Goal: Task Accomplishment & Management: Manage account settings

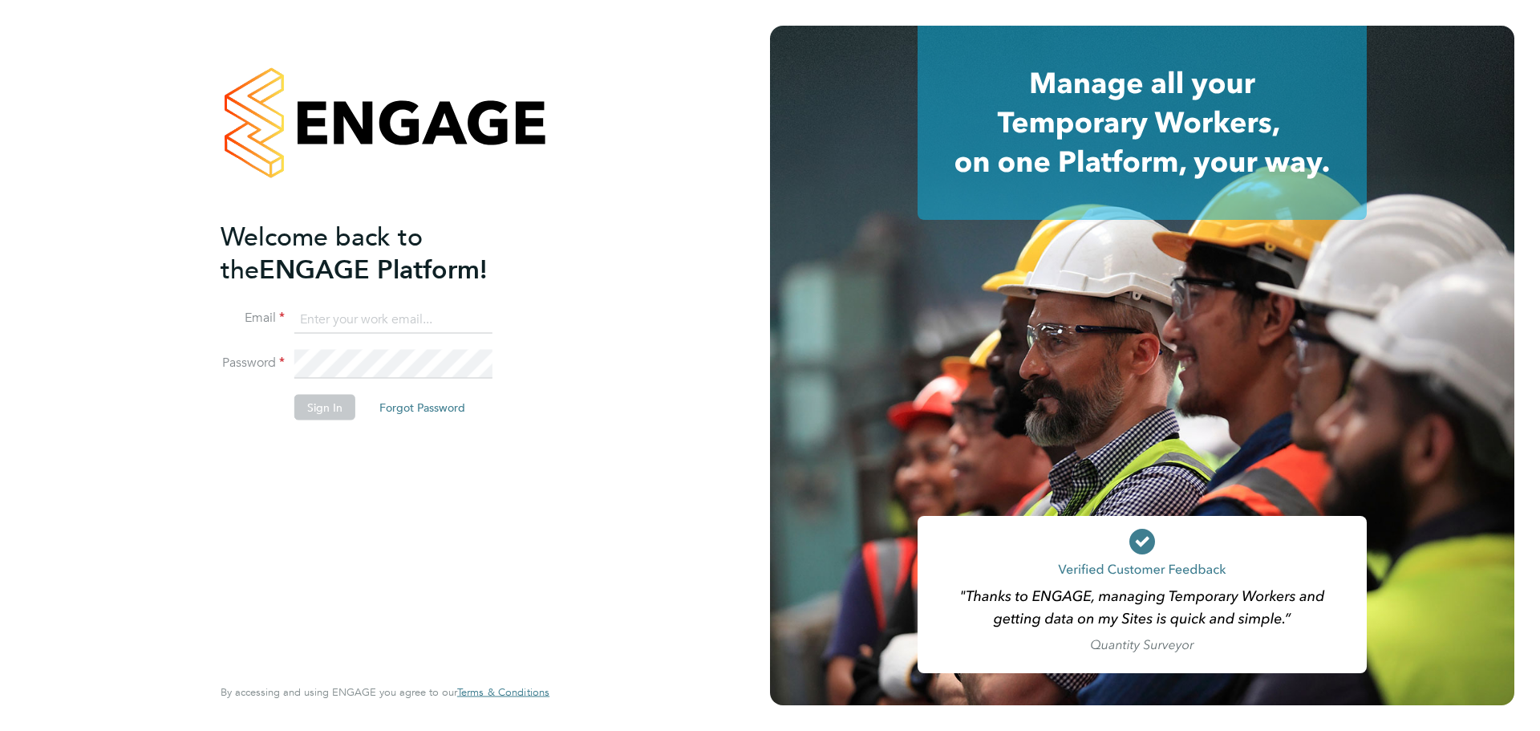
type input "Richard.Thornton@uk.g4s.com"
click at [349, 398] on button "Sign In" at bounding box center [324, 408] width 61 height 26
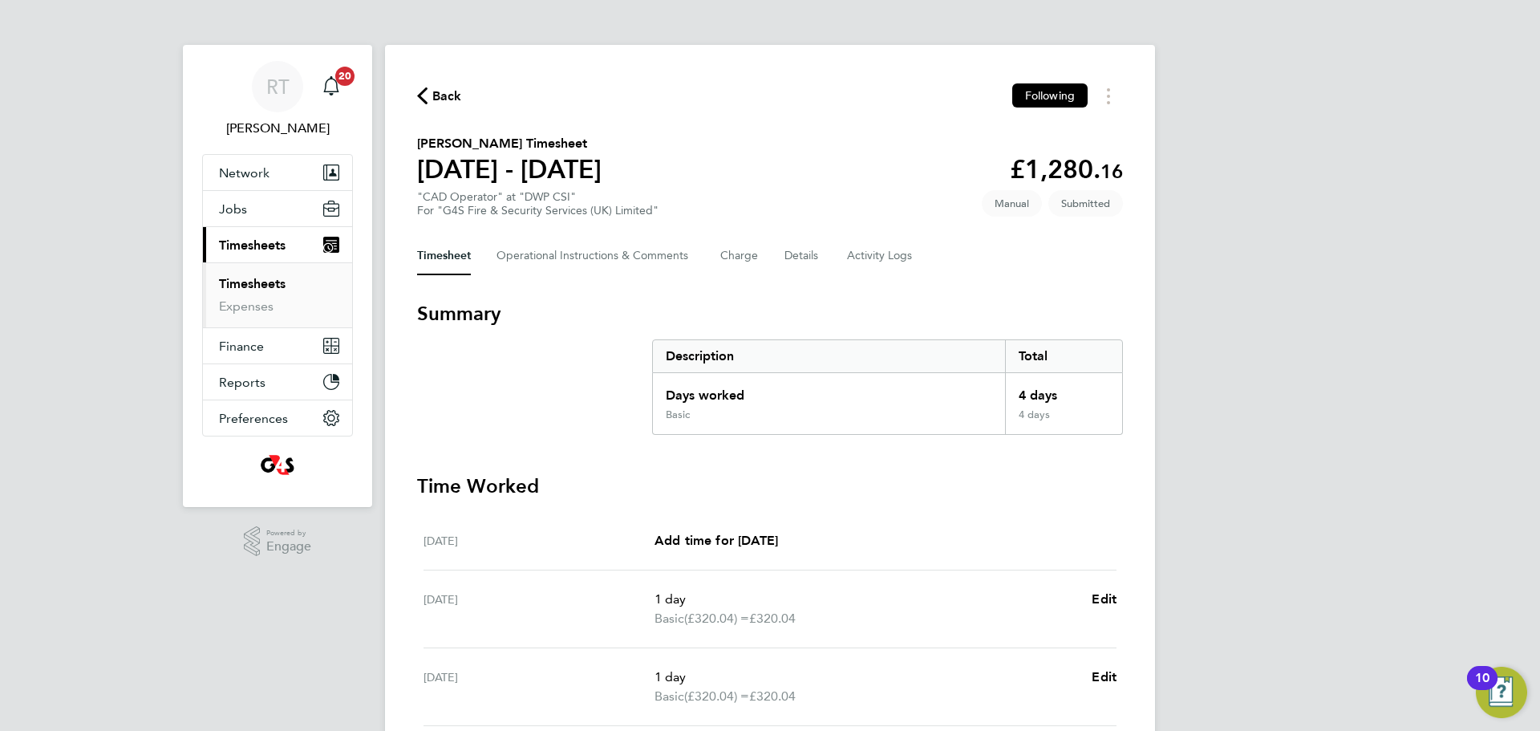
click at [264, 285] on link "Timesheets" at bounding box center [252, 283] width 67 height 15
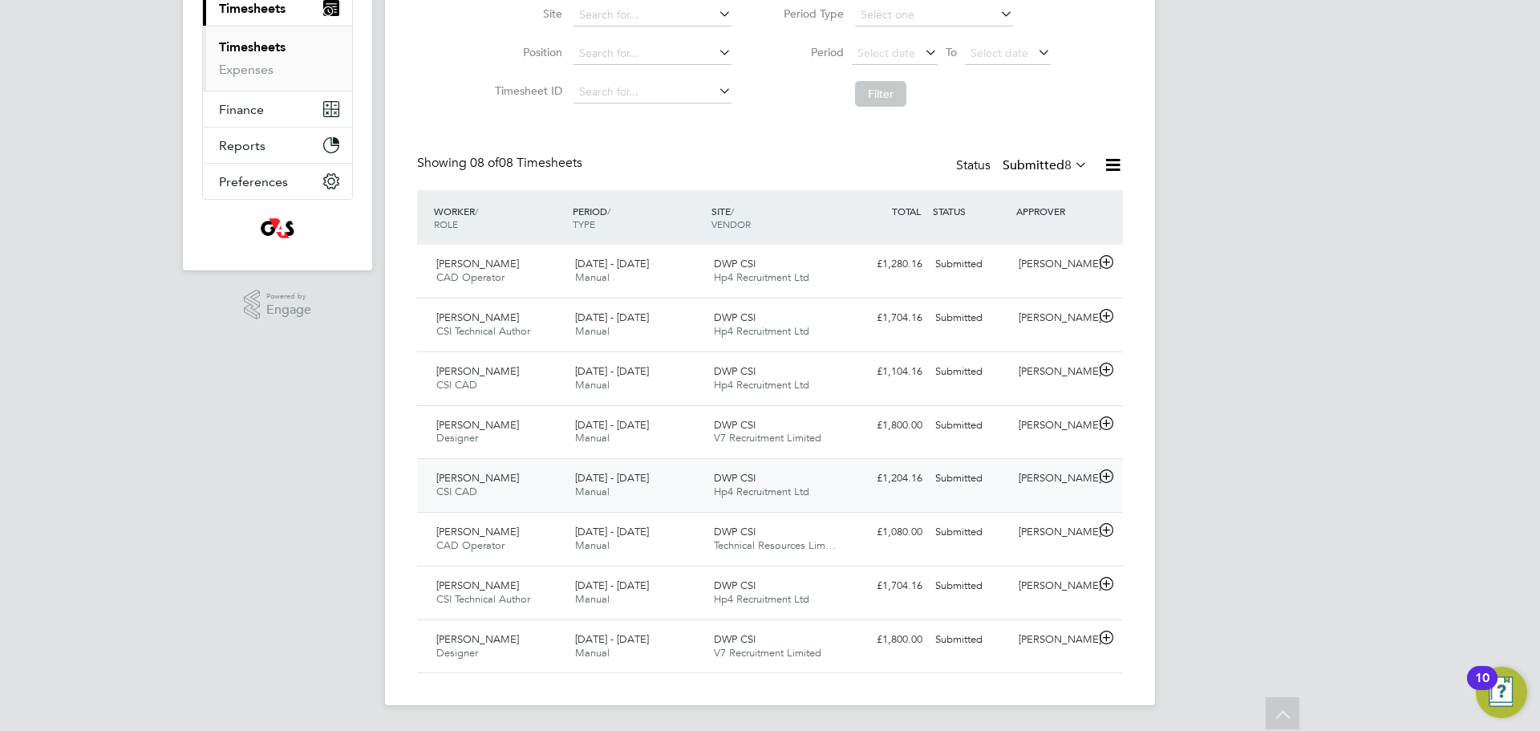
click at [495, 483] on span "Kimberley Robinson" at bounding box center [477, 478] width 83 height 14
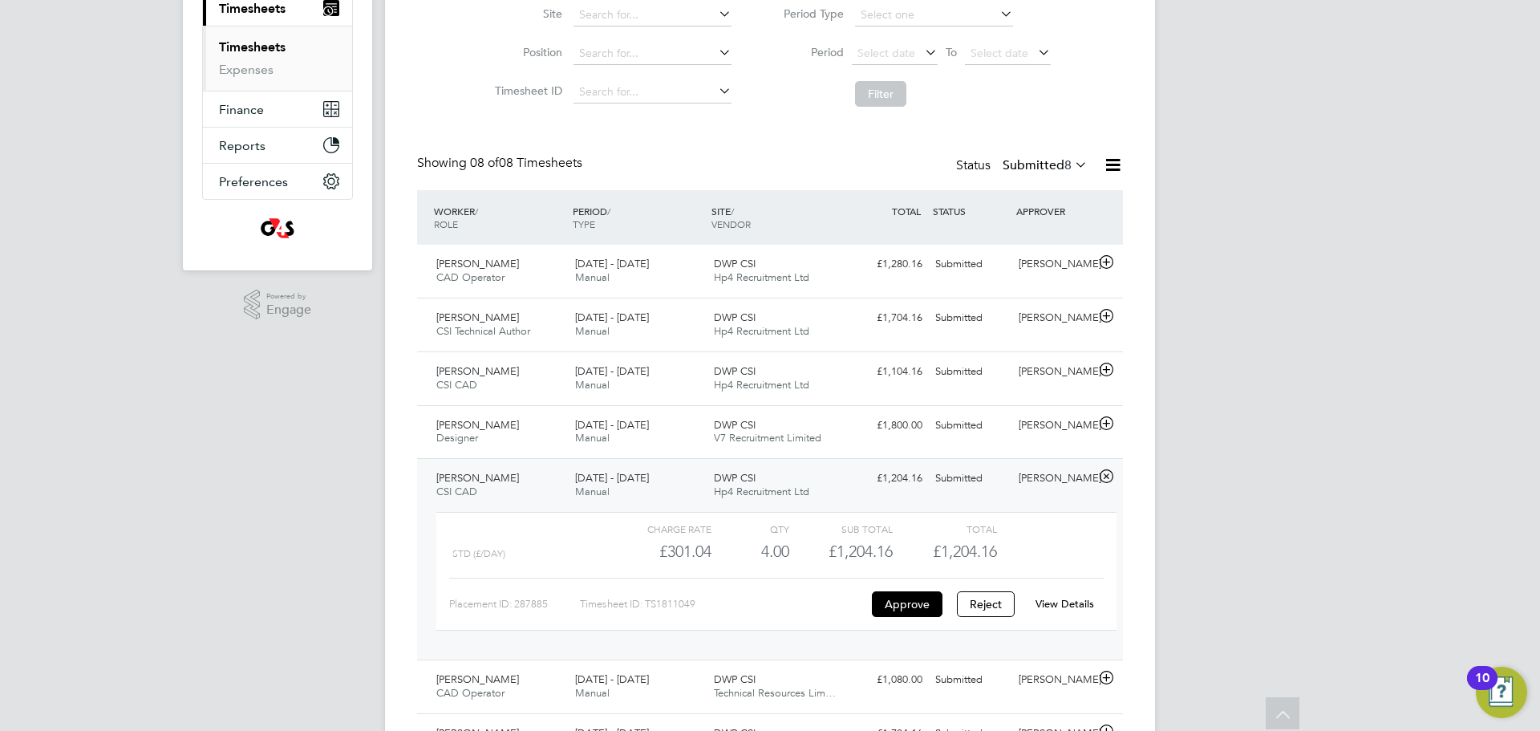
click at [495, 483] on span "Kimberley Robinson" at bounding box center [477, 478] width 83 height 14
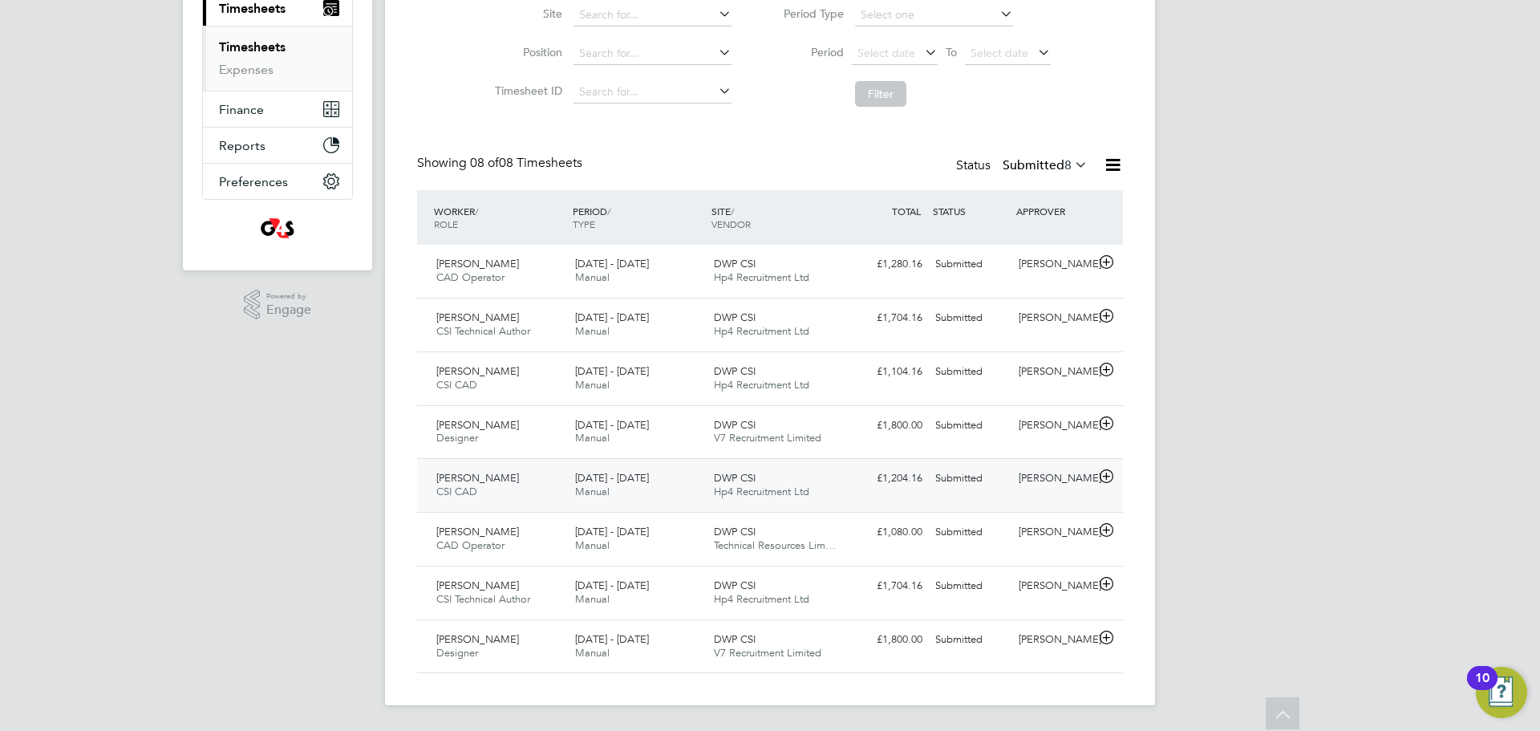
click at [495, 483] on span "Kimberley Robinson" at bounding box center [477, 478] width 83 height 14
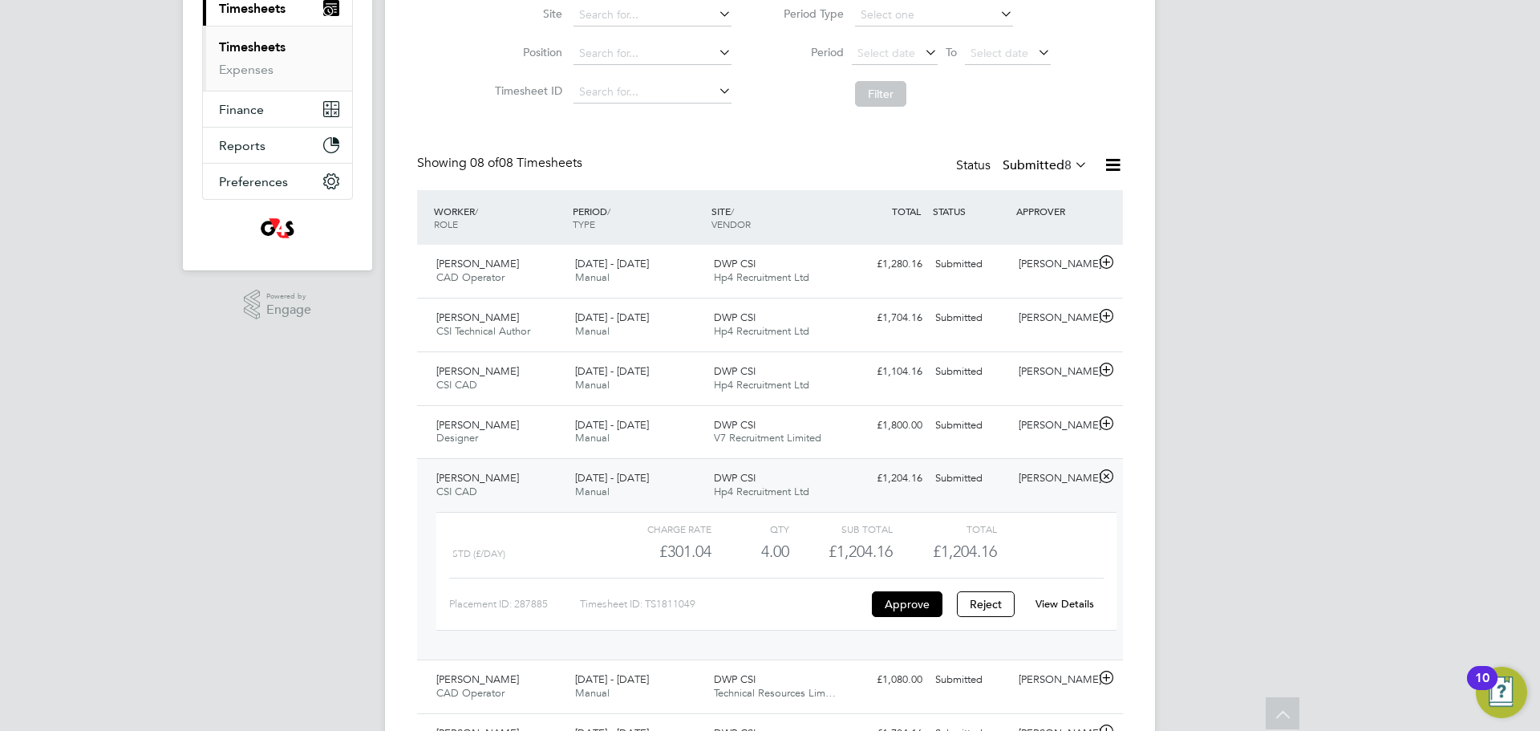
click at [1048, 605] on link "View Details" at bounding box center [1064, 604] width 59 height 14
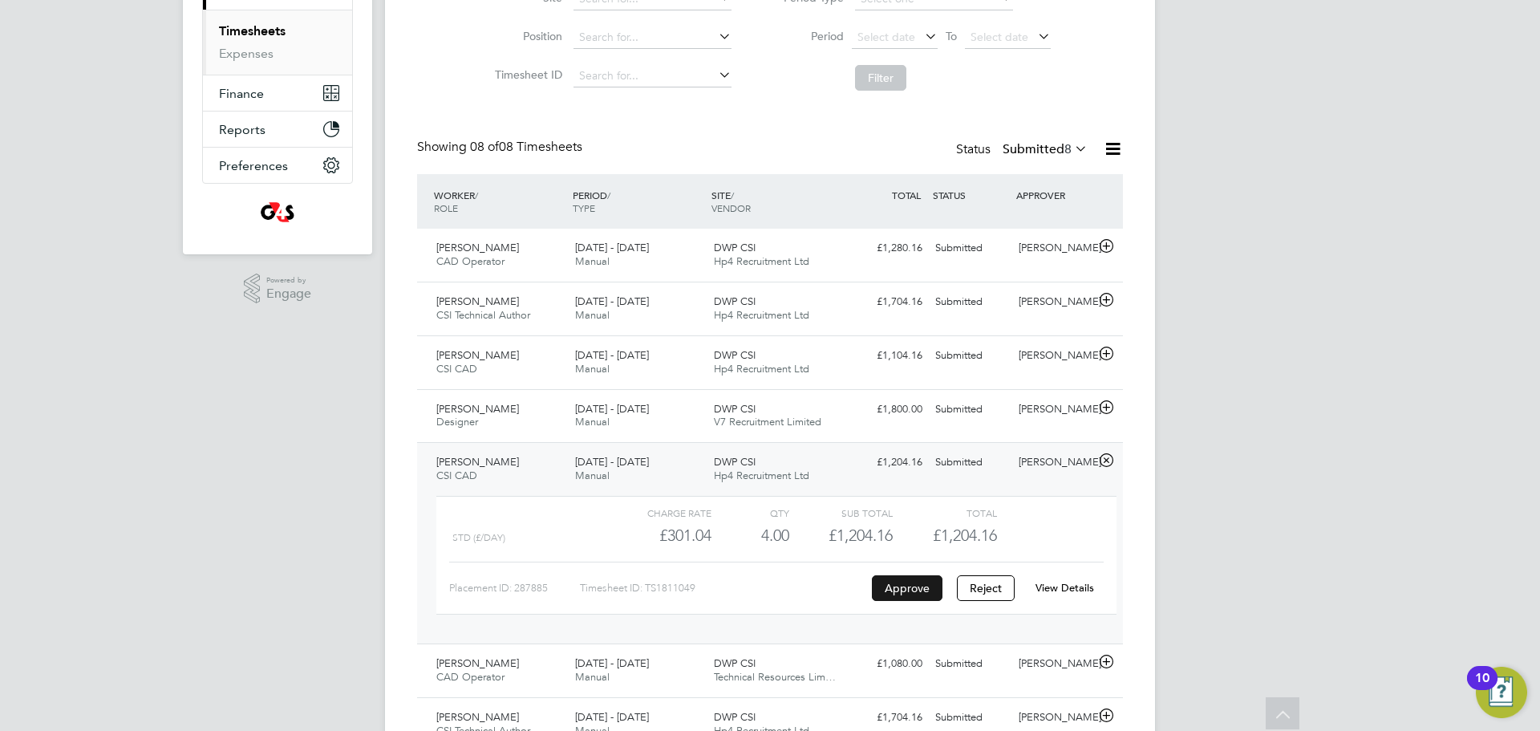
click at [919, 583] on button "Approve" at bounding box center [907, 588] width 71 height 26
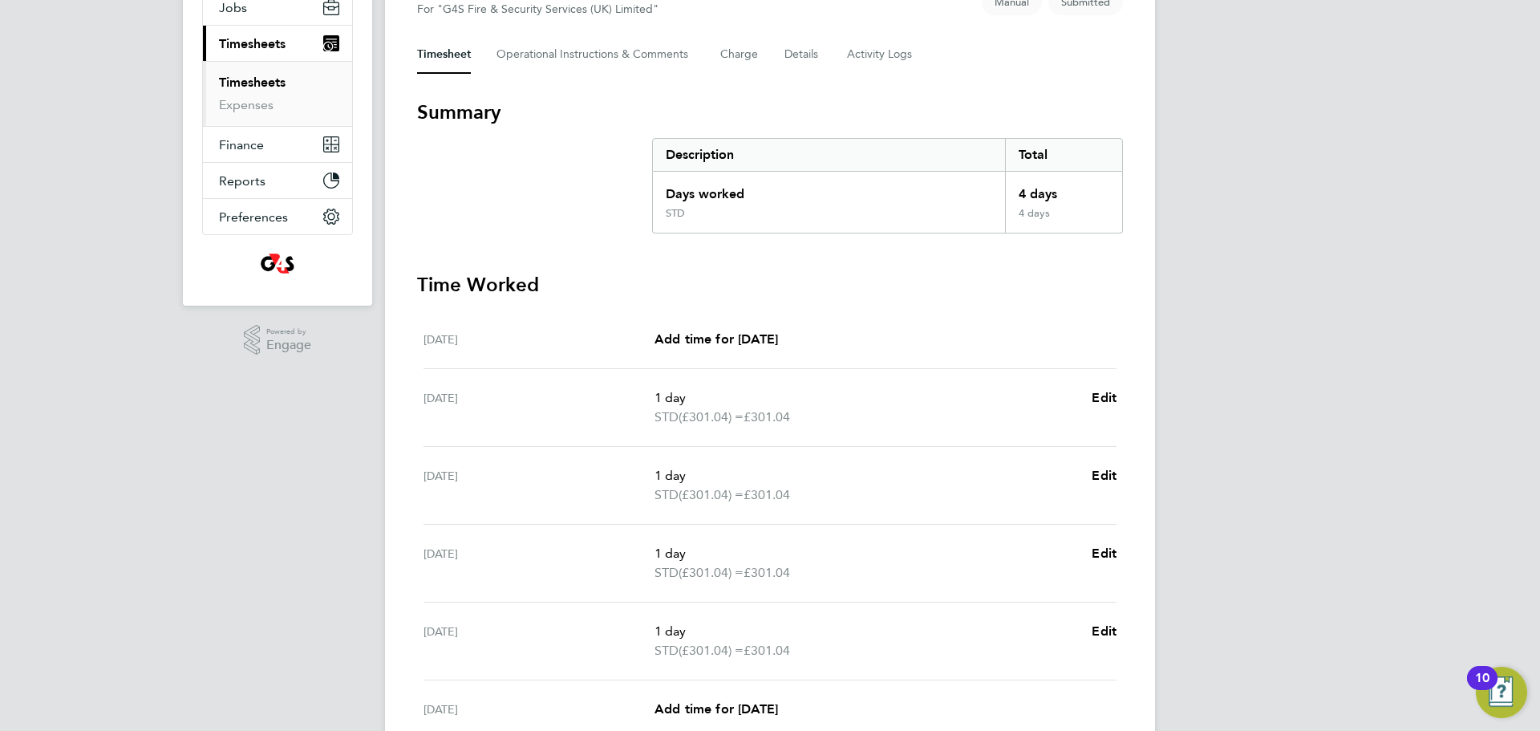
scroll to position [56, 0]
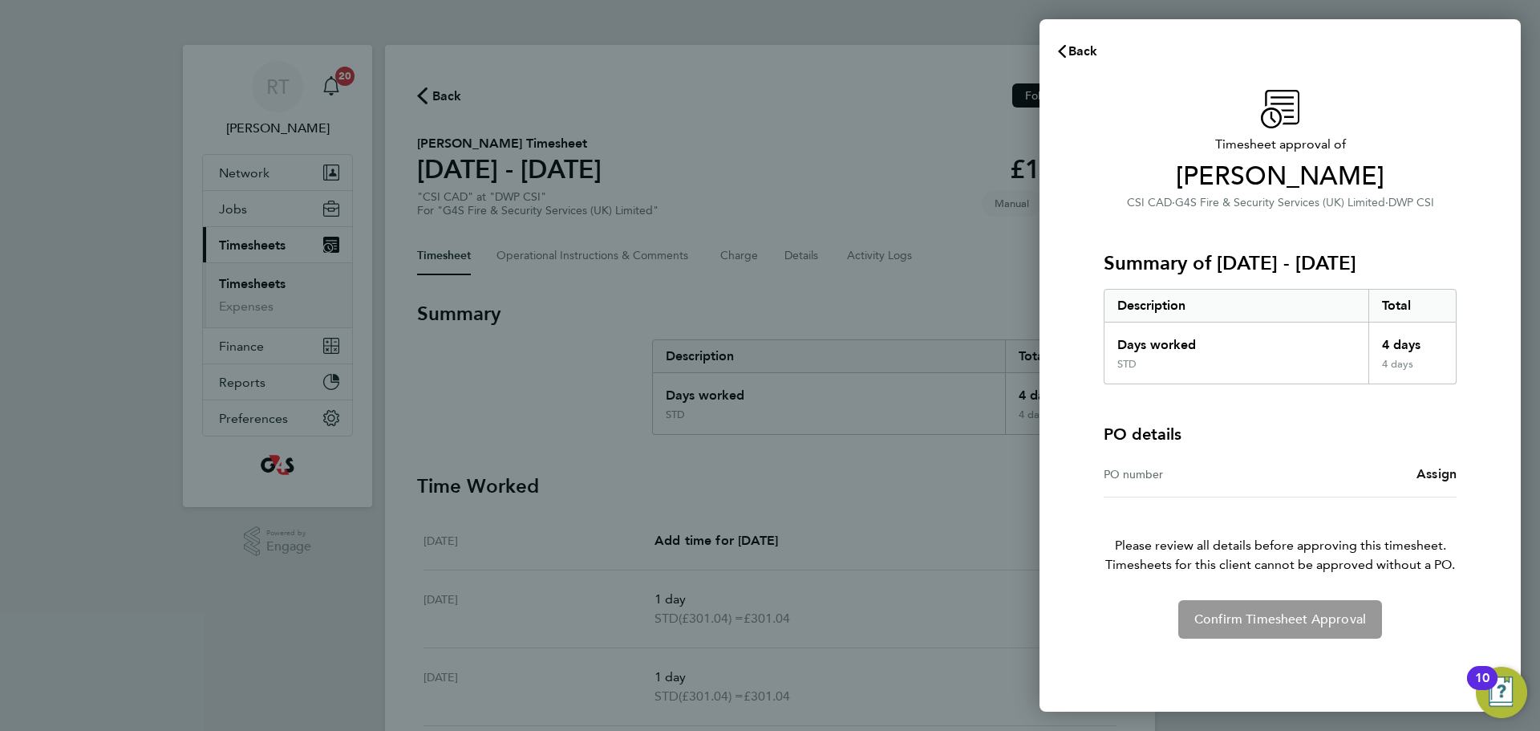
click at [1444, 470] on span "Assign" at bounding box center [1436, 473] width 40 height 15
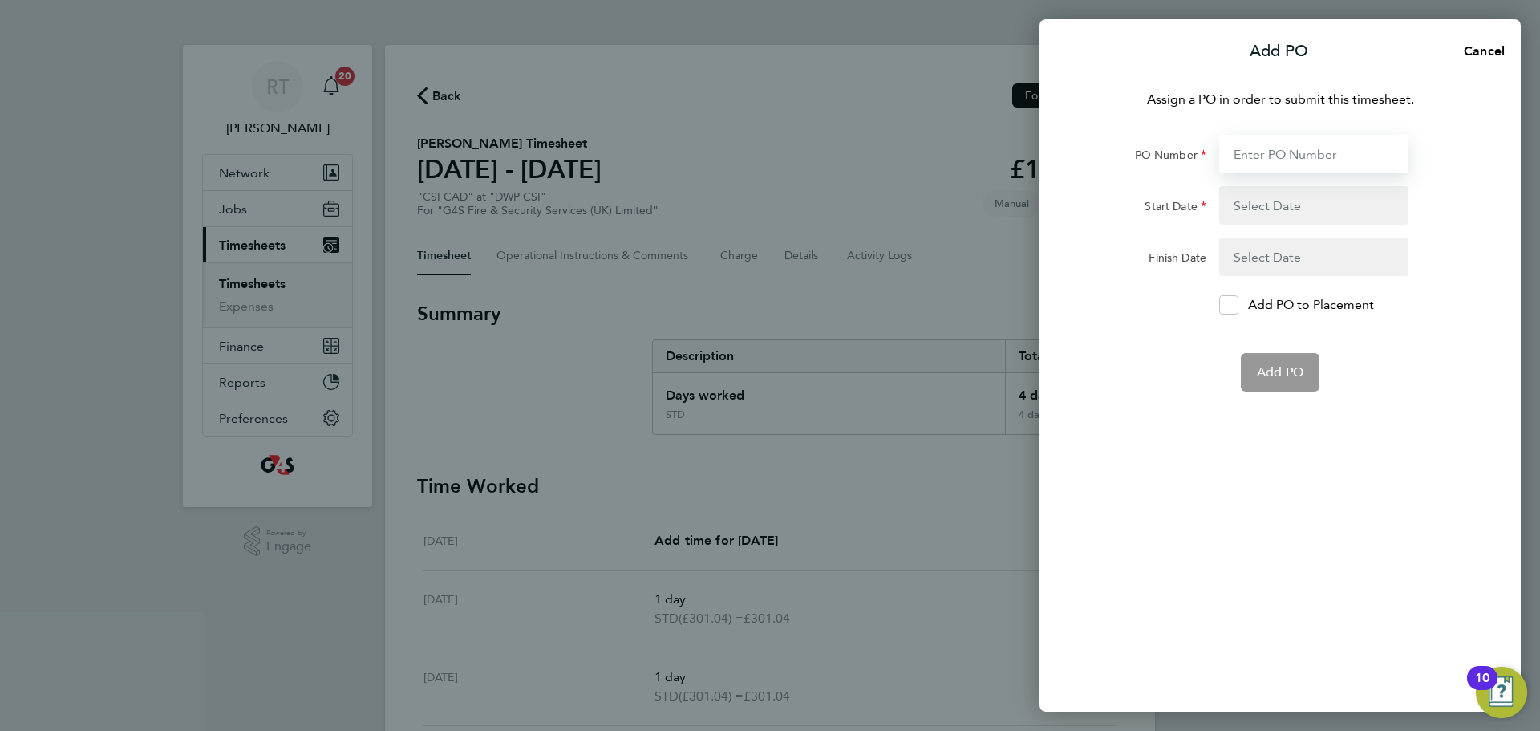
click at [1279, 152] on input "PO Number" at bounding box center [1313, 154] width 189 height 38
paste input "60GI-BST1551-GR"
type input "60GI-BST1551-GR"
click at [1155, 408] on div "Assign a PO in order to submit this timesheet. PO Number 60GI-BST1551-GR Start …" at bounding box center [1279, 391] width 481 height 641
click at [1261, 197] on button "button" at bounding box center [1313, 205] width 189 height 38
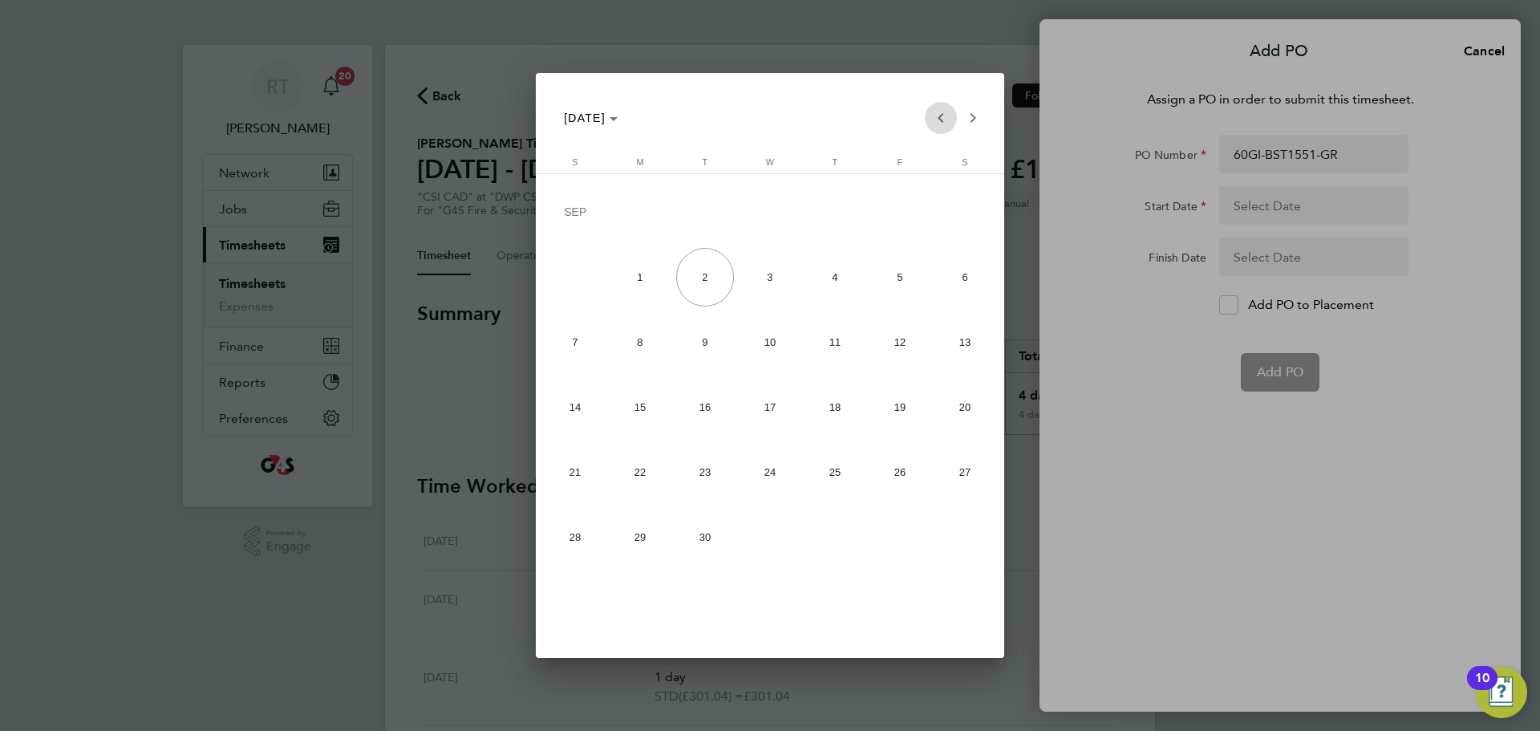
click at [938, 113] on span "Previous month" at bounding box center [941, 118] width 32 height 32
click at [579, 481] on span "24" at bounding box center [575, 476] width 59 height 59
type input "[DATE]"
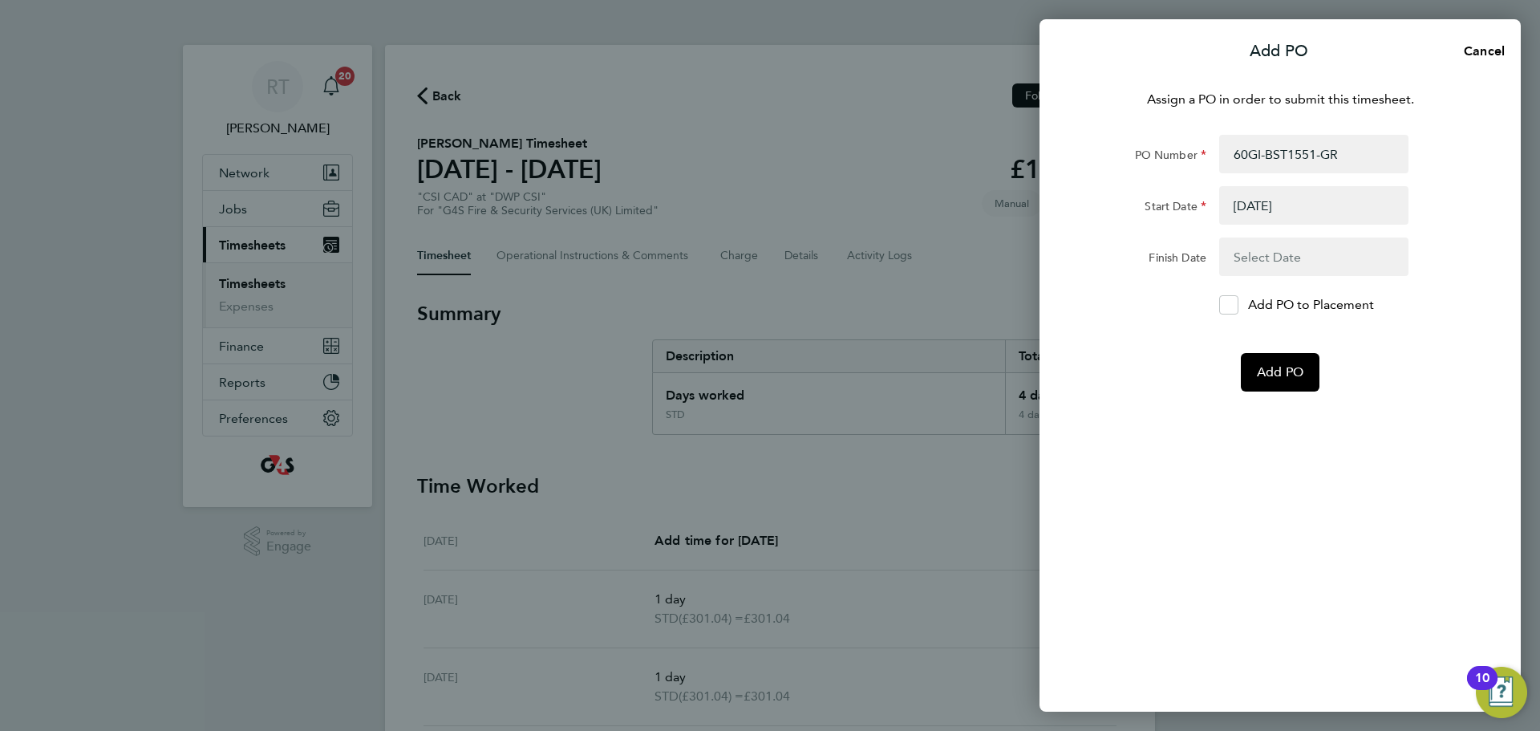
click at [1307, 249] on button "button" at bounding box center [1313, 256] width 189 height 38
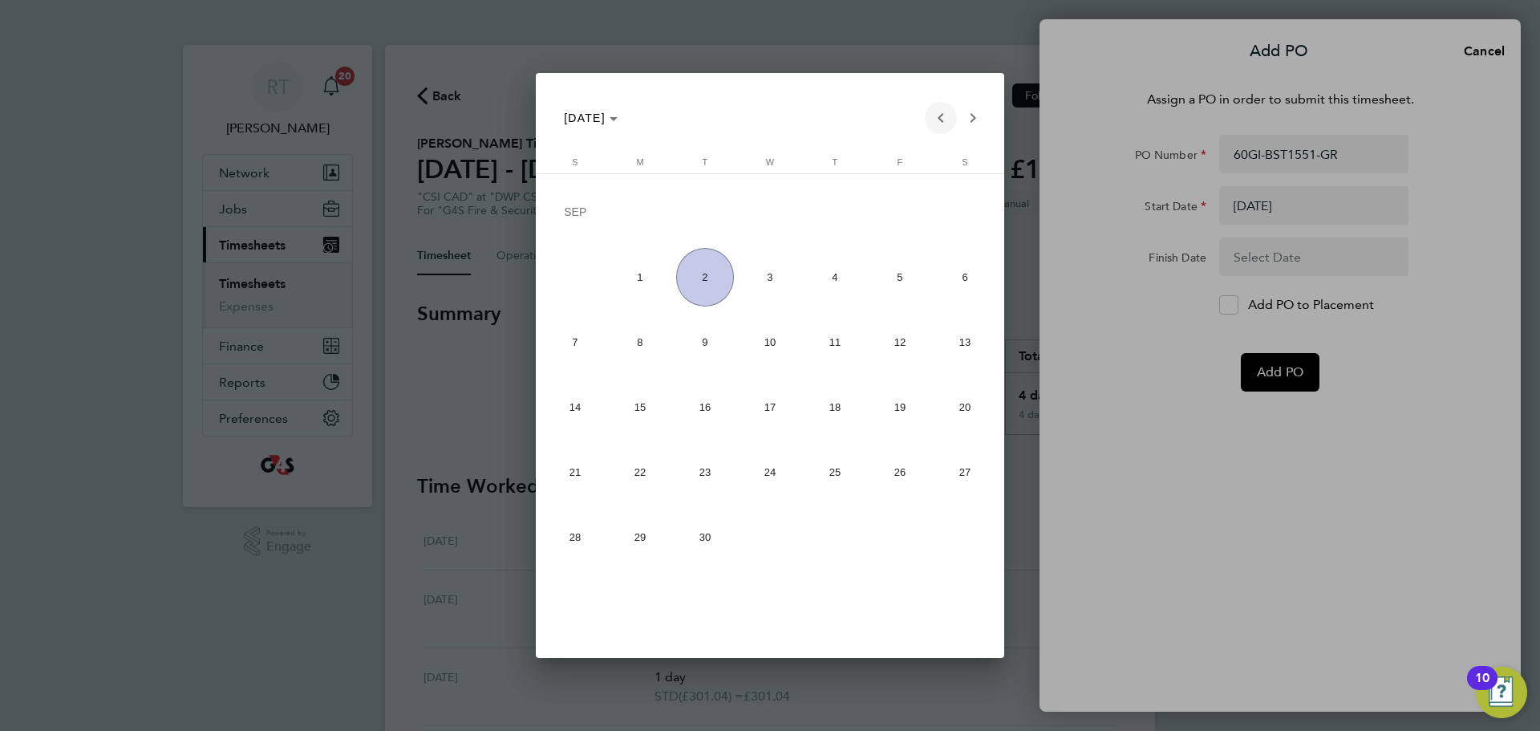
click at [938, 112] on span "Previous month" at bounding box center [941, 118] width 32 height 32
click at [960, 473] on span "30" at bounding box center [965, 476] width 59 height 59
type input "30 Aug 25"
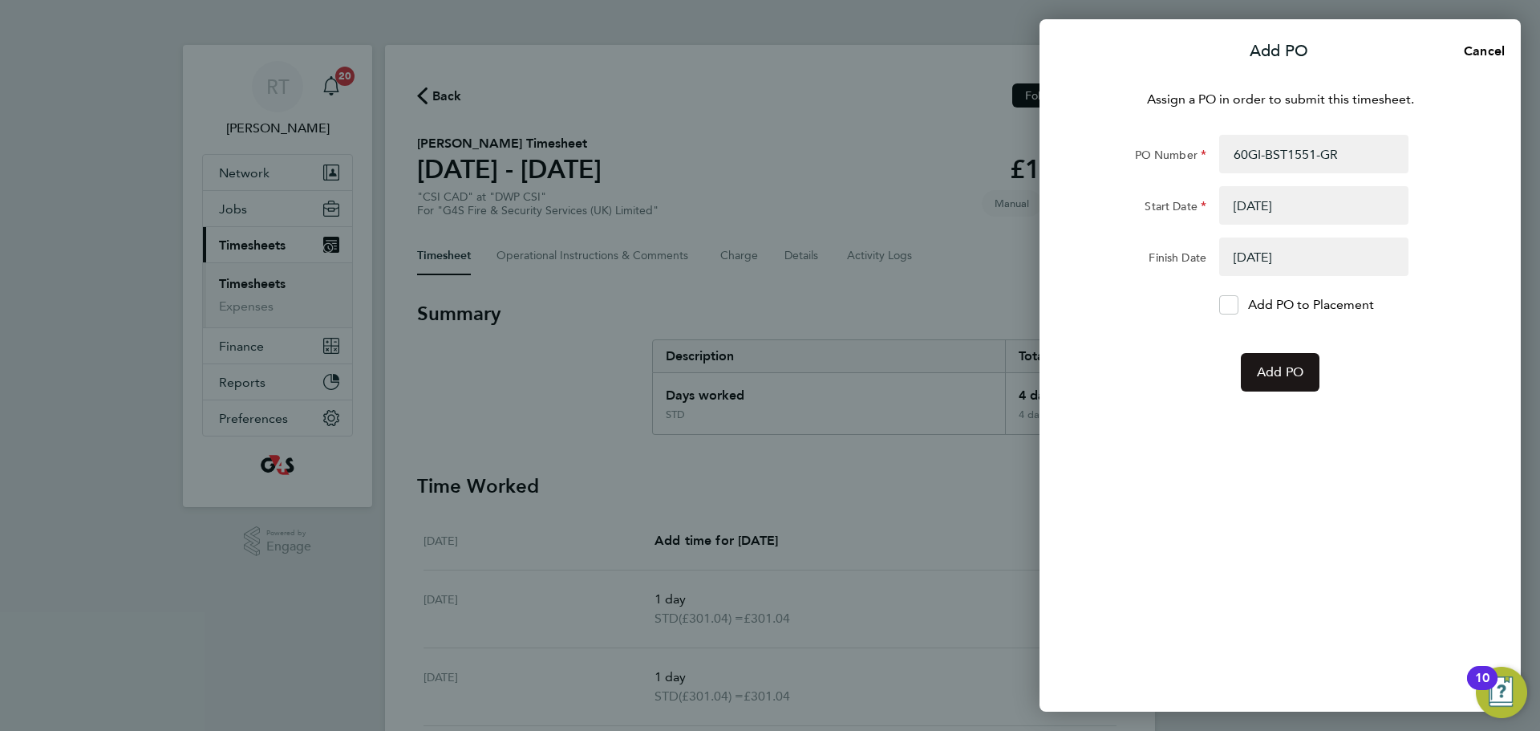
click at [1278, 375] on span "Add PO" at bounding box center [1280, 372] width 47 height 16
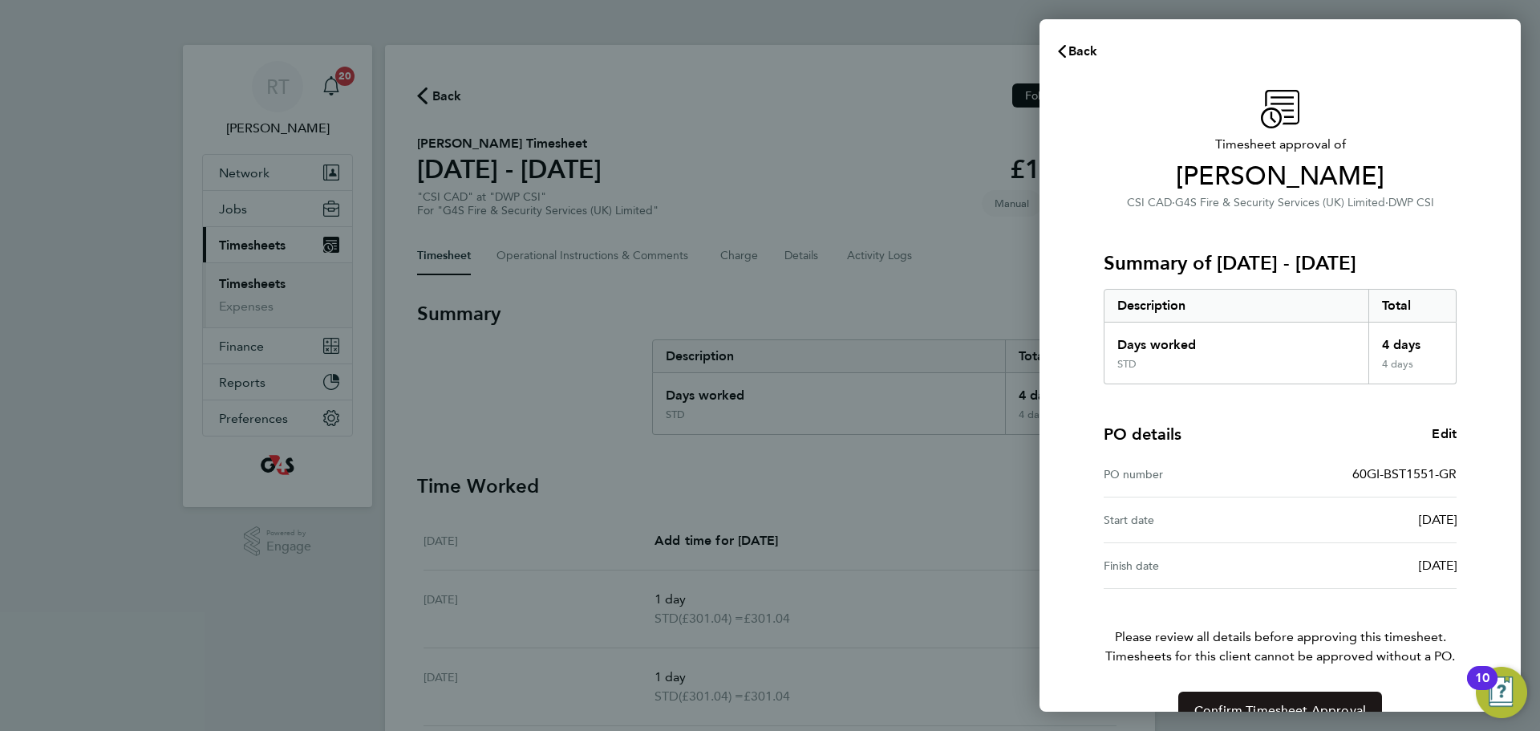
click at [1294, 696] on button "Confirm Timesheet Approval" at bounding box center [1280, 710] width 204 height 38
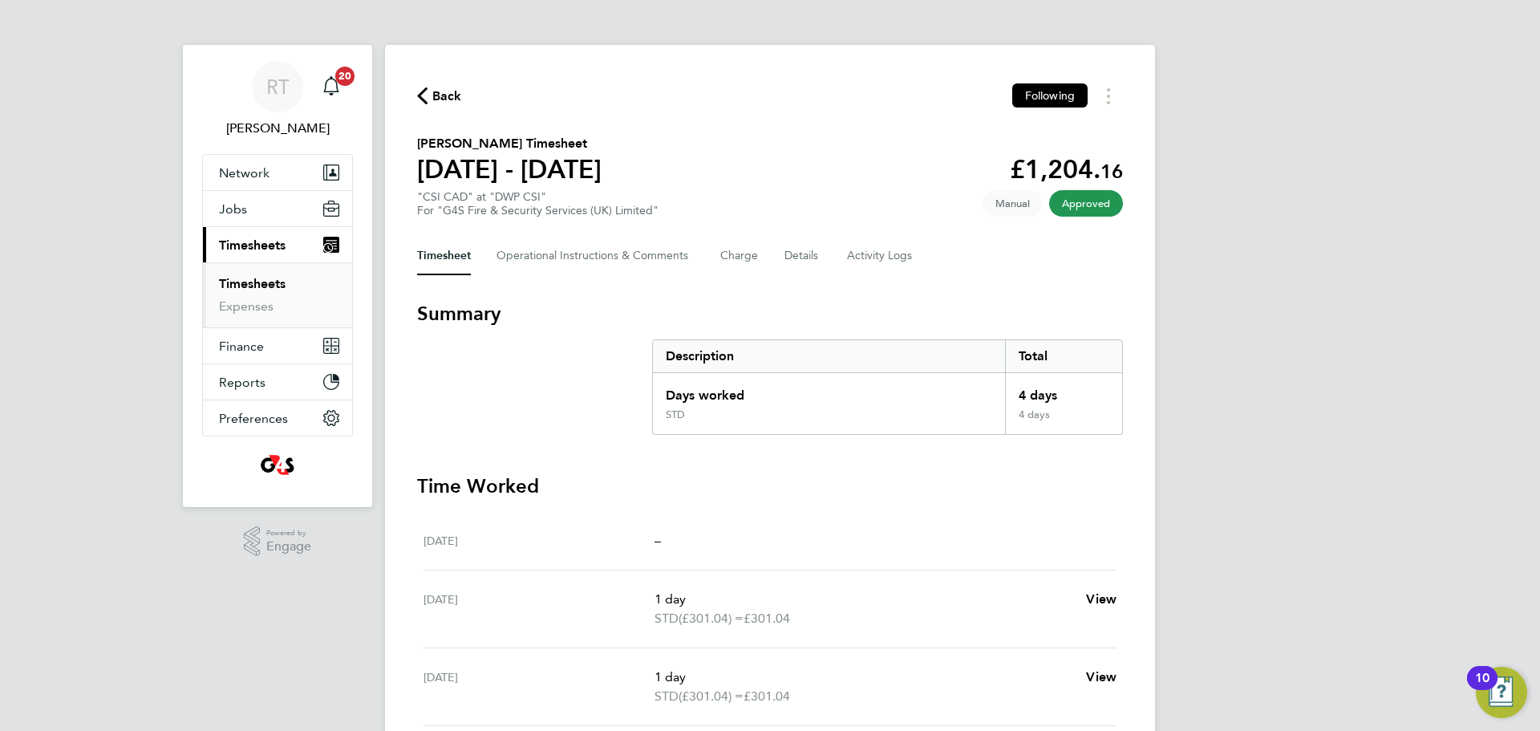
click at [287, 284] on li "Timesheets" at bounding box center [279, 287] width 120 height 22
click at [270, 274] on ul "Timesheets Expenses" at bounding box center [277, 294] width 149 height 65
click at [253, 277] on link "Timesheets" at bounding box center [252, 283] width 67 height 15
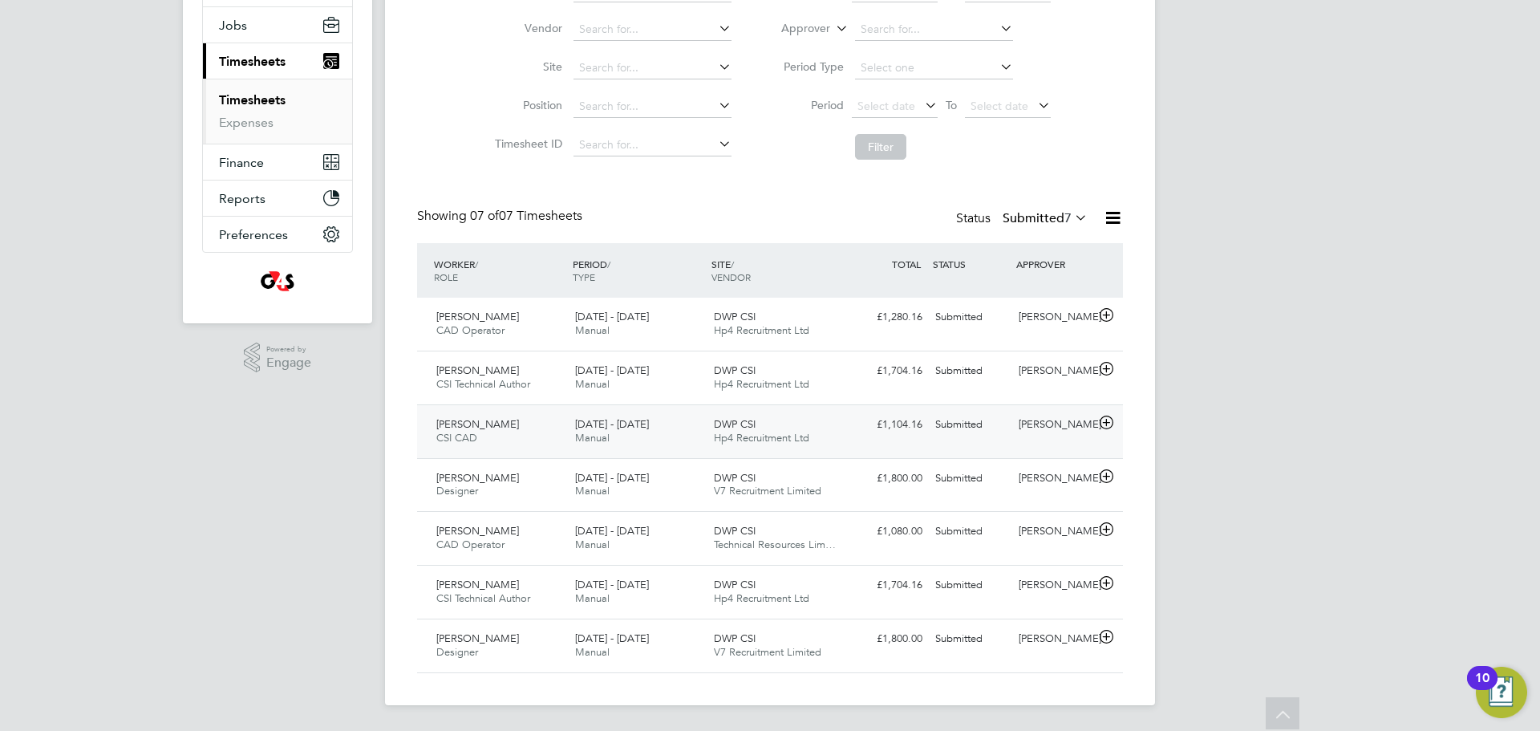
click at [497, 419] on span "Daniel Allerton" at bounding box center [477, 424] width 83 height 14
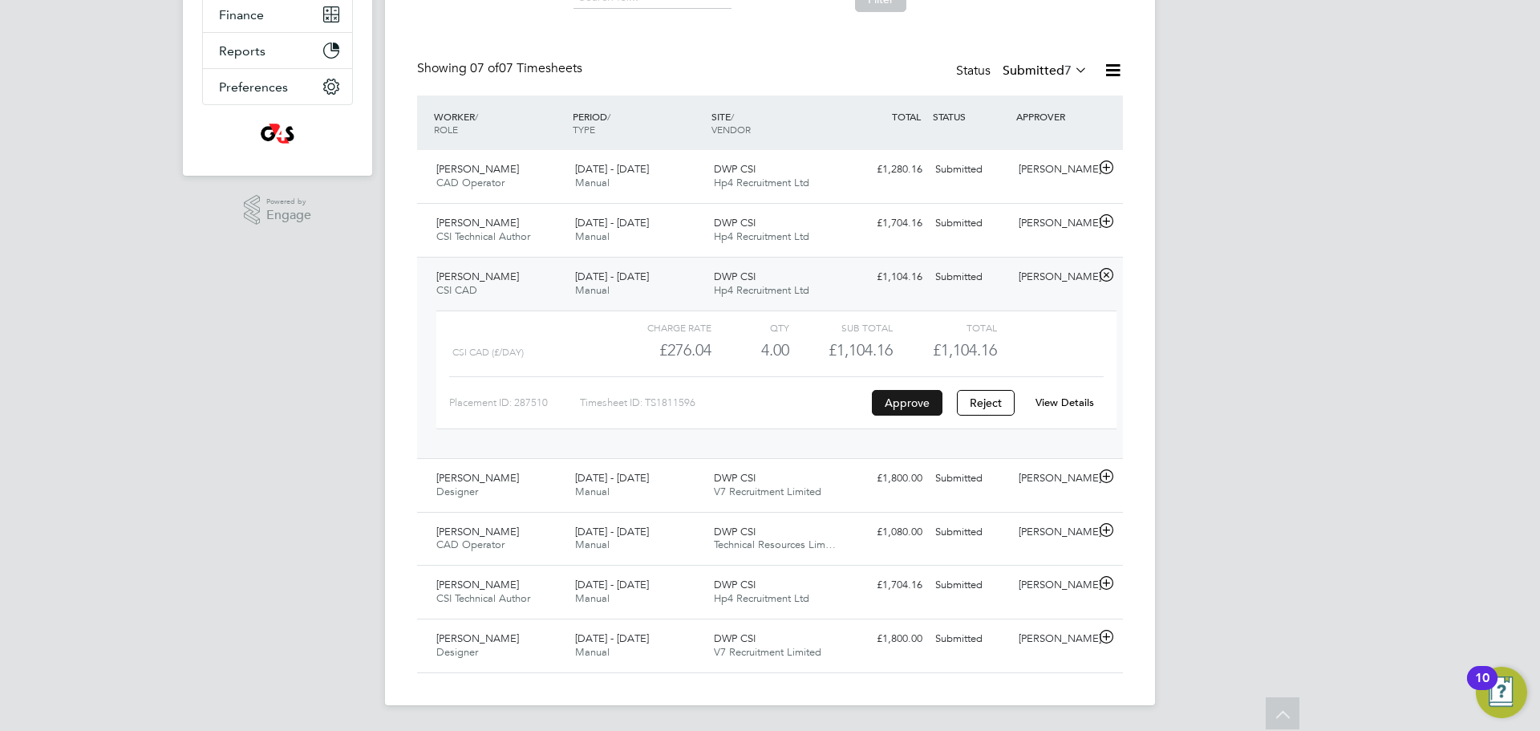
click at [921, 411] on button "Approve" at bounding box center [907, 403] width 71 height 26
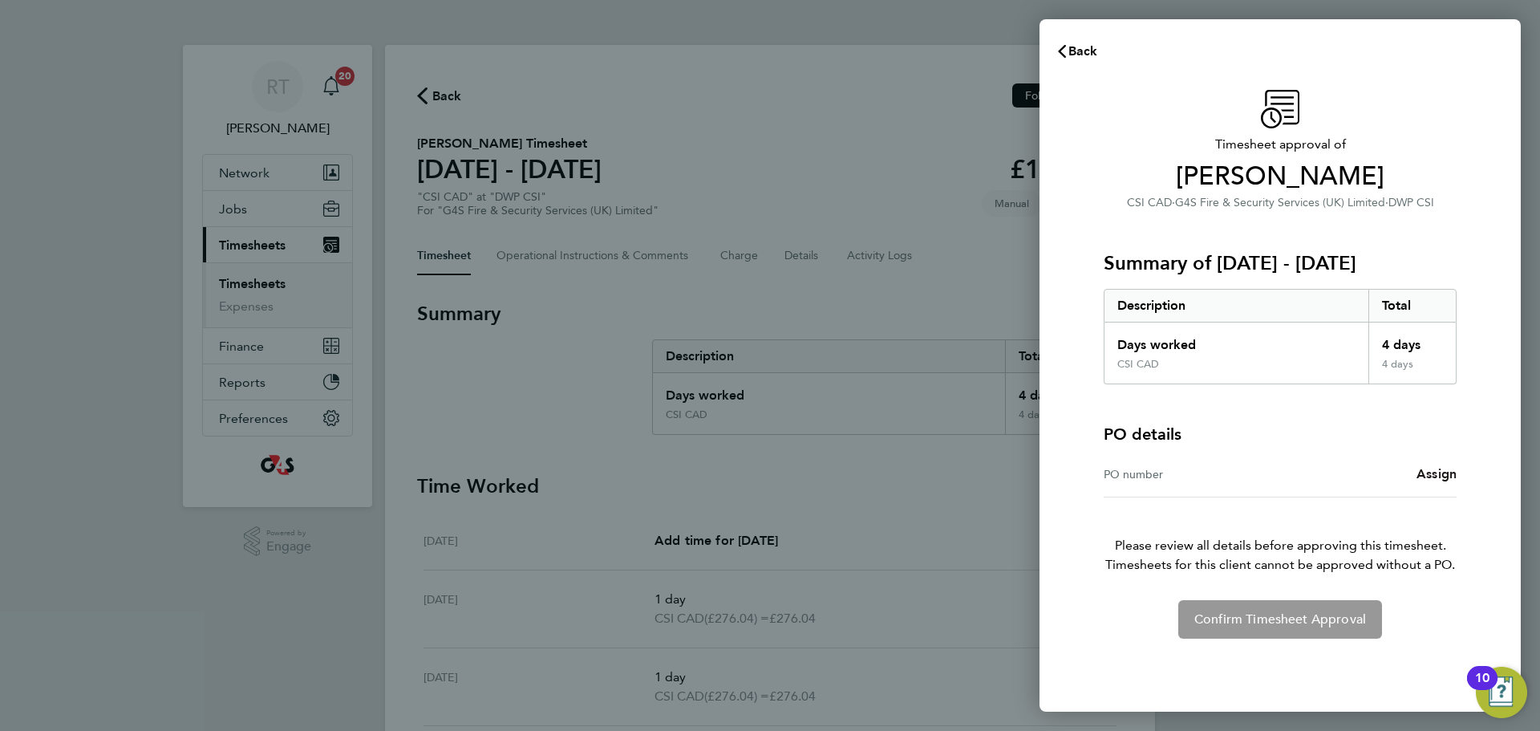
click at [1433, 476] on span "Assign" at bounding box center [1436, 473] width 40 height 15
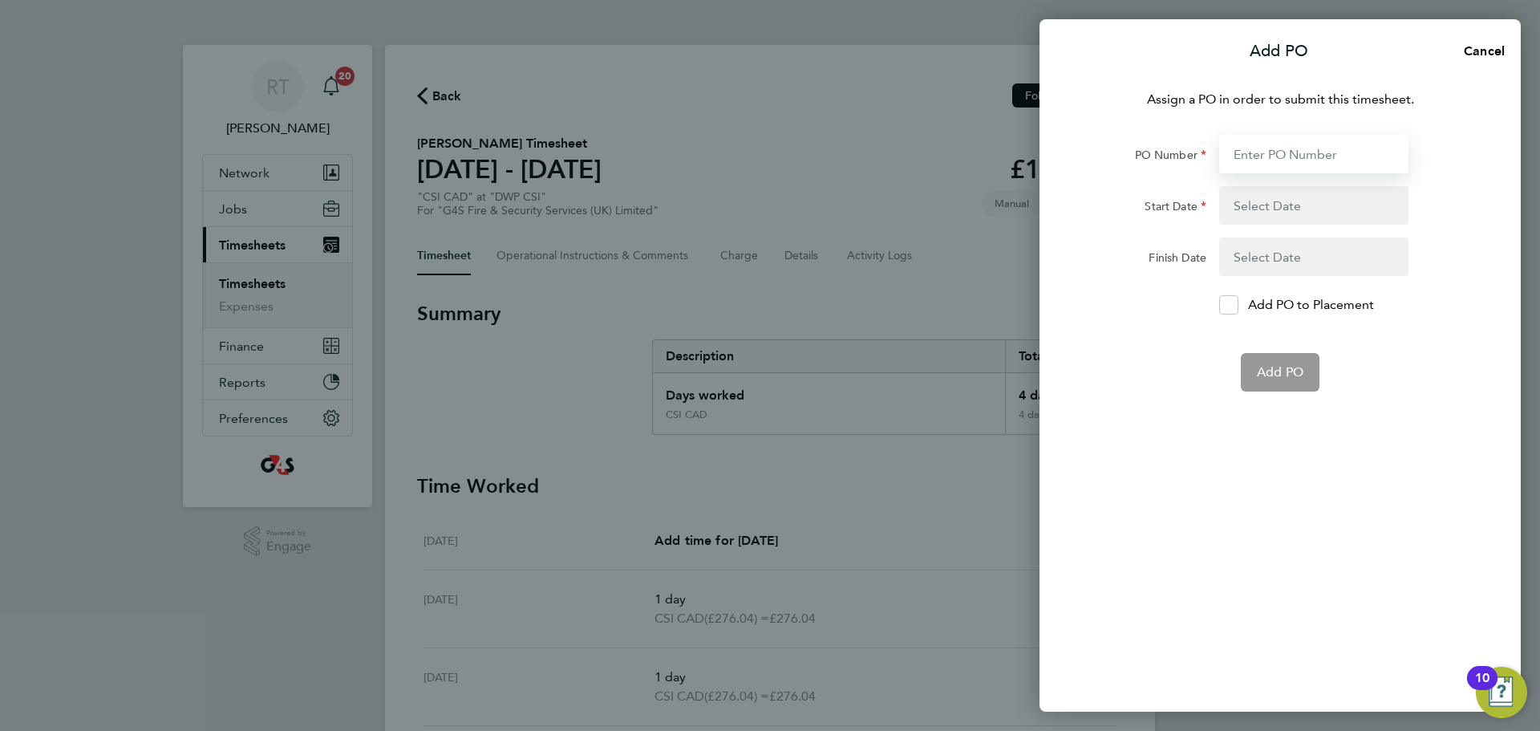
click at [1276, 152] on input "PO Number" at bounding box center [1313, 154] width 189 height 38
paste input "60GI-BST1551-GR"
type input "60GI-BST1551-GR"
type input "[DATE]"
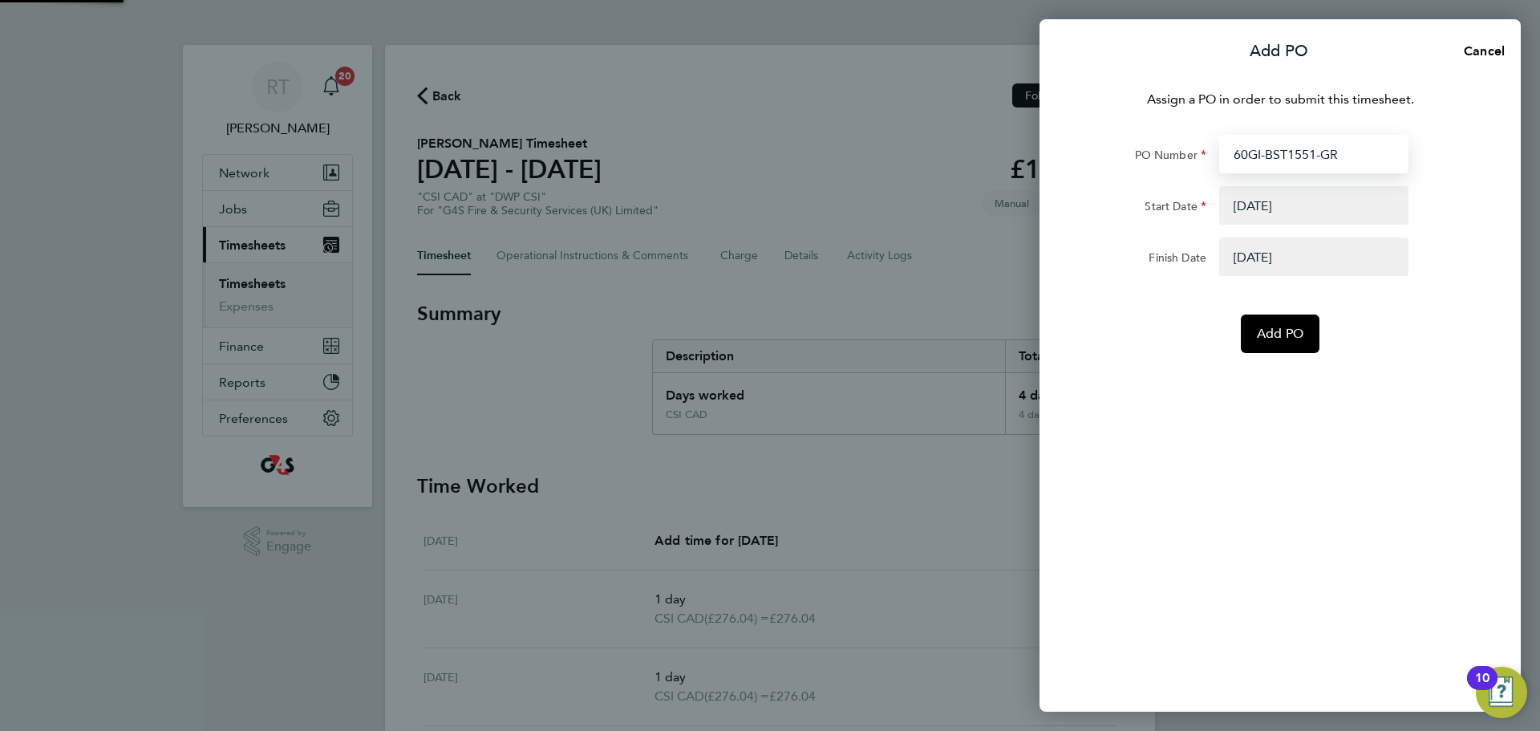
type input "60GI-BST1551-GR"
click at [1159, 501] on div "Assign a PO in order to submit this timesheet. PO Number 60GI-BST1551-GR Start …" at bounding box center [1279, 391] width 481 height 641
click at [1288, 335] on span "Add PO" at bounding box center [1280, 334] width 47 height 16
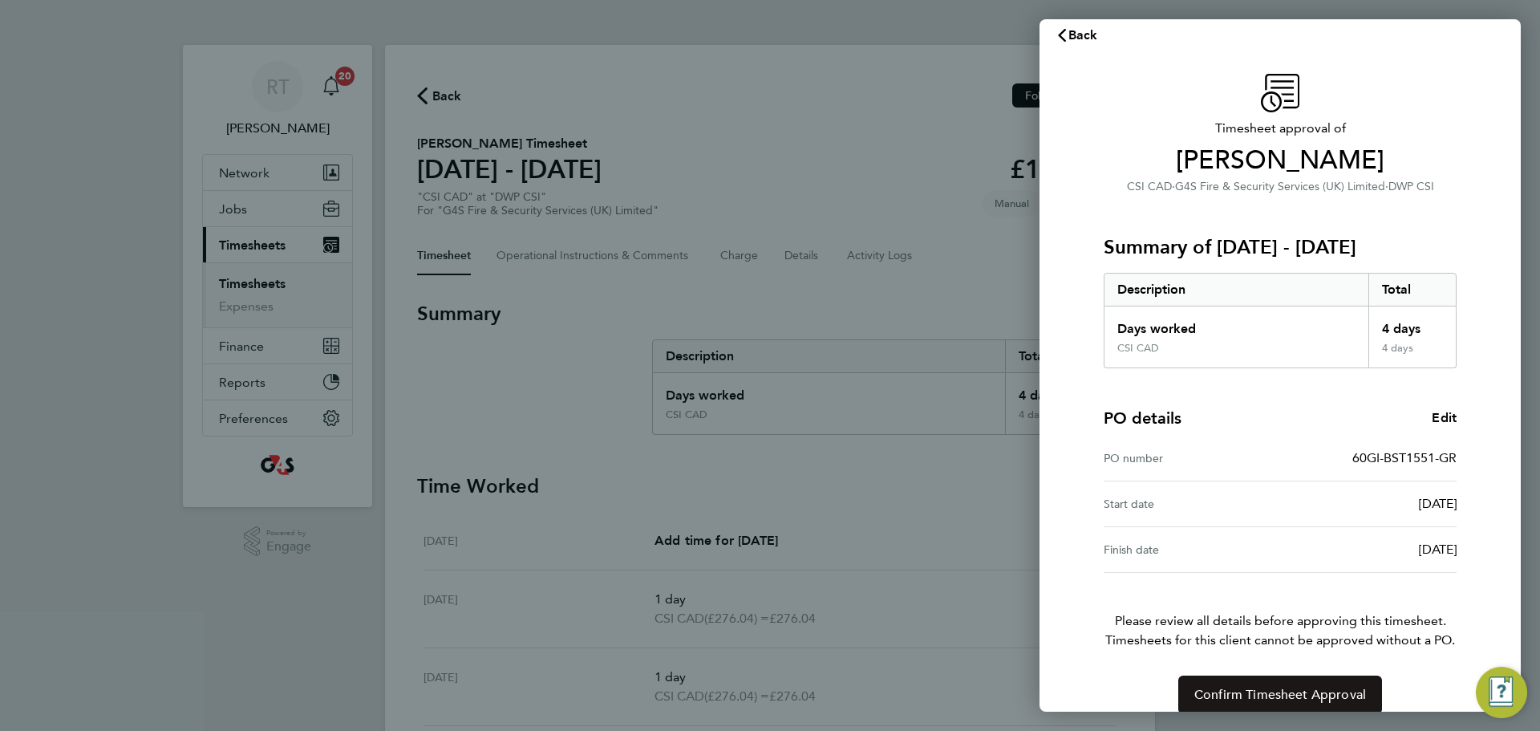
scroll to position [38, 0]
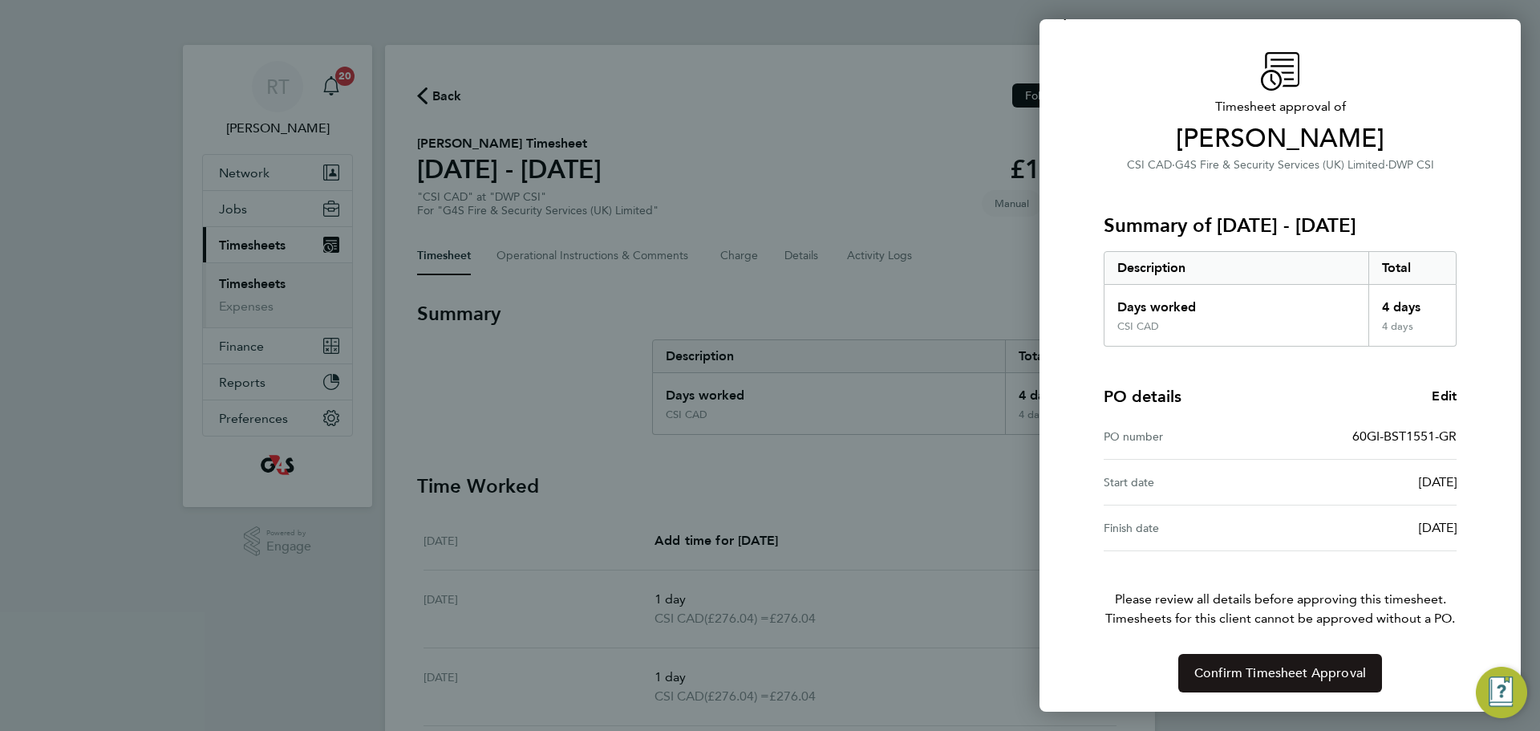
click at [1294, 661] on button "Confirm Timesheet Approval" at bounding box center [1280, 673] width 204 height 38
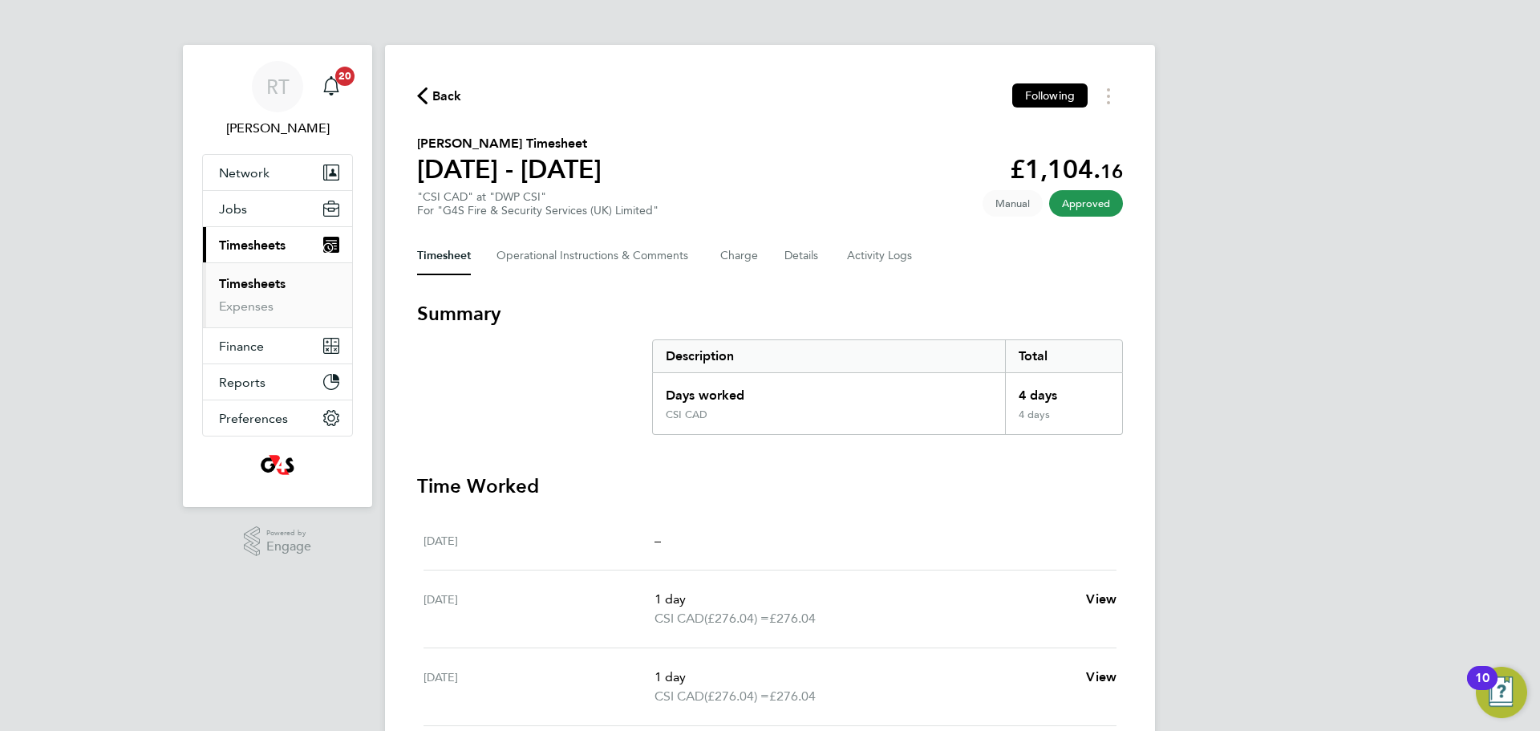
click at [277, 282] on link "Timesheets" at bounding box center [252, 283] width 67 height 15
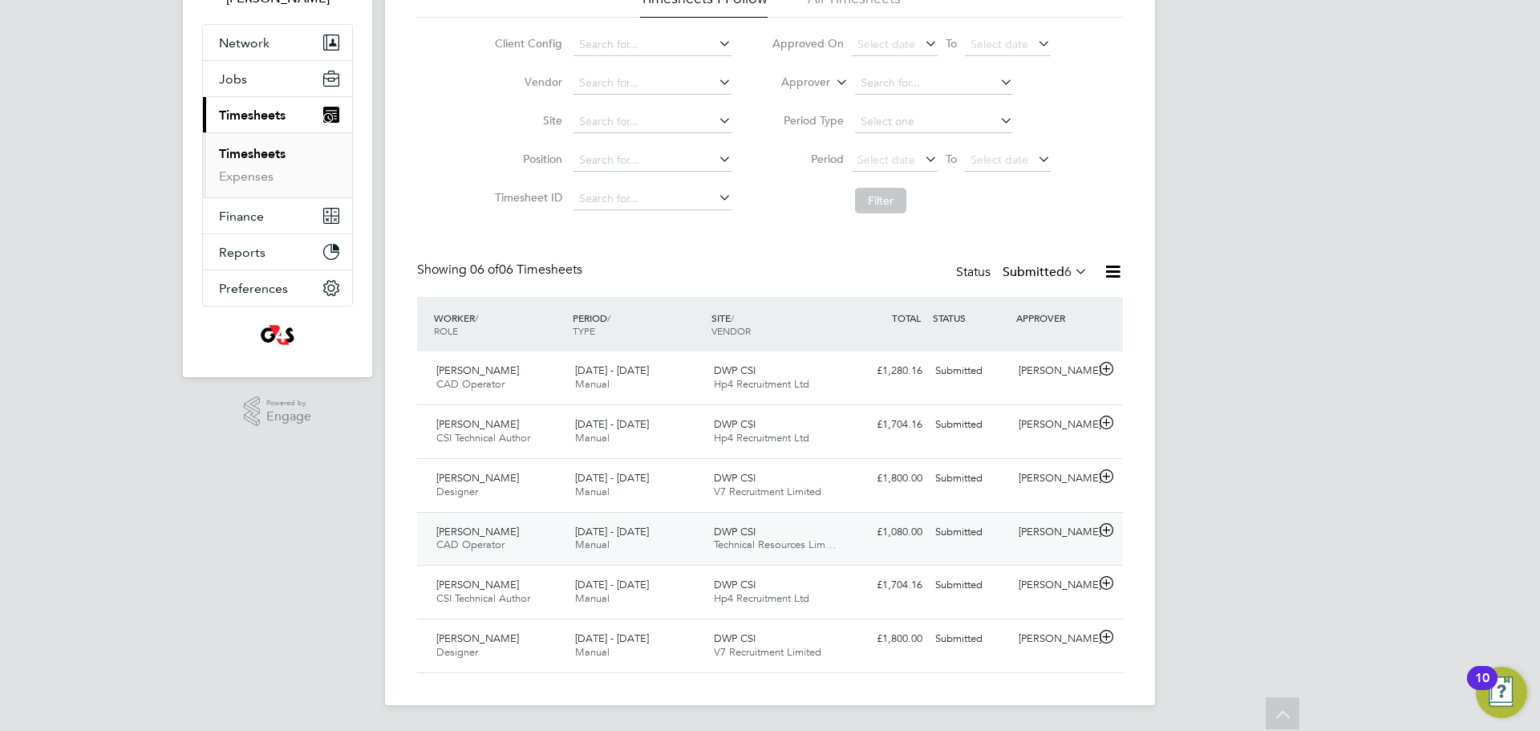
click at [537, 545] on div "Andrew Kersley CAD Operator 25 - 31 Aug 2025" at bounding box center [499, 539] width 139 height 40
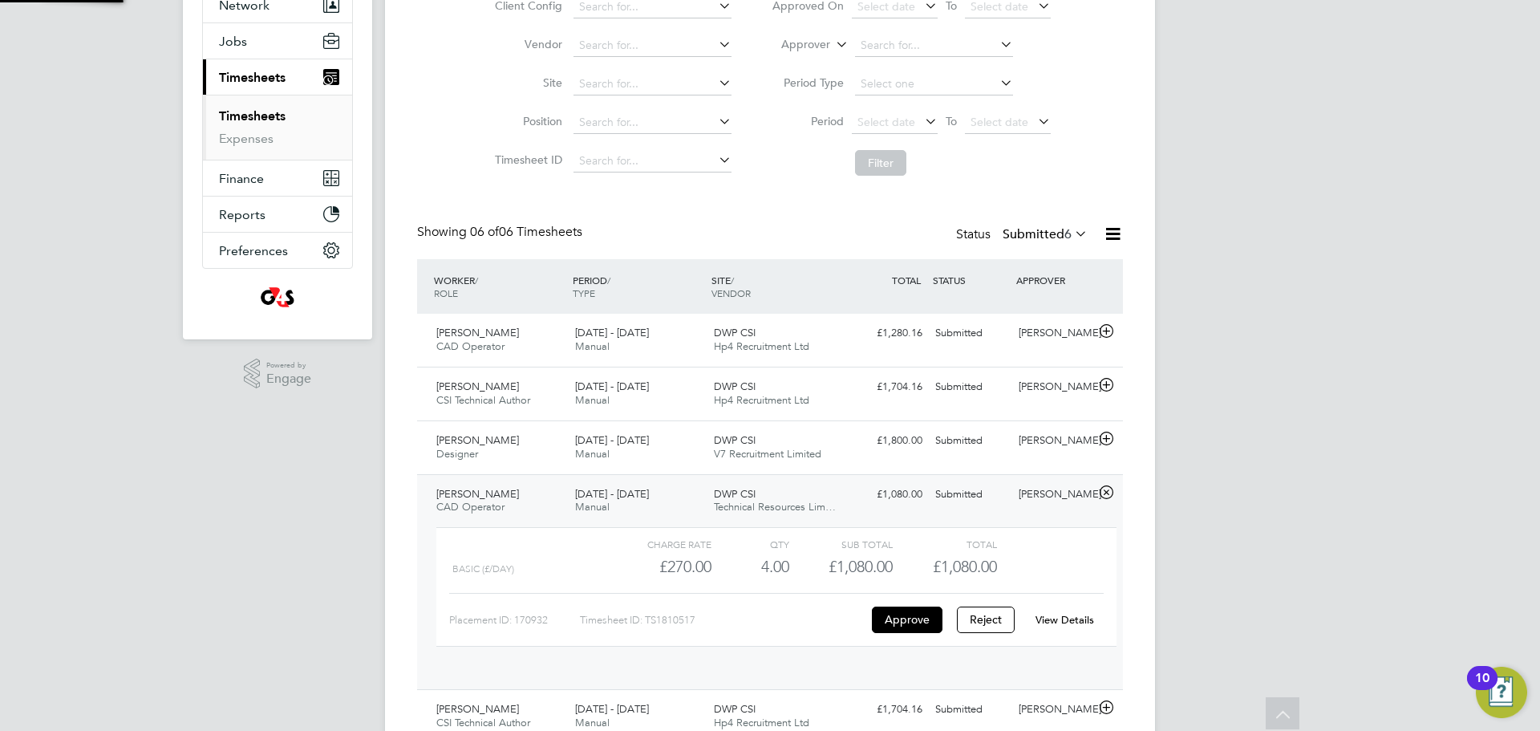
scroll to position [27, 156]
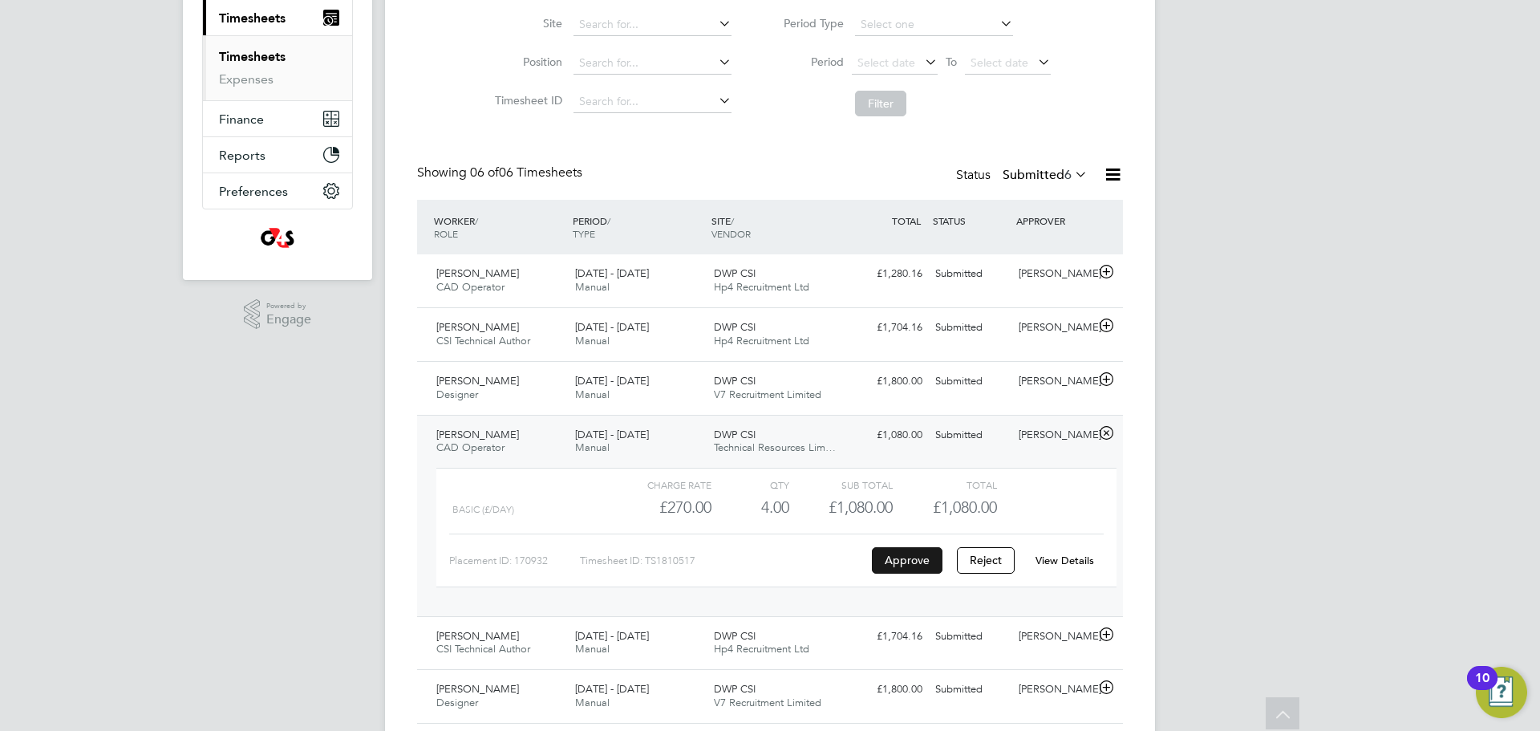
click at [910, 555] on button "Approve" at bounding box center [907, 560] width 71 height 26
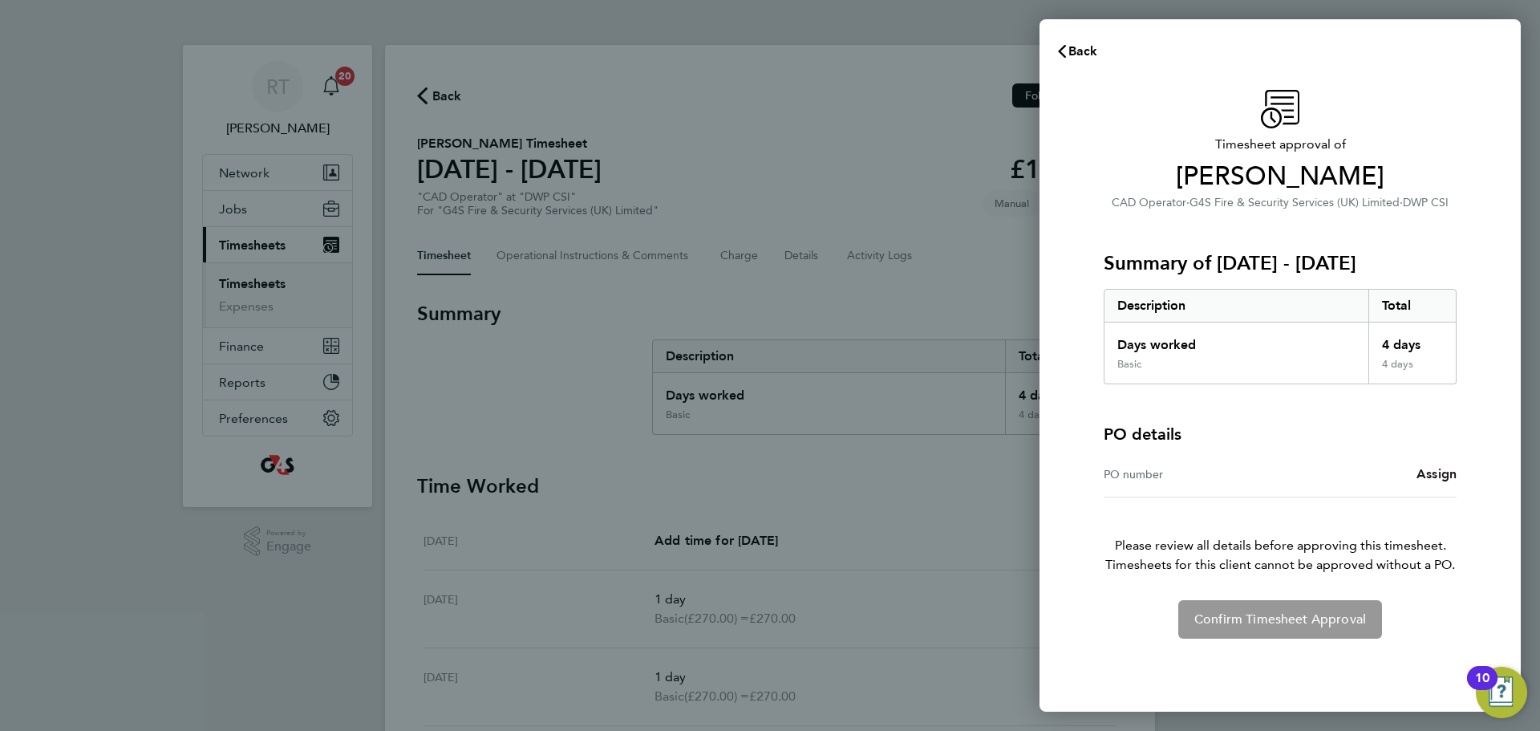
click at [1436, 470] on span "Assign" at bounding box center [1436, 473] width 40 height 15
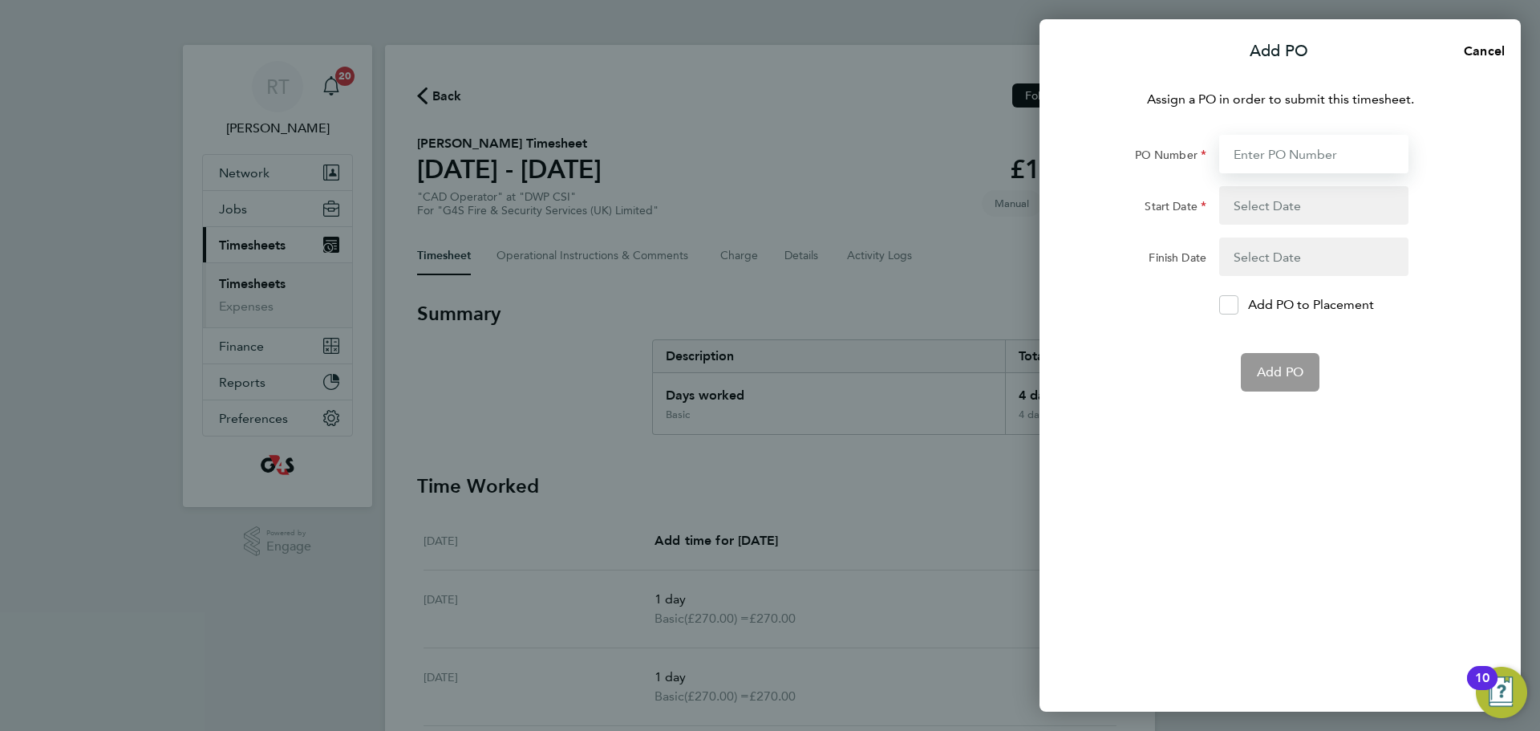
click at [1294, 154] on input "PO Number" at bounding box center [1313, 154] width 189 height 38
paste input "60GI-BST1552-GR"
type input "60GI-BST1552-GR"
click at [1205, 440] on div "Assign a PO in order to submit this timesheet. PO Number 60GI-BST1552-GR Start …" at bounding box center [1279, 391] width 481 height 641
click at [1283, 202] on button "button" at bounding box center [1313, 205] width 189 height 38
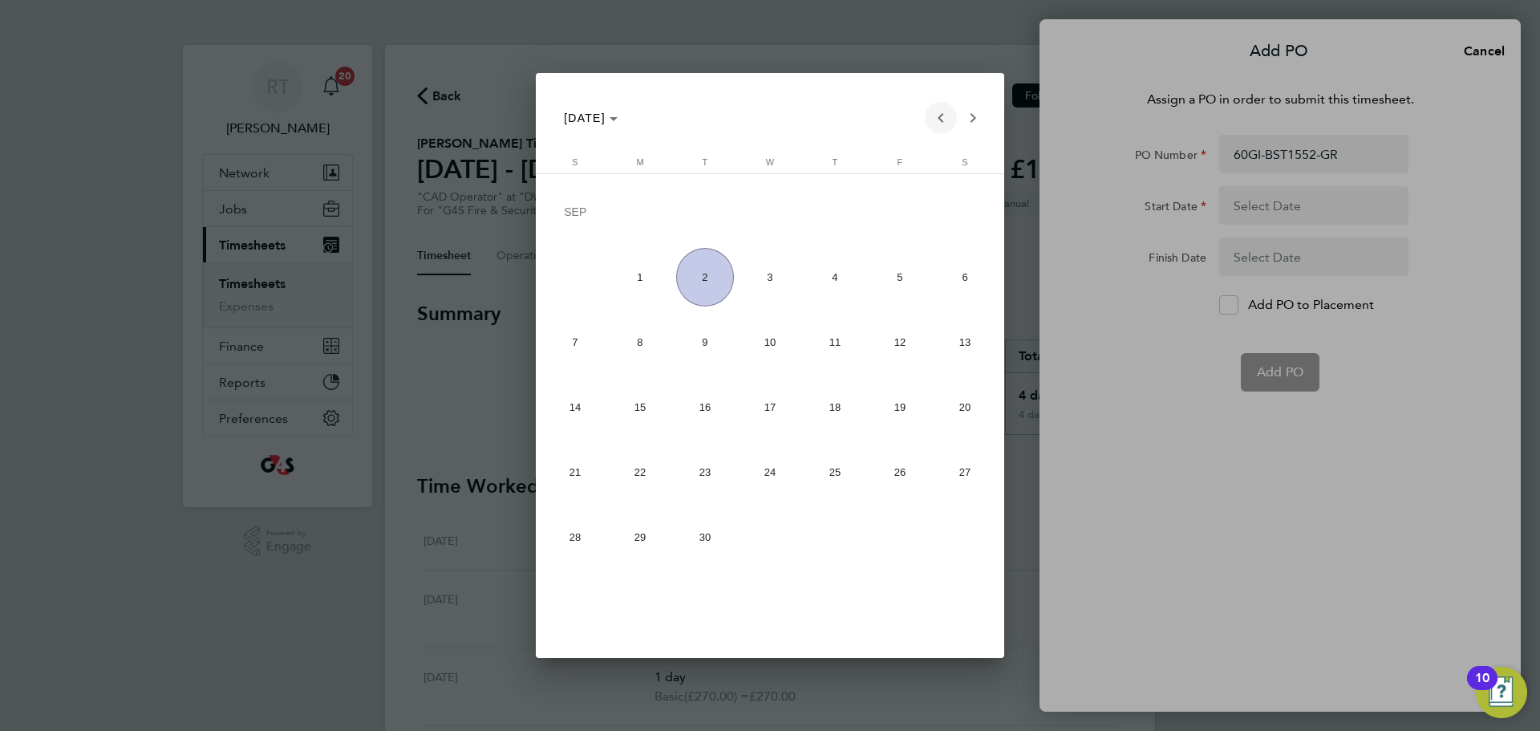
click at [942, 113] on span "Previous month" at bounding box center [941, 118] width 32 height 32
click at [565, 462] on span "24" at bounding box center [575, 476] width 59 height 59
type input "24 Aug 25"
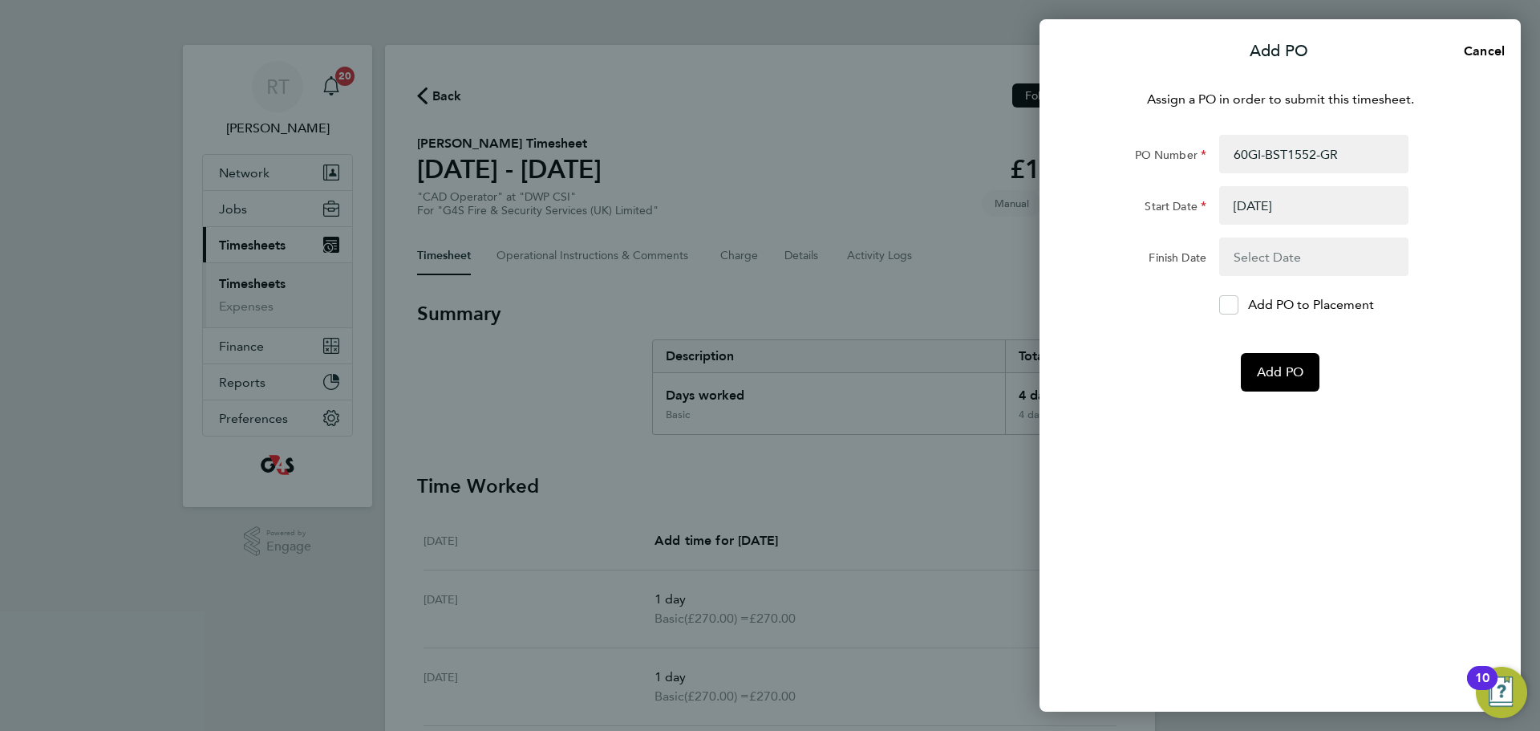
click at [1297, 261] on button "button" at bounding box center [1313, 256] width 189 height 38
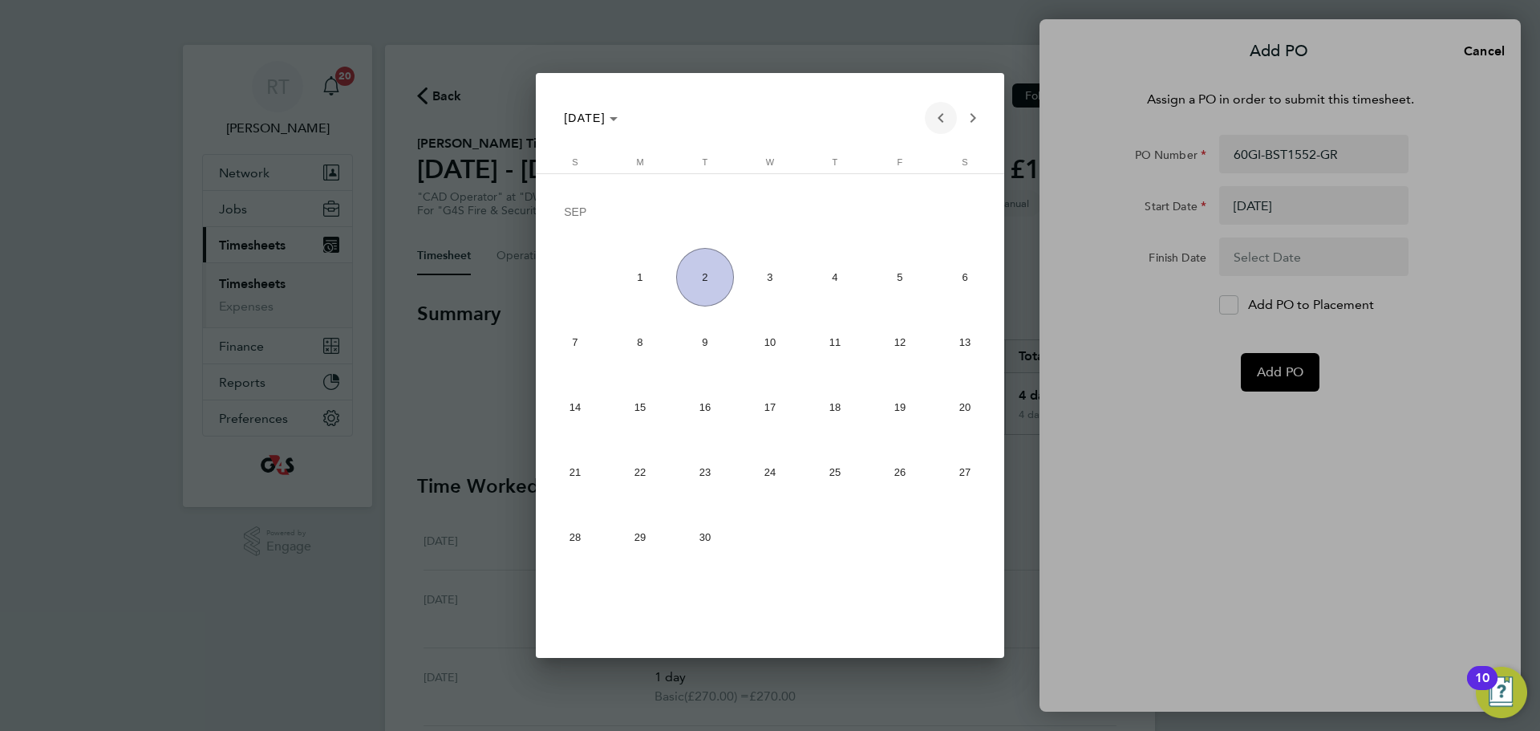
click at [942, 127] on span "Previous month" at bounding box center [941, 118] width 32 height 32
click at [970, 490] on span "30" at bounding box center [965, 476] width 59 height 59
type input "30 Aug 25"
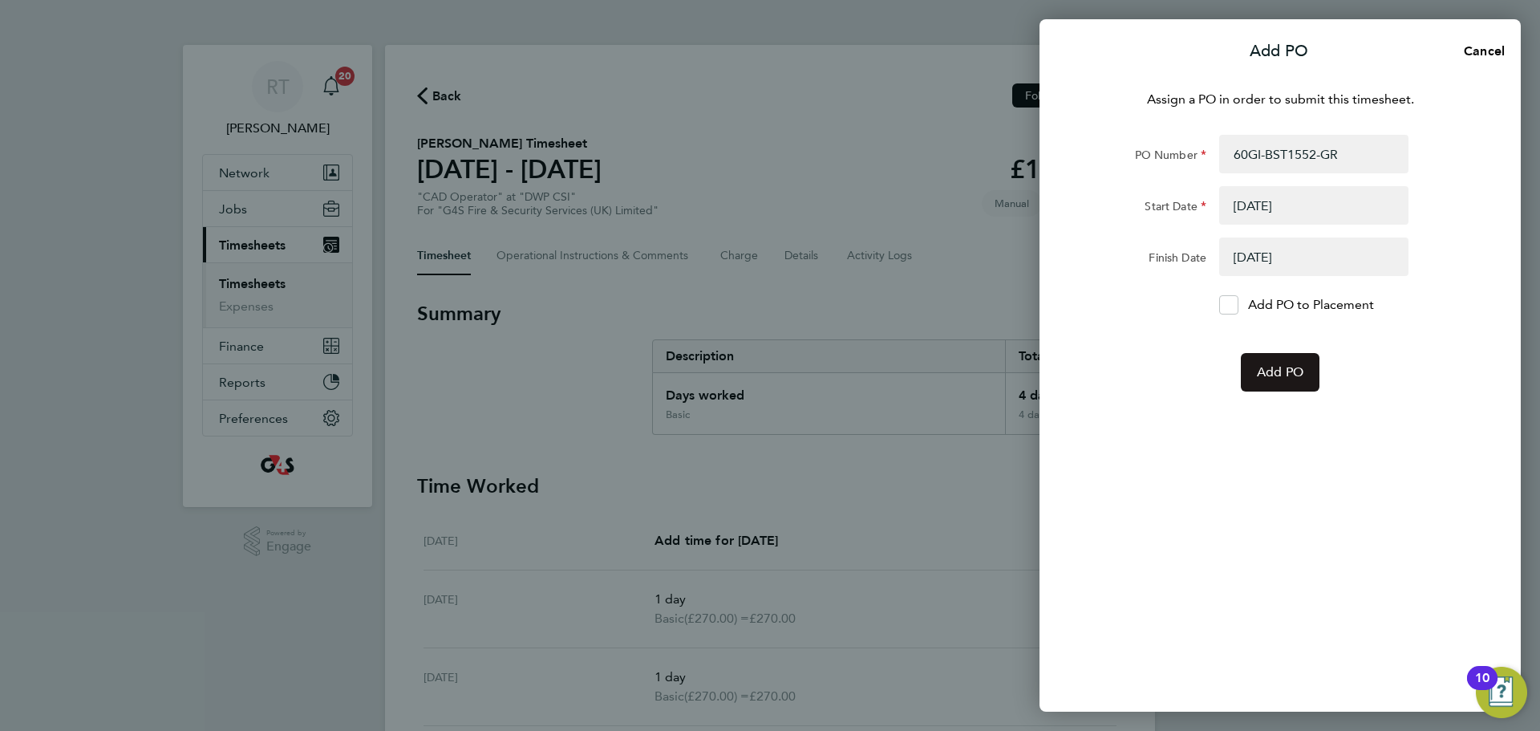
click at [1298, 379] on span "Add PO" at bounding box center [1280, 372] width 47 height 16
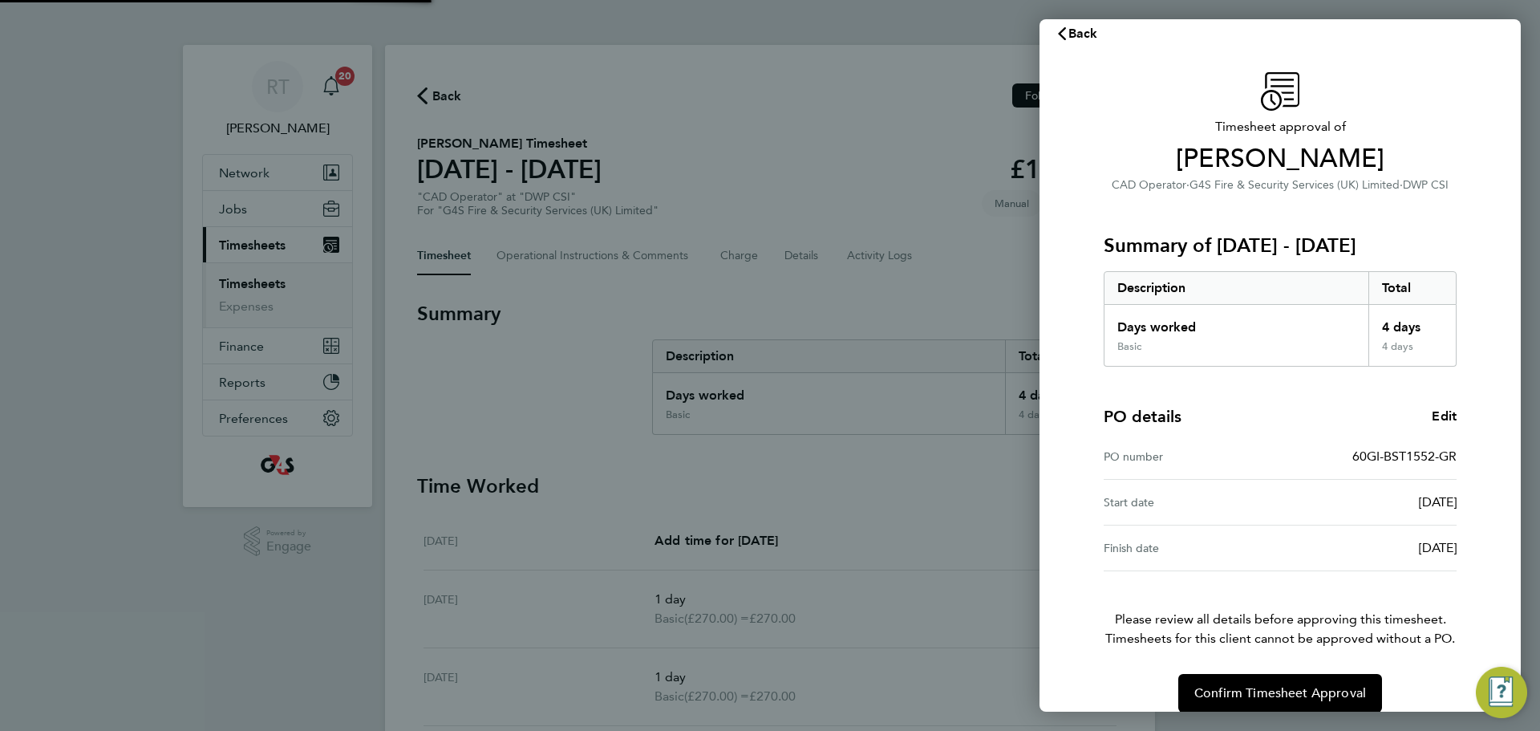
scroll to position [38, 0]
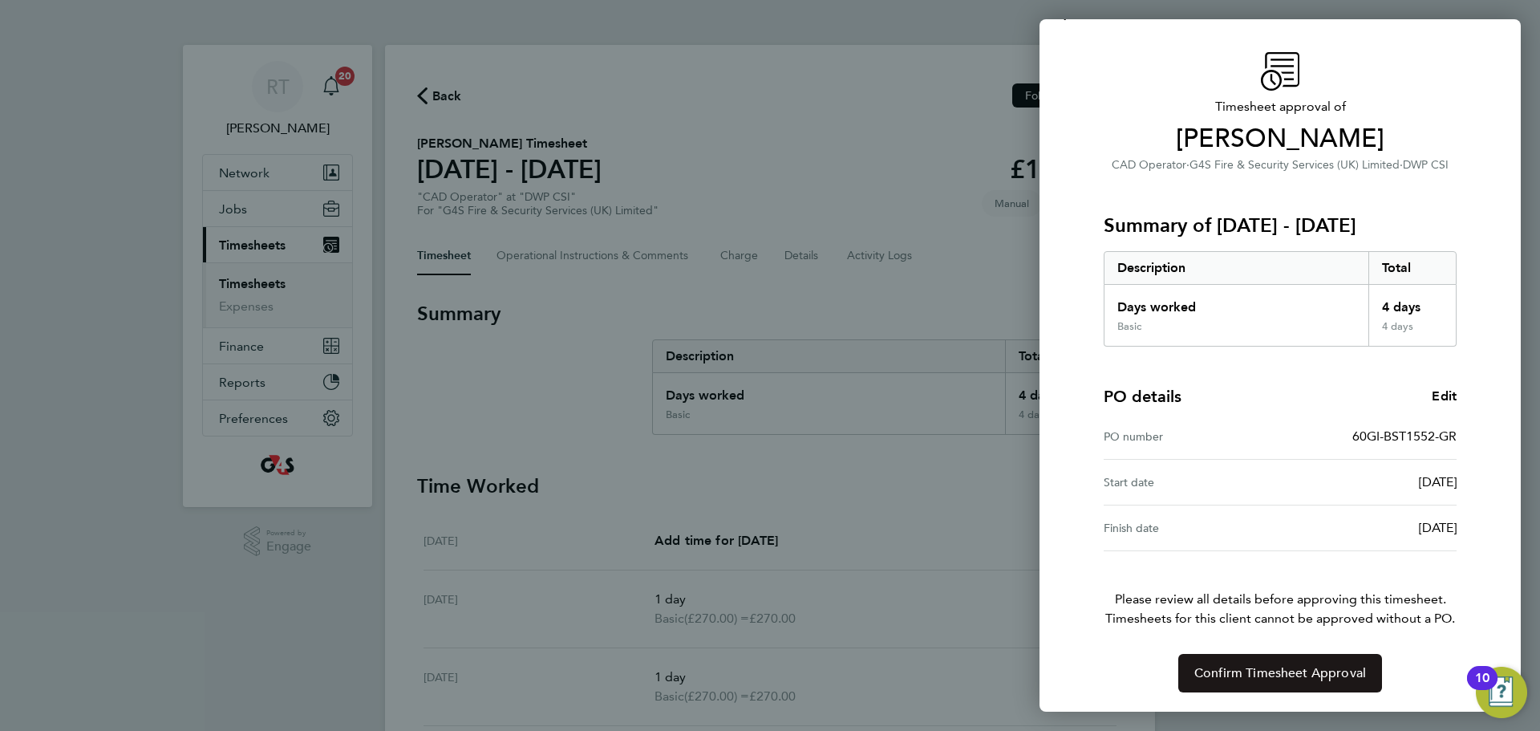
click at [1273, 676] on span "Confirm Timesheet Approval" at bounding box center [1280, 673] width 172 height 16
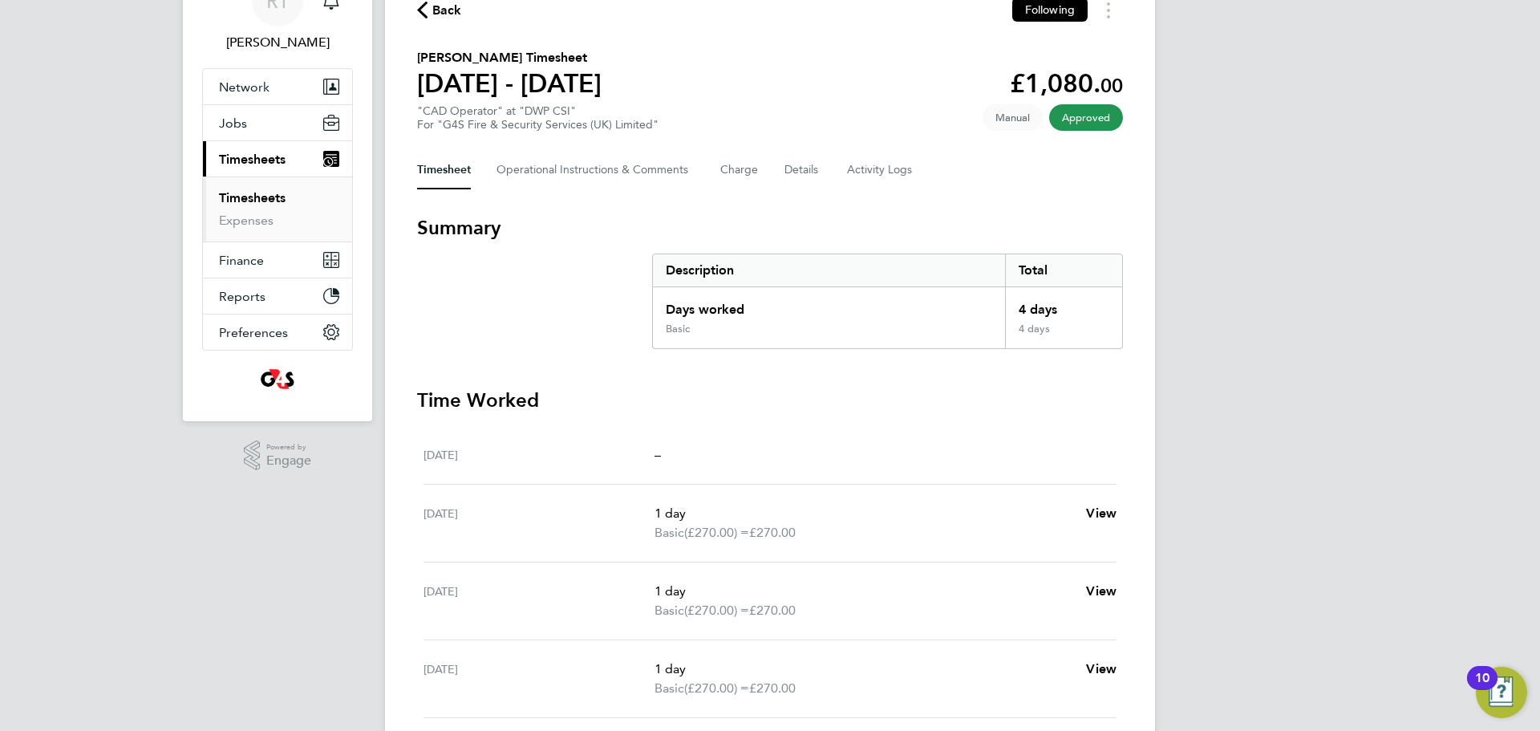
scroll to position [72, 0]
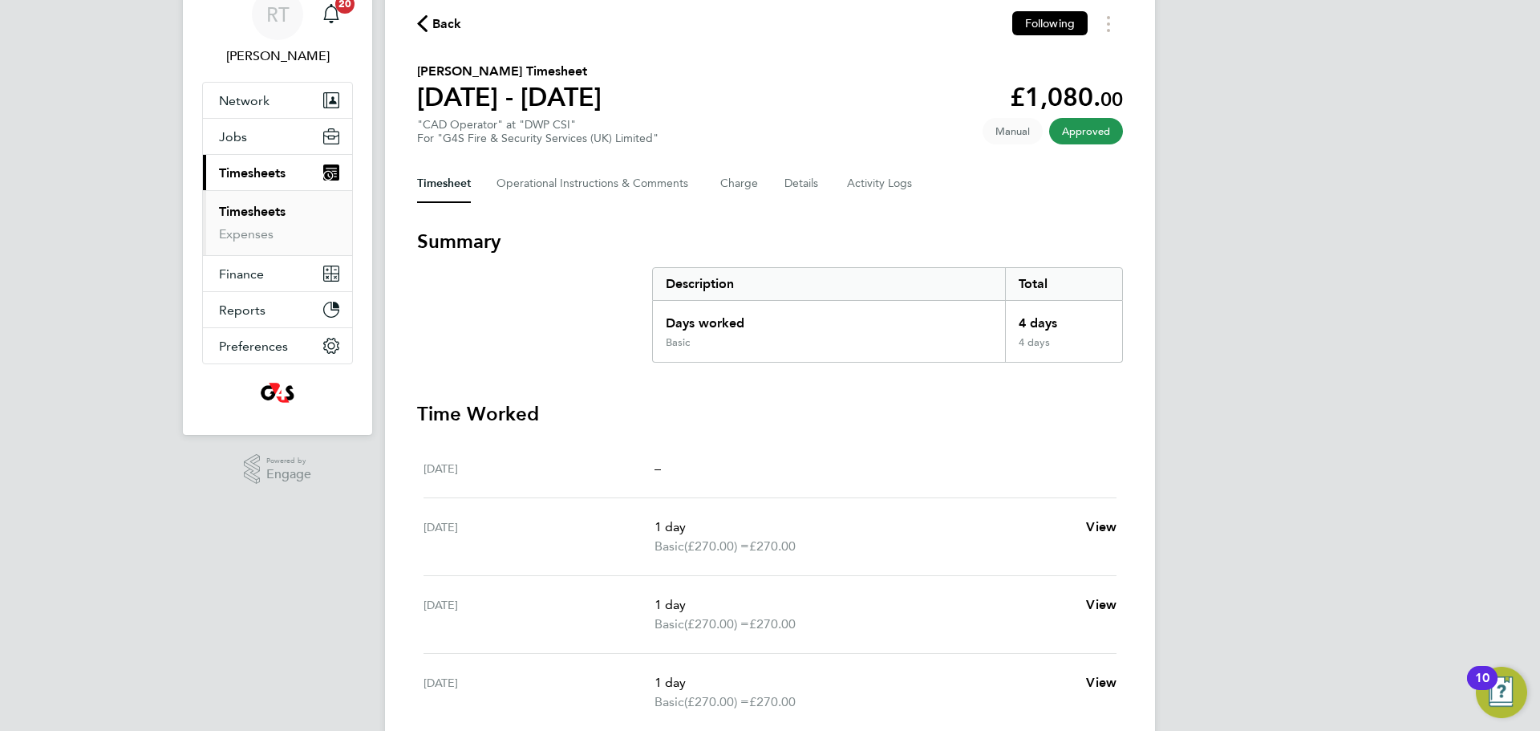
click at [266, 196] on ul "Timesheets Expenses" at bounding box center [277, 222] width 149 height 65
click at [273, 209] on link "Timesheets" at bounding box center [252, 211] width 67 height 15
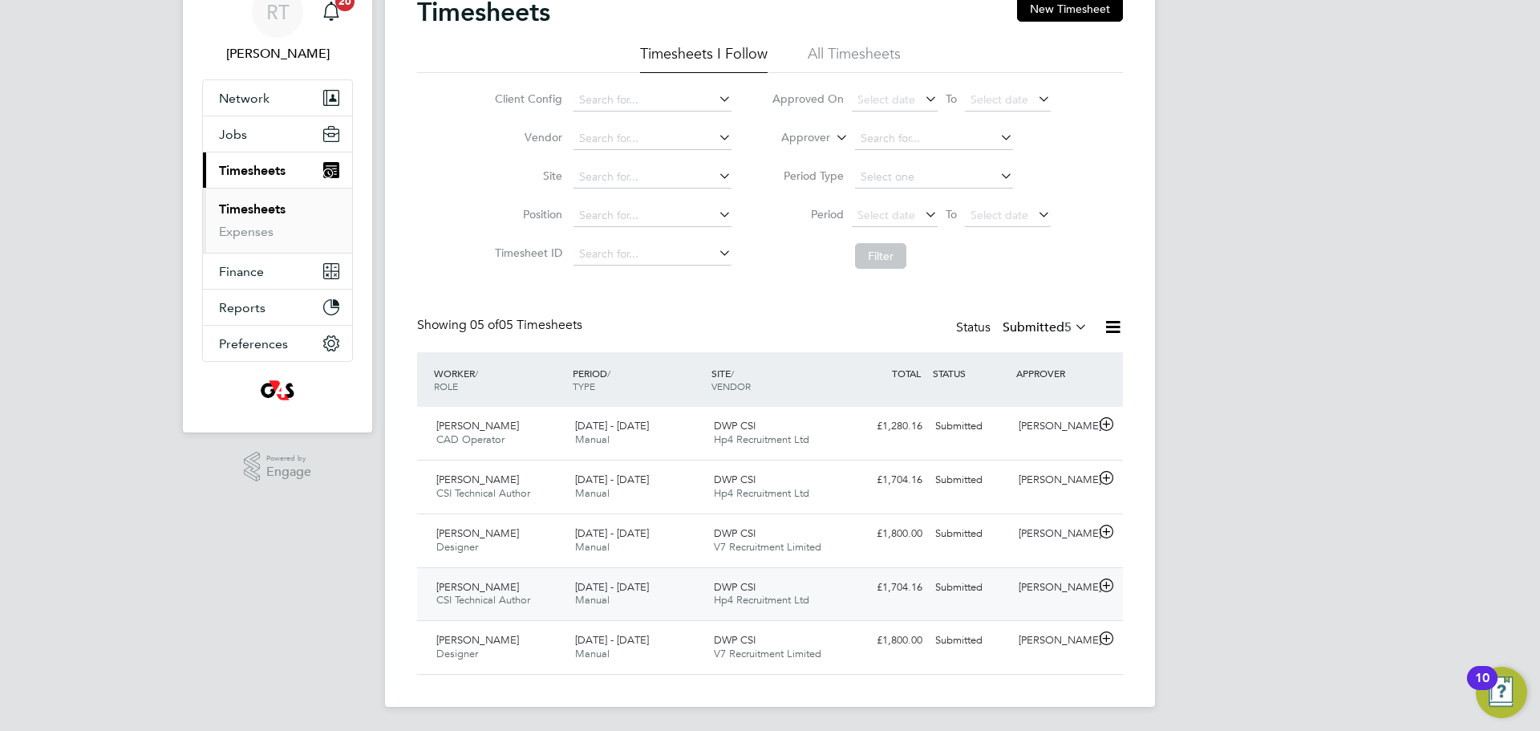
scroll to position [76, 0]
click at [522, 649] on div "Richard Gibson Designer 25 - 31 Aug 2025" at bounding box center [499, 646] width 139 height 40
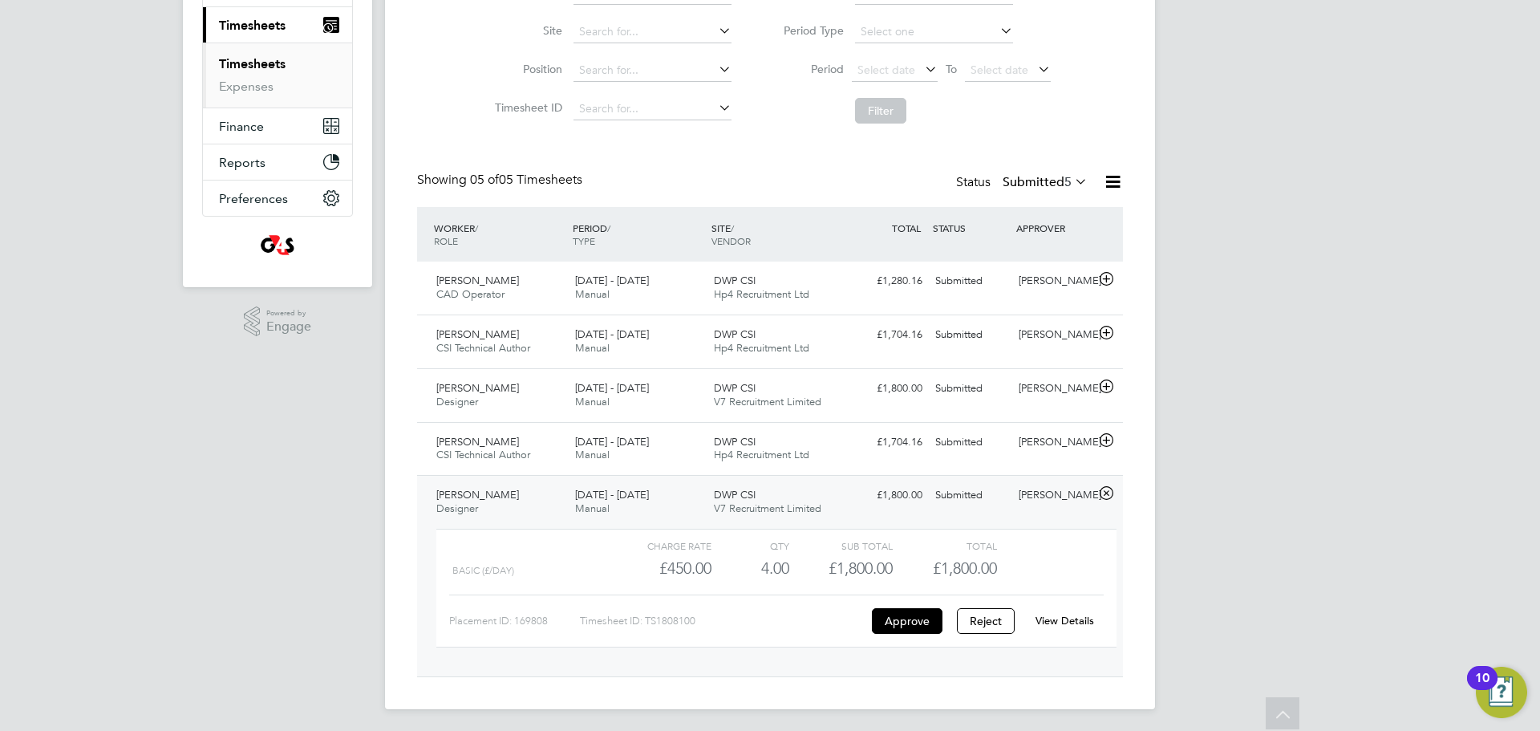
scroll to position [225, 0]
click at [475, 500] on span "Designer" at bounding box center [457, 504] width 42 height 14
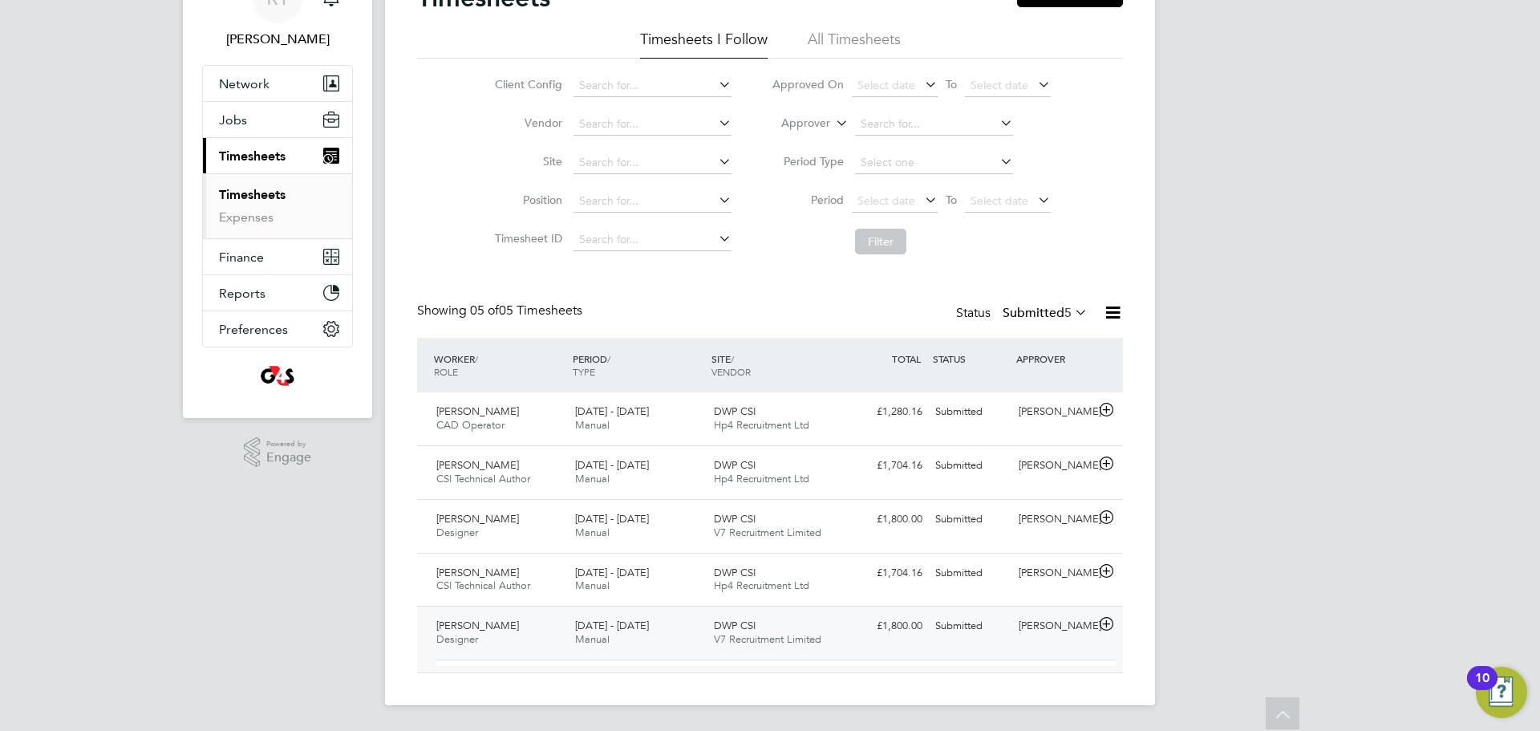
scroll to position [76, 0]
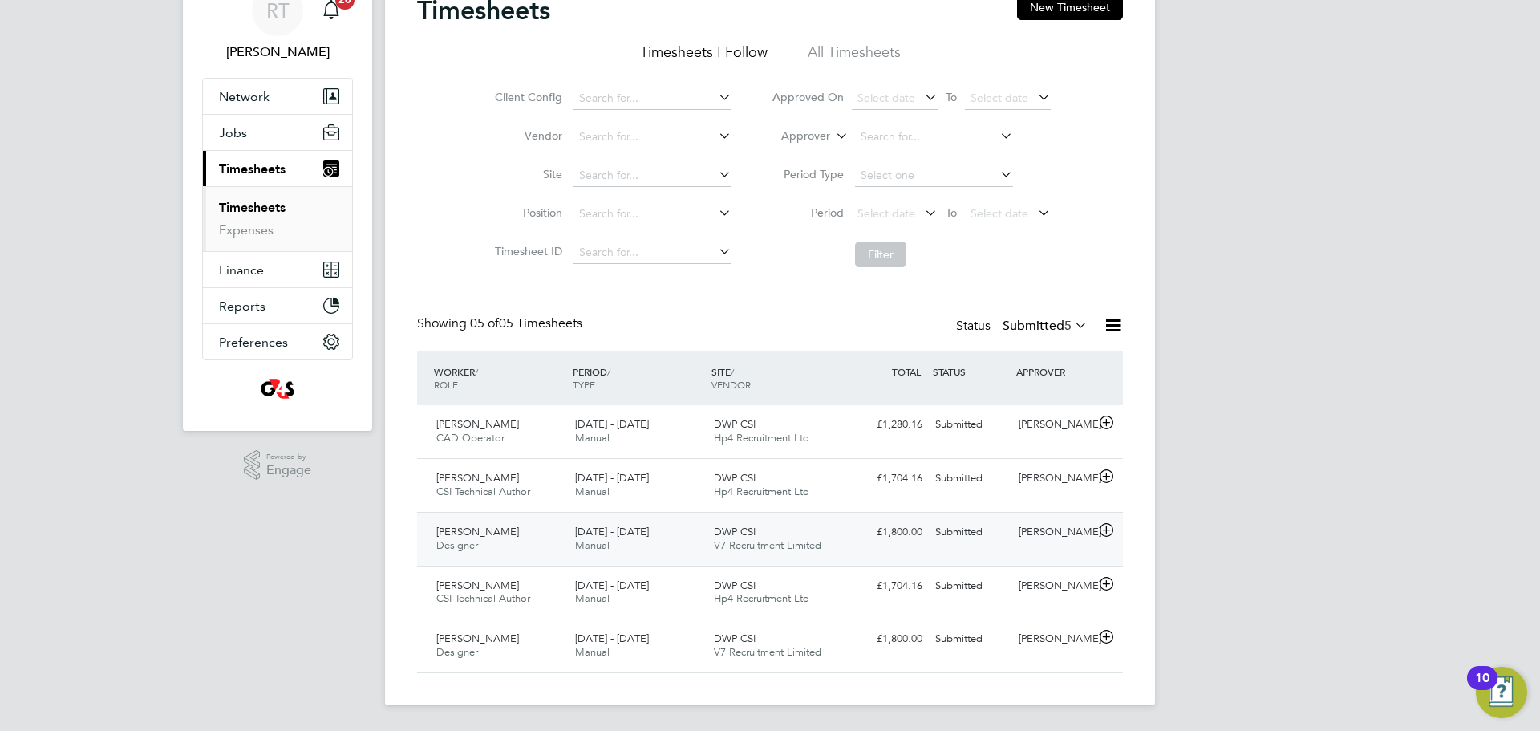
click at [486, 541] on div "Mark Lovelock Designer 25 - 31 Aug 2025" at bounding box center [499, 539] width 139 height 40
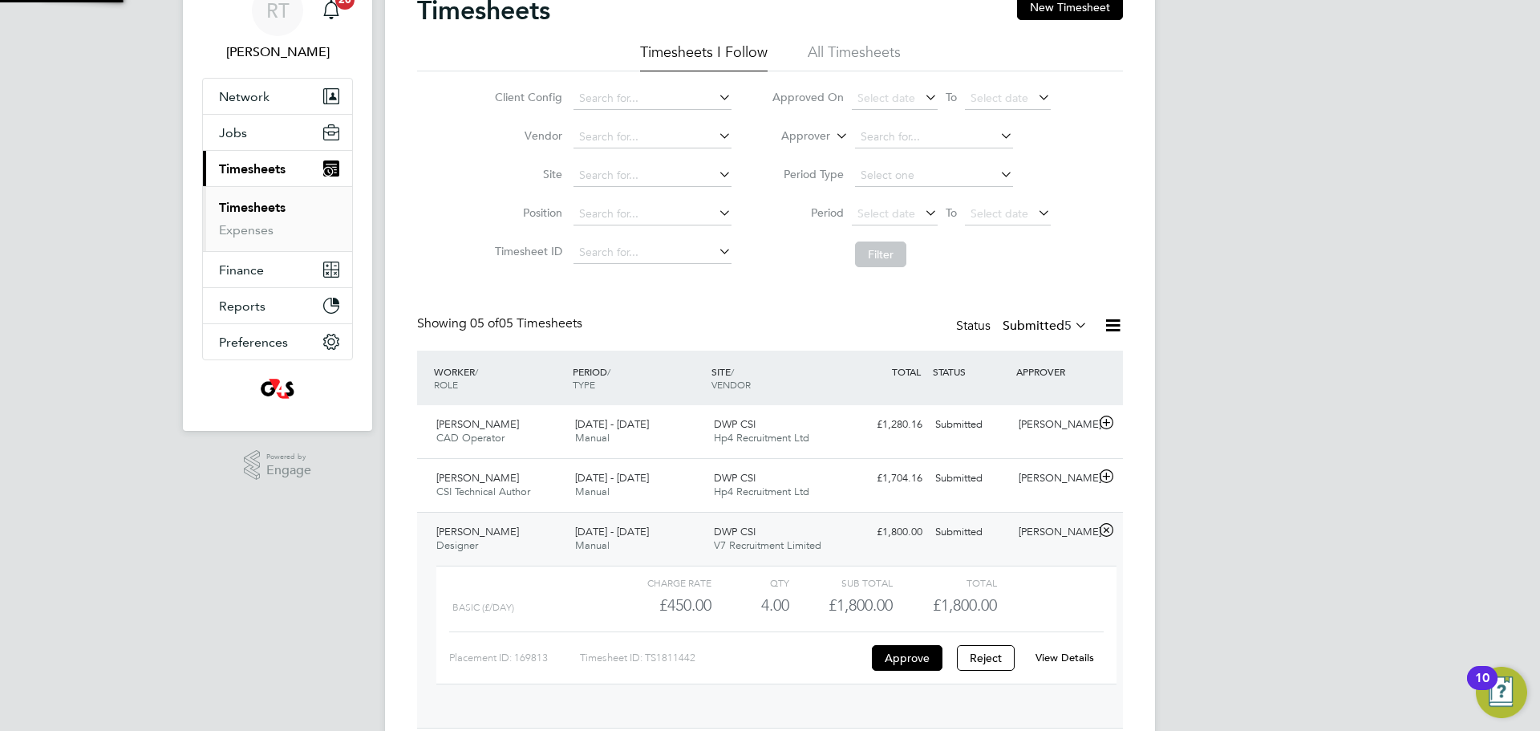
scroll to position [89, 0]
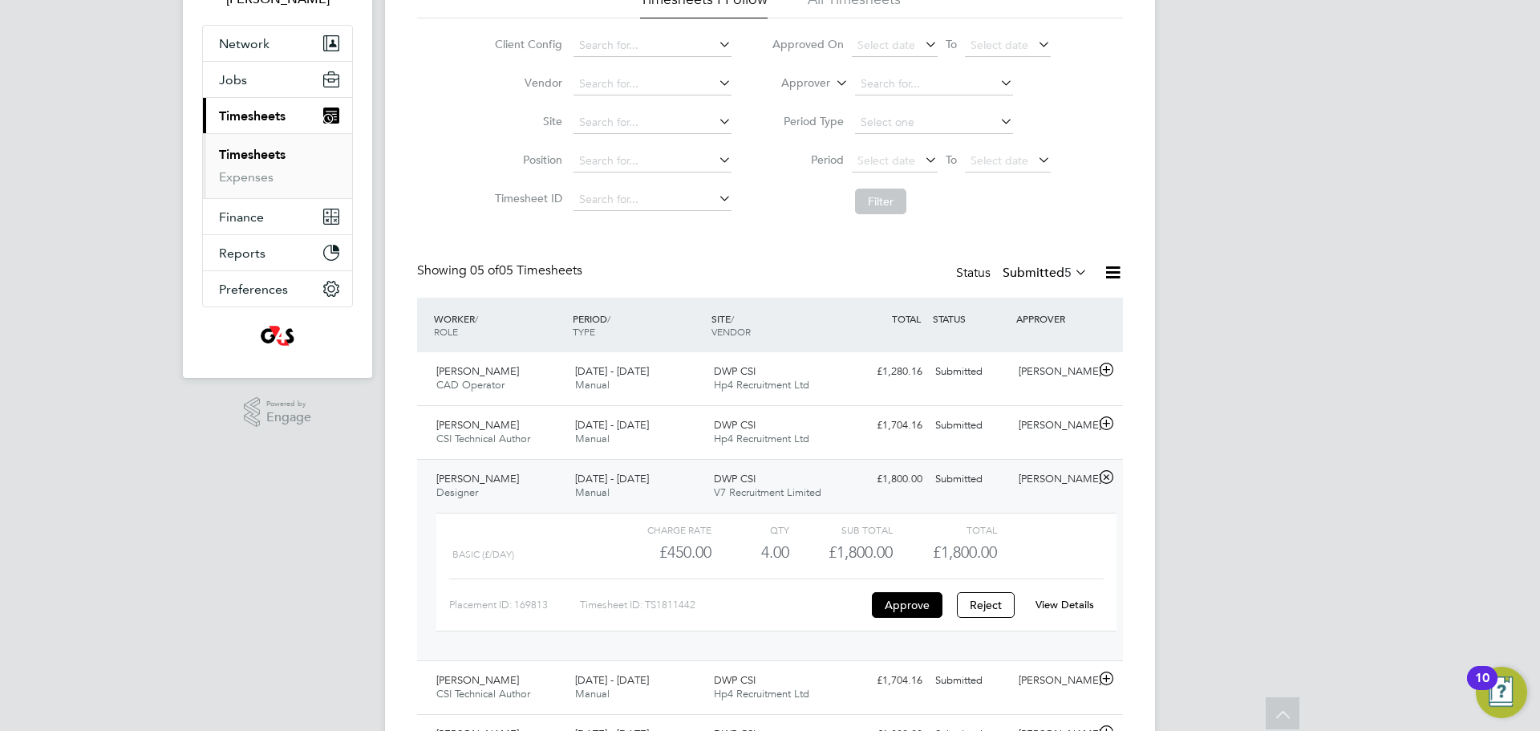
click at [497, 473] on span "[PERSON_NAME]" at bounding box center [477, 479] width 83 height 14
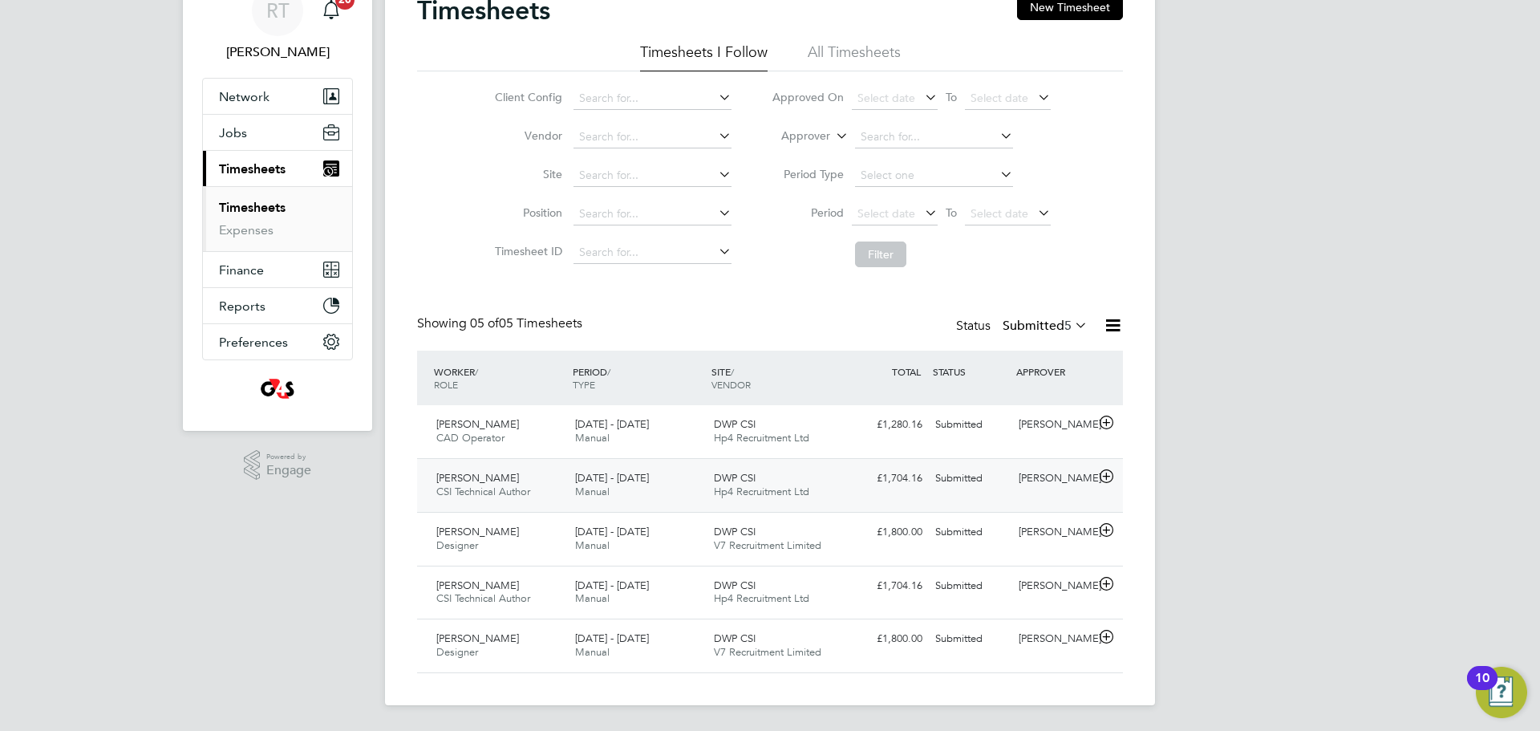
click at [507, 471] on span "Robert Maddison" at bounding box center [477, 478] width 83 height 14
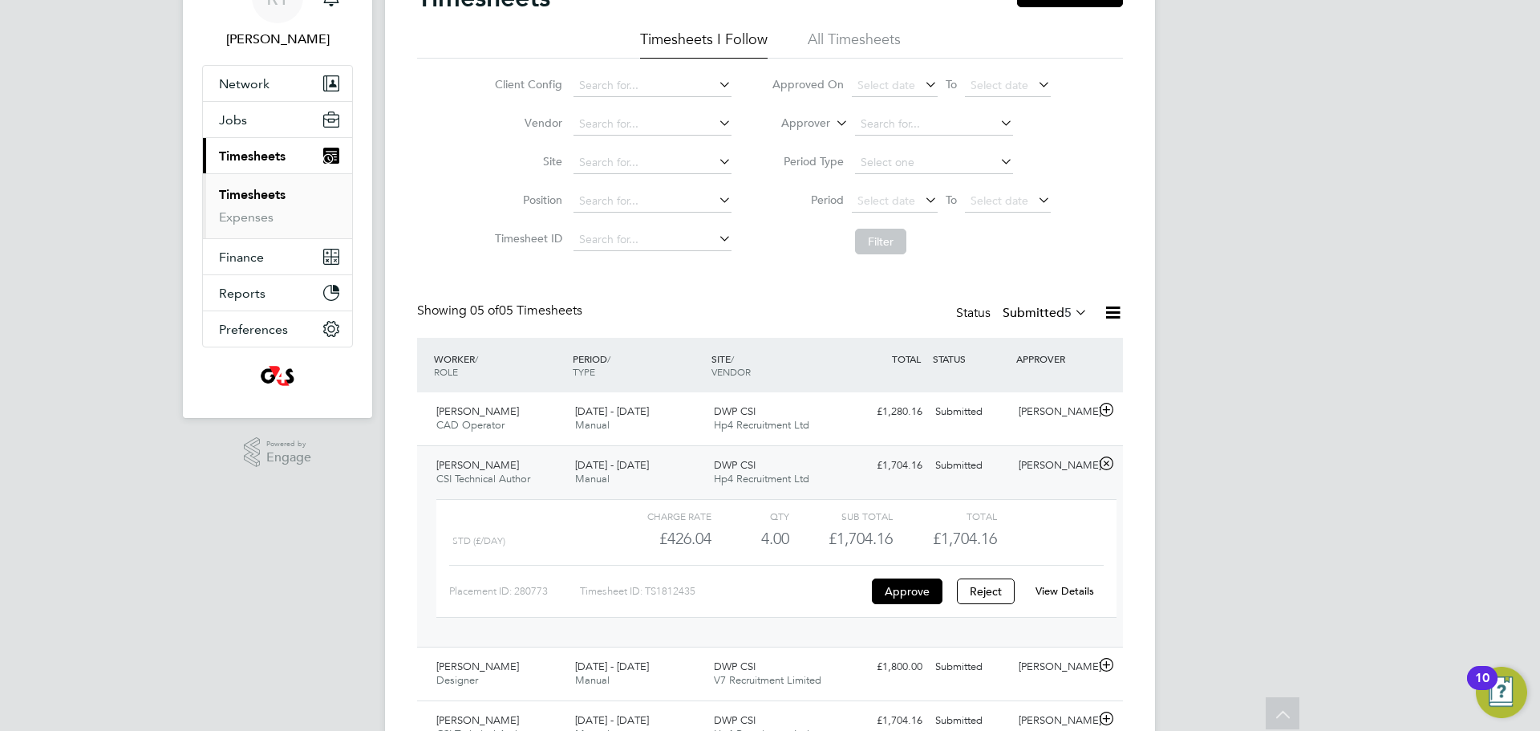
click at [488, 479] on span "CSI Technical Author" at bounding box center [483, 479] width 94 height 14
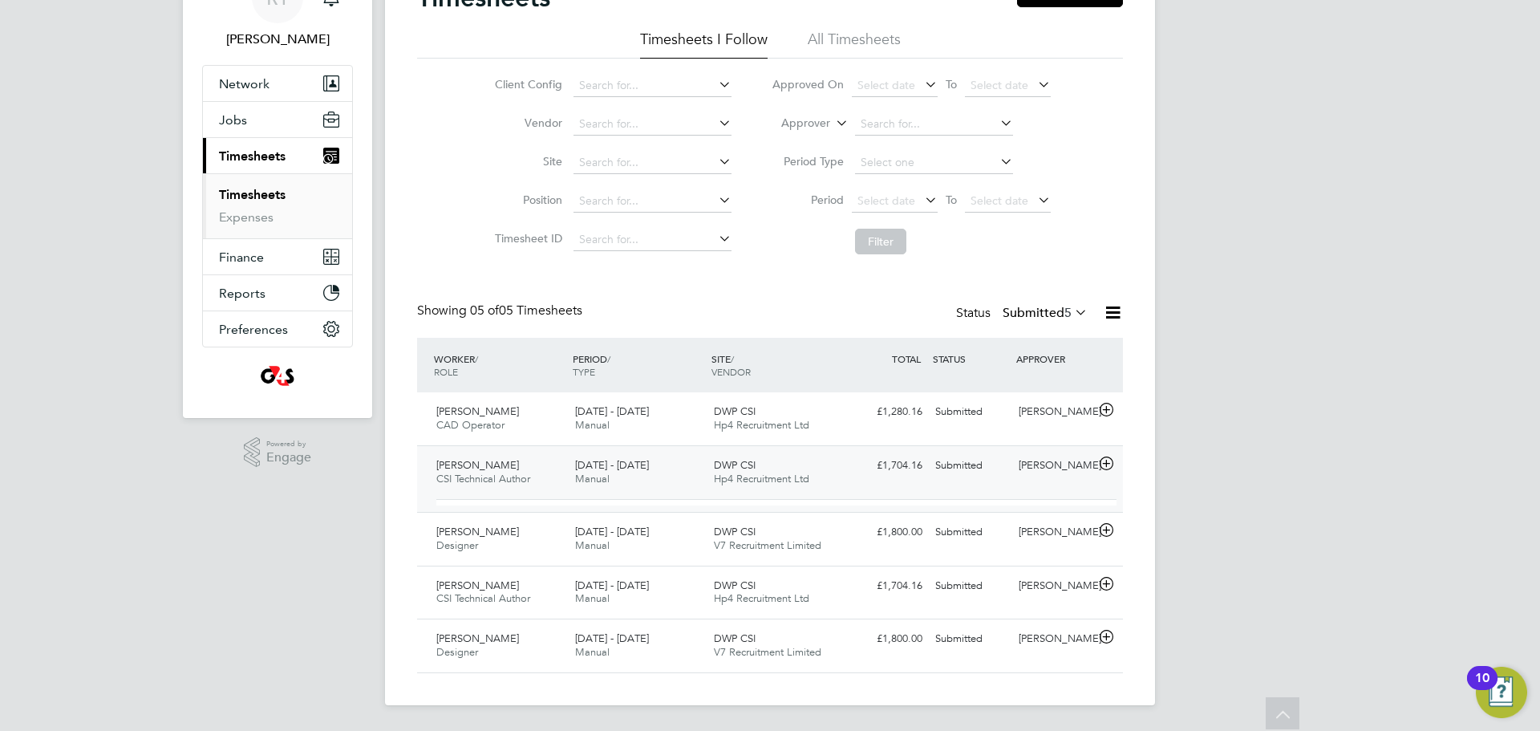
scroll to position [76, 0]
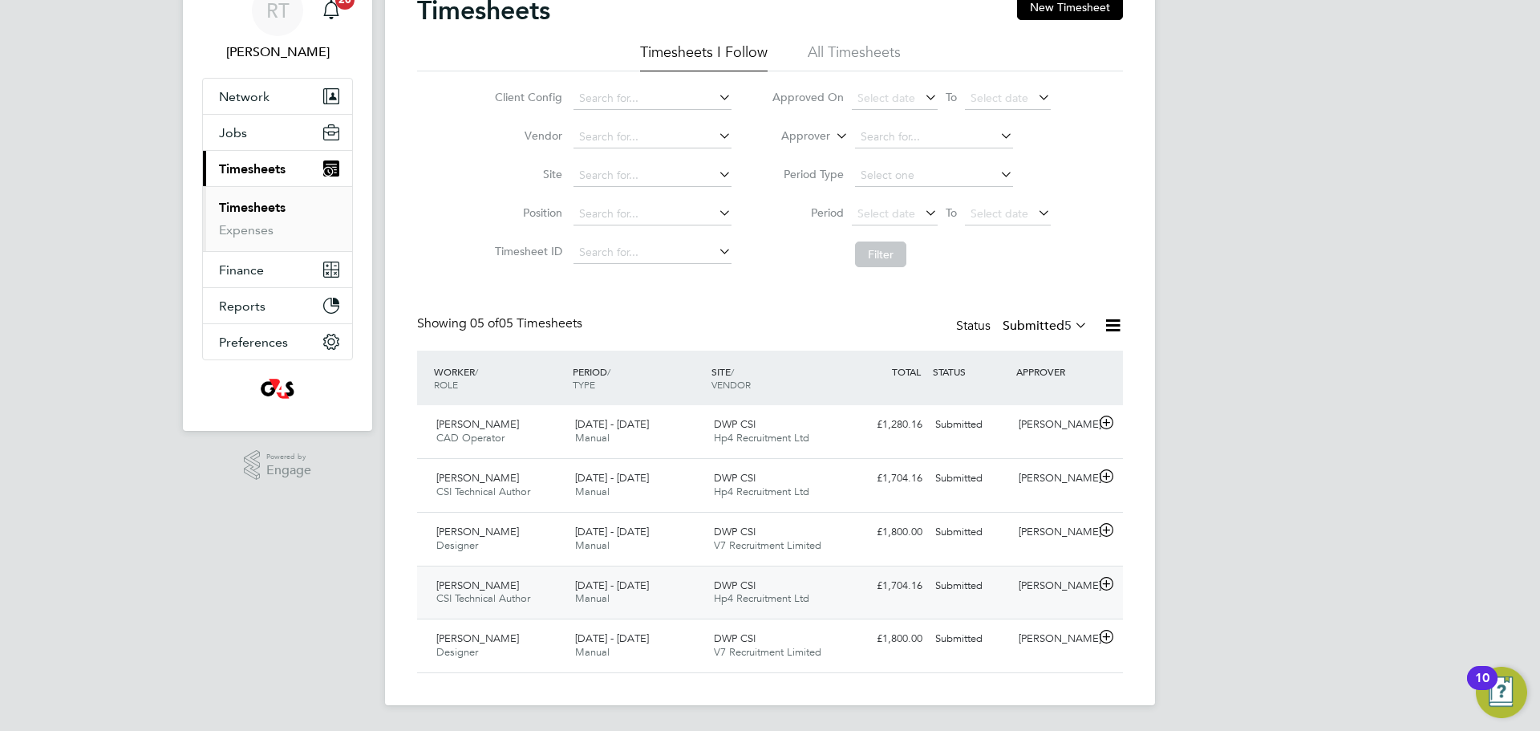
click at [492, 584] on span "[PERSON_NAME]" at bounding box center [477, 585] width 83 height 14
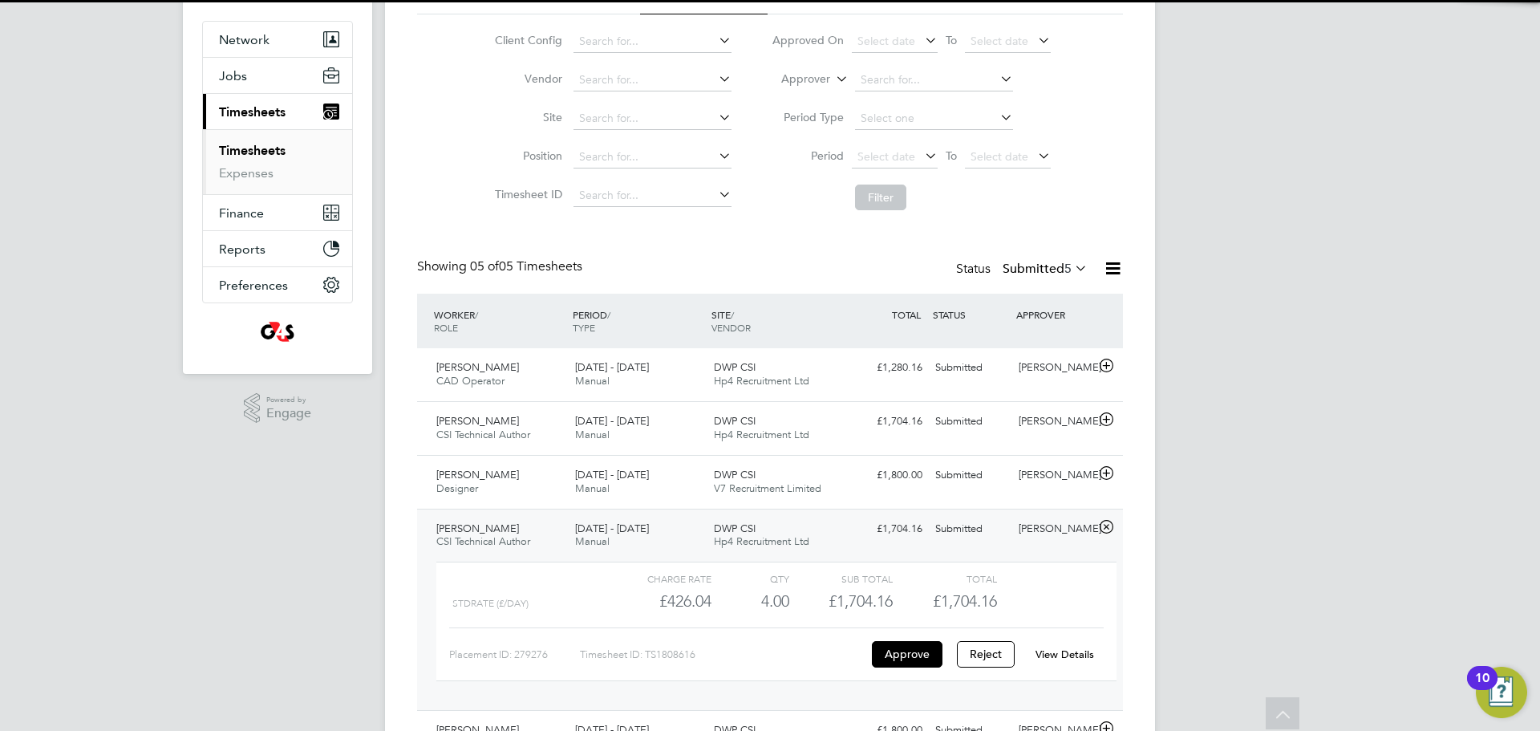
scroll to position [146, 0]
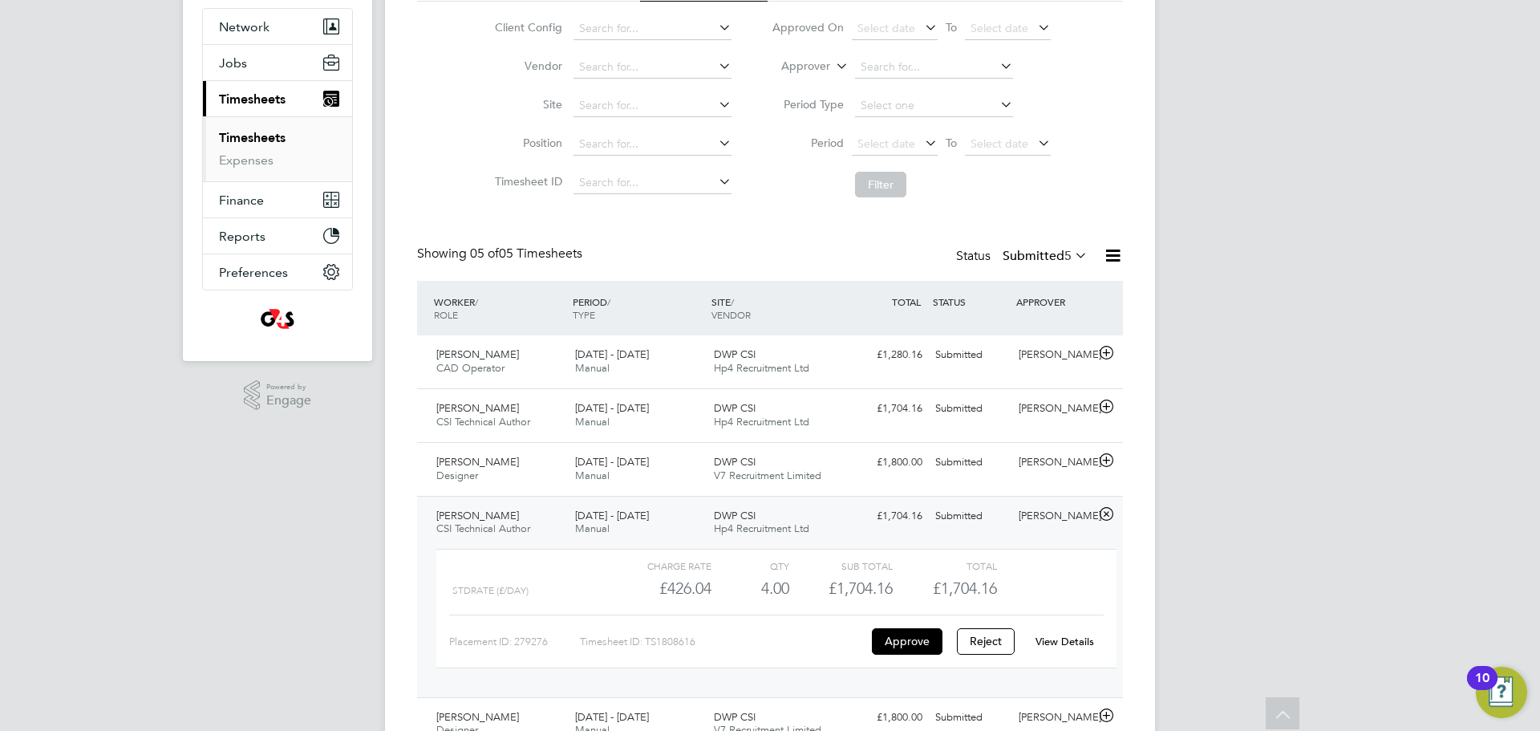
click at [516, 516] on div "Chris Morgan CSI Technical Author 25 - 31 Aug 2025" at bounding box center [499, 523] width 139 height 40
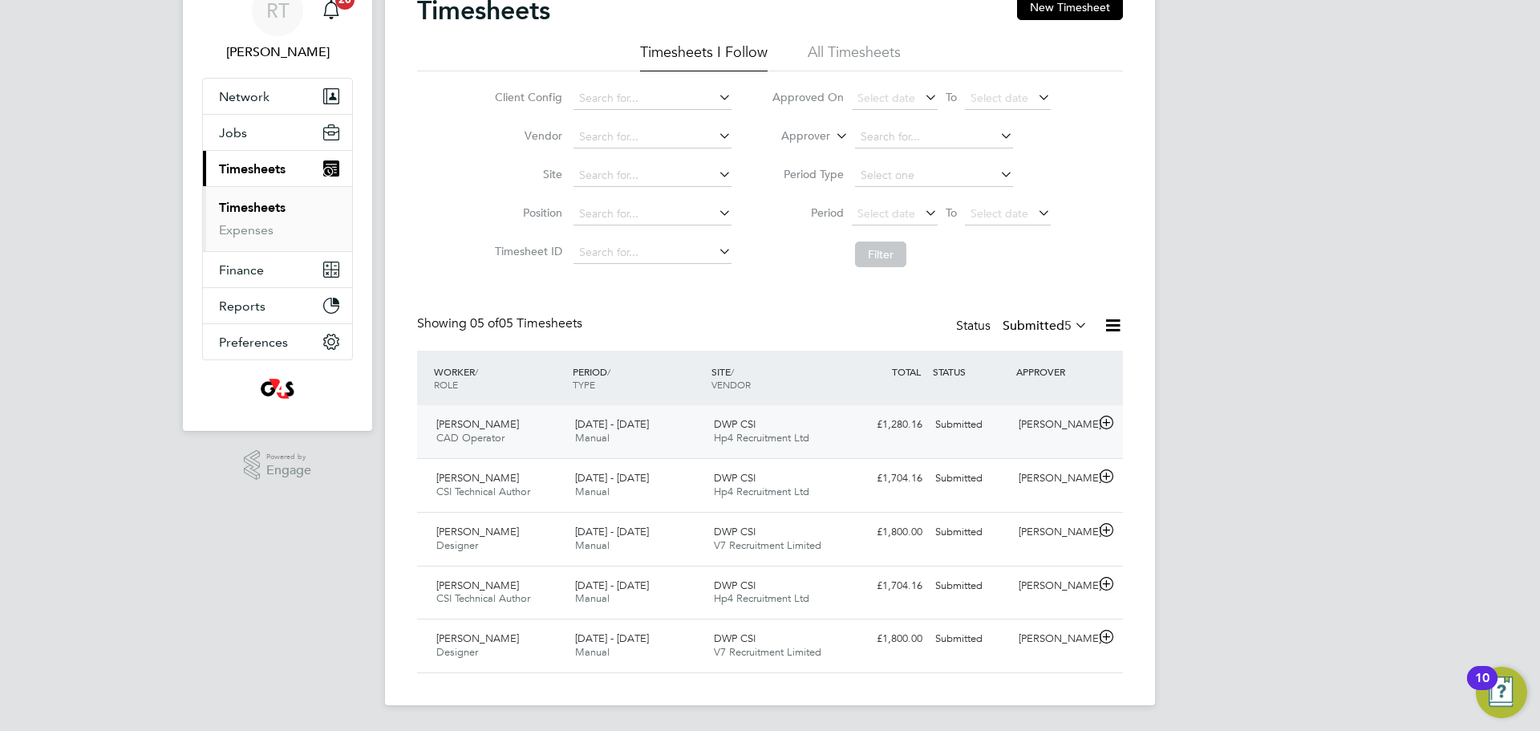
click at [521, 427] on div "Conor Dunford CAD Operator 25 - 31 Aug 2025" at bounding box center [499, 431] width 139 height 40
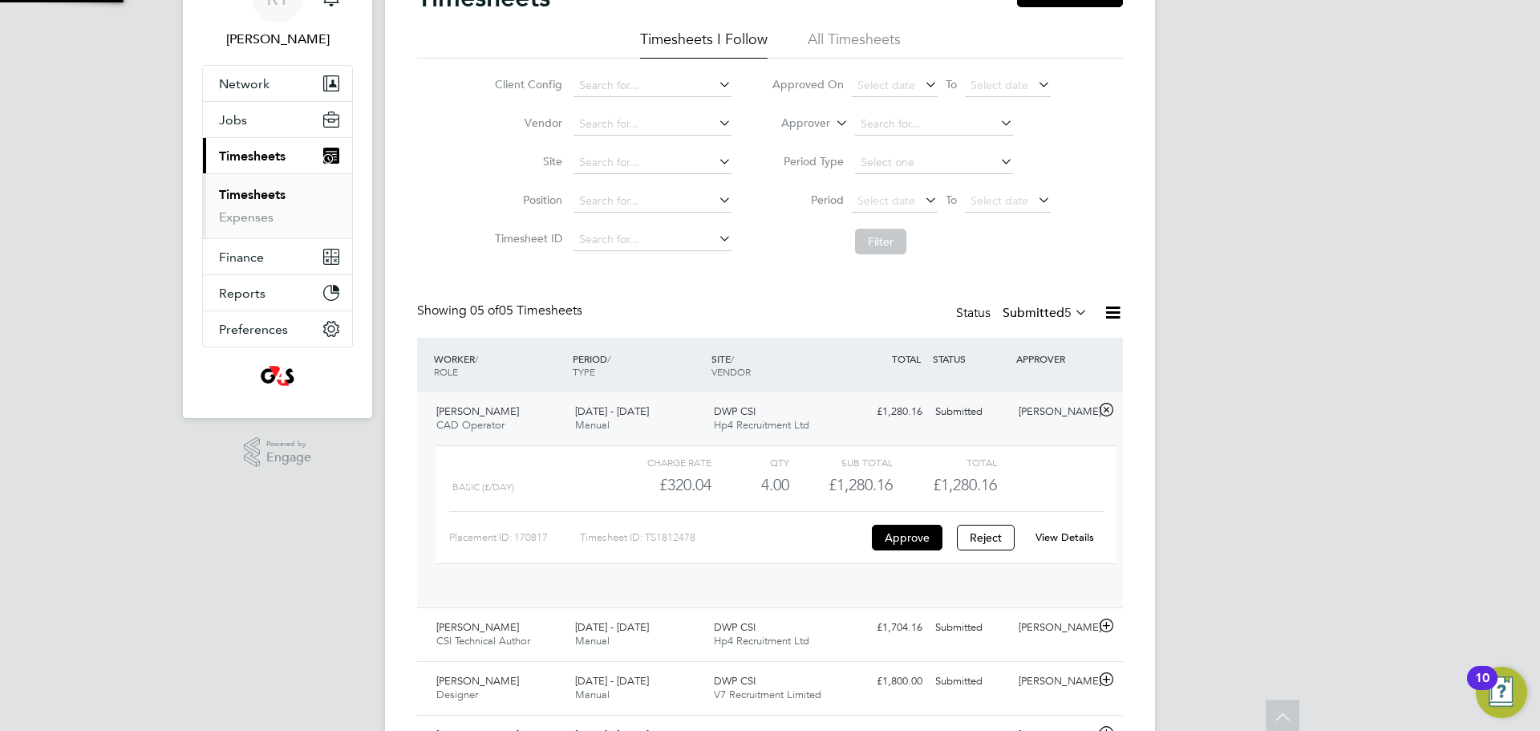
scroll to position [27, 156]
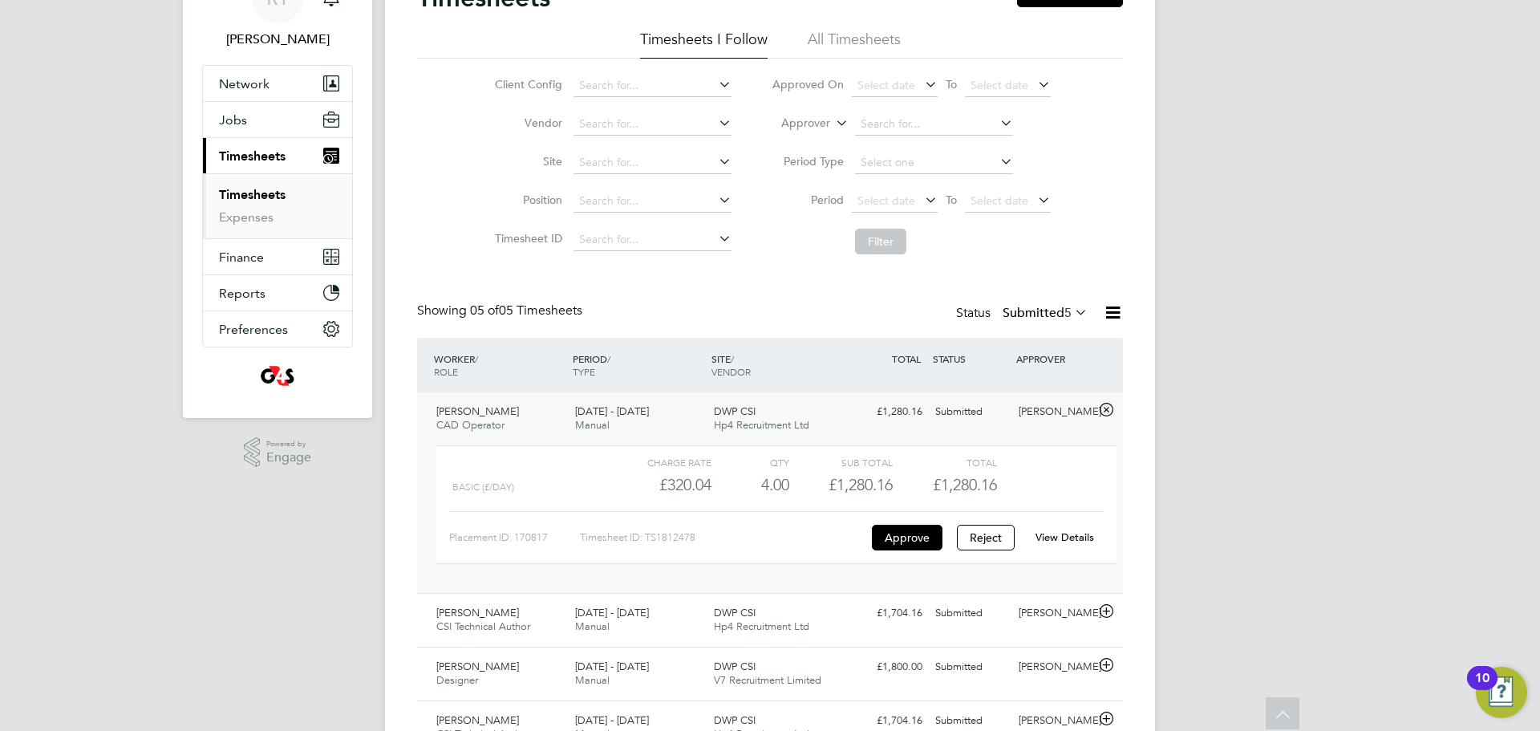
click at [569, 417] on div "25 - 31 Aug 2025 Manual" at bounding box center [638, 419] width 139 height 40
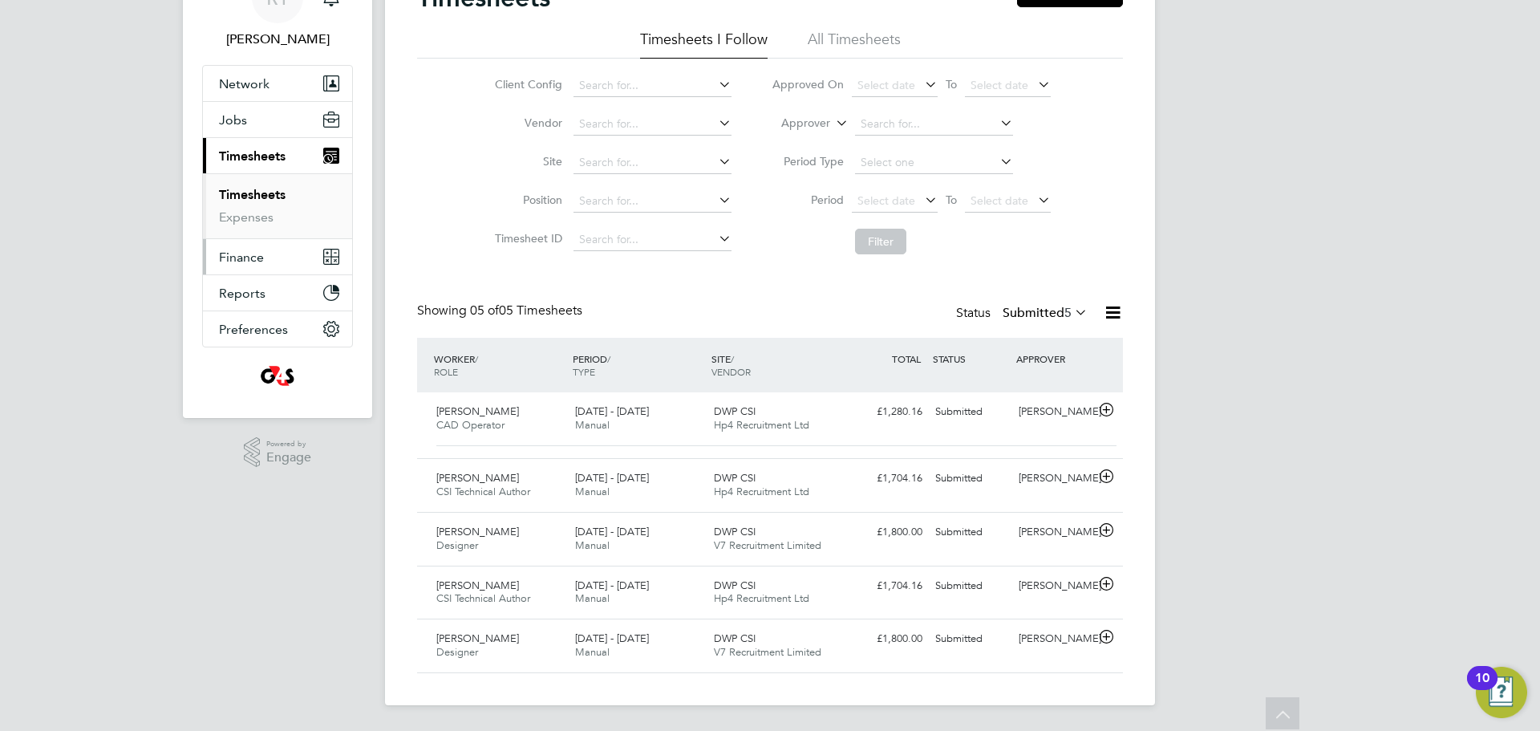
scroll to position [76, 0]
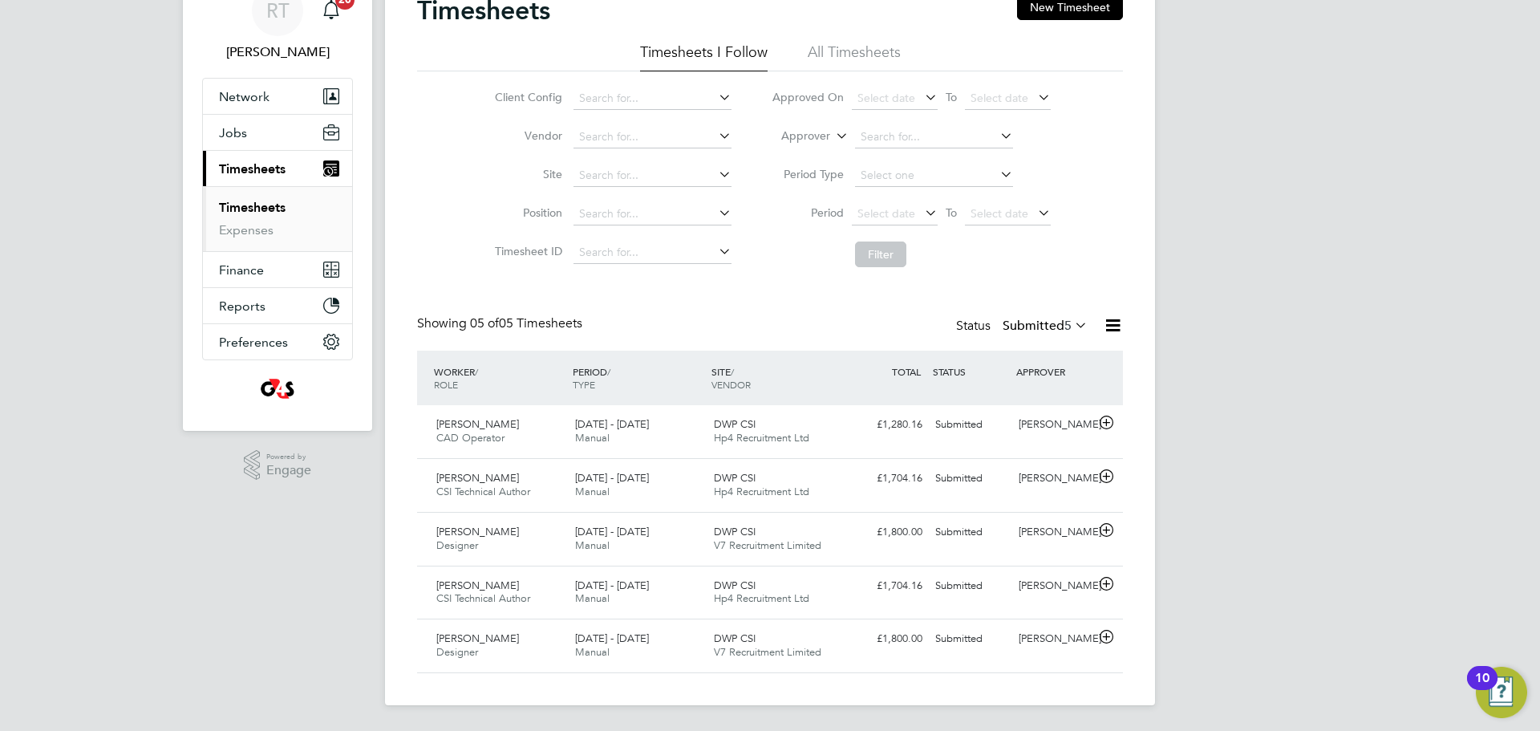
click at [241, 239] on ul "Timesheets Expenses" at bounding box center [277, 218] width 149 height 65
click at [240, 231] on link "Expenses" at bounding box center [246, 229] width 55 height 15
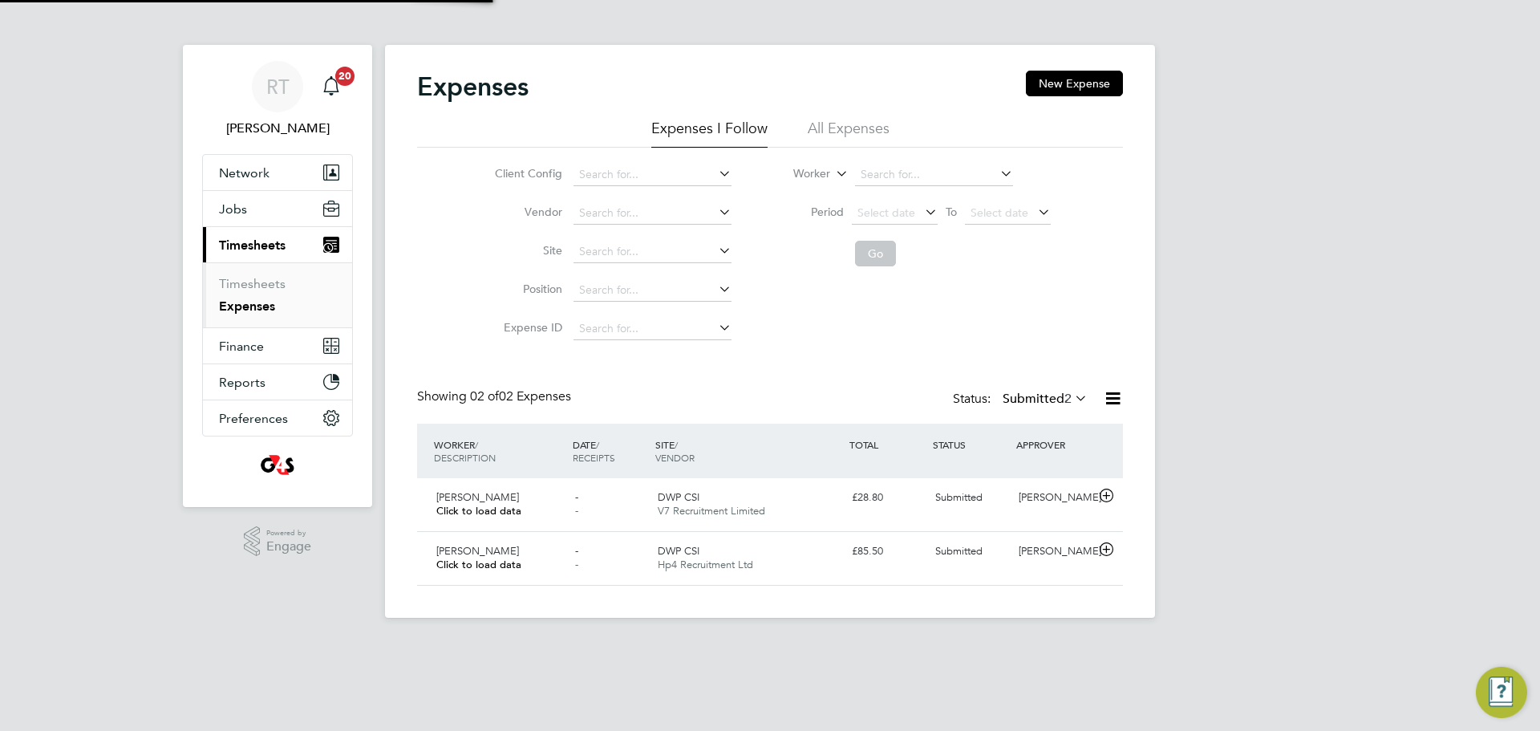
scroll to position [8, 8]
click at [541, 494] on div "[PERSON_NAME] Click to load data" at bounding box center [499, 504] width 139 height 40
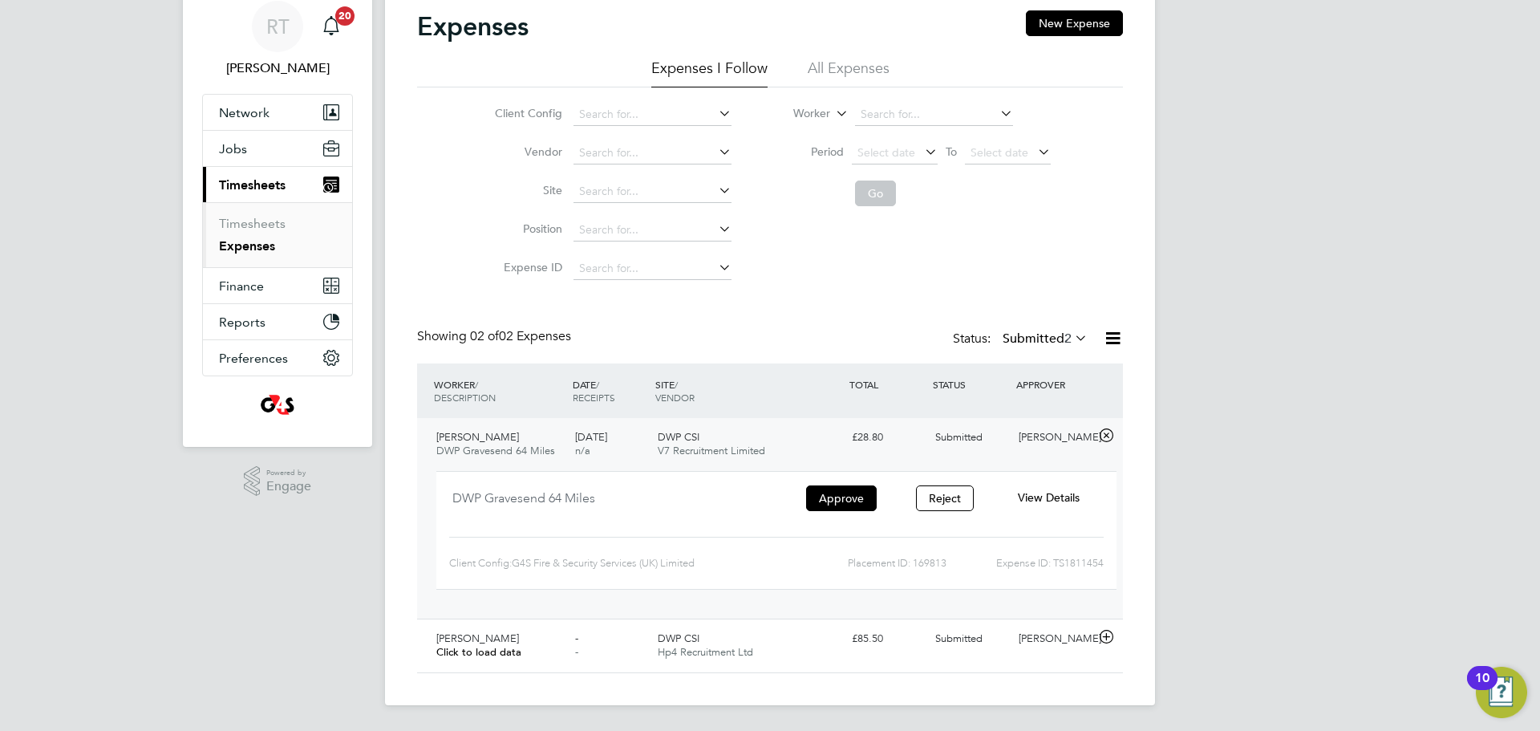
click at [607, 441] on span "[DATE]" at bounding box center [591, 437] width 32 height 14
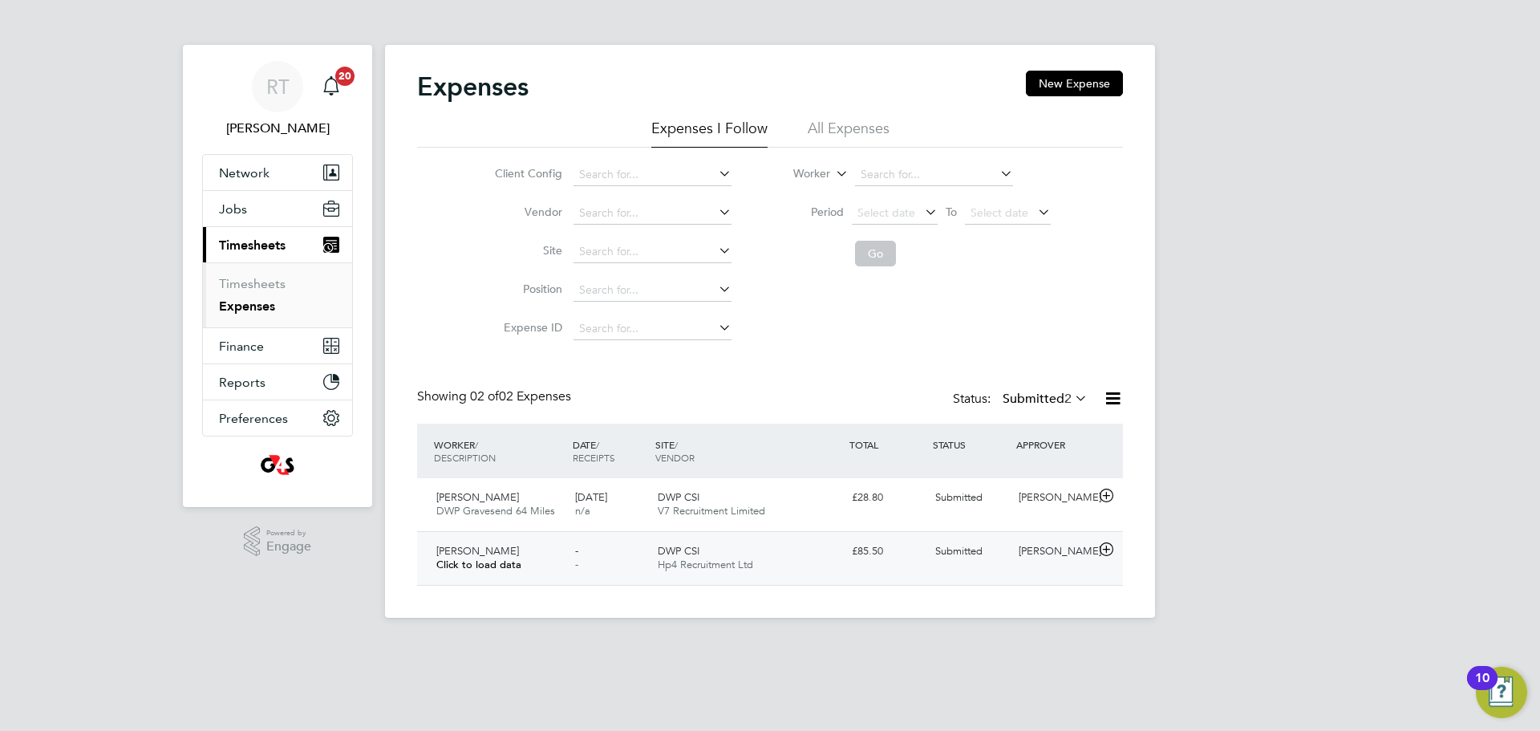
click at [536, 540] on div "[PERSON_NAME] Click to load data" at bounding box center [499, 558] width 139 height 40
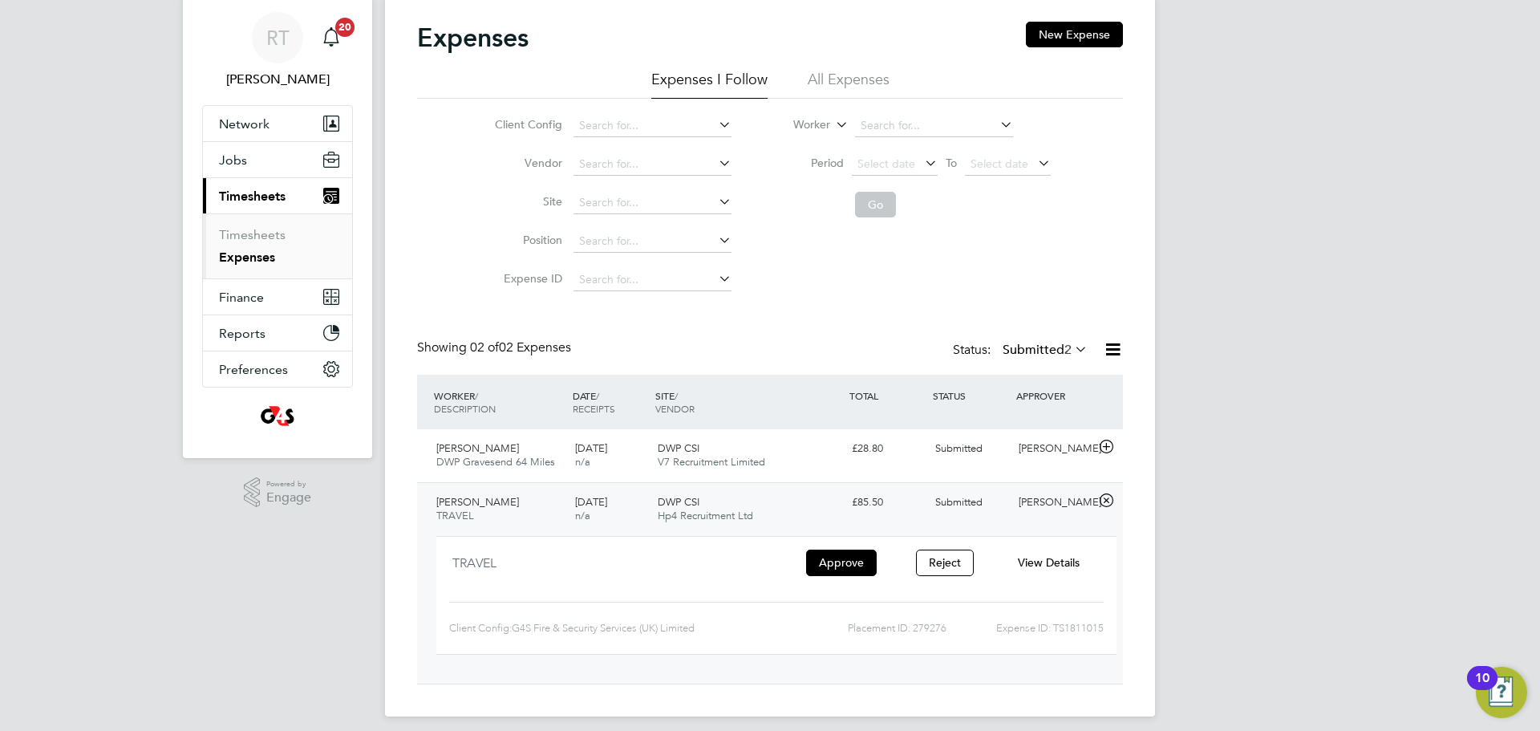
click at [602, 504] on span "[DATE]" at bounding box center [591, 502] width 32 height 14
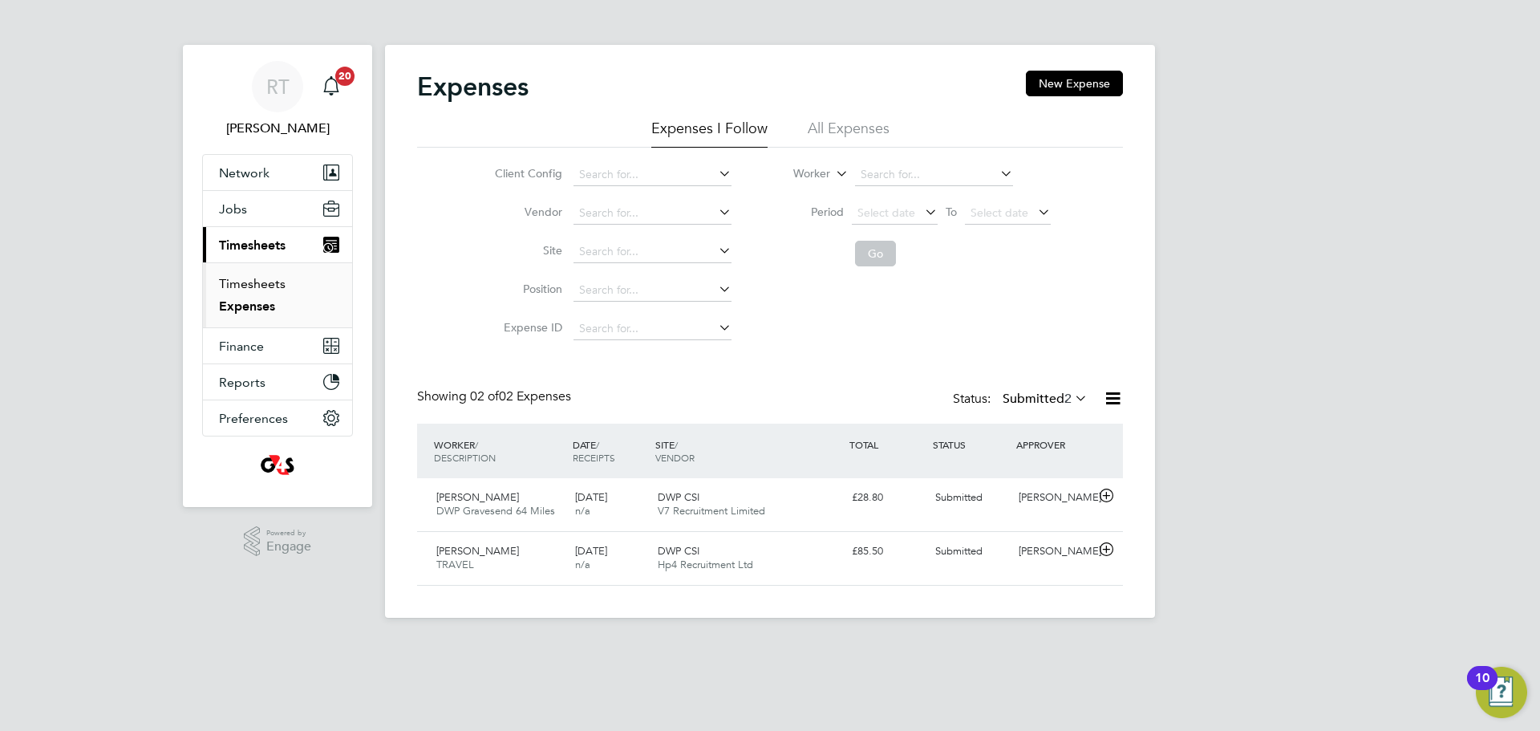
click at [265, 284] on link "Timesheets" at bounding box center [252, 283] width 67 height 15
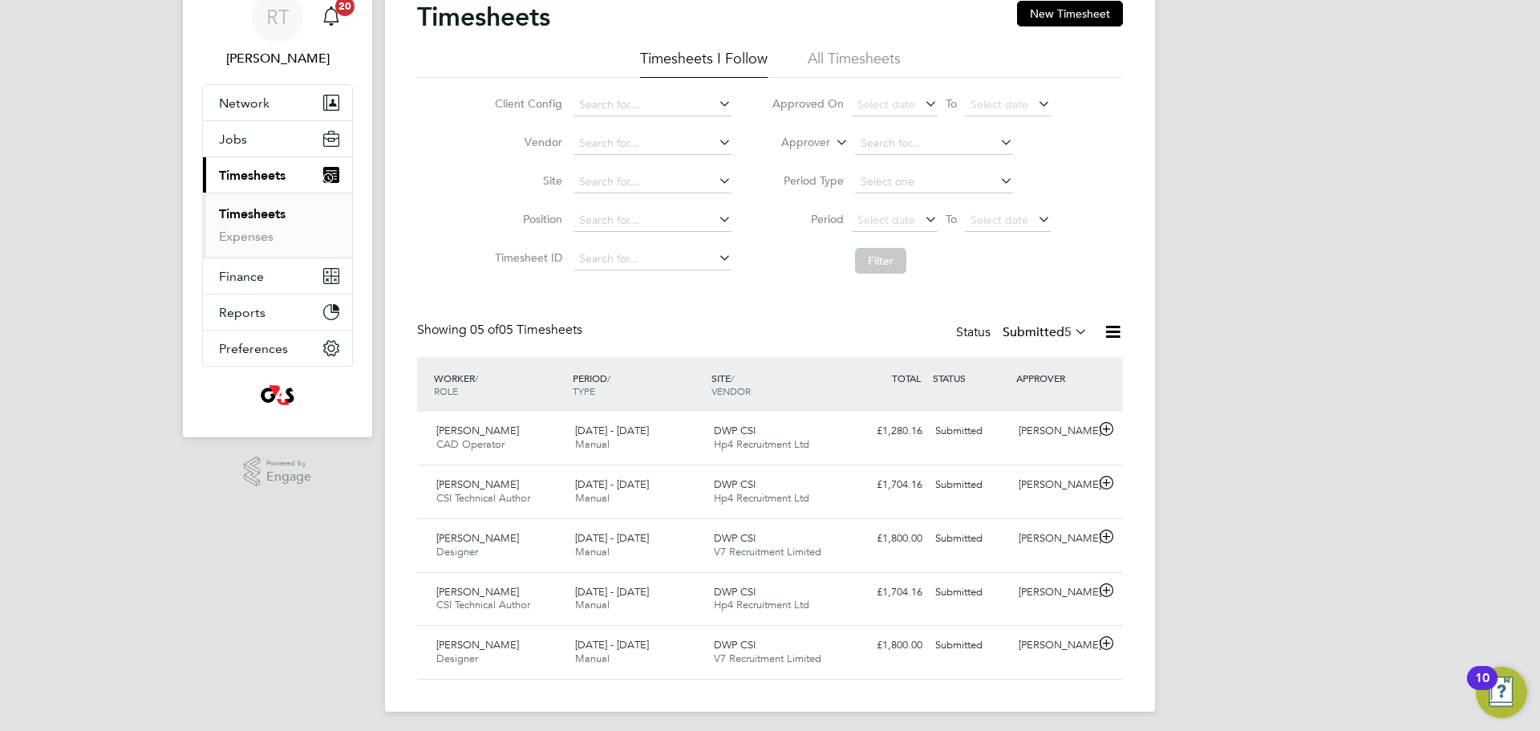
scroll to position [76, 0]
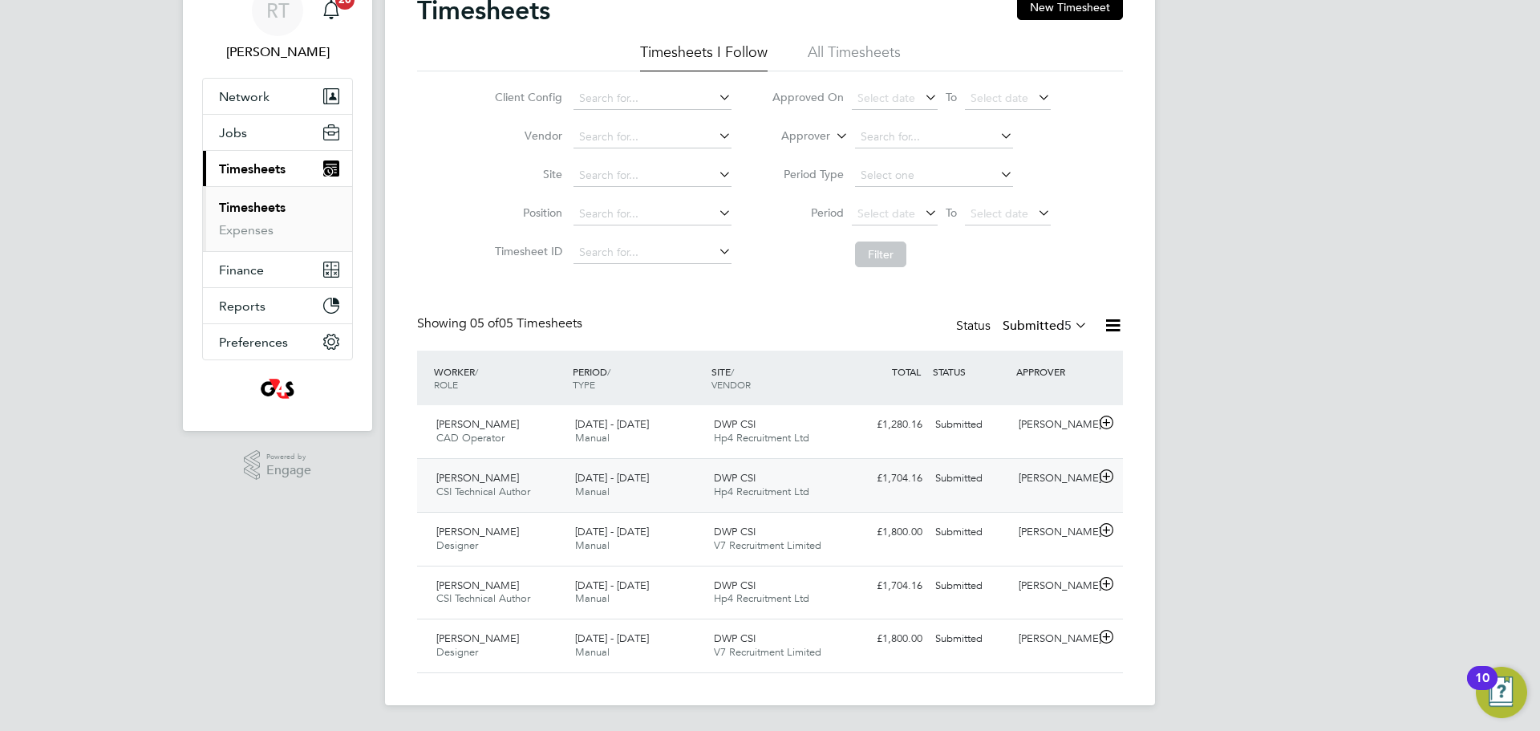
click at [512, 475] on span "Robert Maddison" at bounding box center [477, 478] width 83 height 14
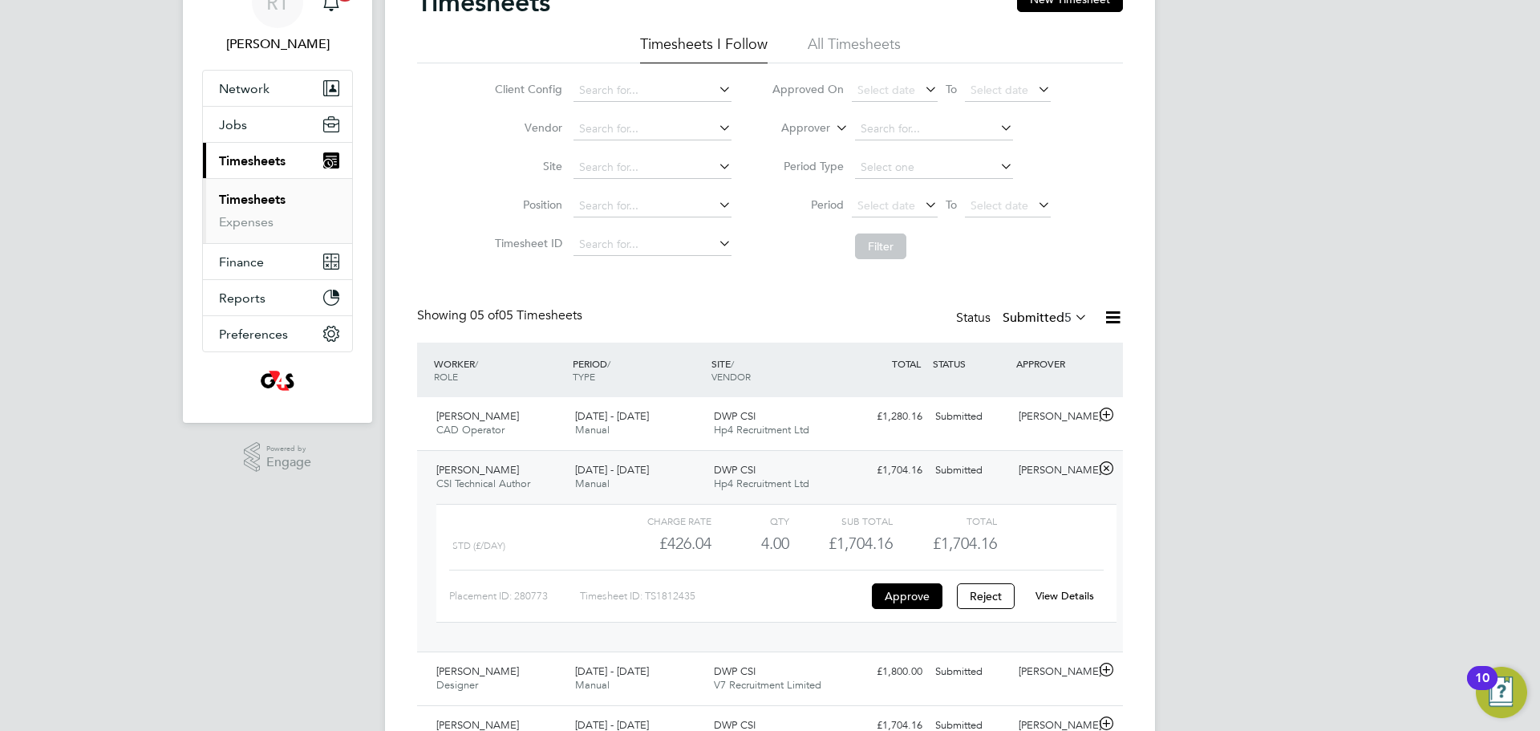
scroll to position [225, 0]
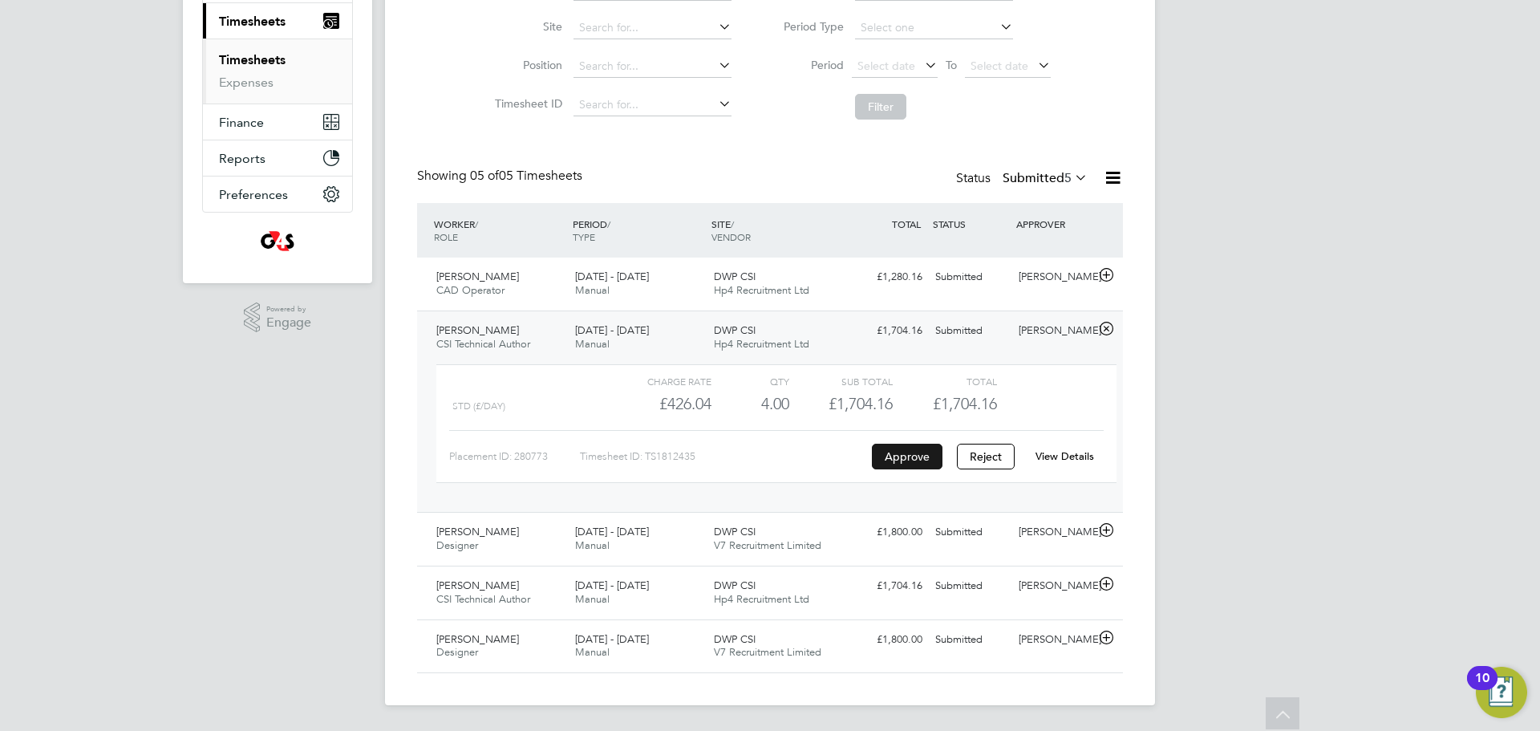
click at [905, 456] on button "Approve" at bounding box center [907, 456] width 71 height 26
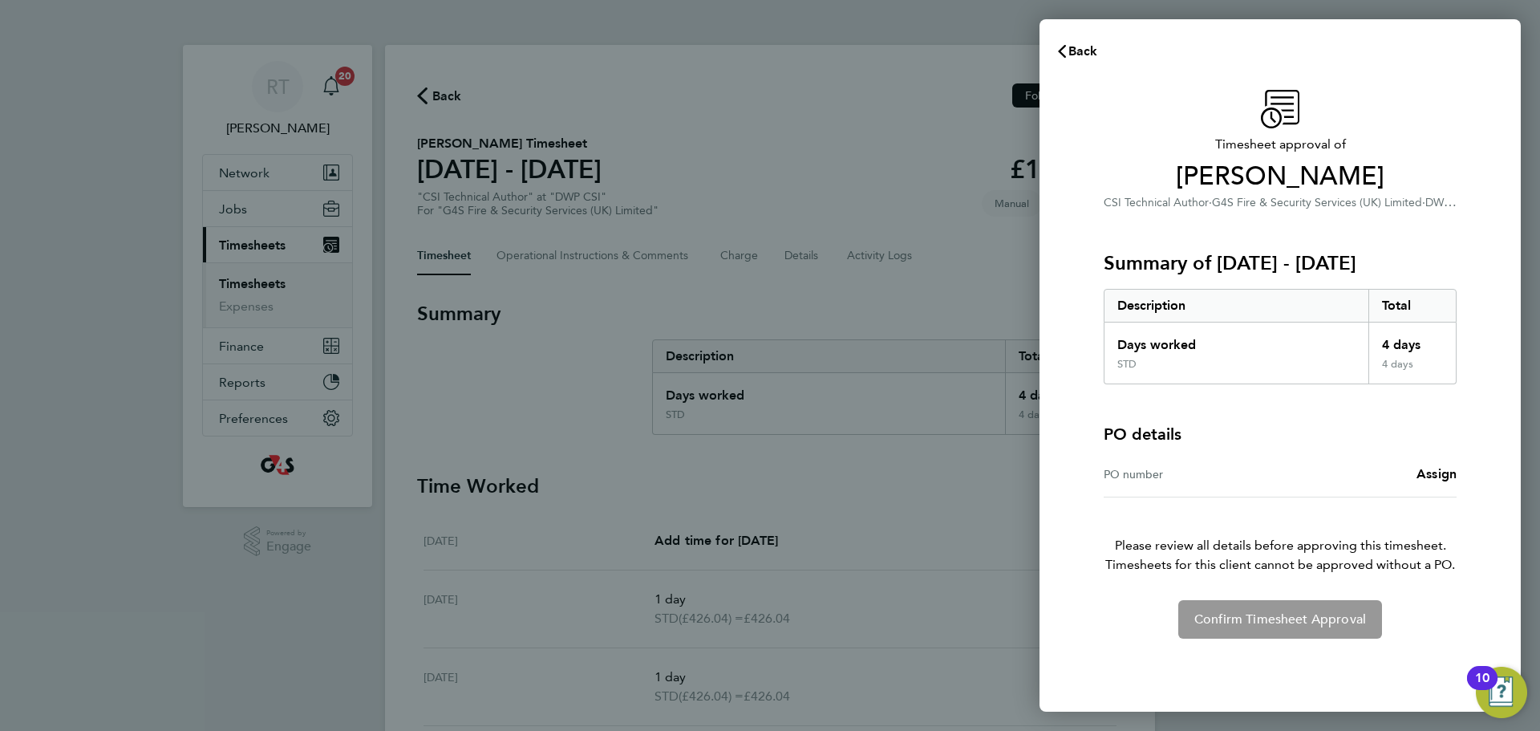
click at [1441, 460] on div "PO number Assign" at bounding box center [1280, 475] width 353 height 46
click at [1439, 468] on span "Assign" at bounding box center [1436, 473] width 40 height 15
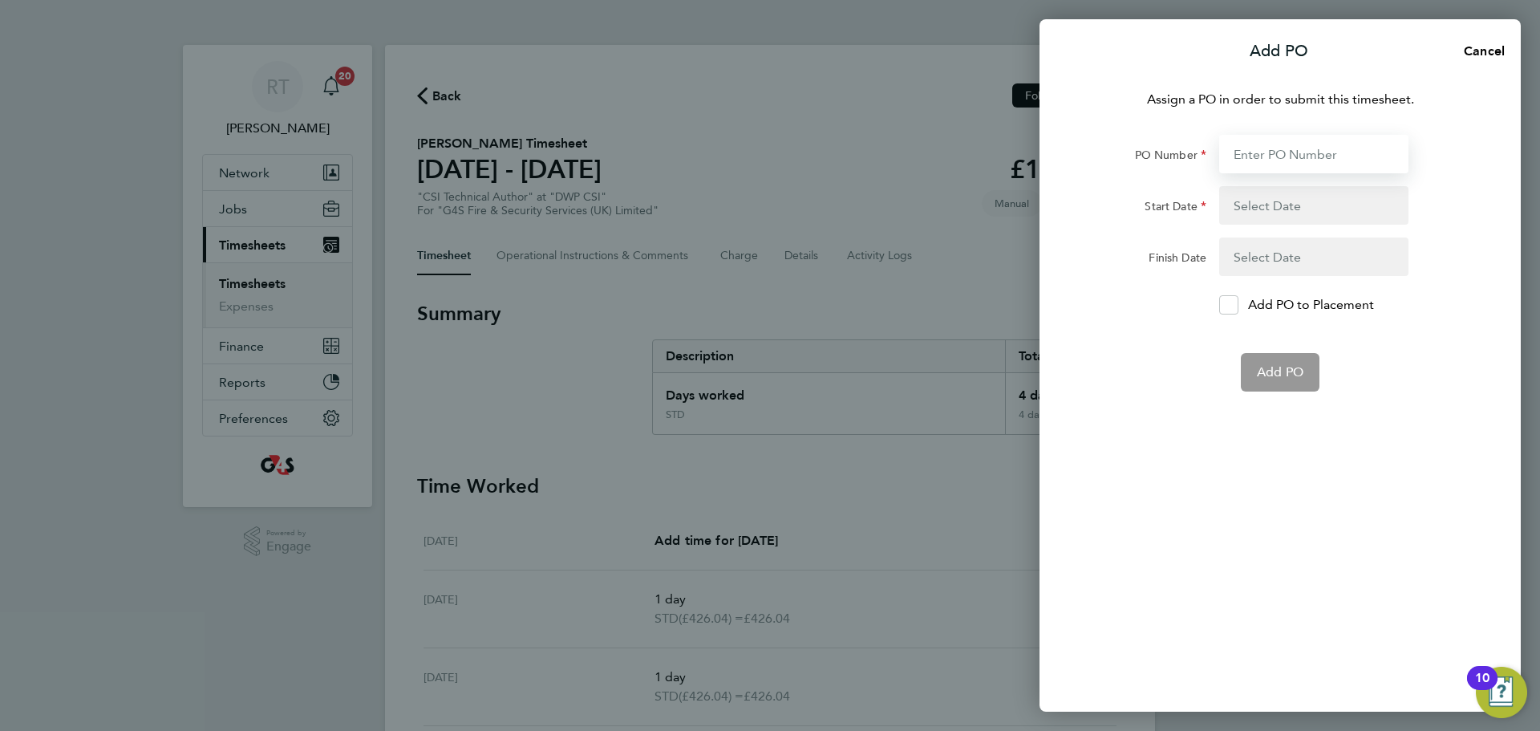
click at [1262, 153] on input "PO Number" at bounding box center [1313, 154] width 189 height 38
paste input "60GI-BST1553-GR"
type input "60GI-BST1553-GR"
type input "[DATE]"
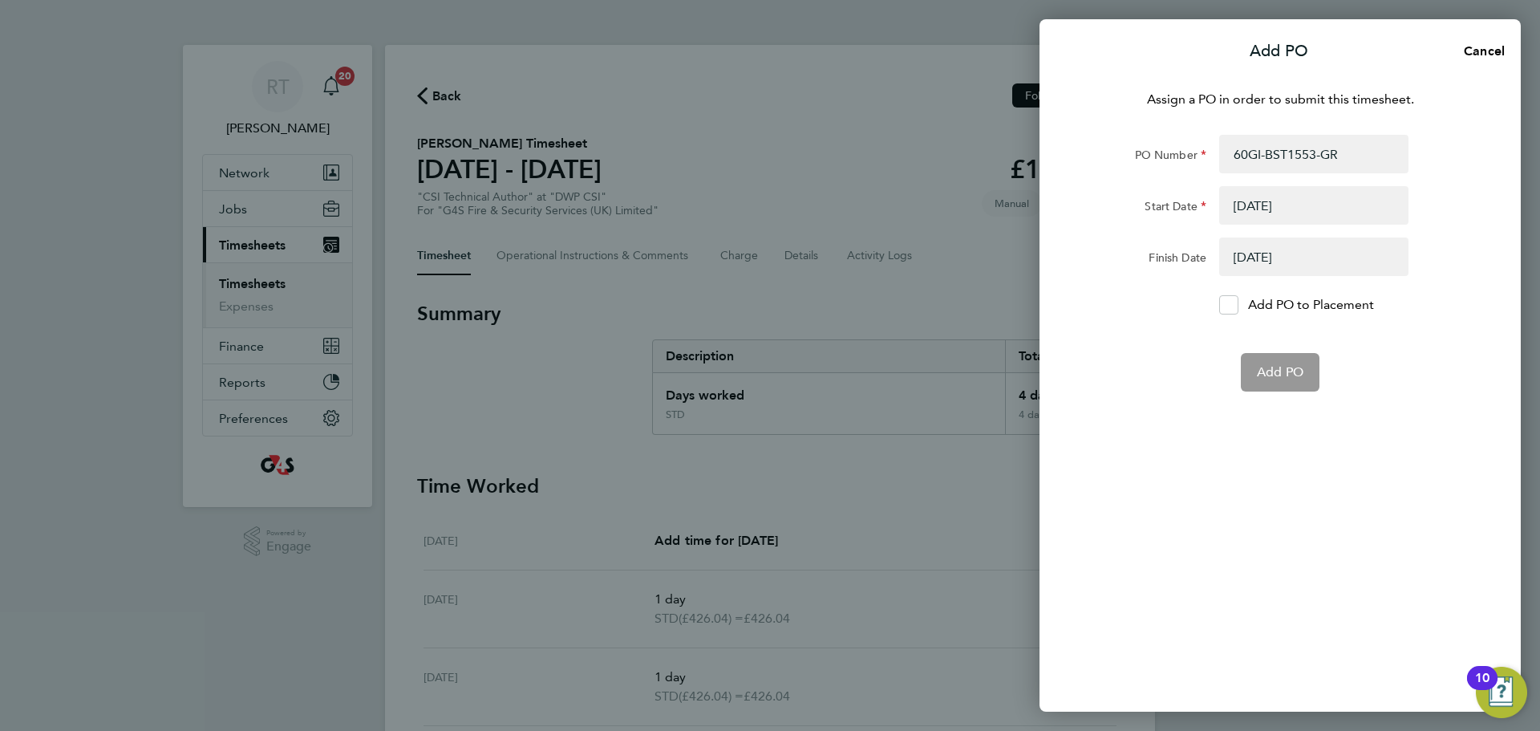
click at [1253, 205] on button "button" at bounding box center [1313, 205] width 189 height 38
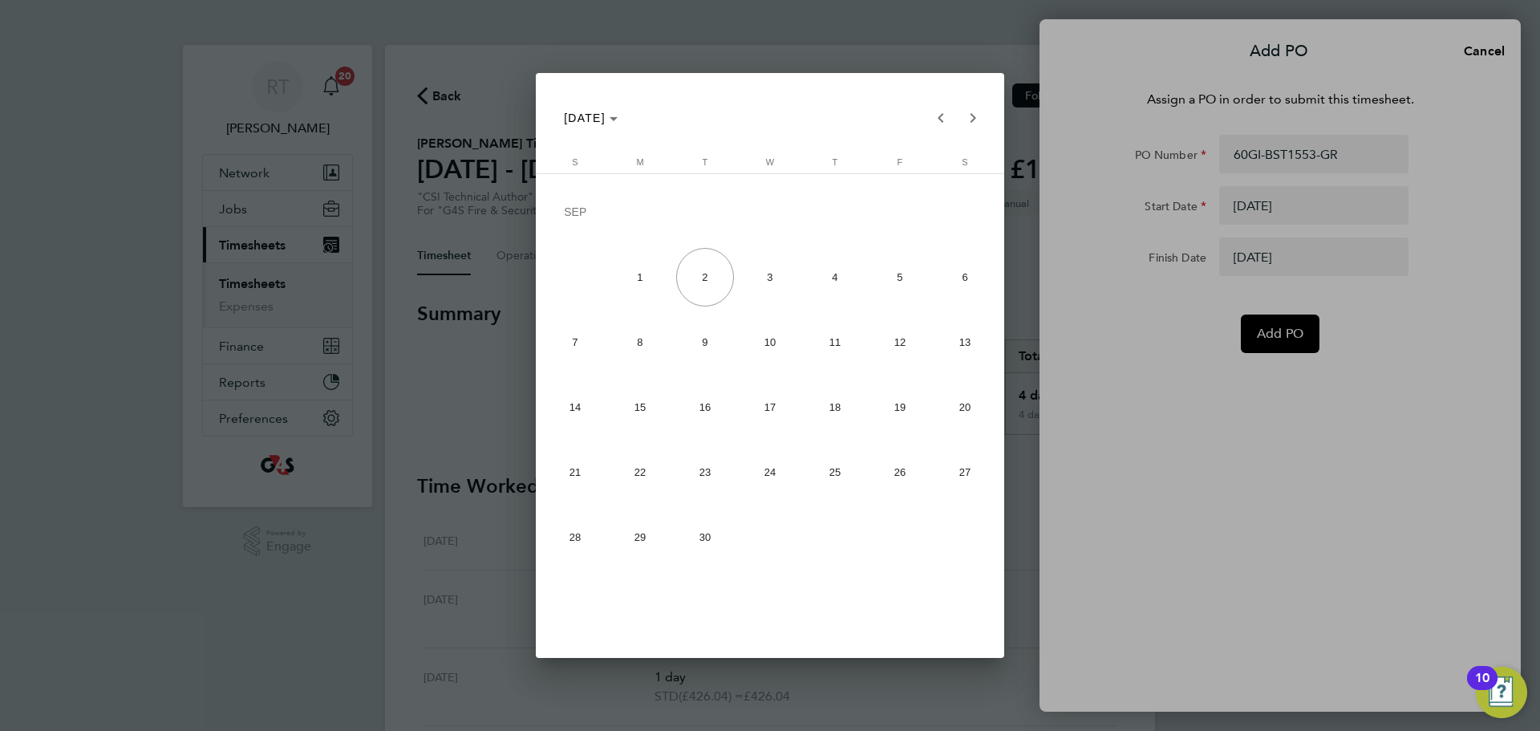
click at [1132, 319] on div at bounding box center [770, 365] width 1540 height 731
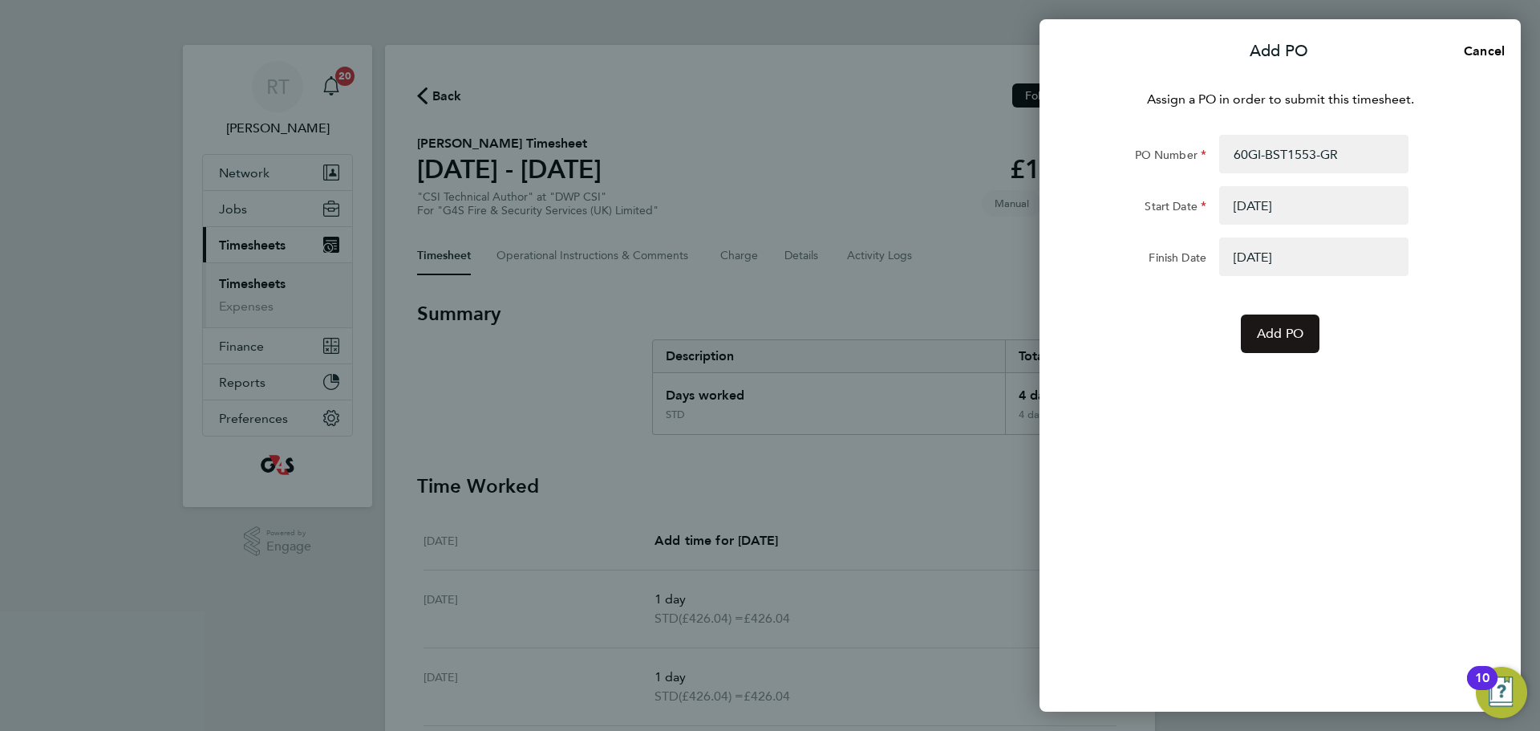
click at [1289, 334] on span "Add PO" at bounding box center [1280, 334] width 47 height 16
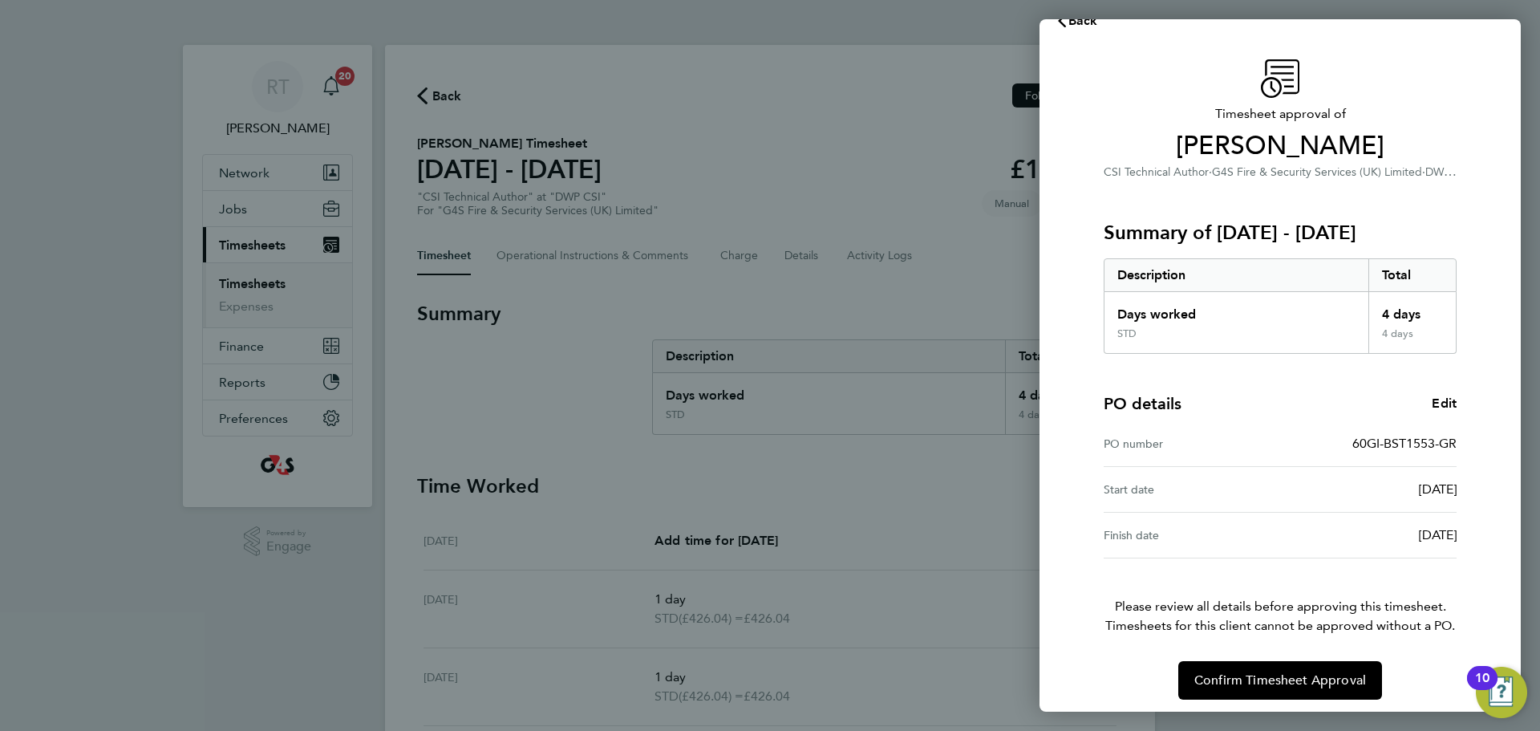
scroll to position [38, 0]
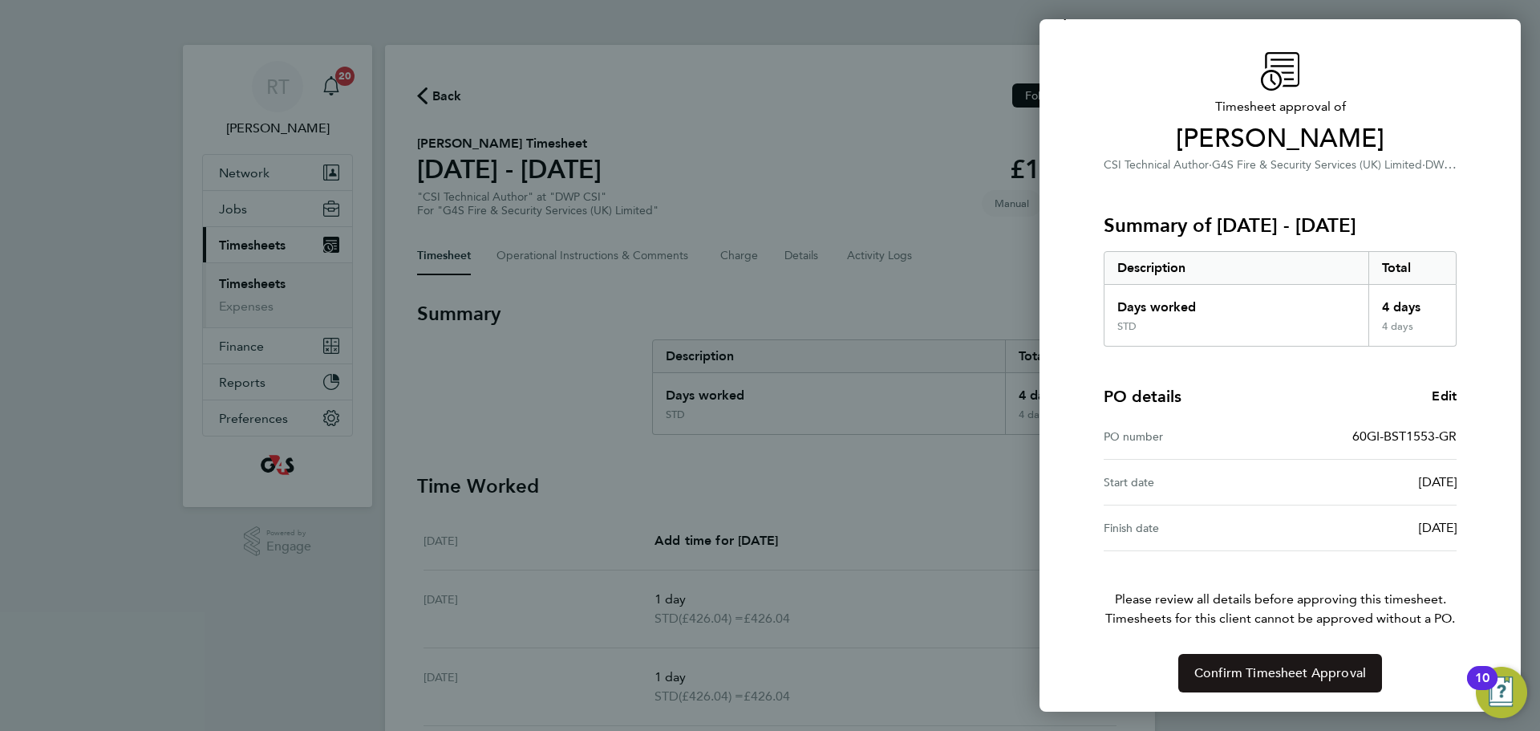
click at [1306, 676] on span "Confirm Timesheet Approval" at bounding box center [1280, 673] width 172 height 16
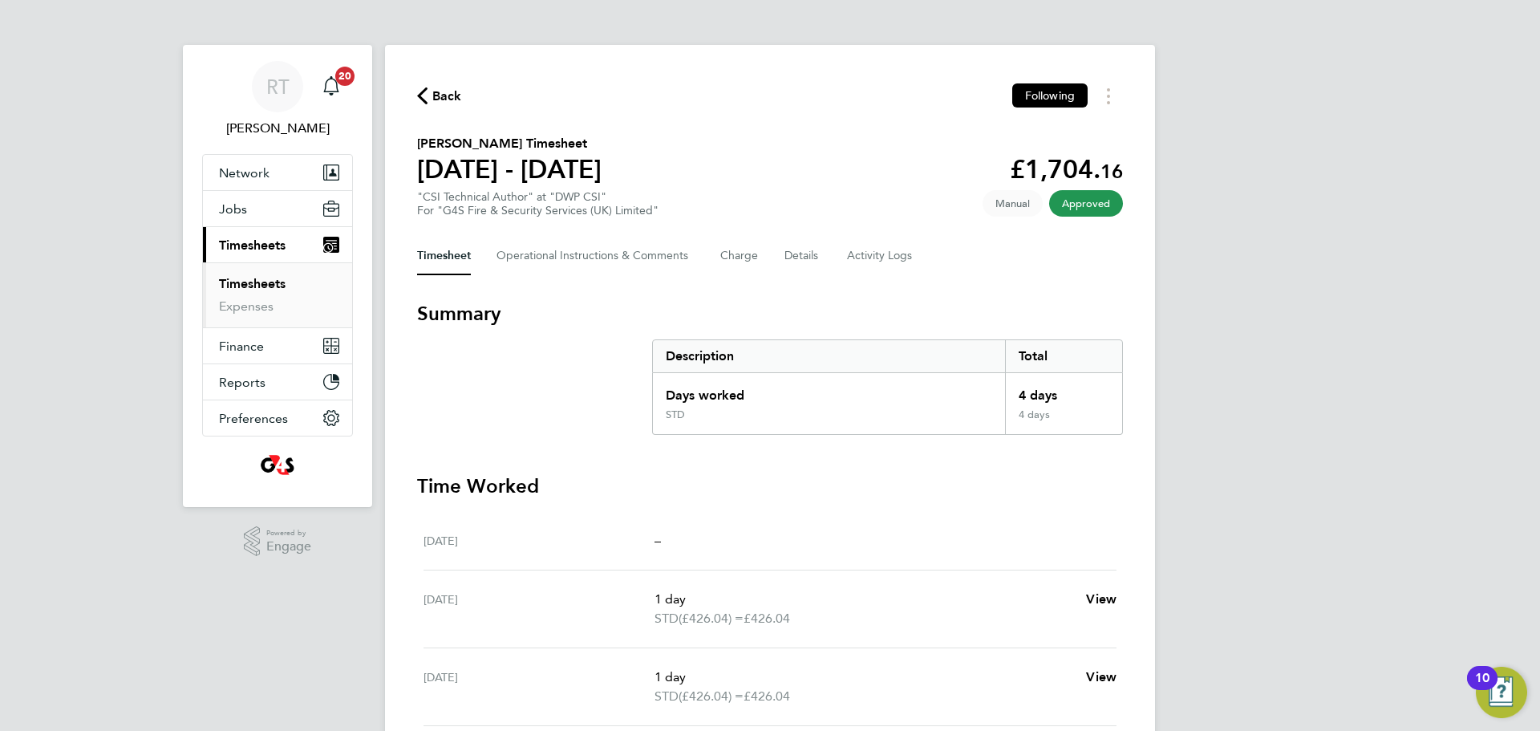
click at [275, 286] on link "Timesheets" at bounding box center [252, 283] width 67 height 15
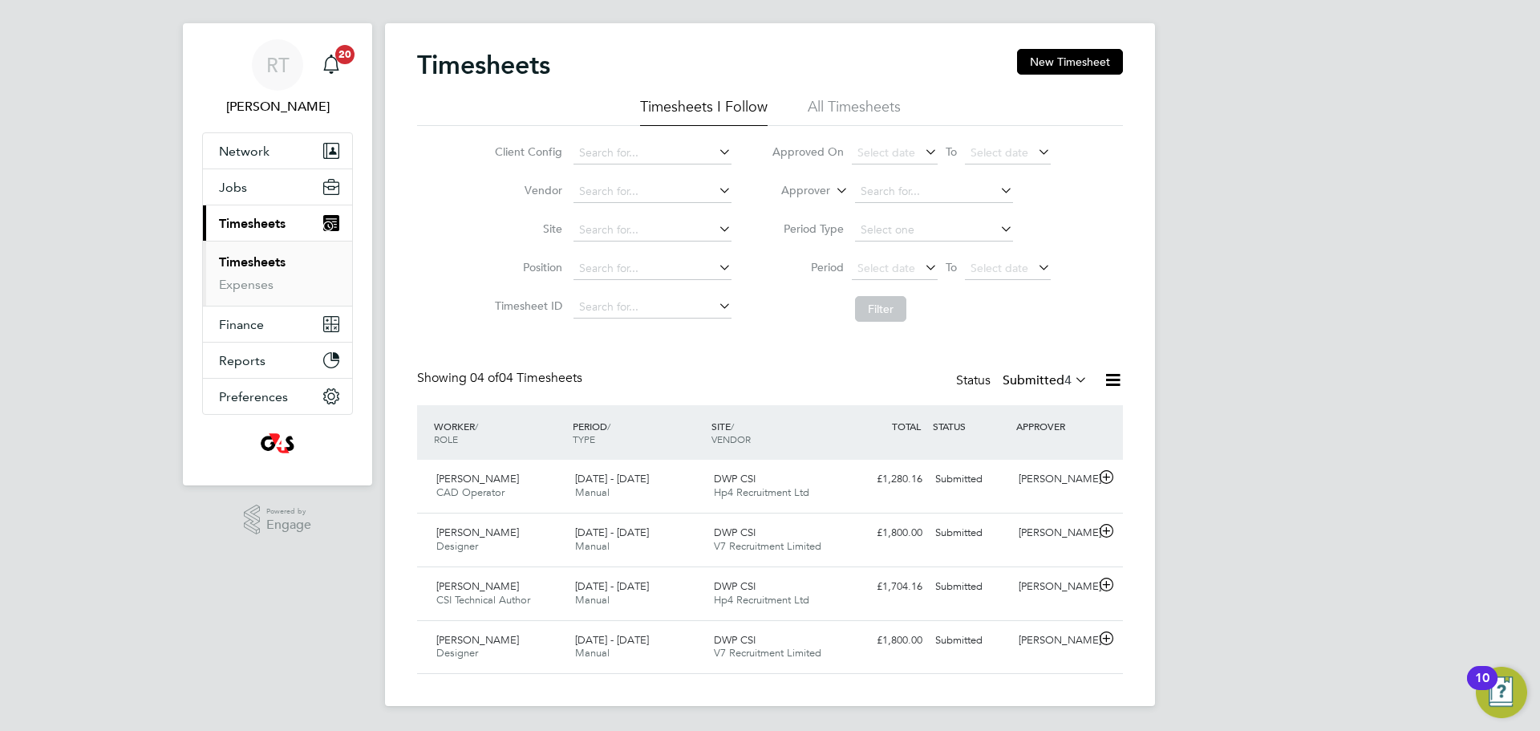
scroll to position [22, 0]
click at [493, 604] on span "CSI Technical Author" at bounding box center [483, 599] width 94 height 14
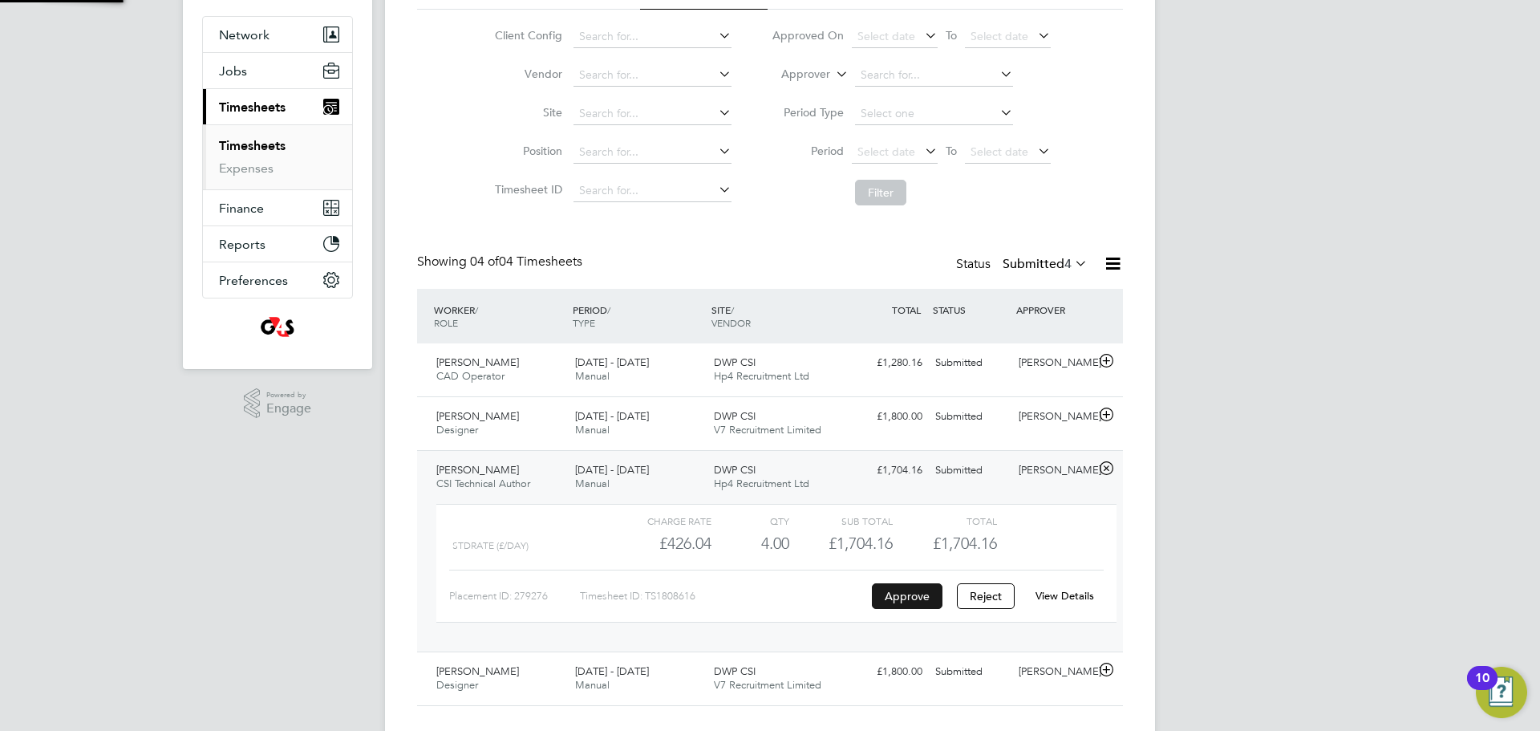
scroll to position [171, 0]
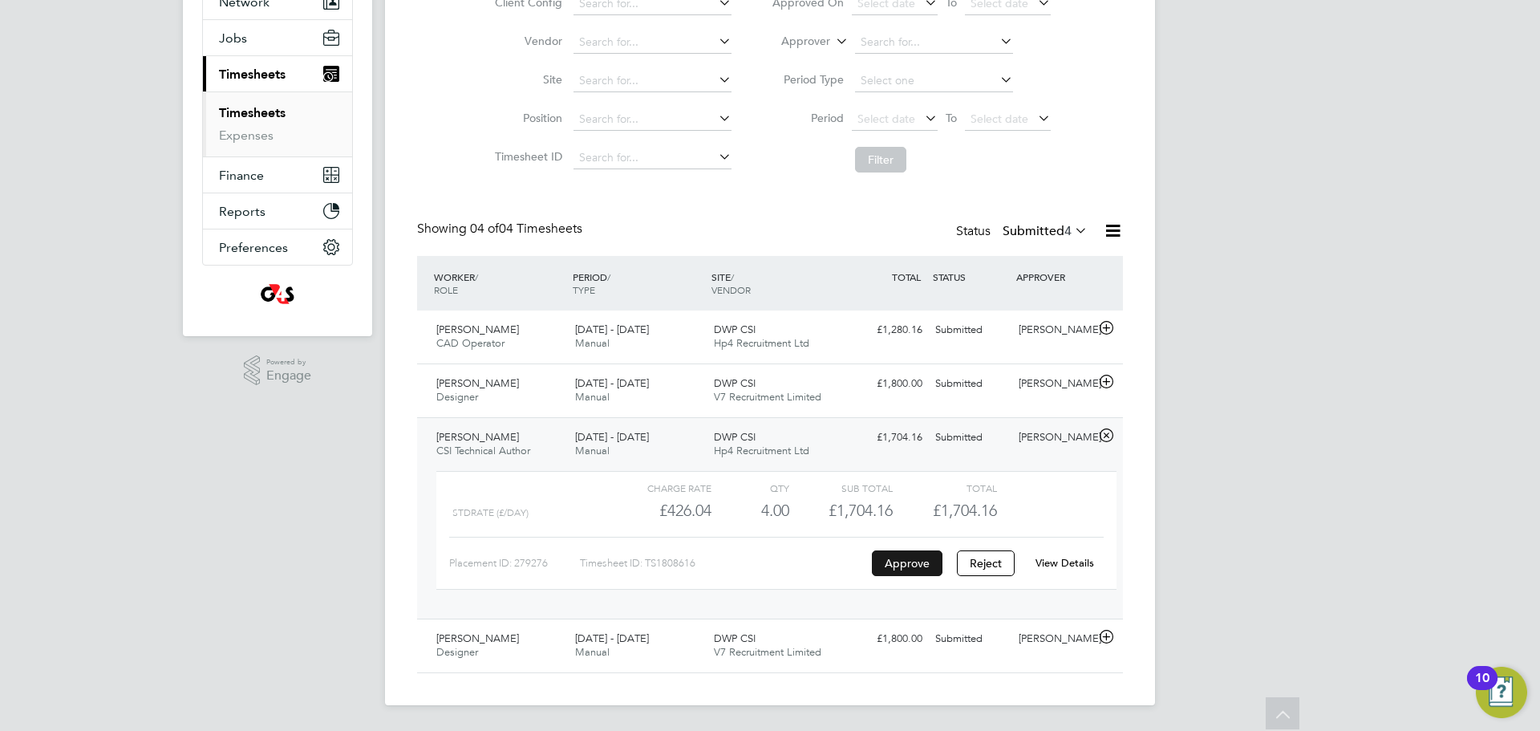
click at [917, 575] on button "Approve" at bounding box center [907, 563] width 71 height 26
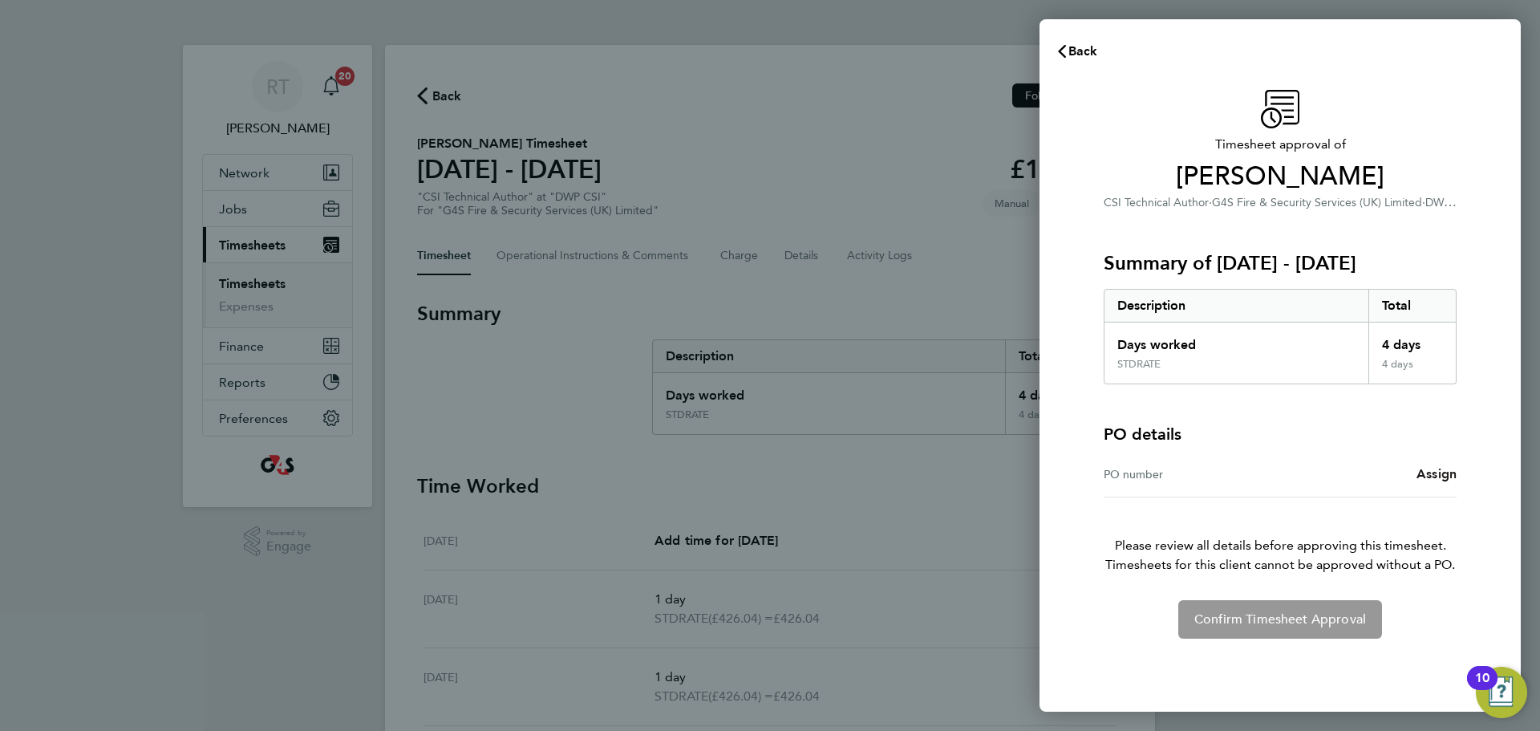
click at [1449, 464] on link "Assign" at bounding box center [1436, 473] width 40 height 19
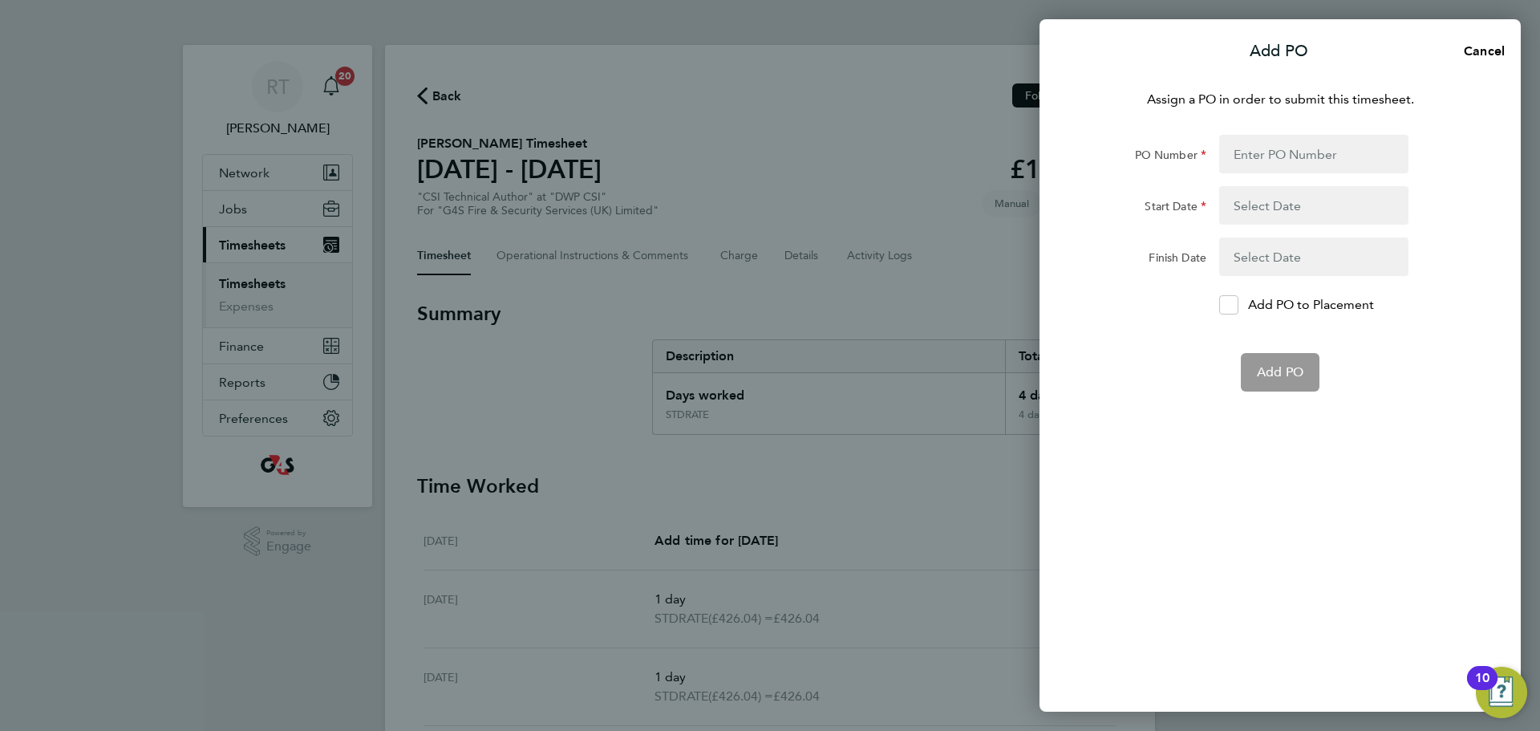
drag, startPoint x: 1298, startPoint y: 131, endPoint x: 1296, endPoint y: 148, distance: 17.8
click at [1298, 144] on div "Assign a PO in order to submit this timesheet. PO Number Start Date Finish Date…" at bounding box center [1279, 391] width 481 height 641
click at [1296, 148] on input "PO Number" at bounding box center [1313, 154] width 189 height 38
paste input "60GI-BST1553-GR"
type input "60GI-BST1553-GR"
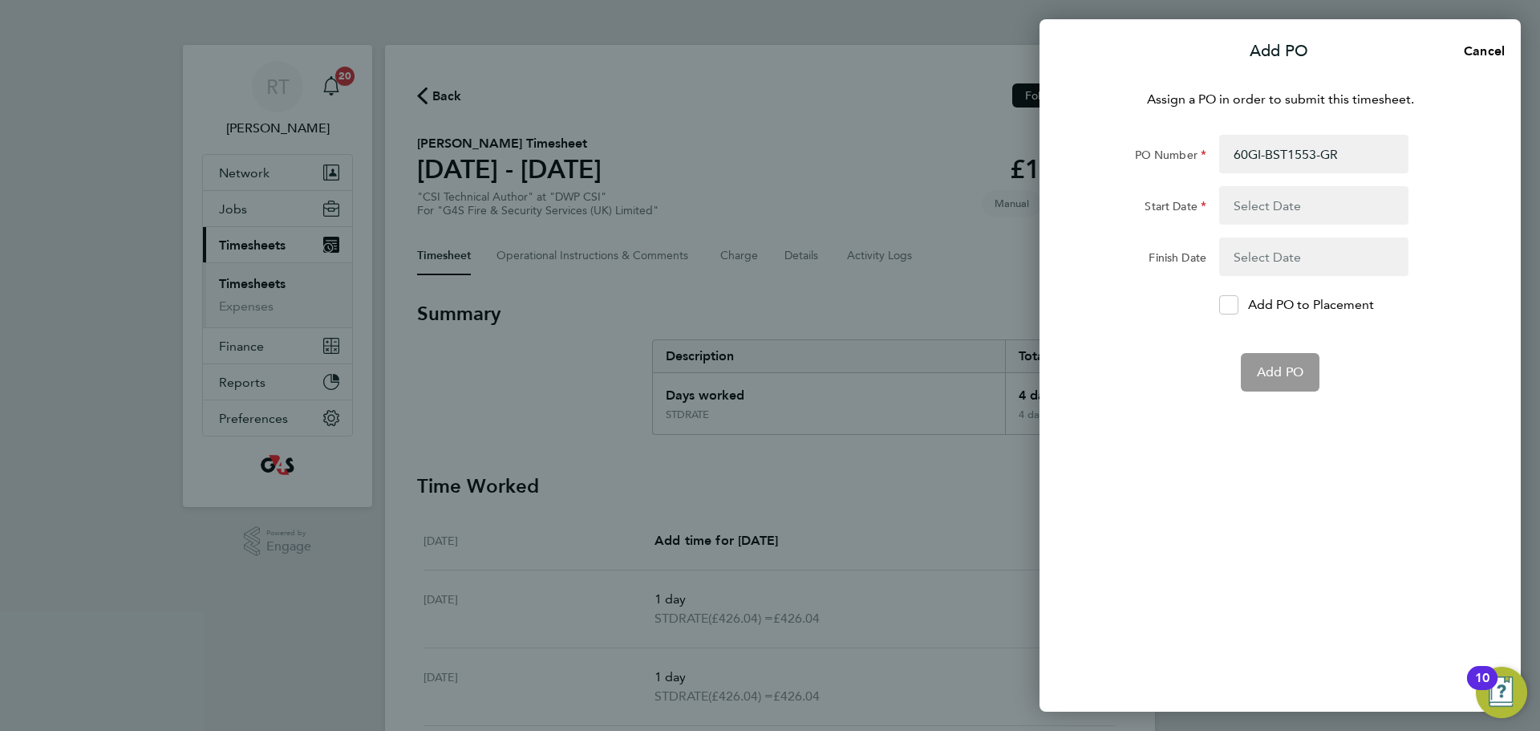
type input "[DATE]"
click at [1189, 423] on div "Assign a PO in order to submit this timesheet. PO Number 60GI-BST1553-GR Start …" at bounding box center [1279, 391] width 481 height 641
click at [1274, 330] on span "Add PO" at bounding box center [1280, 334] width 47 height 16
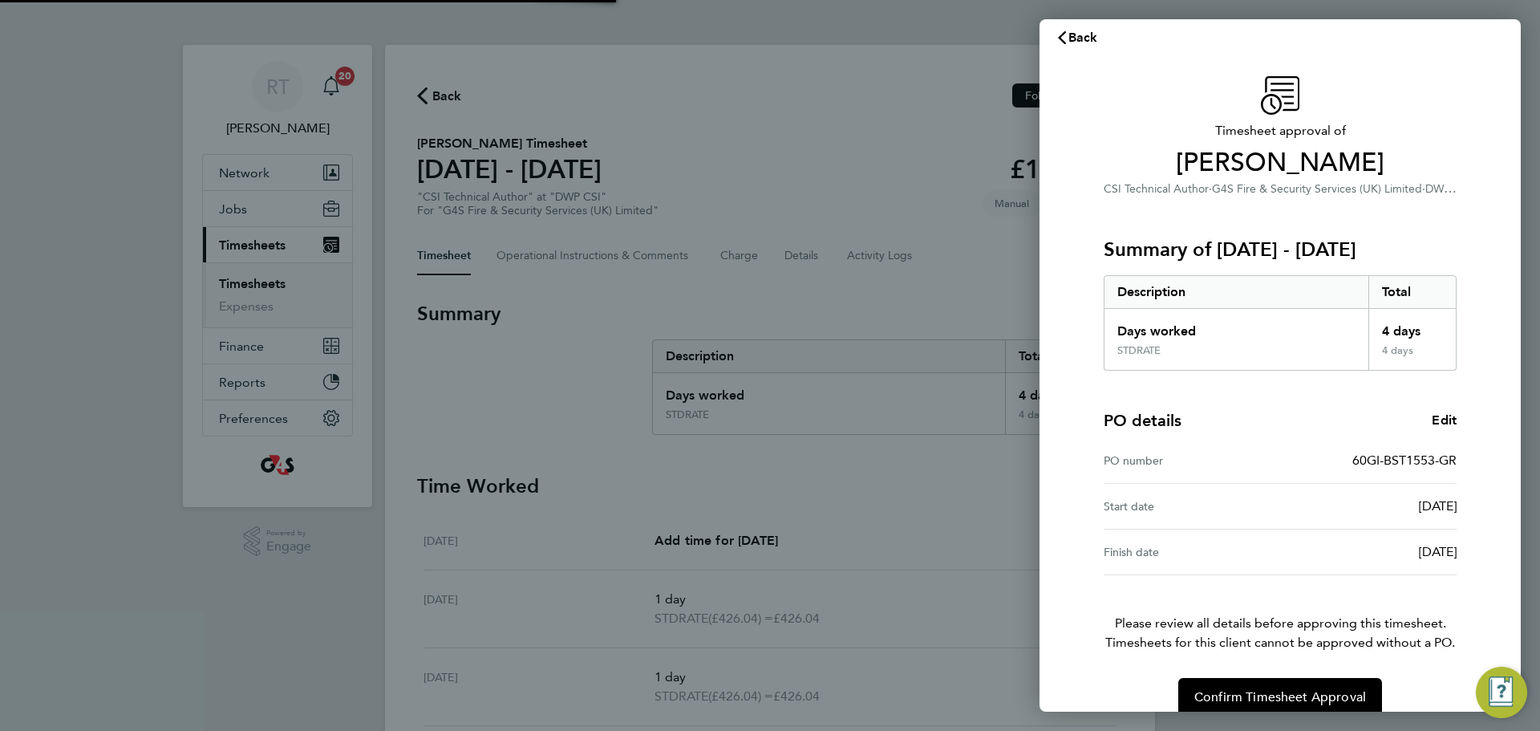
scroll to position [38, 0]
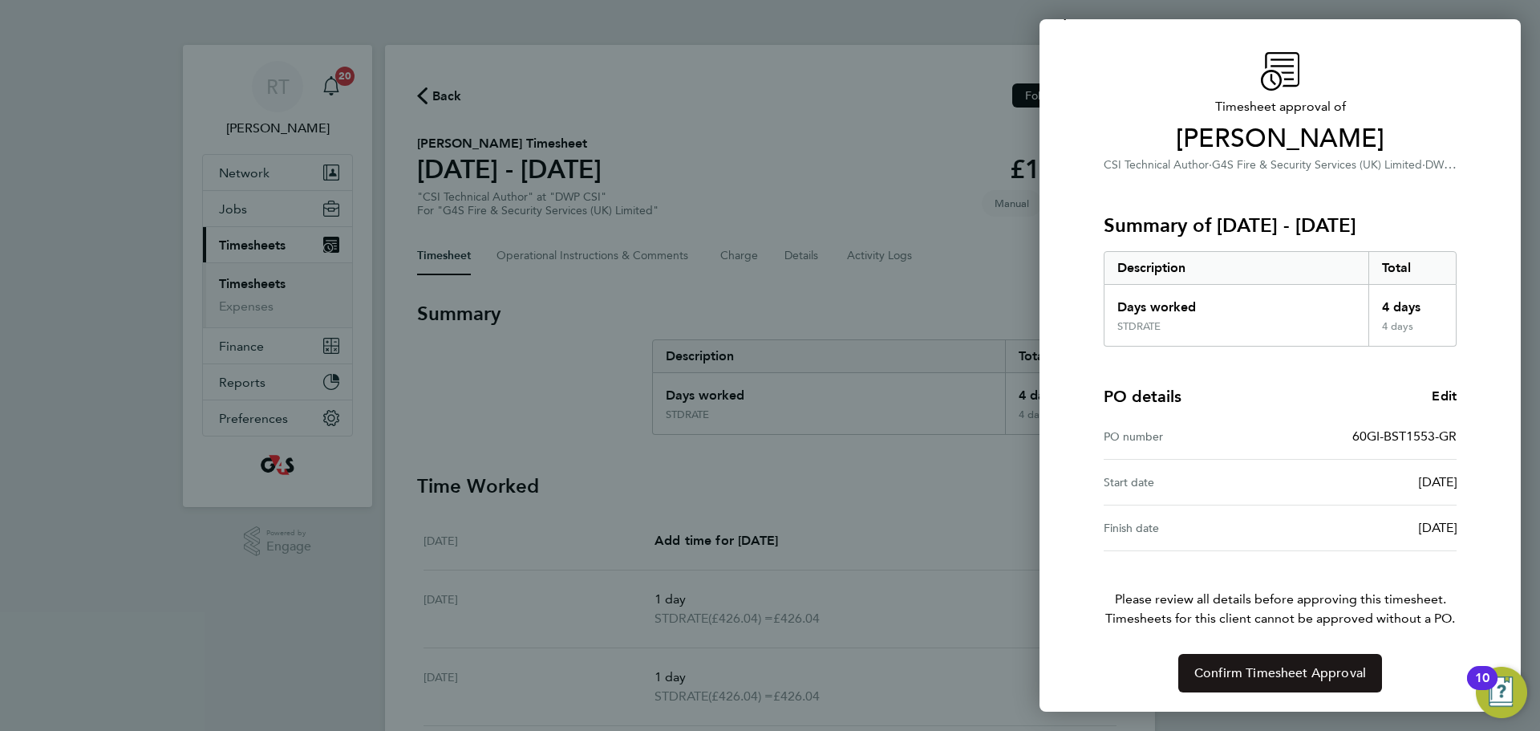
click at [1312, 672] on span "Confirm Timesheet Approval" at bounding box center [1280, 673] width 172 height 16
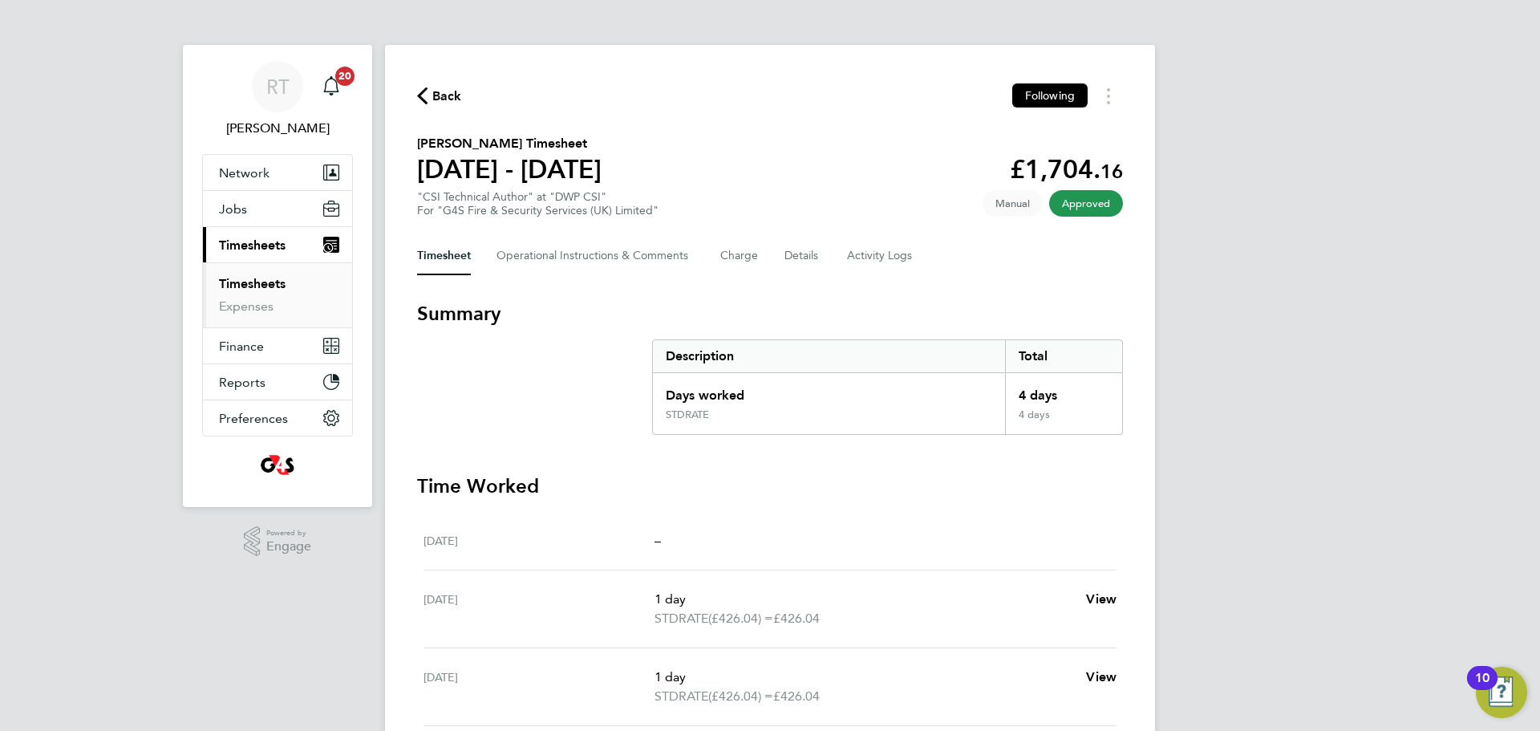
click at [269, 287] on link "Timesheets" at bounding box center [252, 283] width 67 height 15
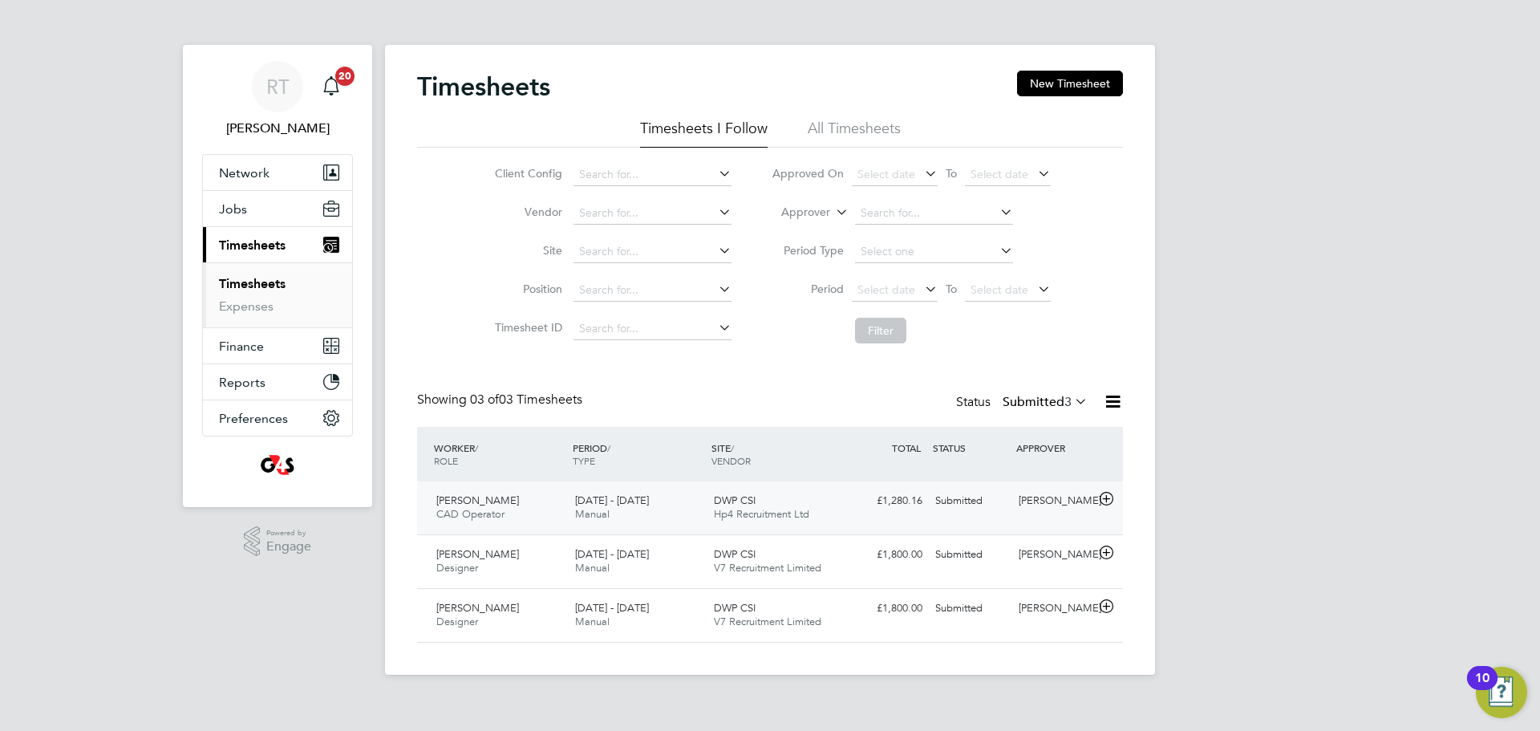
click at [513, 516] on div "Conor Dunford CAD Operator 25 - 31 Aug 2025" at bounding box center [499, 508] width 139 height 40
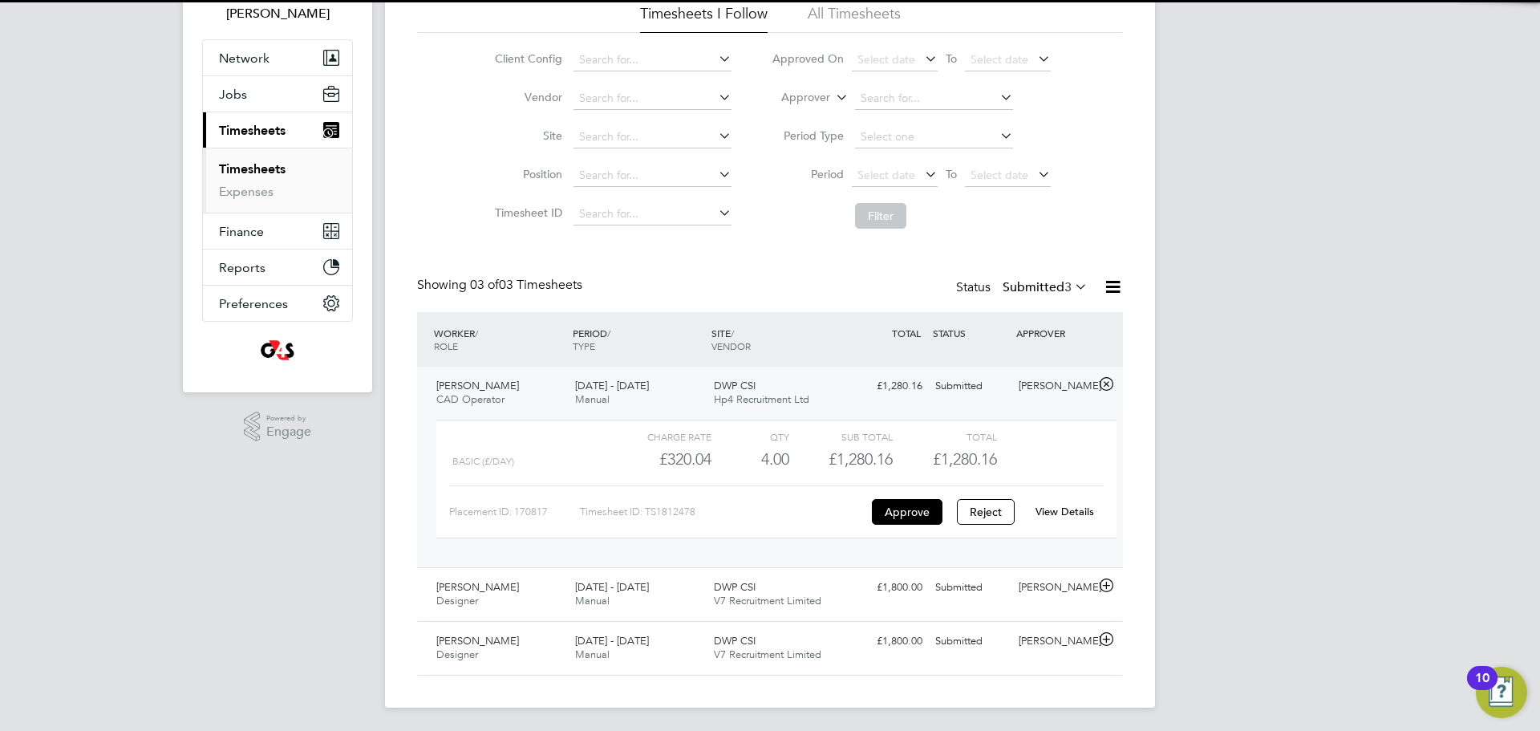
scroll to position [118, 0]
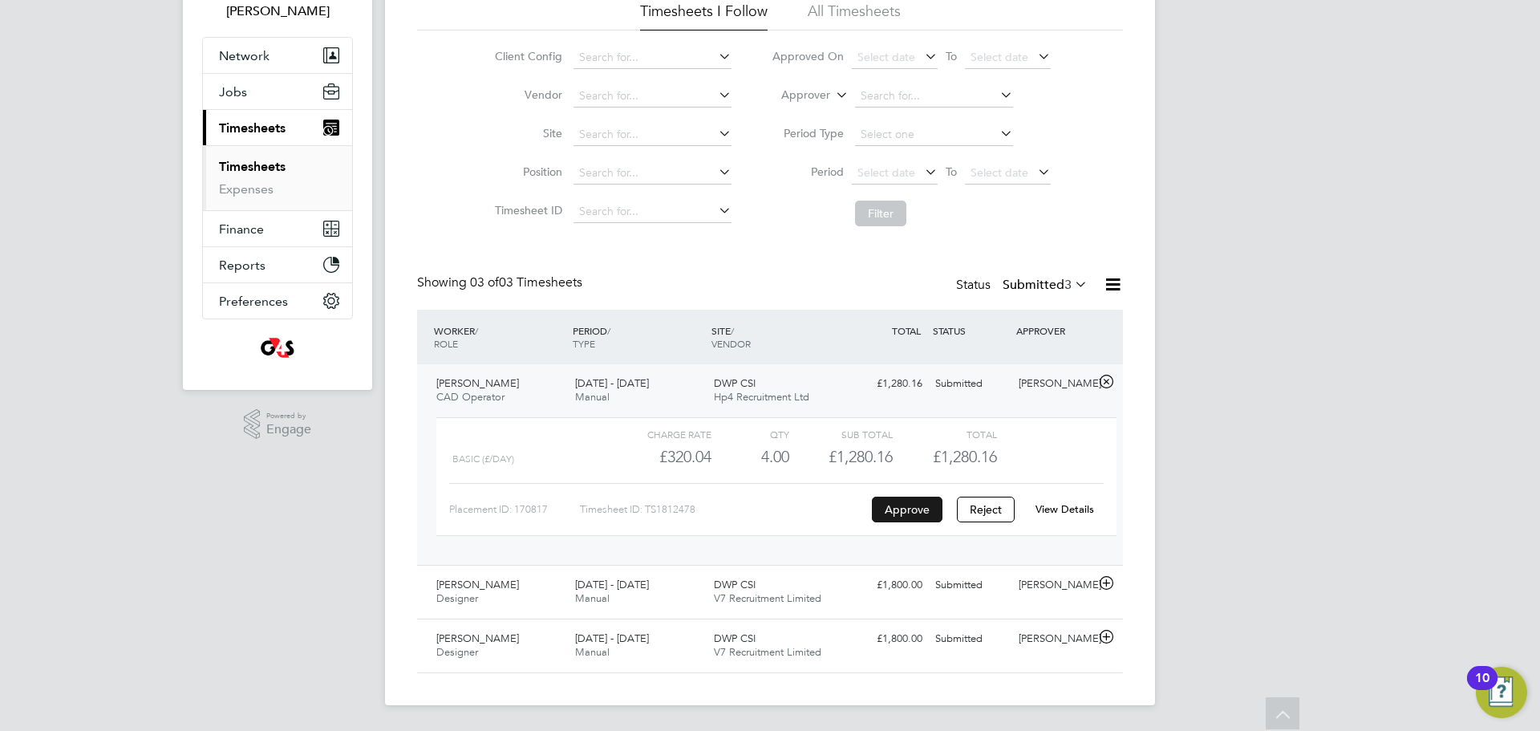
click at [912, 513] on button "Approve" at bounding box center [907, 509] width 71 height 26
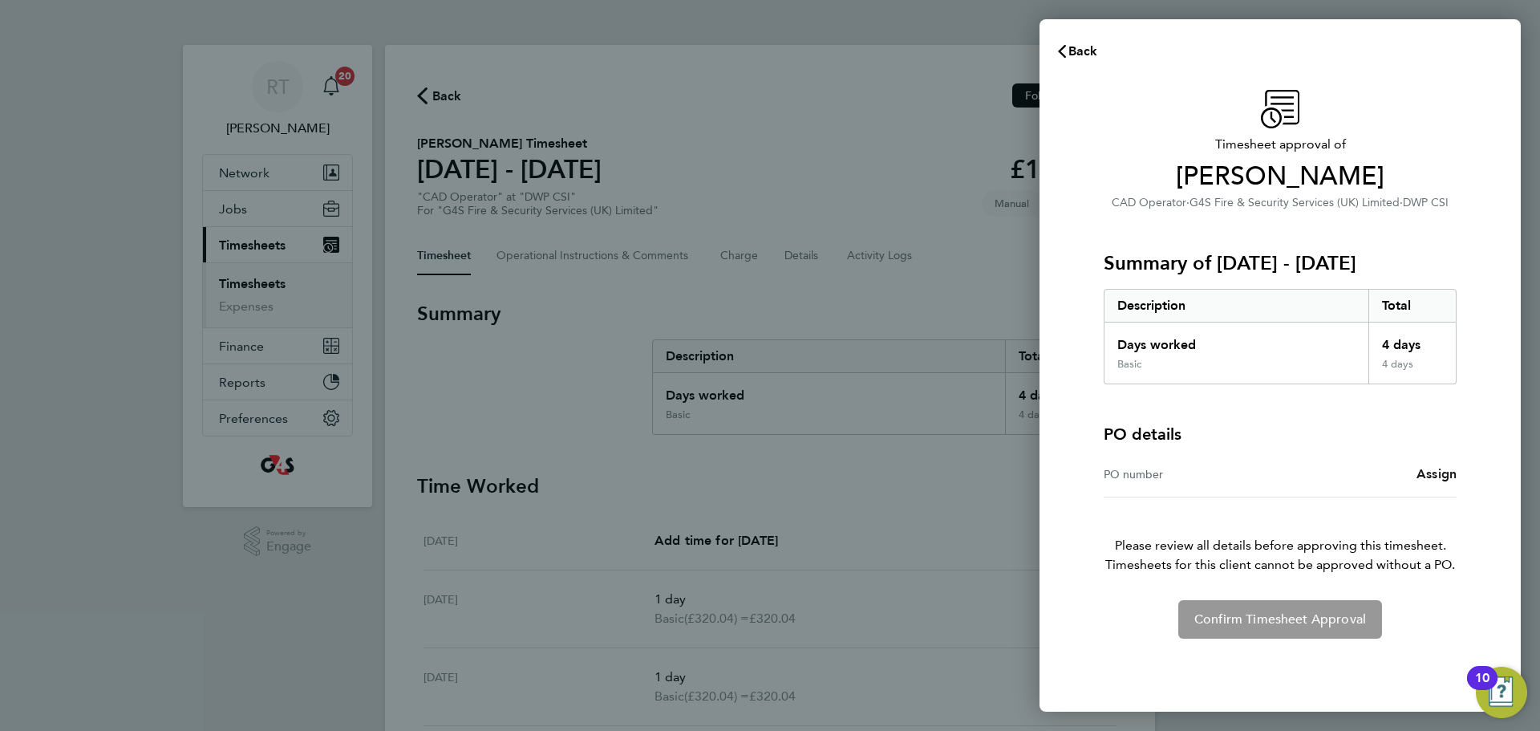
click at [1437, 468] on span "Assign" at bounding box center [1436, 473] width 40 height 15
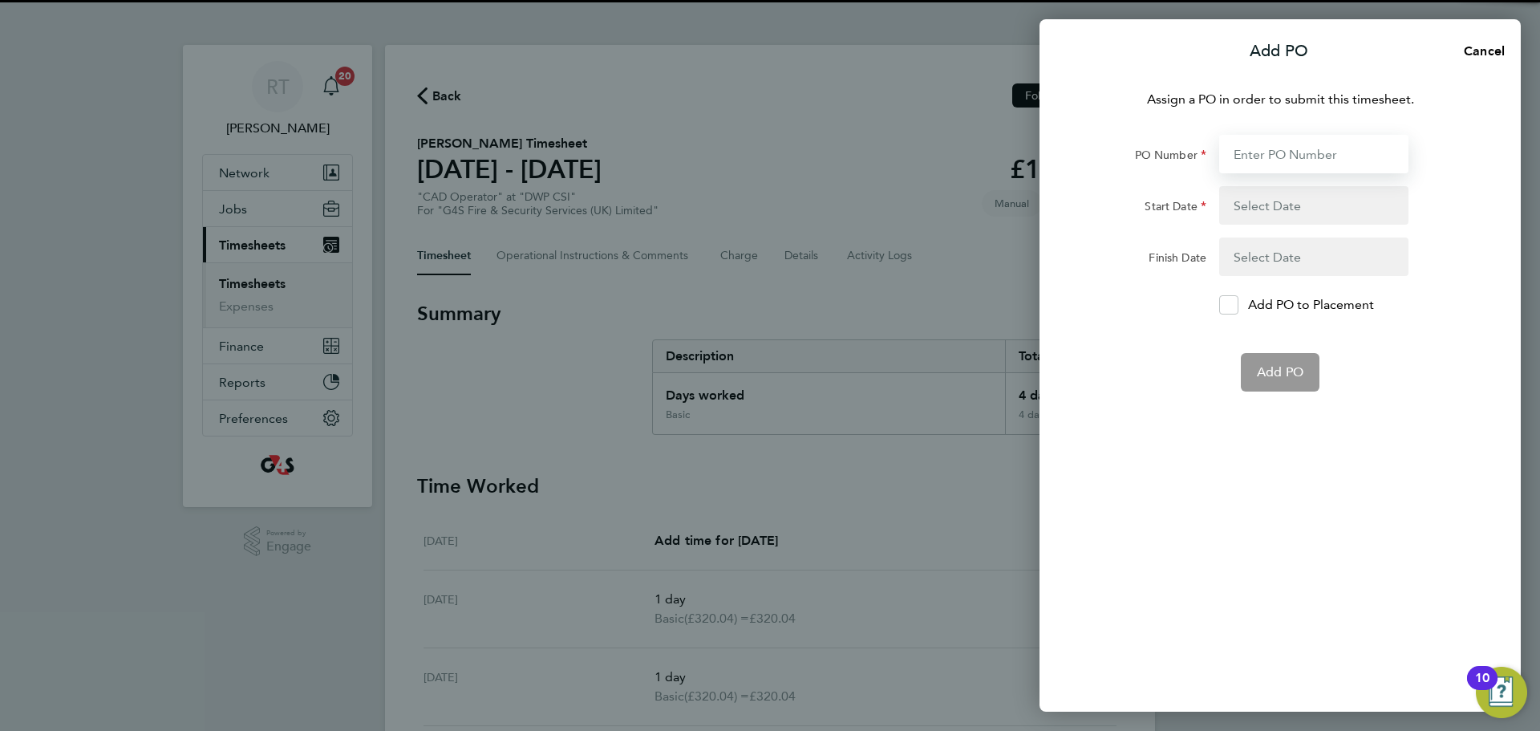
click at [1297, 152] on input "PO Number" at bounding box center [1313, 154] width 189 height 38
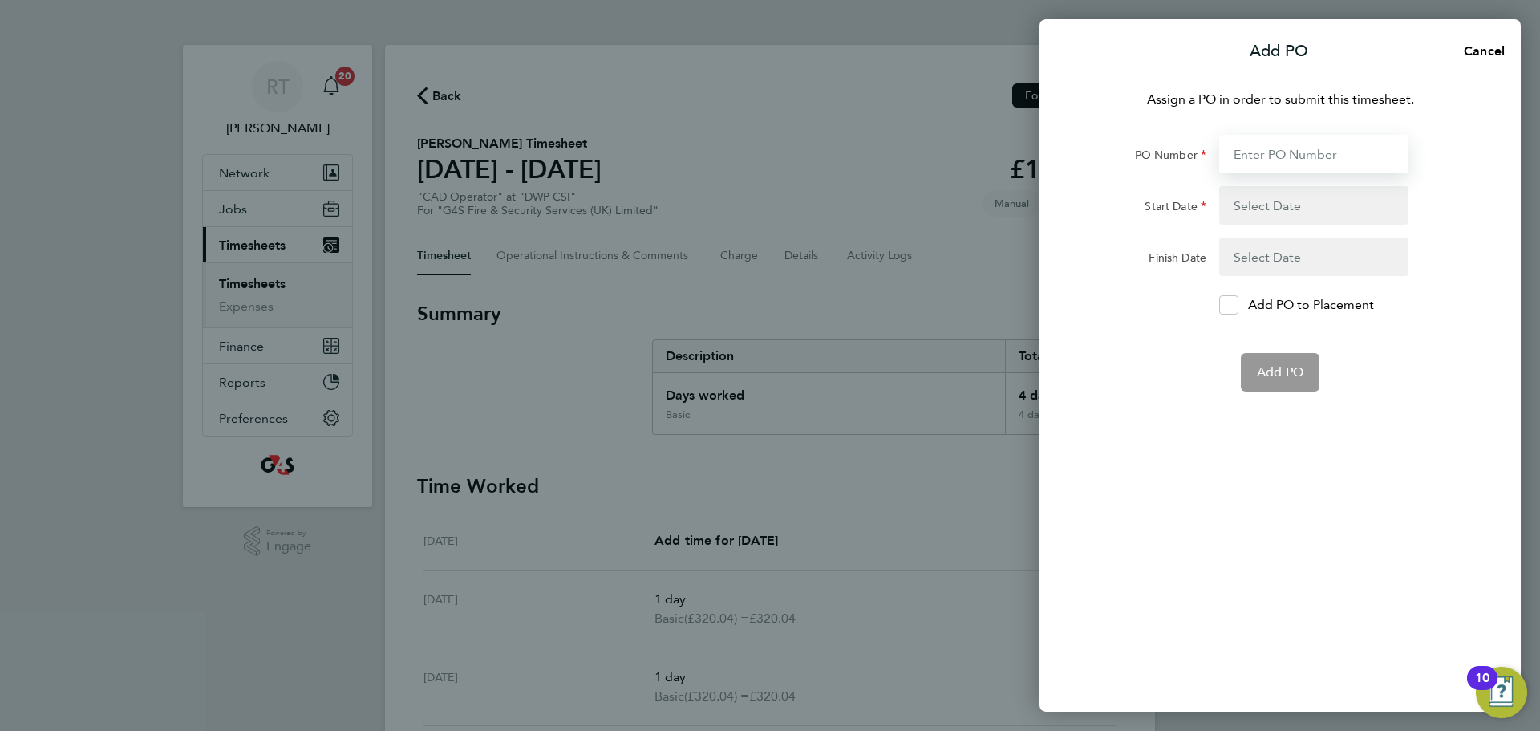
paste input "60GI-BST1553-GR"
type input "60GI-BST1553-GR"
type input "[DATE]"
type input "60GI-BST1553-GR"
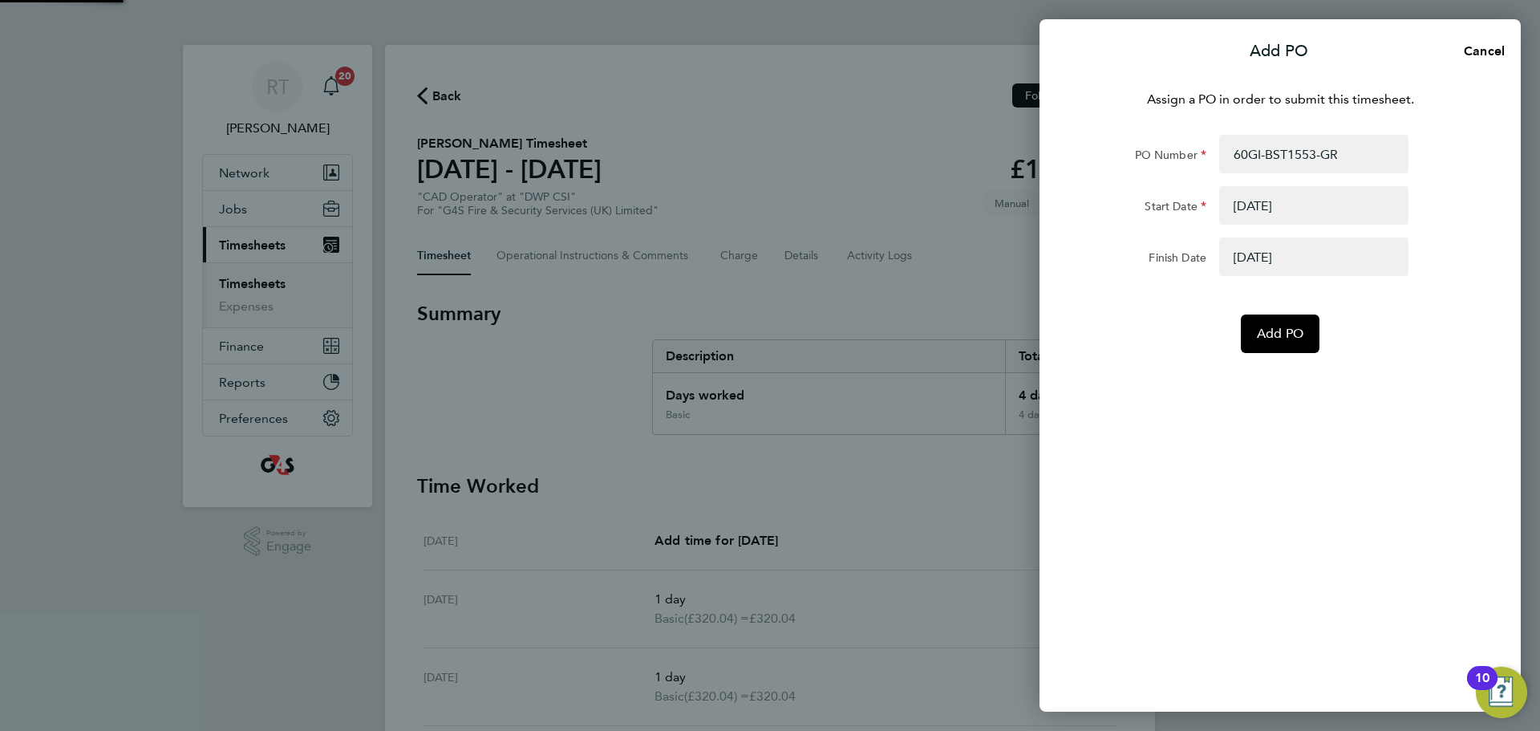
click at [1212, 480] on div "Assign a PO in order to submit this timesheet. PO Number 60GI-BST1553-GR Start …" at bounding box center [1279, 391] width 481 height 641
click at [1273, 342] on button "Add PO" at bounding box center [1280, 333] width 79 height 38
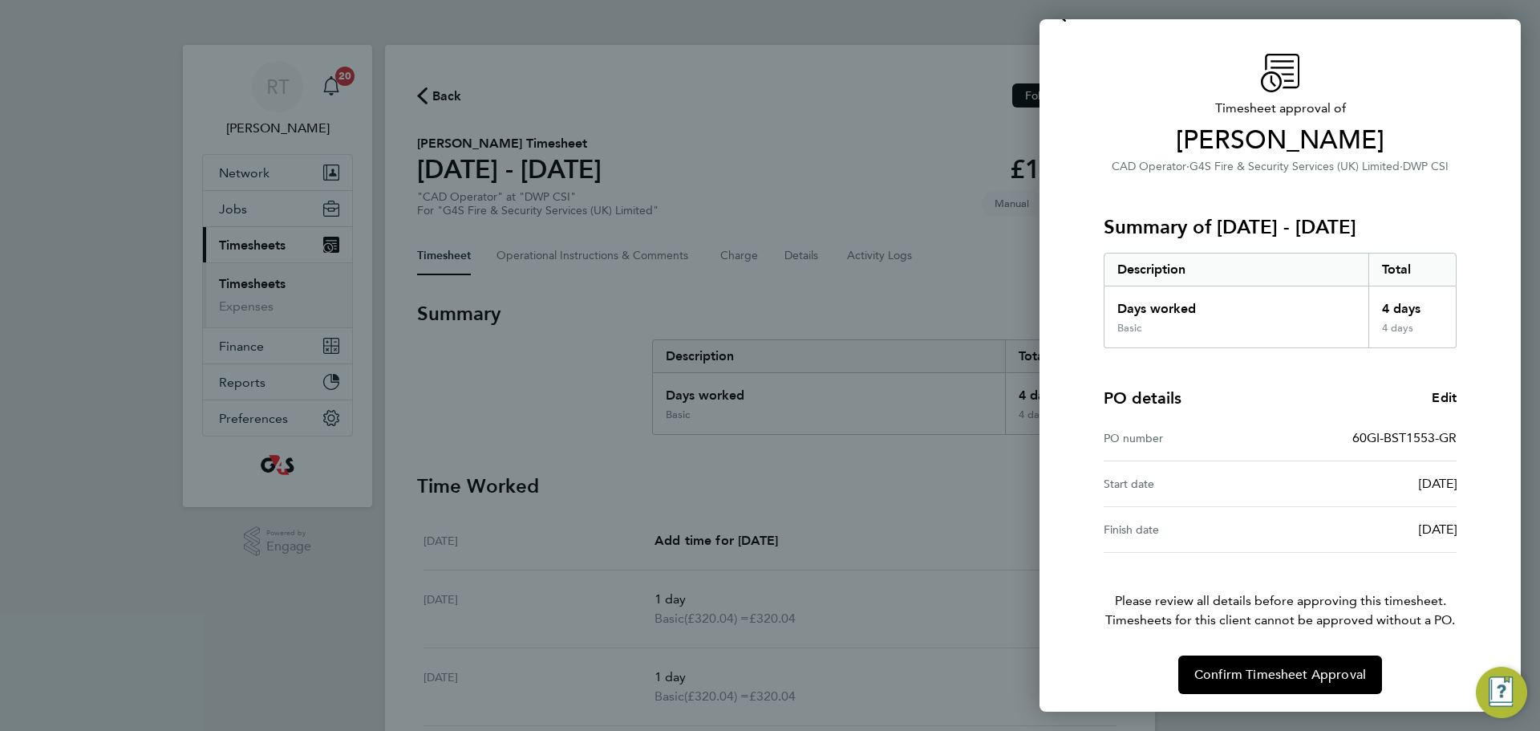
scroll to position [38, 0]
click at [1281, 667] on span "Confirm Timesheet Approval" at bounding box center [1280, 673] width 172 height 16
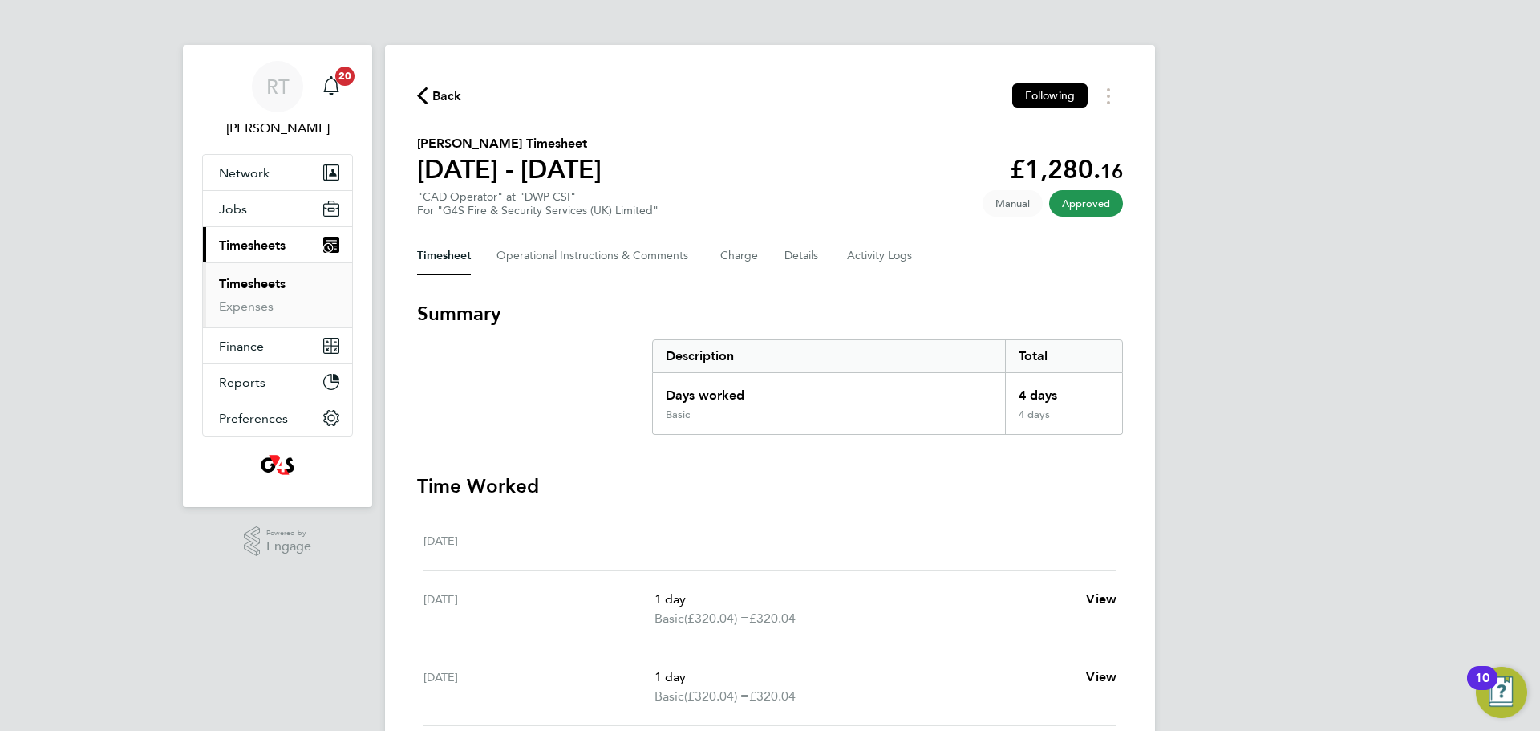
click at [264, 284] on link "Timesheets" at bounding box center [252, 283] width 67 height 15
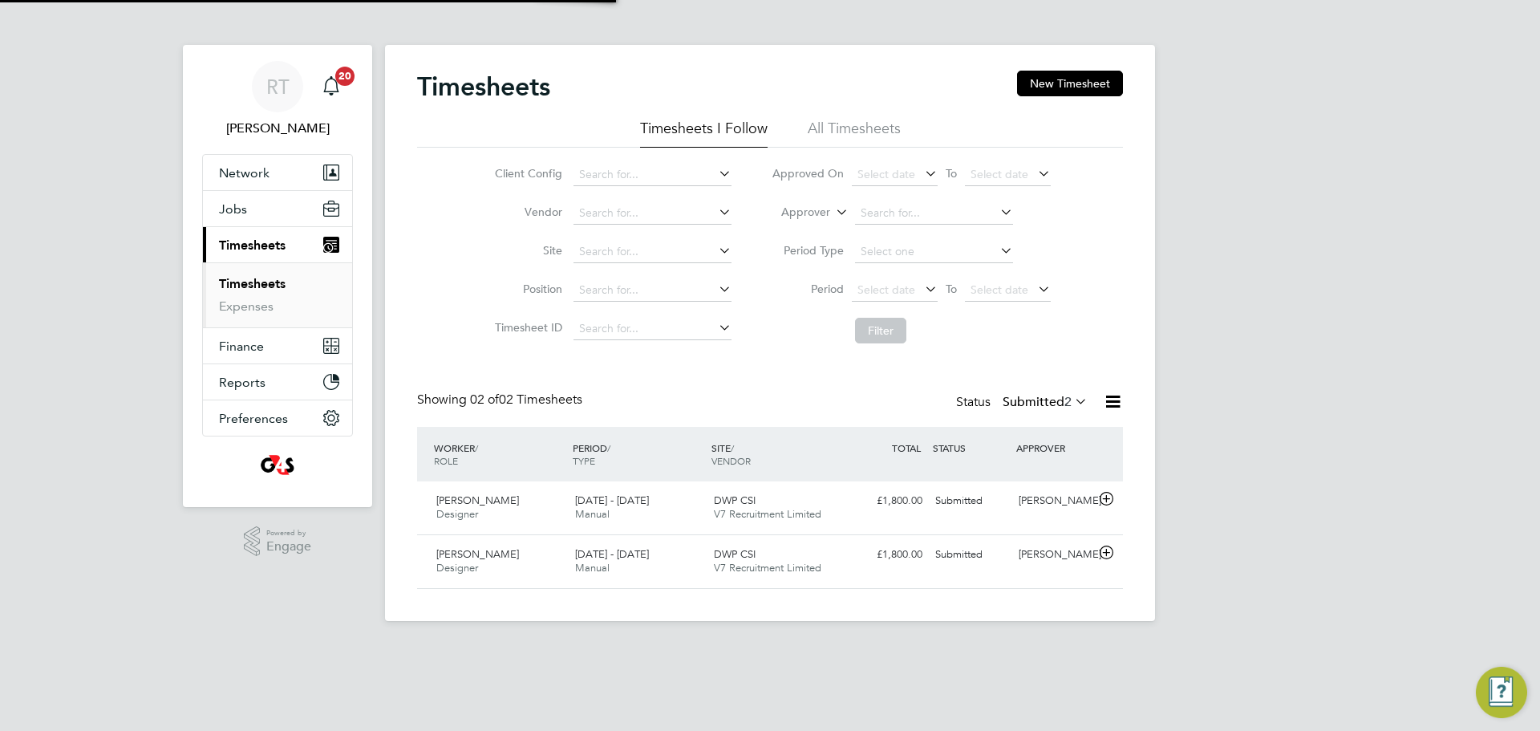
scroll to position [41, 140]
click at [494, 506] on span "[PERSON_NAME]" at bounding box center [477, 500] width 83 height 14
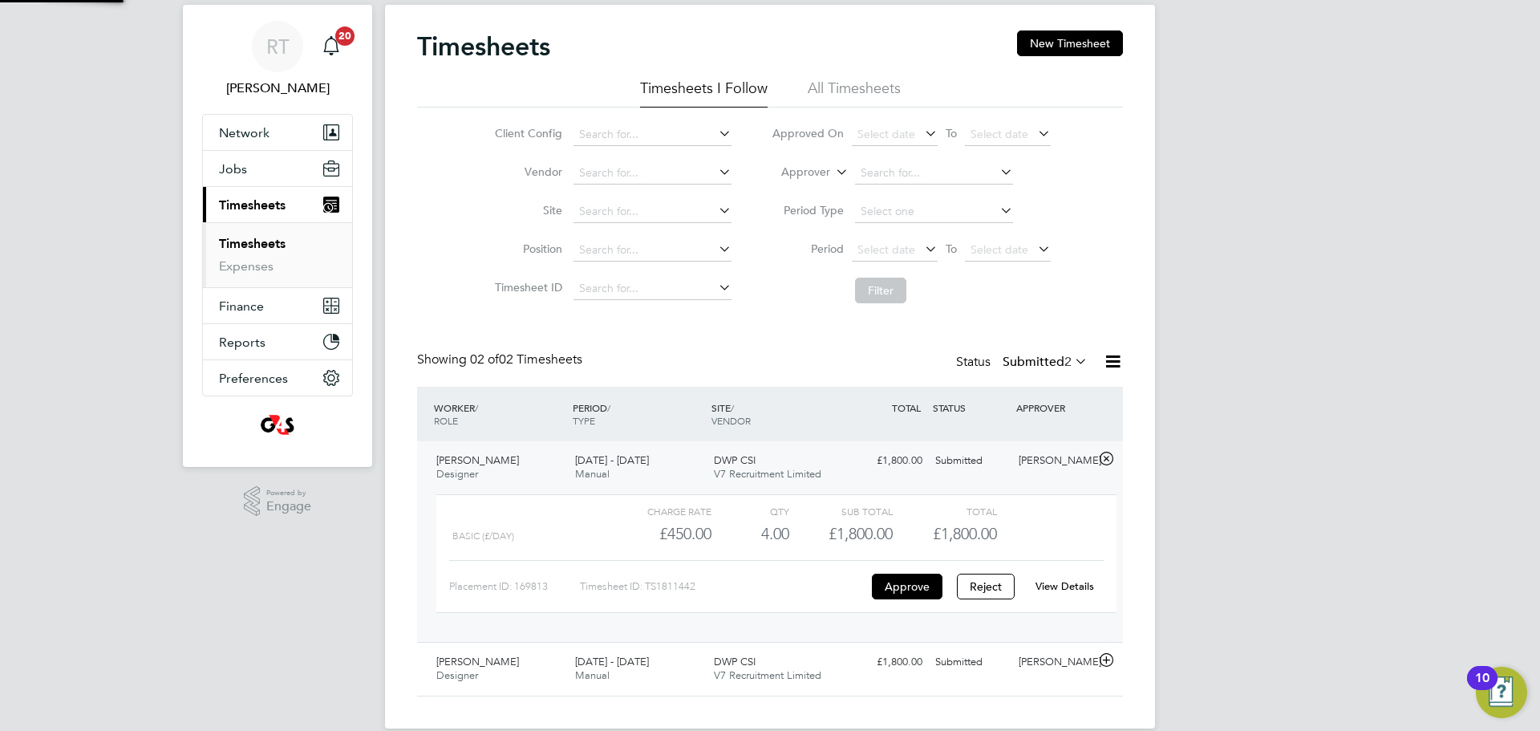
scroll to position [52, 0]
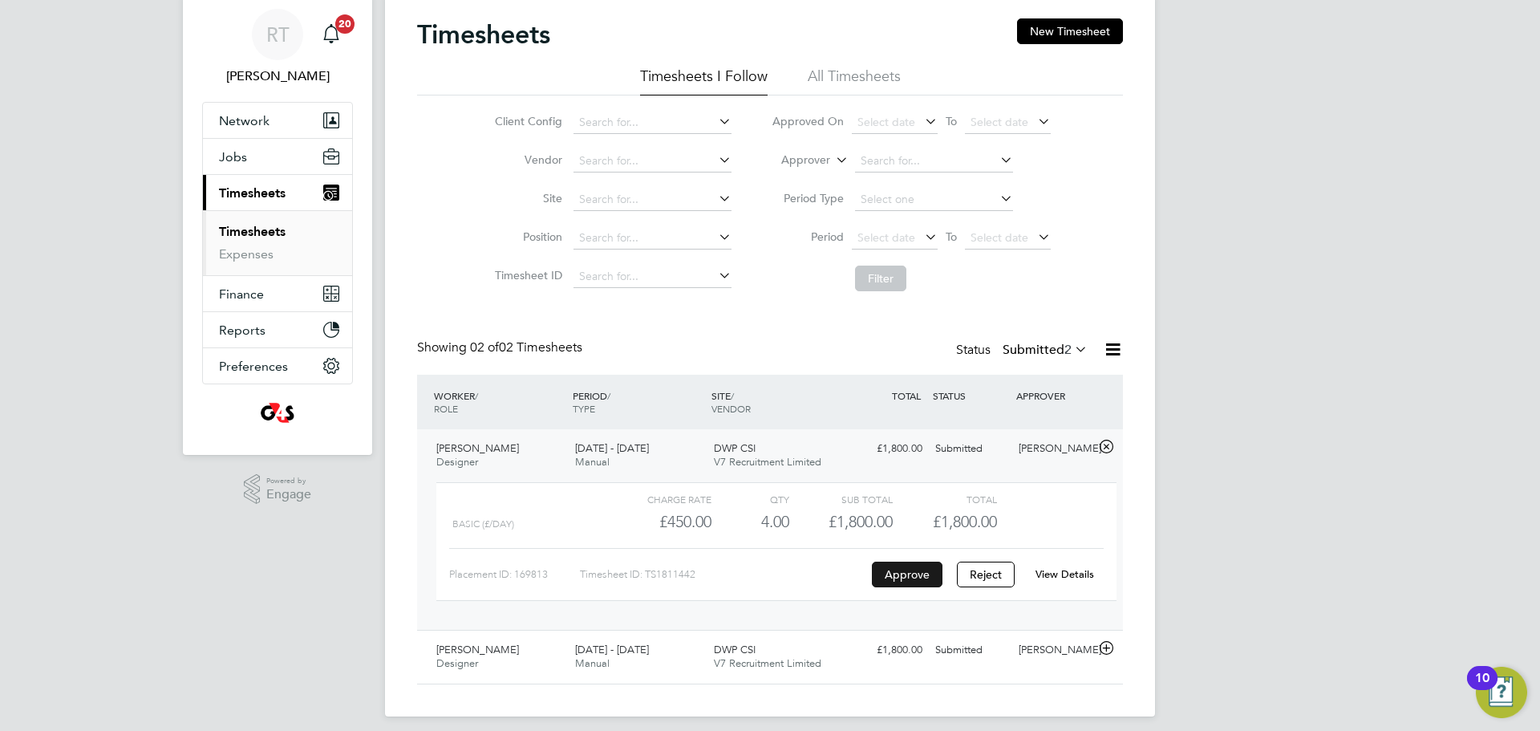
click at [907, 579] on button "Approve" at bounding box center [907, 574] width 71 height 26
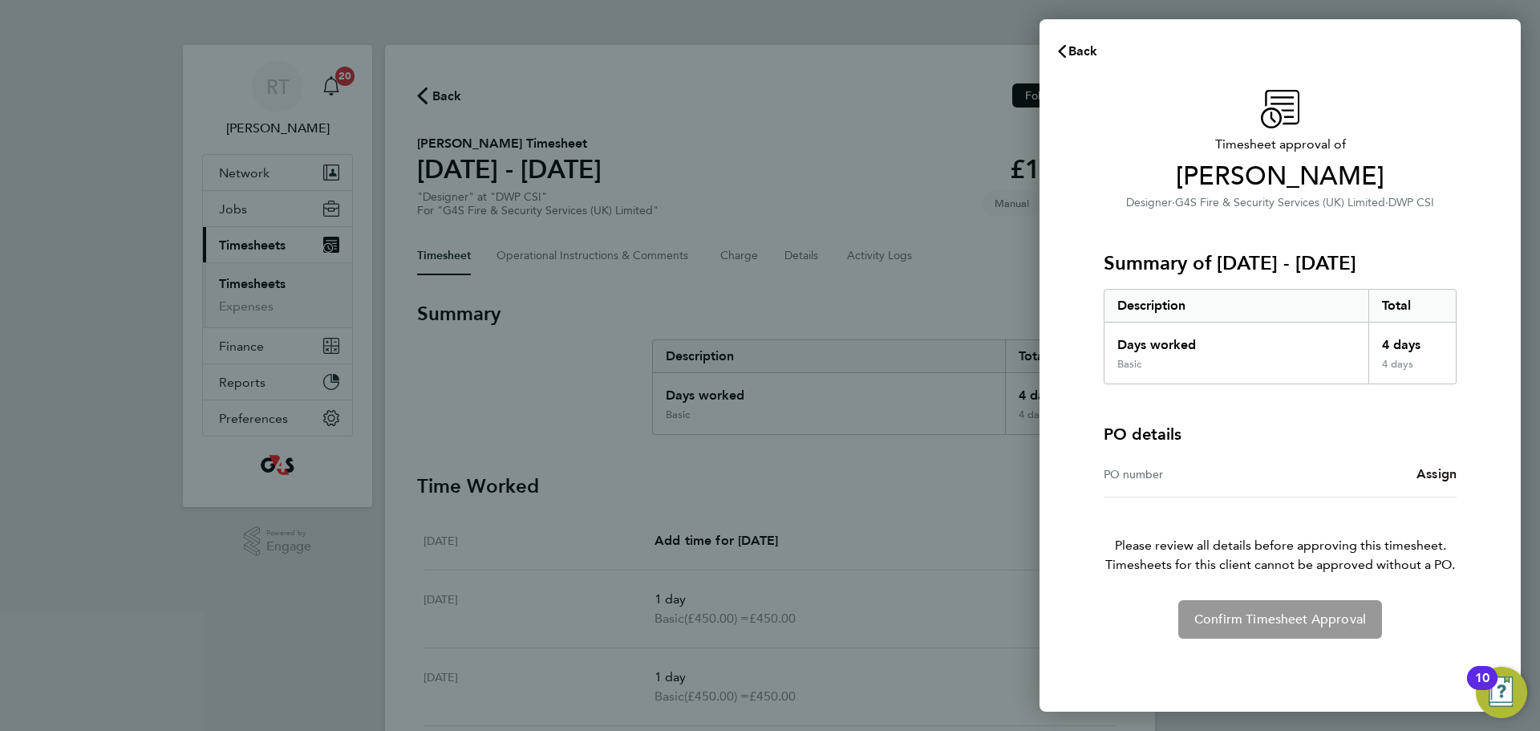
click at [1440, 477] on span "Assign" at bounding box center [1436, 473] width 40 height 15
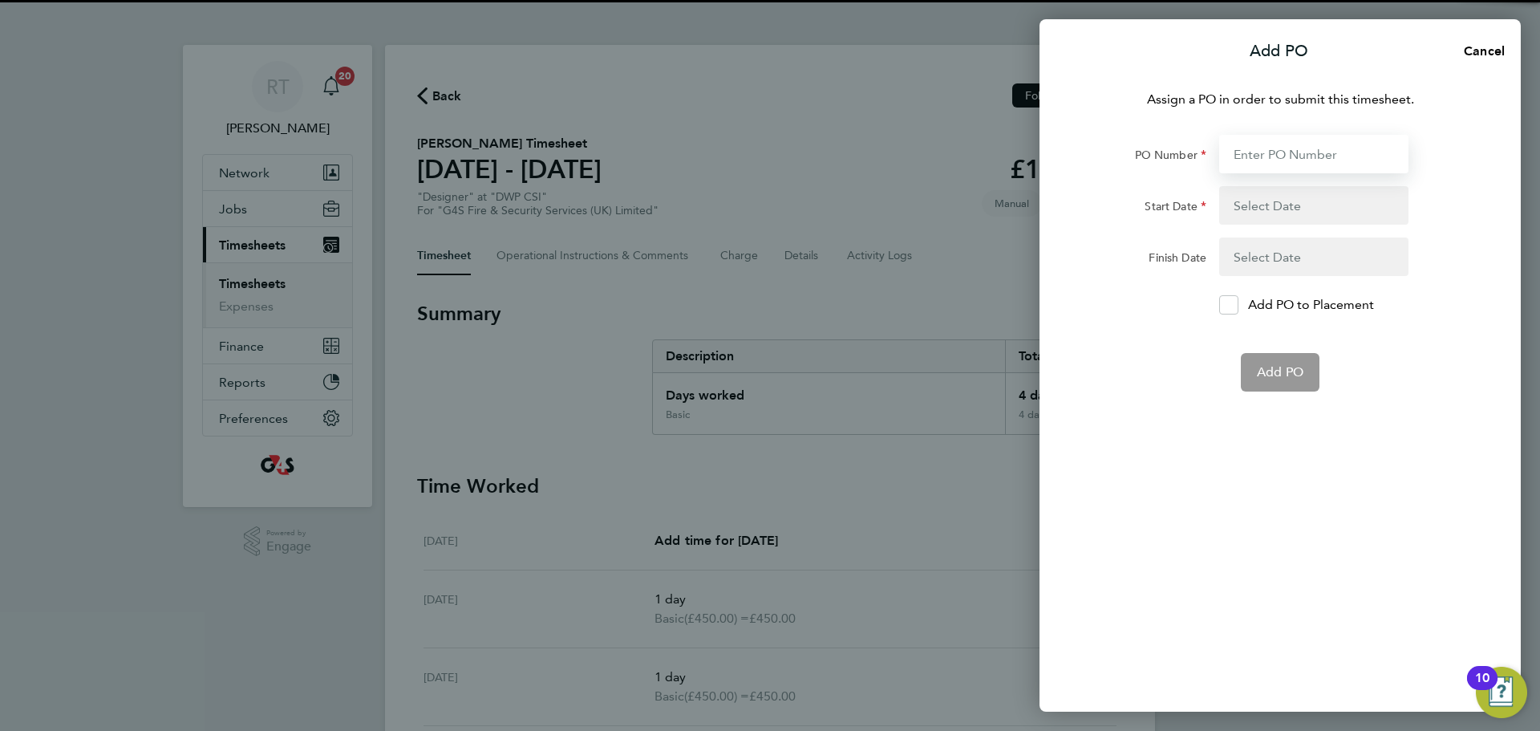
click at [1272, 159] on input "PO Number" at bounding box center [1313, 154] width 189 height 38
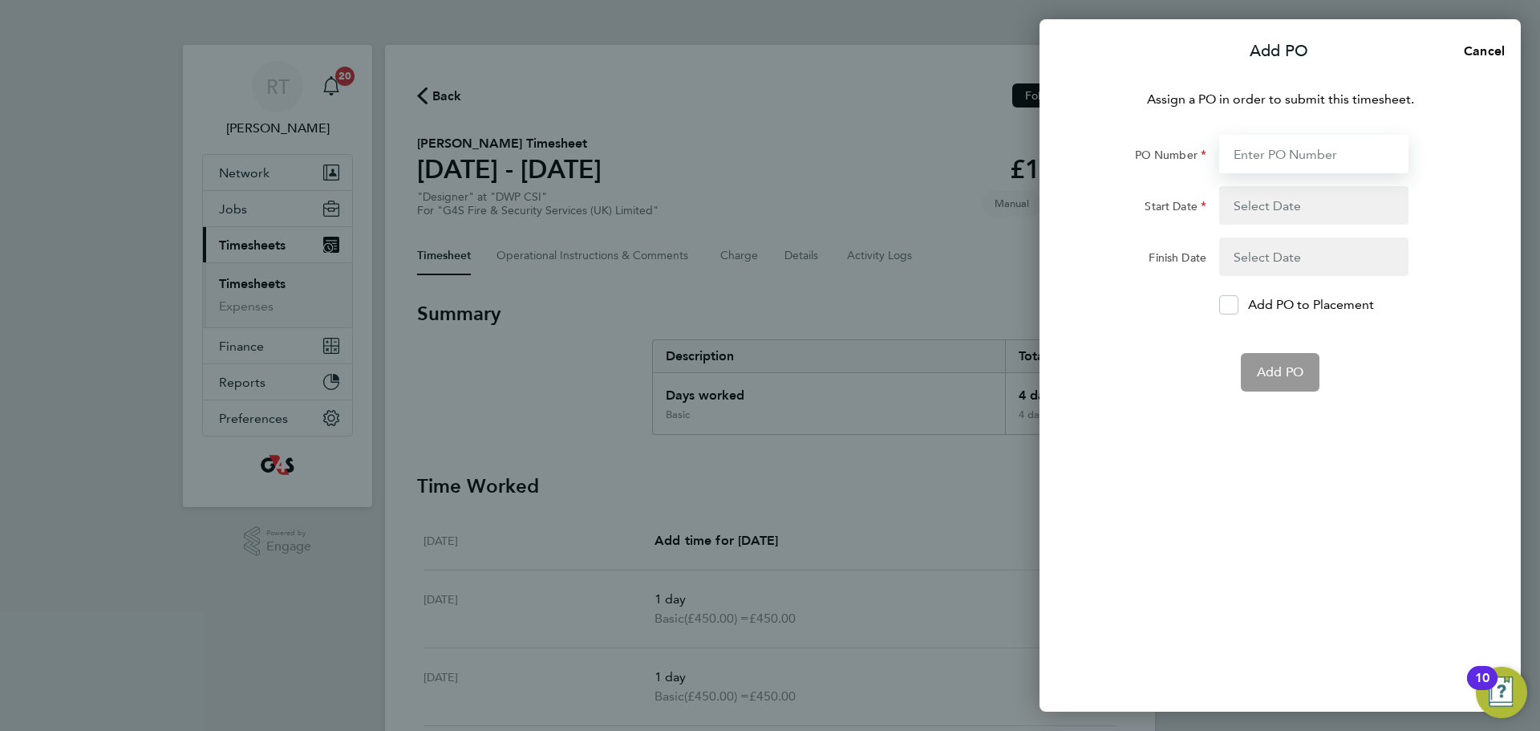
paste input "60GI-BST1555-GR"
type input "60GI-BST1555-GR"
click at [1233, 481] on div "Assign a PO in order to submit this timesheet. PO Number 60GI-BST1555-GR Start …" at bounding box center [1279, 391] width 481 height 641
click at [1274, 211] on button "button" at bounding box center [1313, 205] width 189 height 38
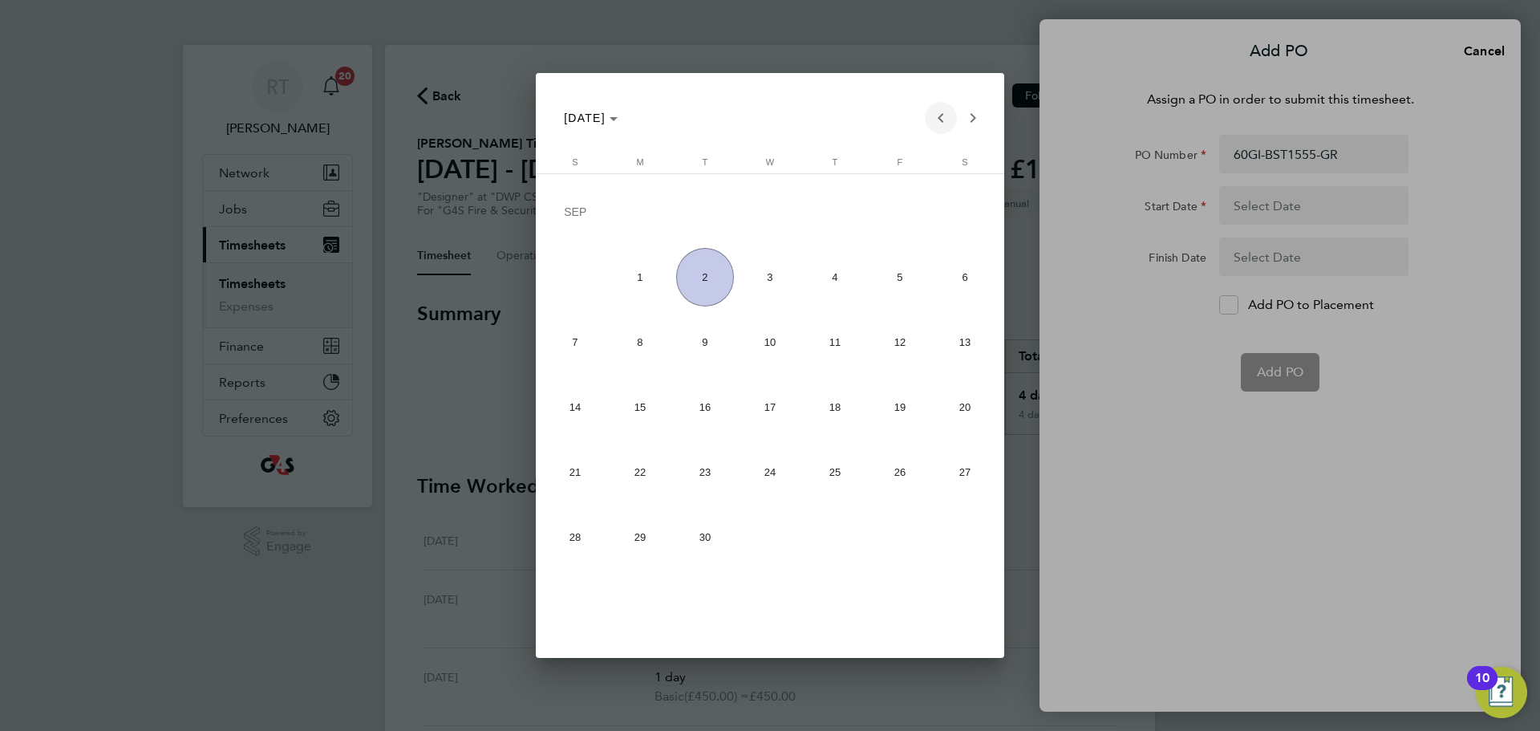
click at [936, 119] on span "Previous month" at bounding box center [941, 118] width 32 height 32
click at [586, 484] on span "24" at bounding box center [575, 476] width 59 height 59
type input "[DATE]"
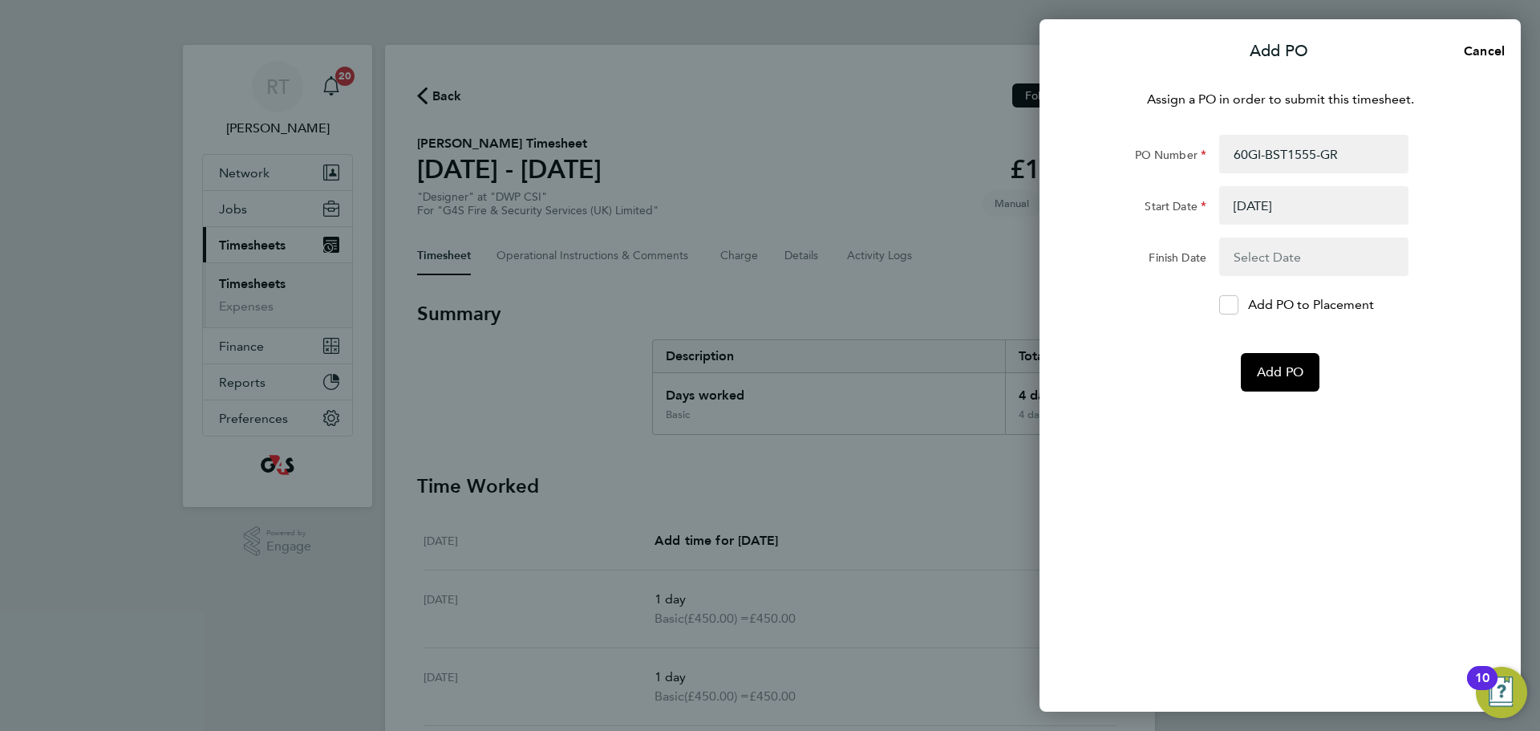
click at [1249, 261] on button "button" at bounding box center [1313, 256] width 189 height 38
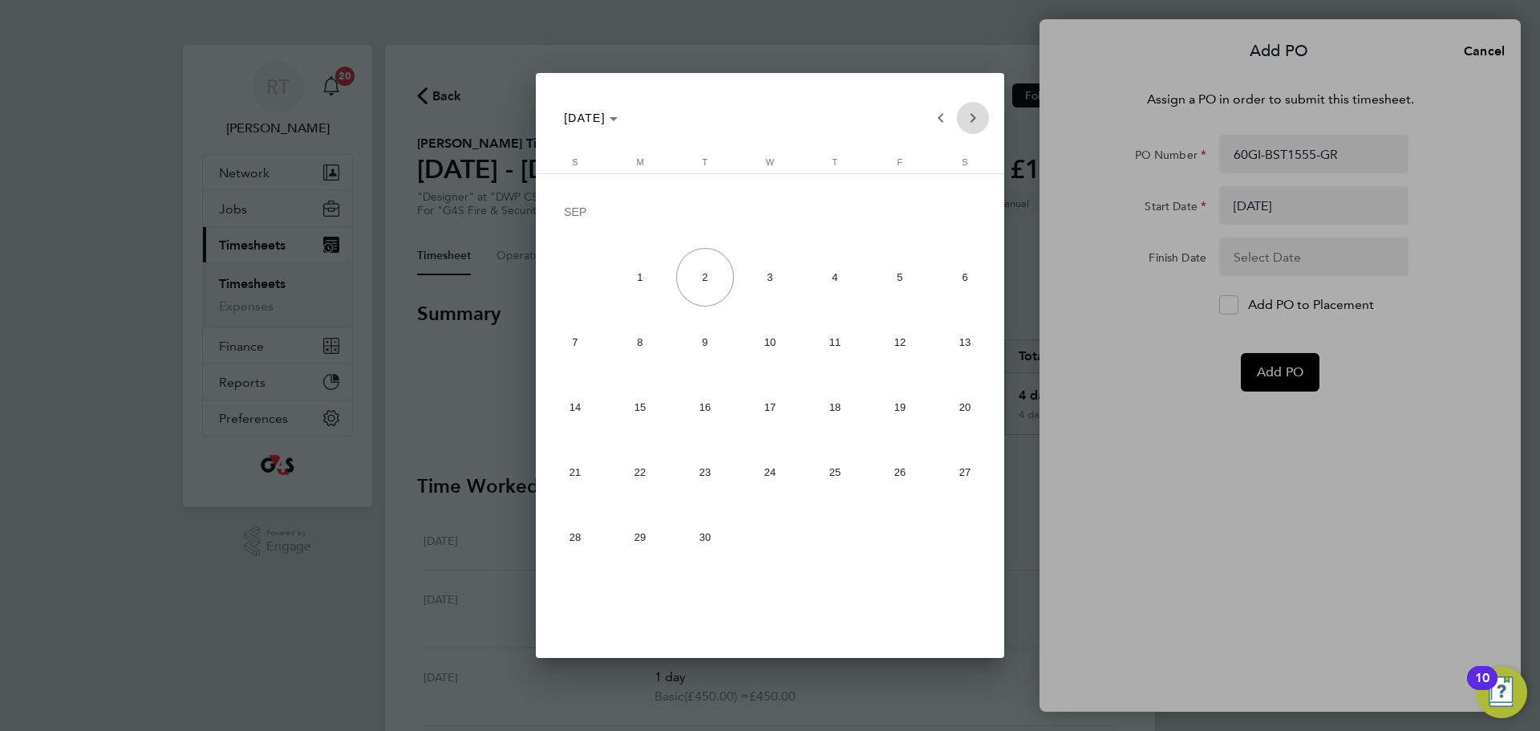
click at [978, 116] on span "Next month" at bounding box center [973, 118] width 32 height 32
click at [929, 119] on span "Previous month" at bounding box center [941, 118] width 32 height 32
click at [962, 488] on span "30" at bounding box center [965, 476] width 59 height 59
type input "[DATE]"
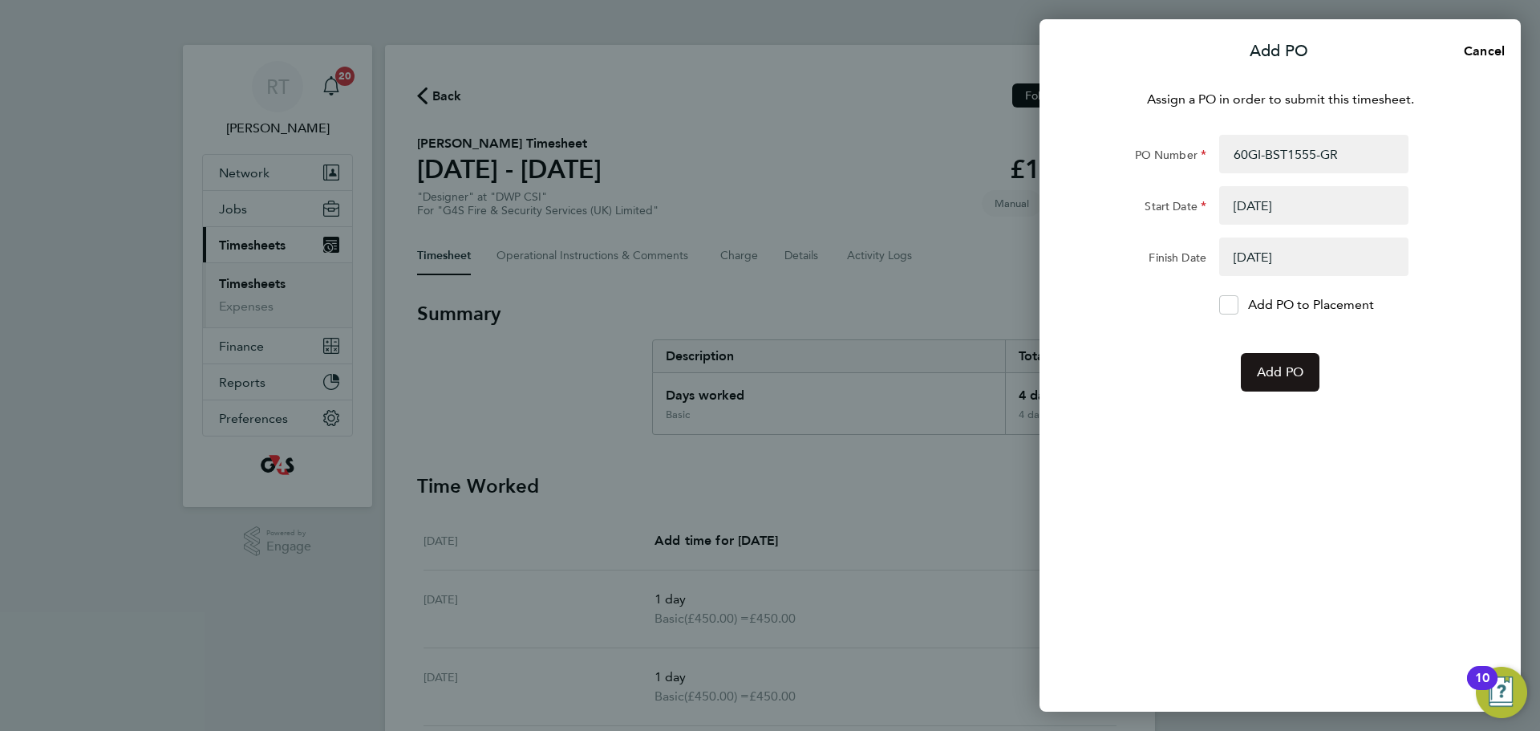
click at [1290, 387] on button "Add PO" at bounding box center [1280, 372] width 79 height 38
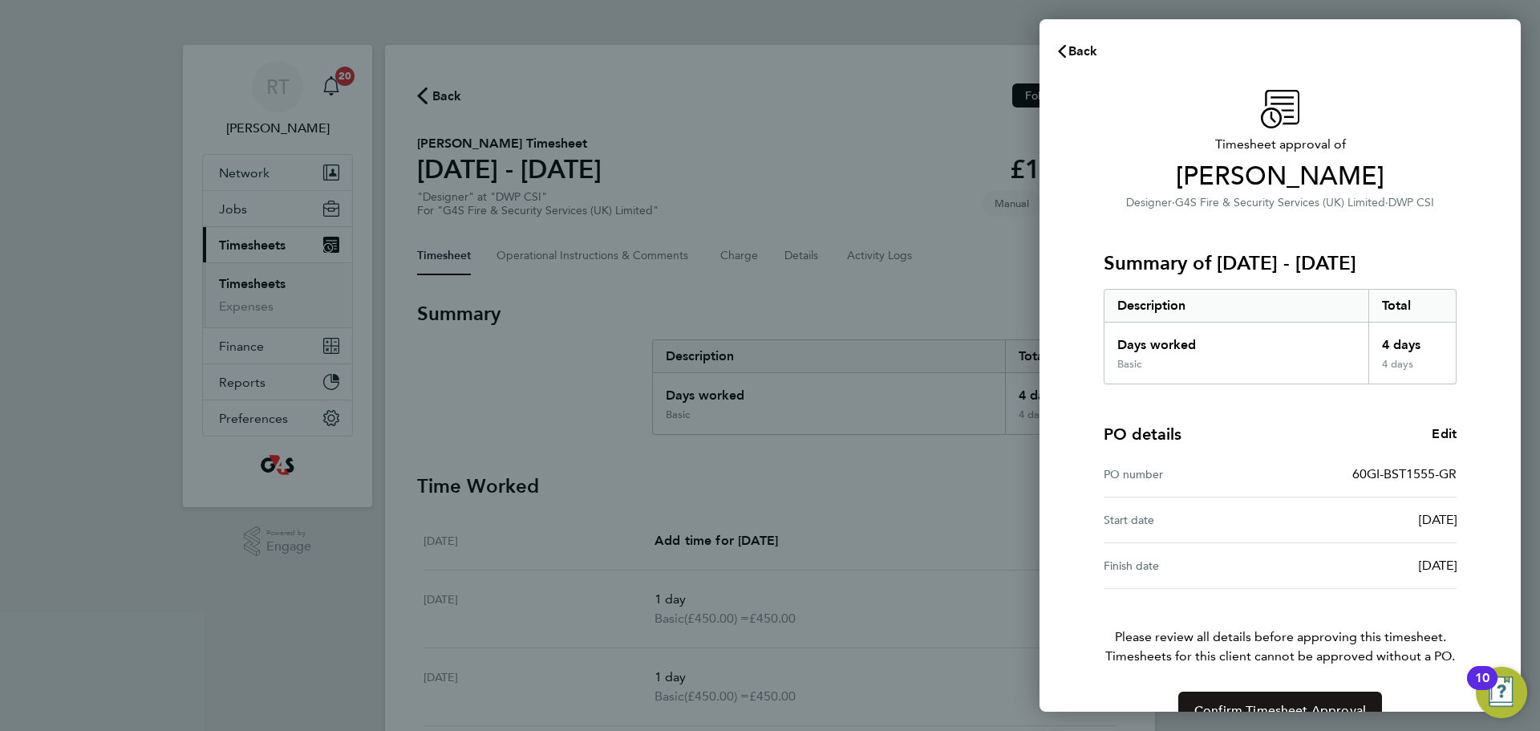
click at [1278, 696] on button "Confirm Timesheet Approval" at bounding box center [1280, 710] width 204 height 38
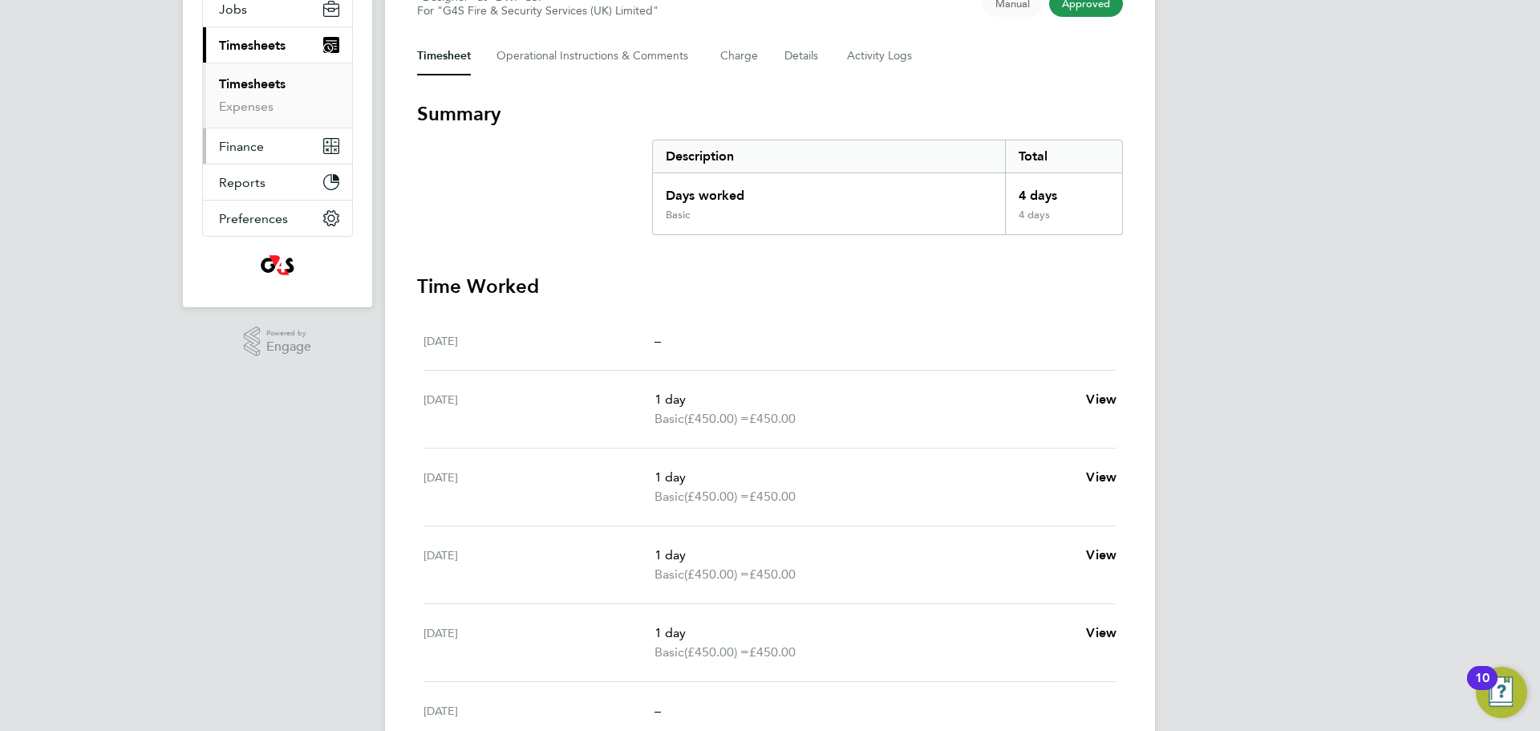
scroll to position [196, 0]
click at [253, 87] on link "Timesheets" at bounding box center [252, 86] width 67 height 15
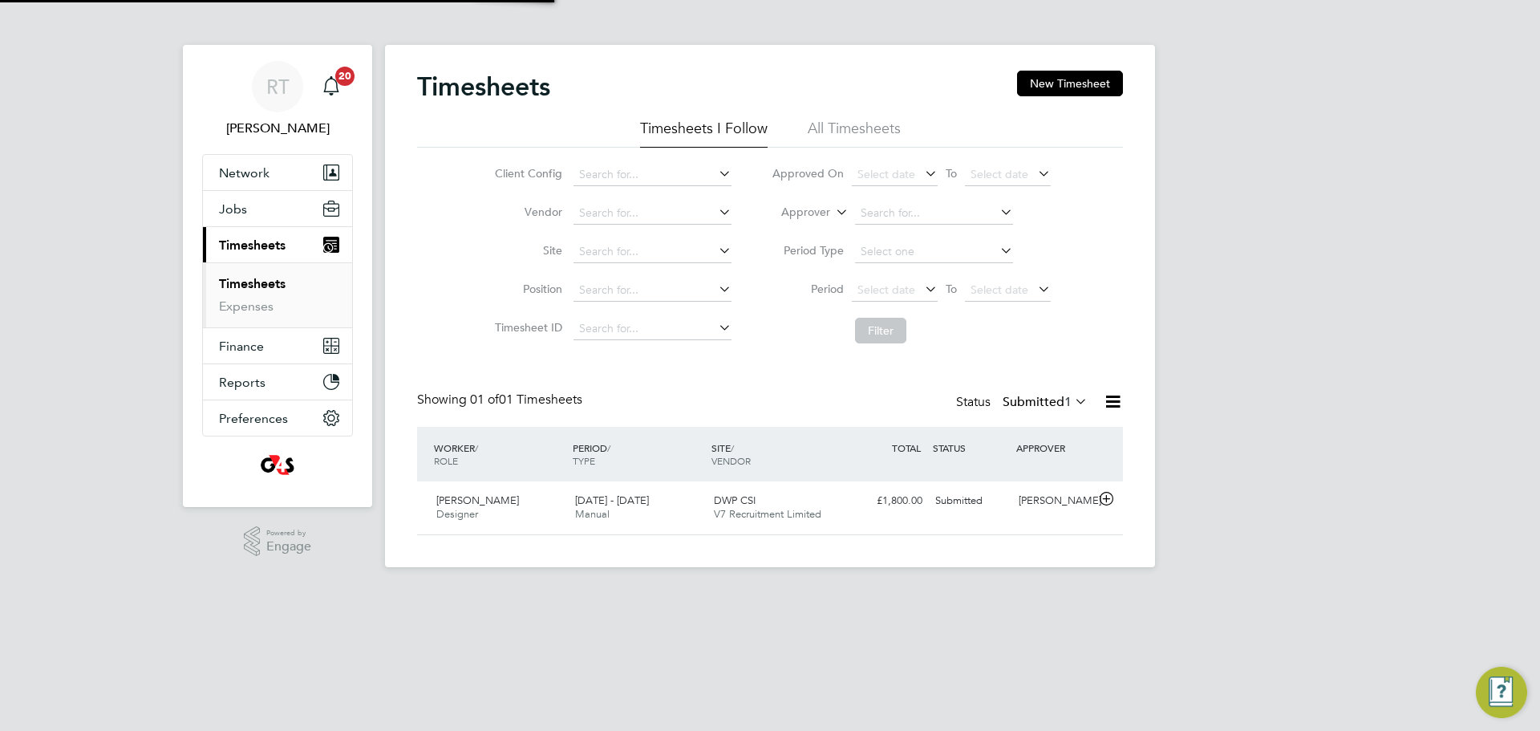
scroll to position [41, 140]
click at [542, 504] on div "Richard Gibson Designer 25 - 31 Aug 2025" at bounding box center [499, 508] width 139 height 40
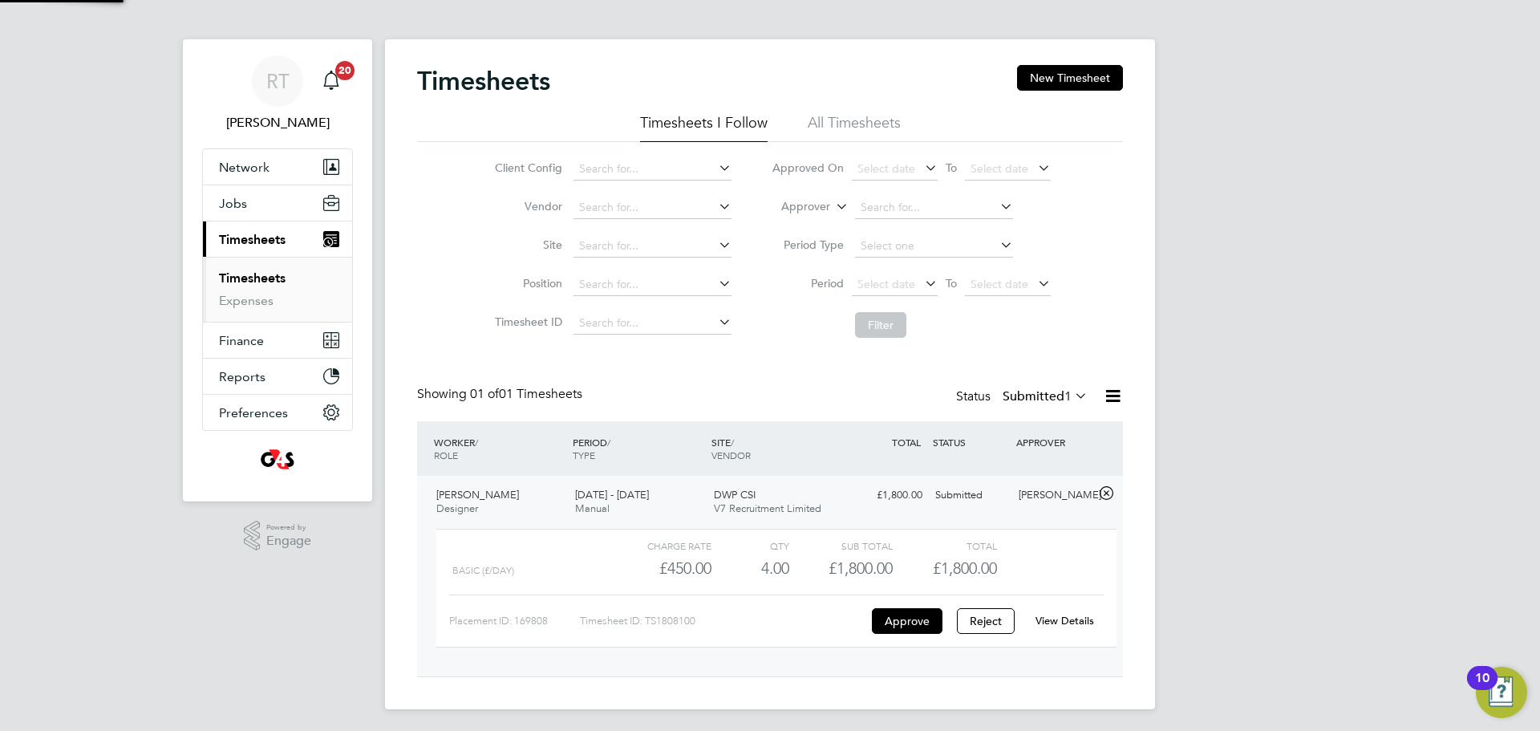
scroll to position [10, 0]
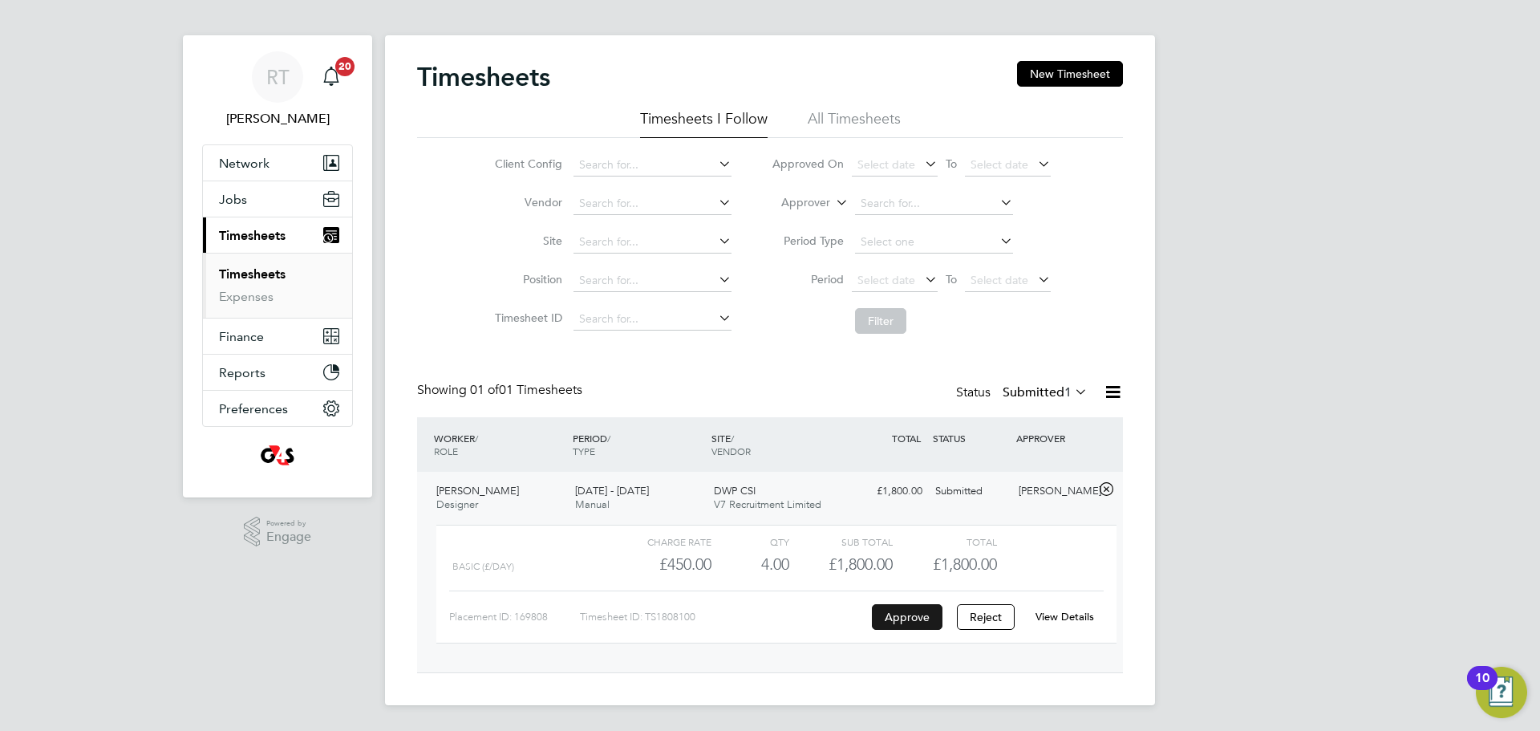
click at [900, 623] on button "Approve" at bounding box center [907, 617] width 71 height 26
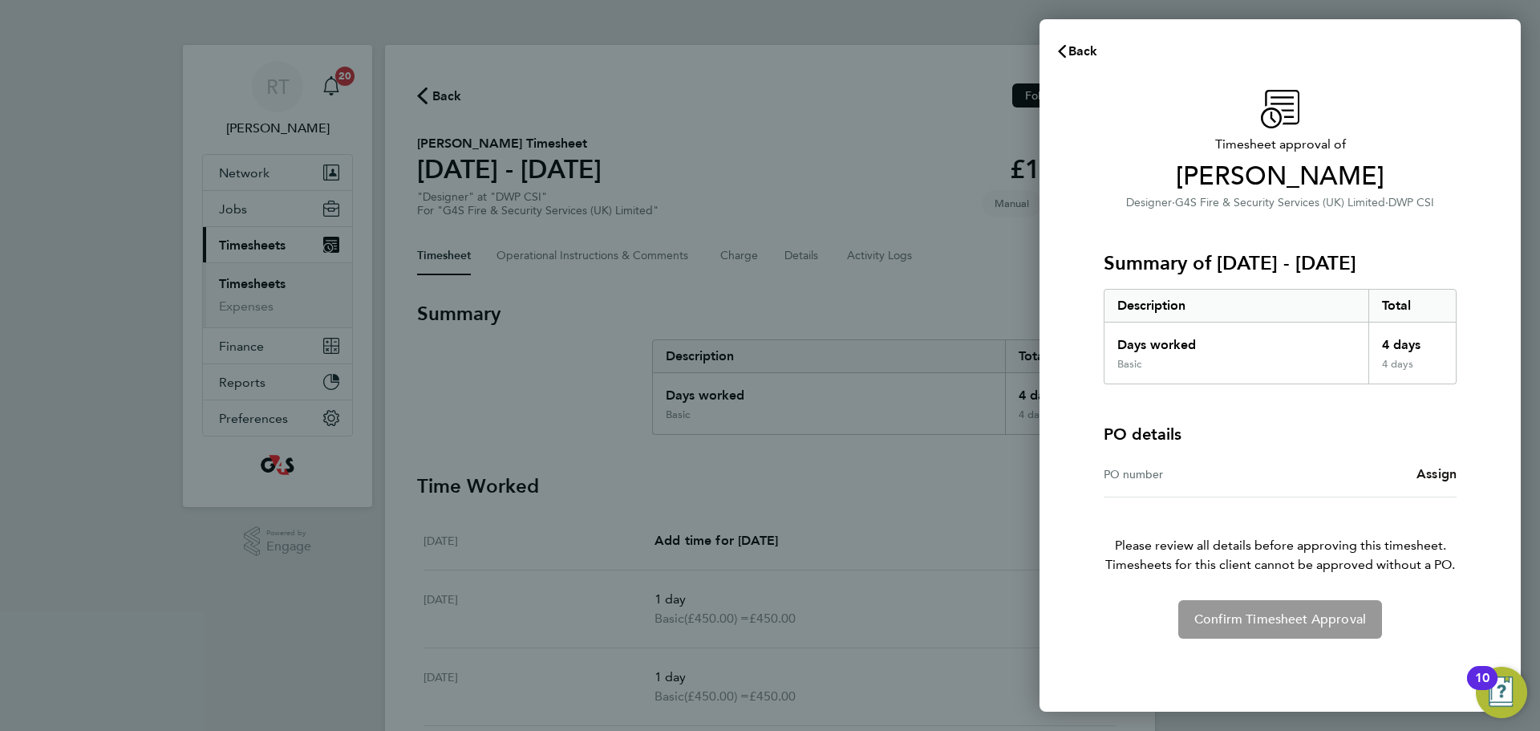
click at [1446, 472] on span "Assign" at bounding box center [1436, 473] width 40 height 15
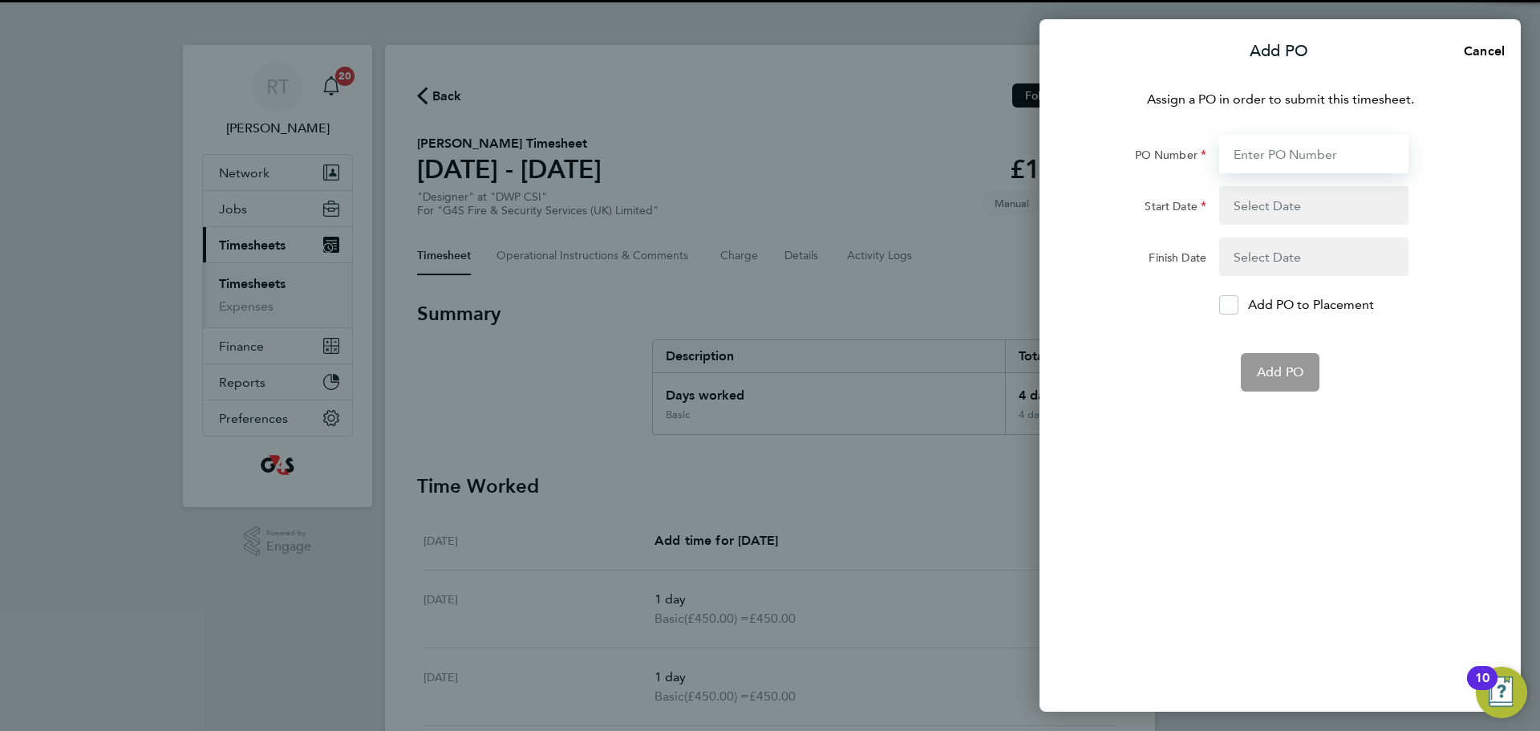
click at [1323, 149] on input "PO Number" at bounding box center [1313, 154] width 189 height 38
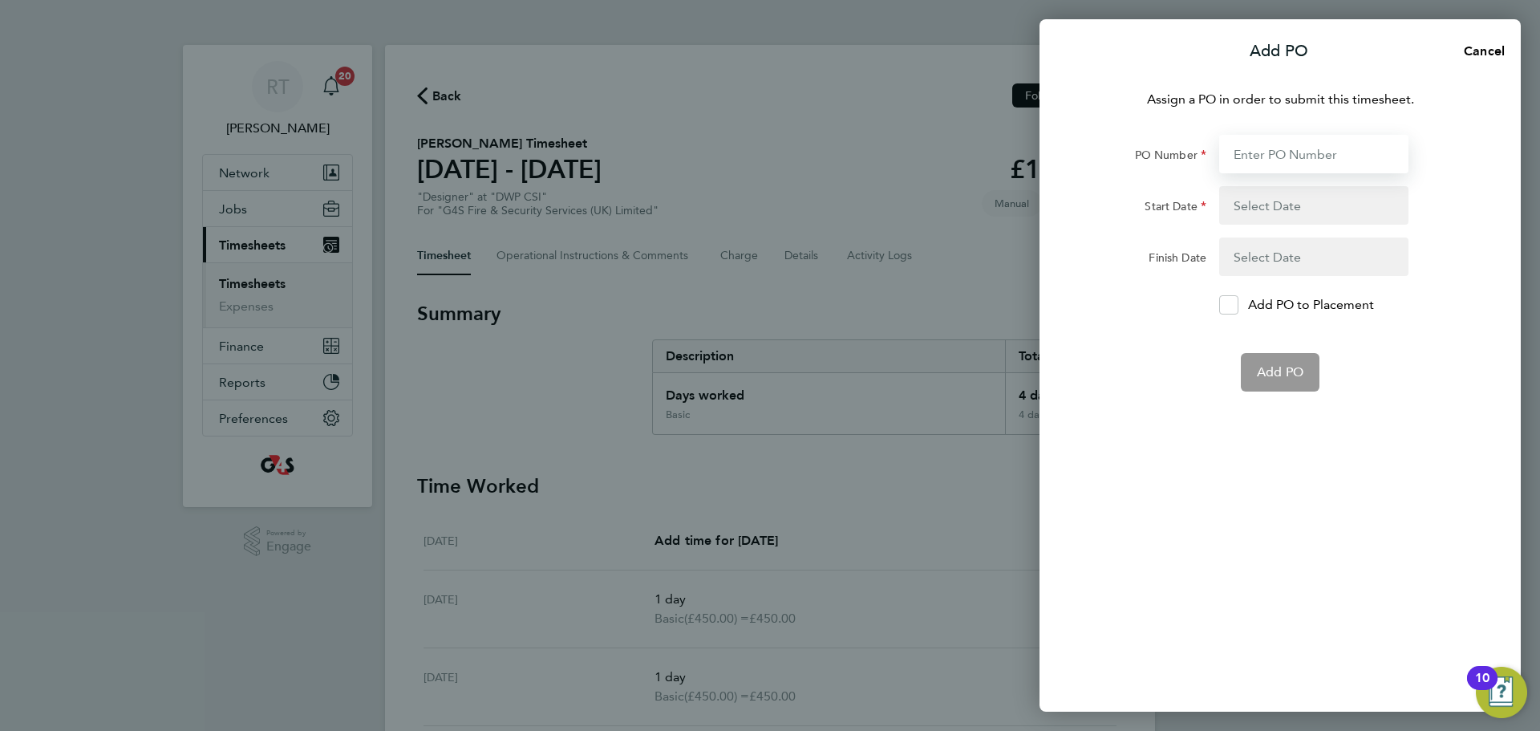
paste input "60GI-BST1555-GR"
type input "60GI-BST1555-GR"
type input "[DATE]"
type input "60GI-BST1555-GR"
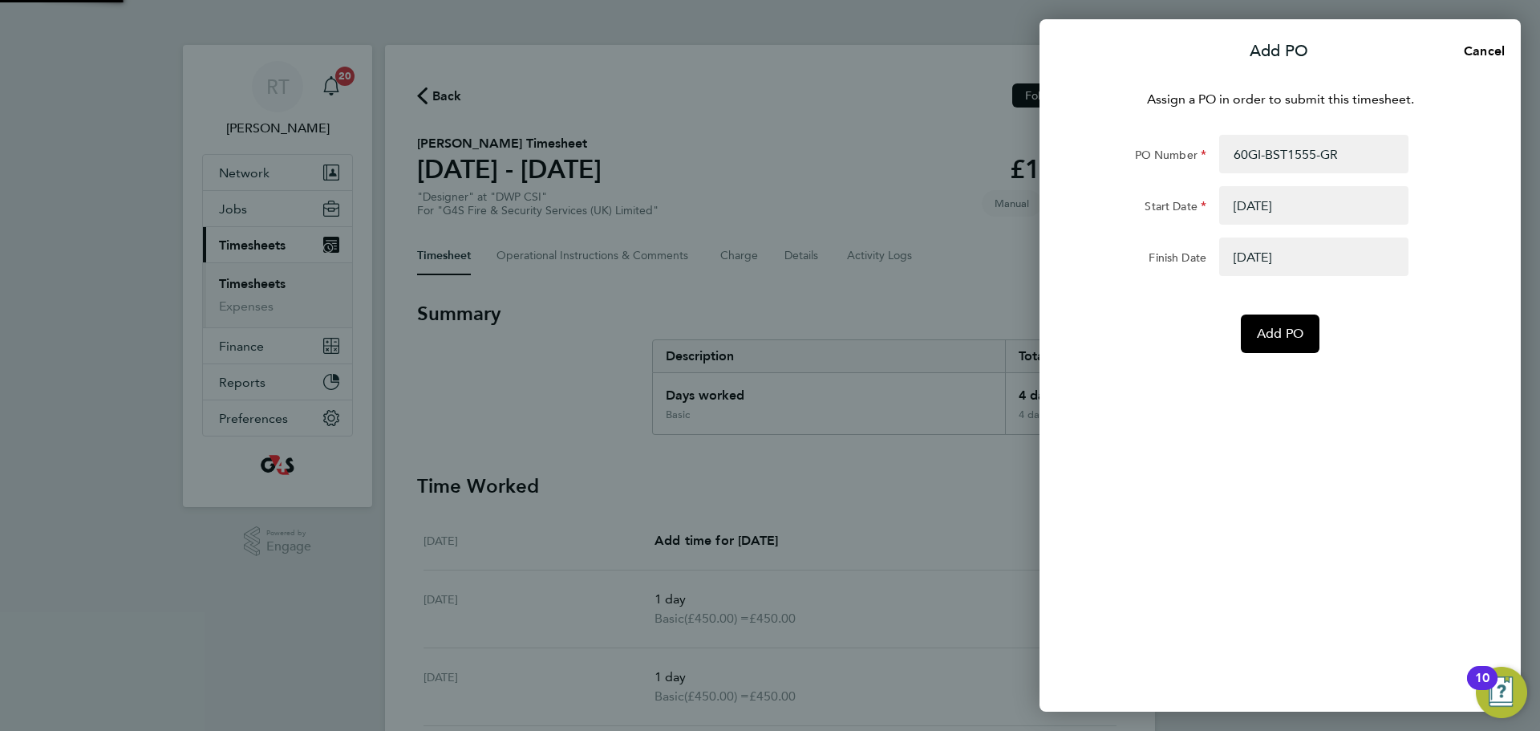
click at [1144, 467] on div "Assign a PO in order to submit this timesheet. PO Number 60GI-BST1555-GR Start …" at bounding box center [1279, 391] width 481 height 641
click at [1286, 324] on button "Add PO" at bounding box center [1280, 333] width 79 height 38
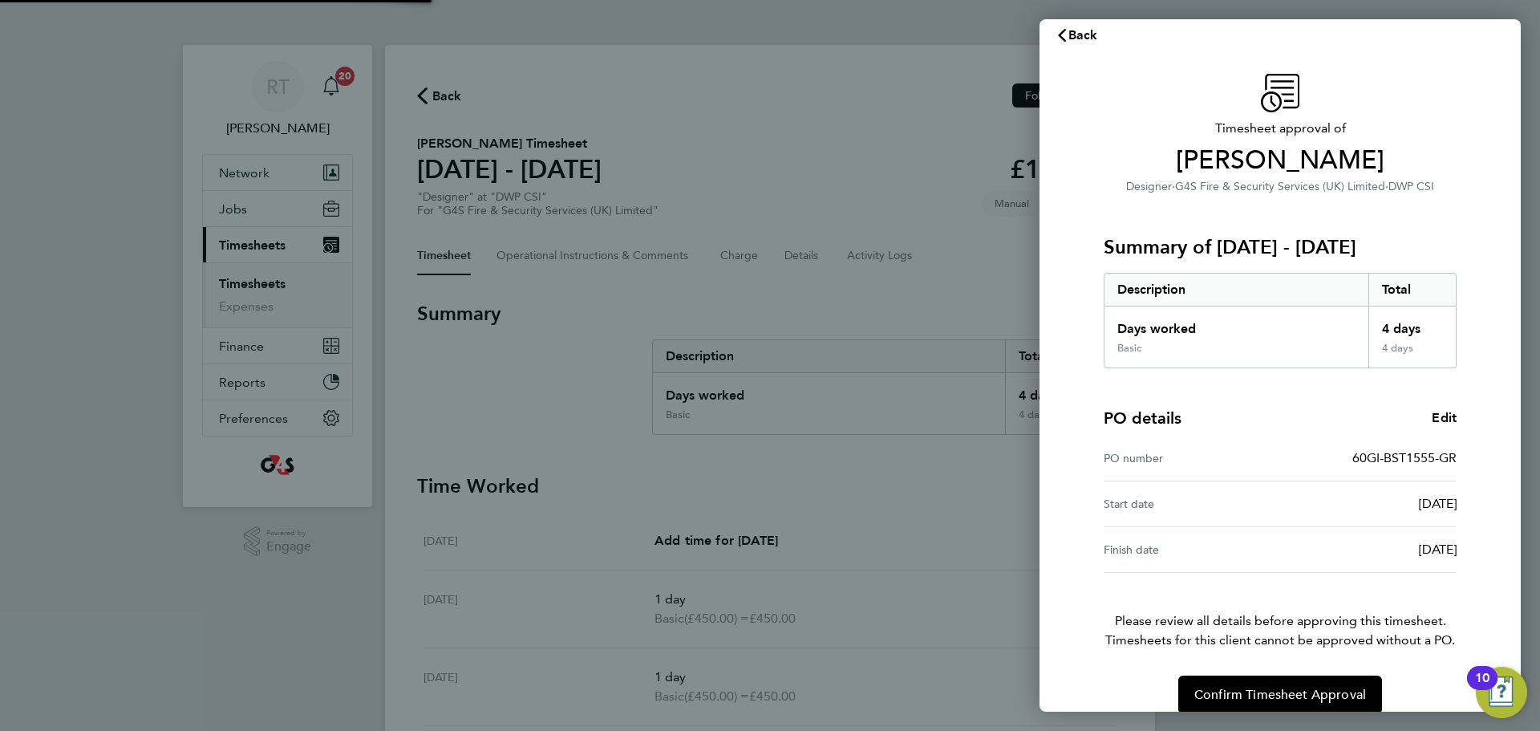
scroll to position [38, 0]
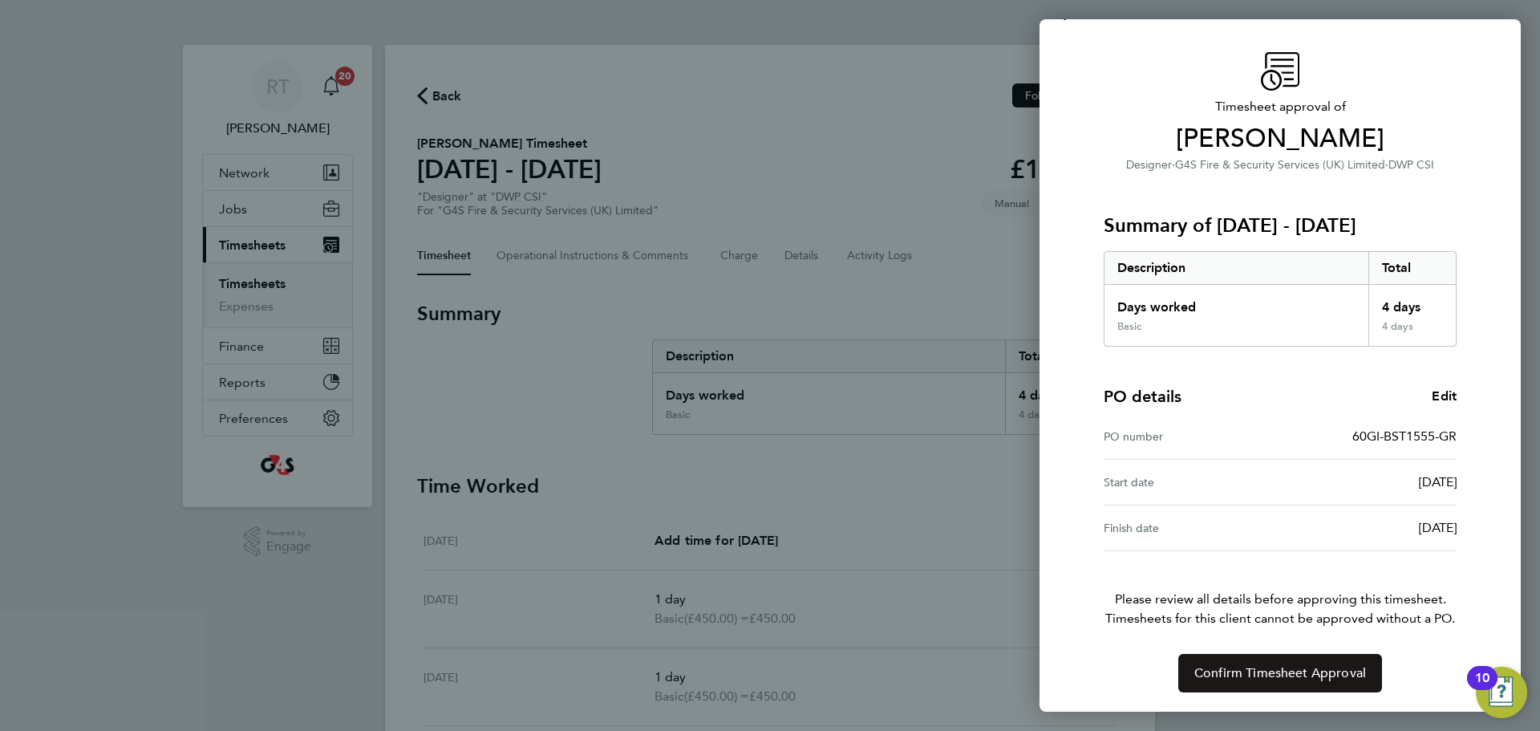
click at [1290, 665] on span "Confirm Timesheet Approval" at bounding box center [1280, 673] width 172 height 16
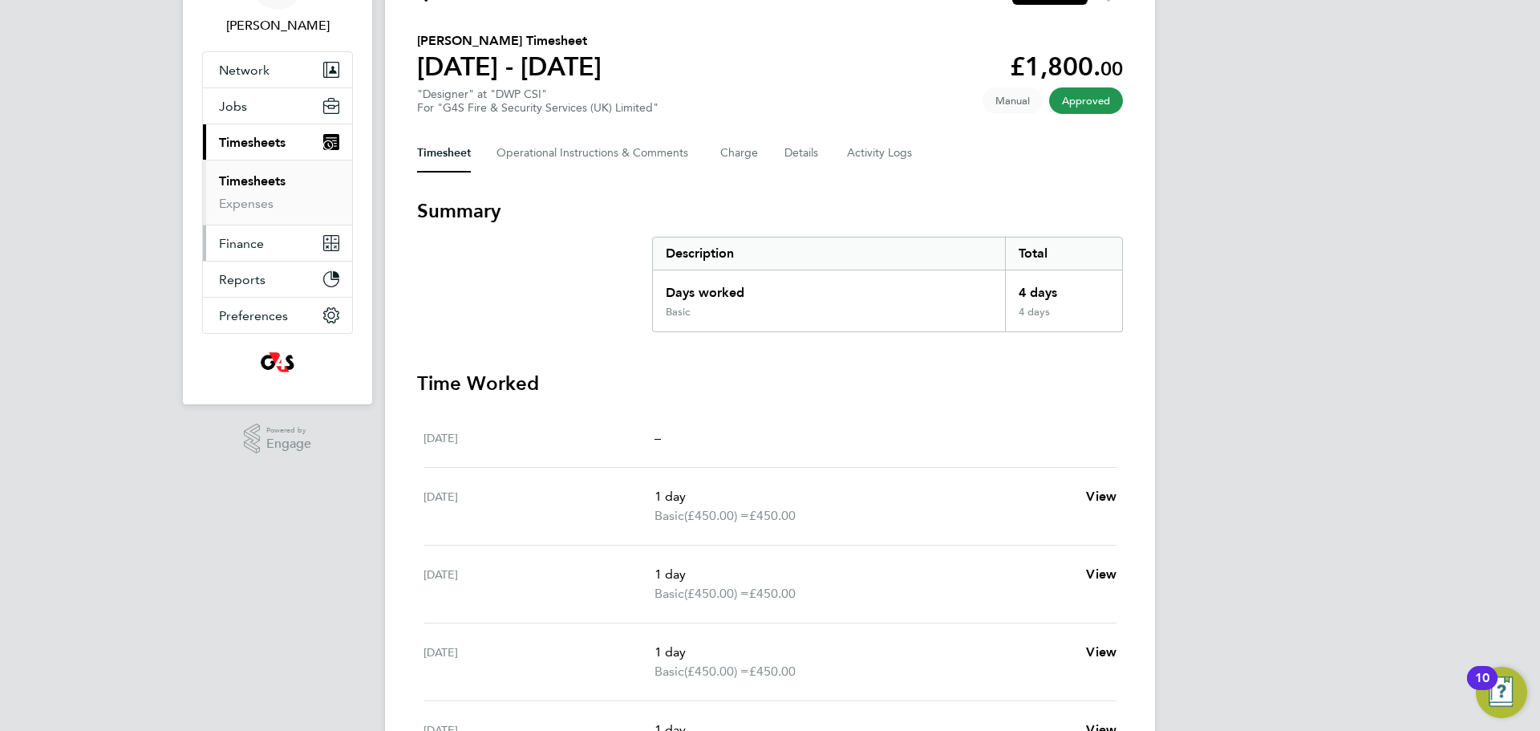
scroll to position [106, 0]
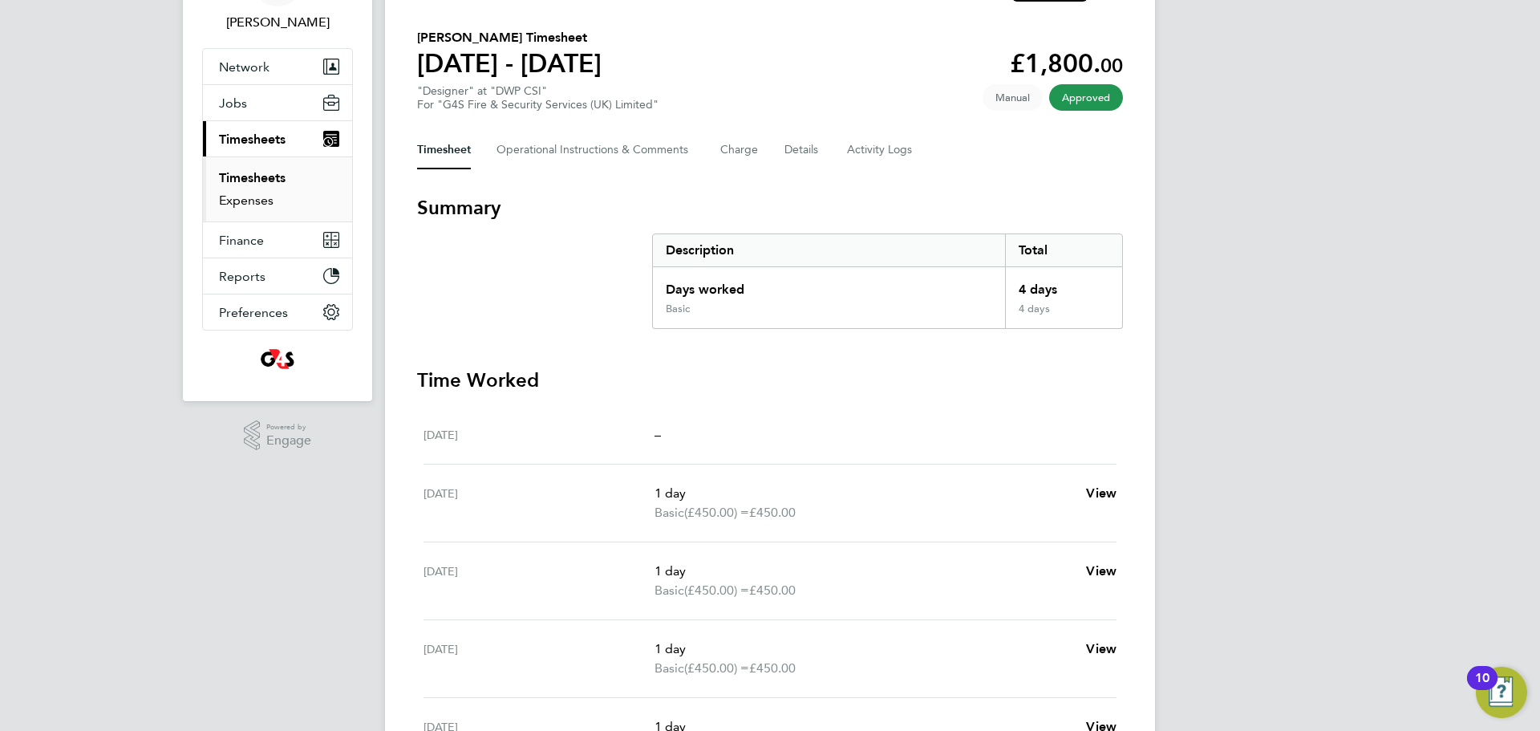
click at [229, 203] on link "Expenses" at bounding box center [246, 199] width 55 height 15
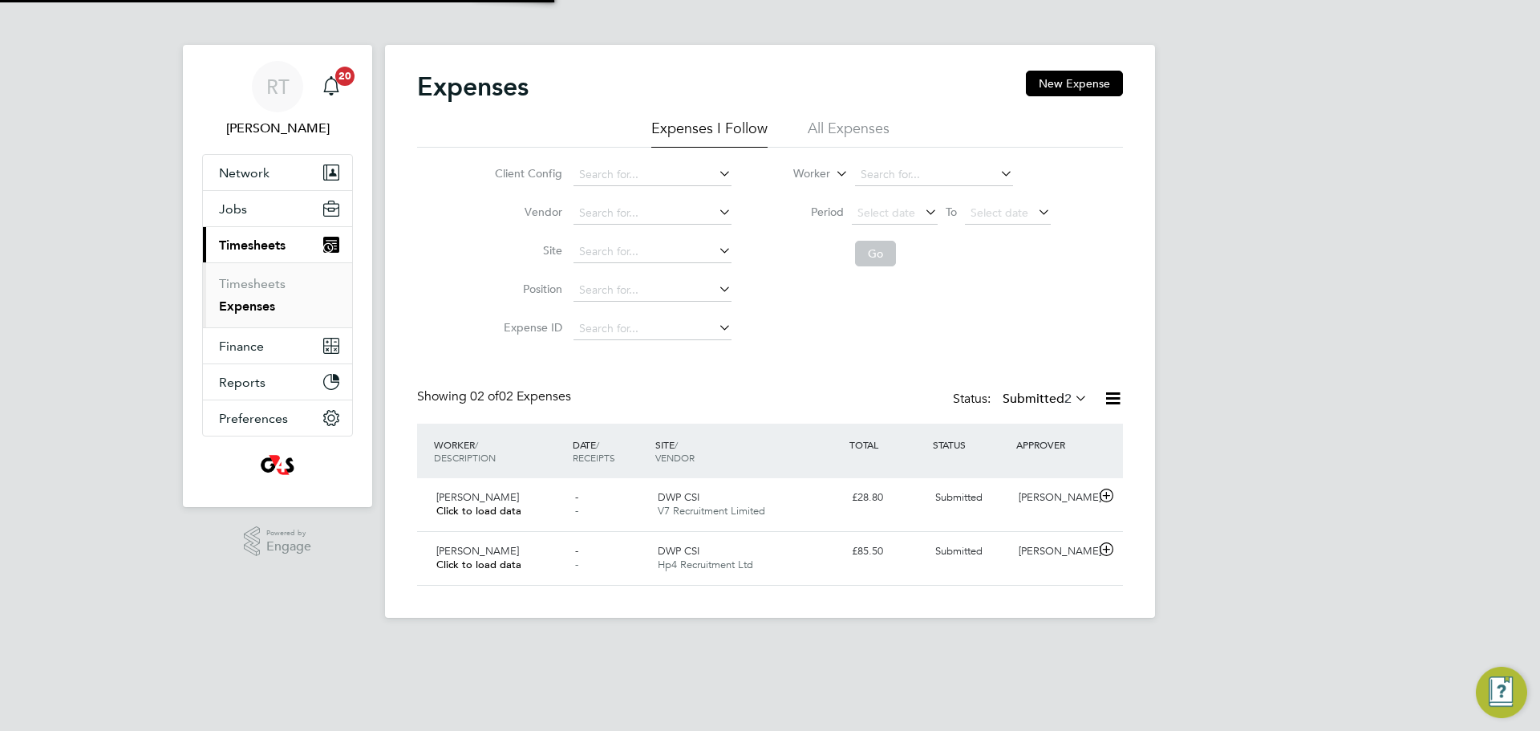
scroll to position [41, 195]
click at [547, 488] on div "[PERSON_NAME] Click to load data" at bounding box center [499, 504] width 139 height 40
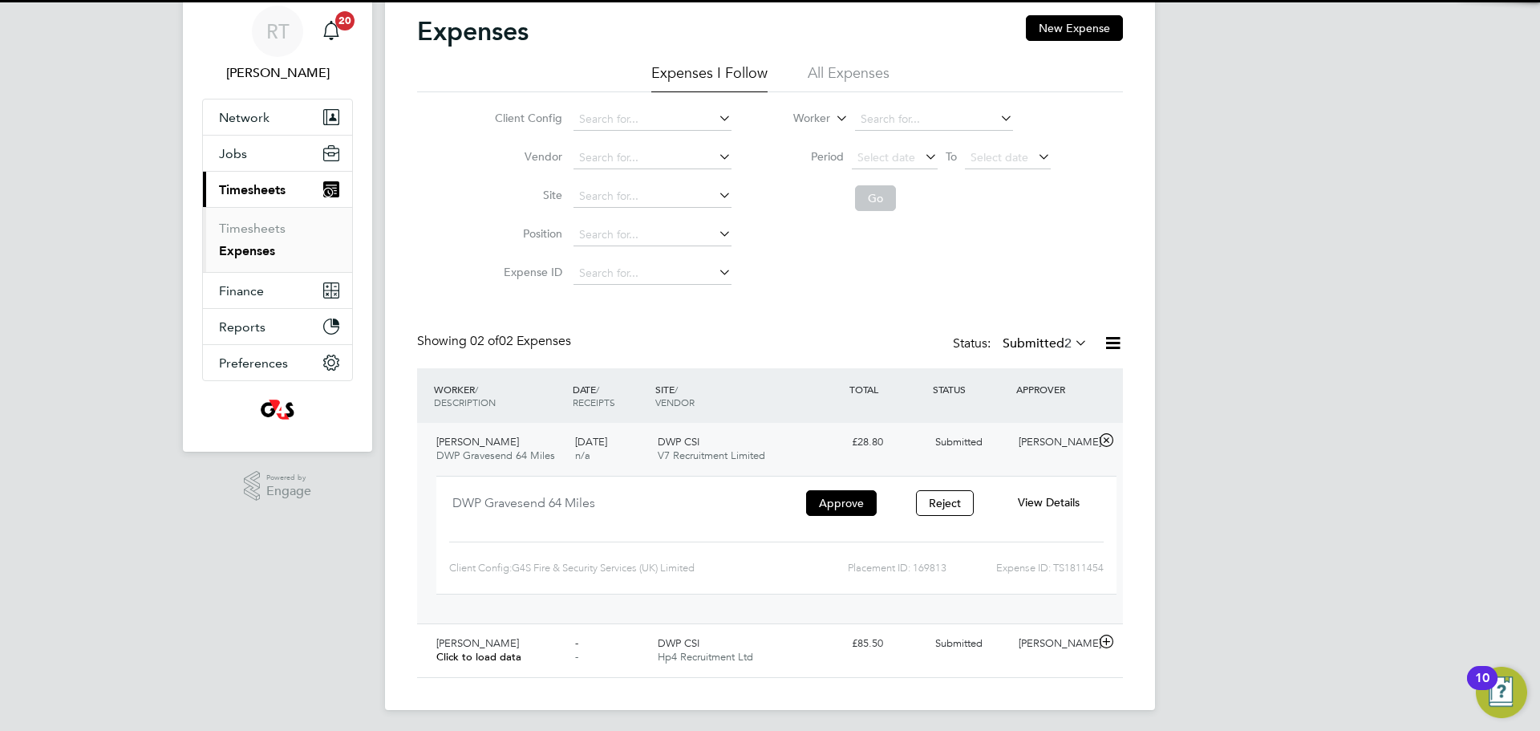
scroll to position [60, 0]
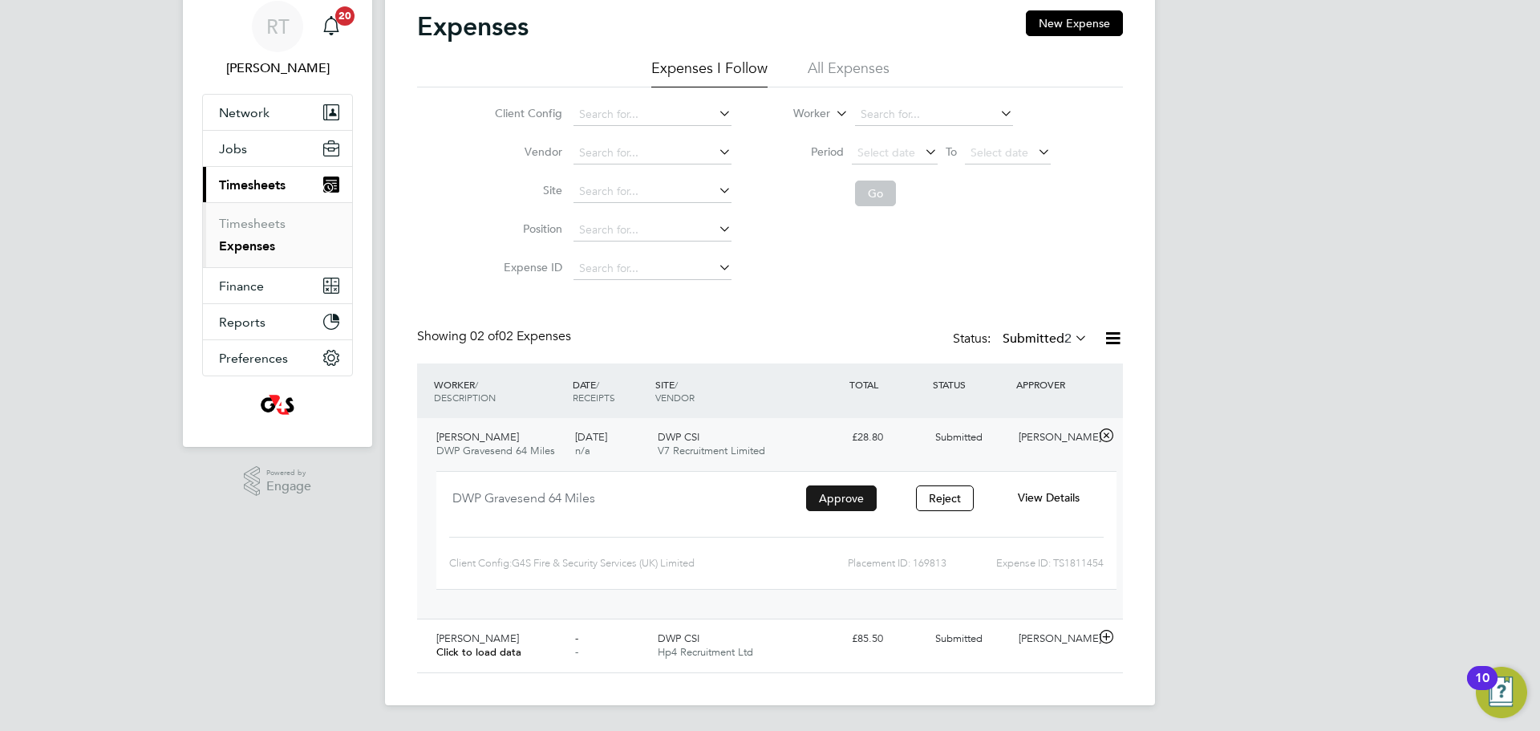
click at [834, 493] on button "Approve" at bounding box center [841, 498] width 71 height 26
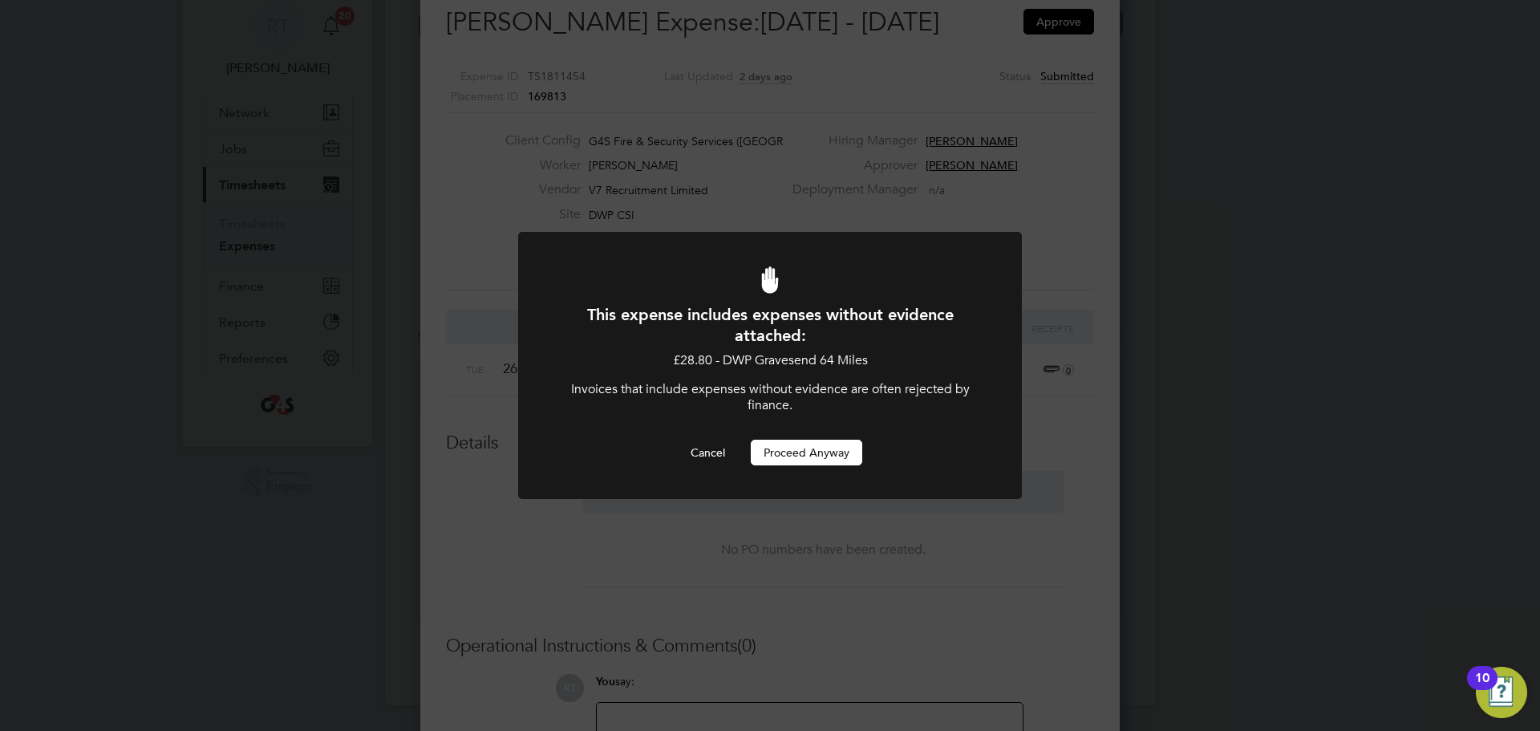
click at [801, 460] on button "Proceed Anyway" at bounding box center [806, 452] width 111 height 26
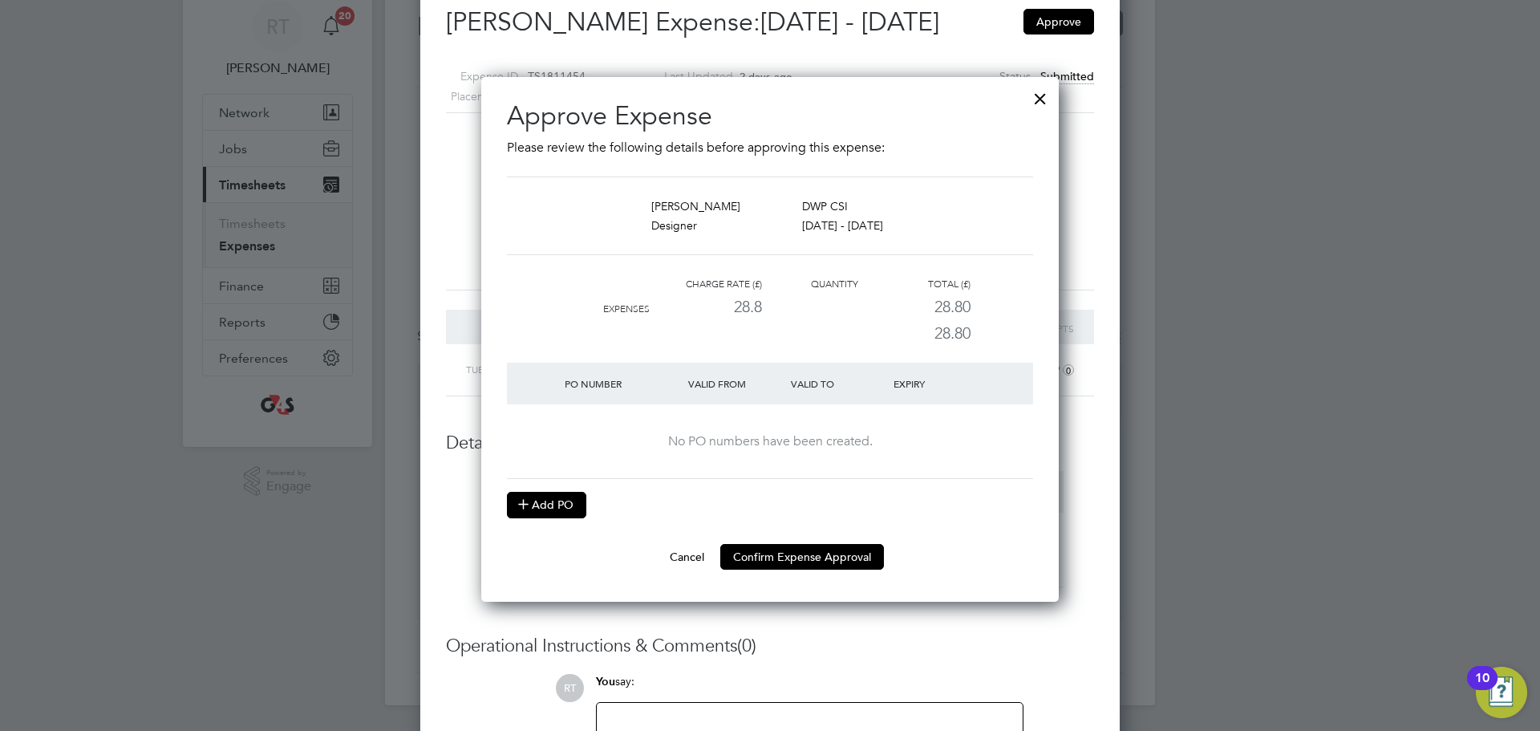
click at [574, 503] on button "Add PO" at bounding box center [546, 505] width 79 height 26
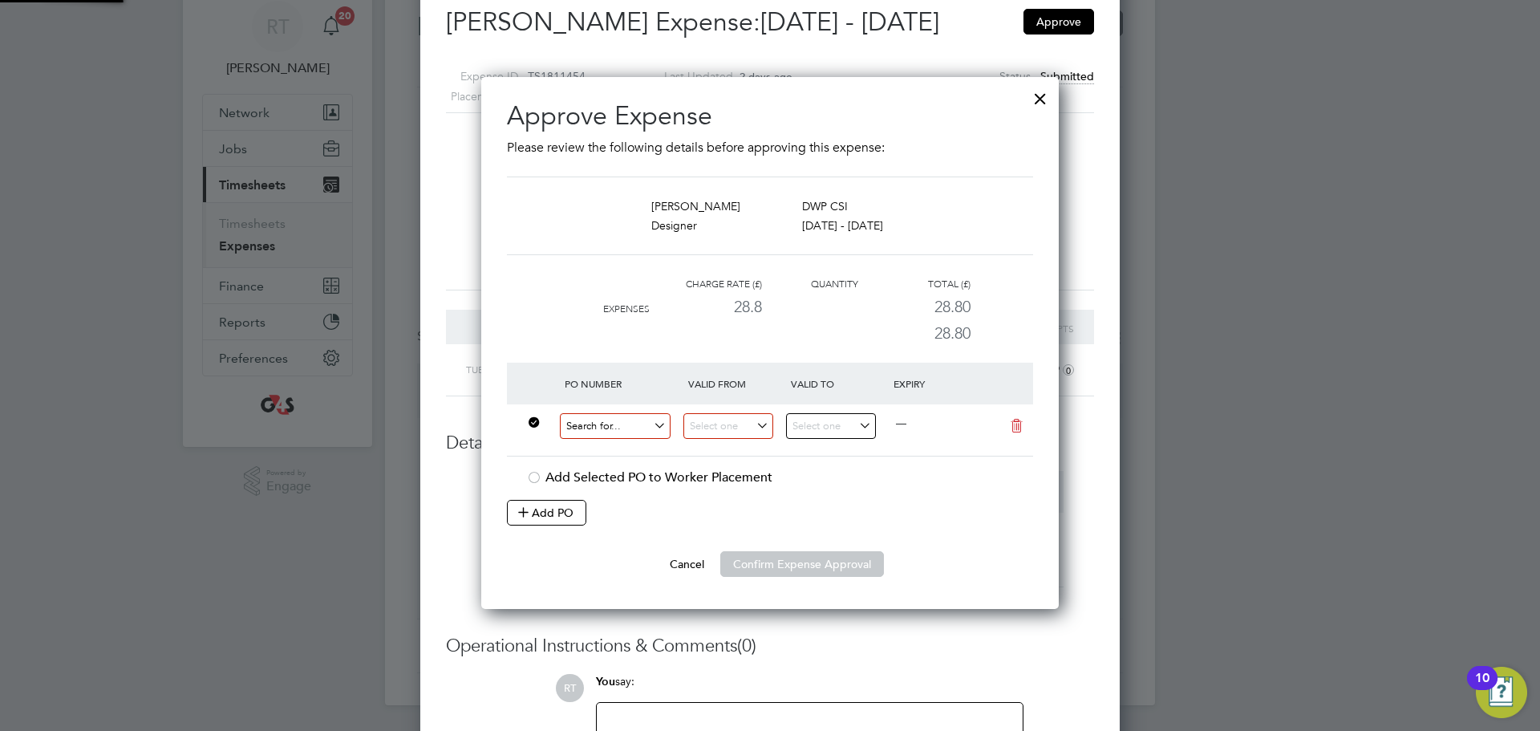
click at [632, 428] on input at bounding box center [615, 426] width 111 height 26
paste input "60GI-BST1555-GR"
type input "60GI-BST1555-GR"
click at [626, 452] on b "60GI-BST1555-GR" at bounding box center [611, 450] width 93 height 14
type input "[DATE]"
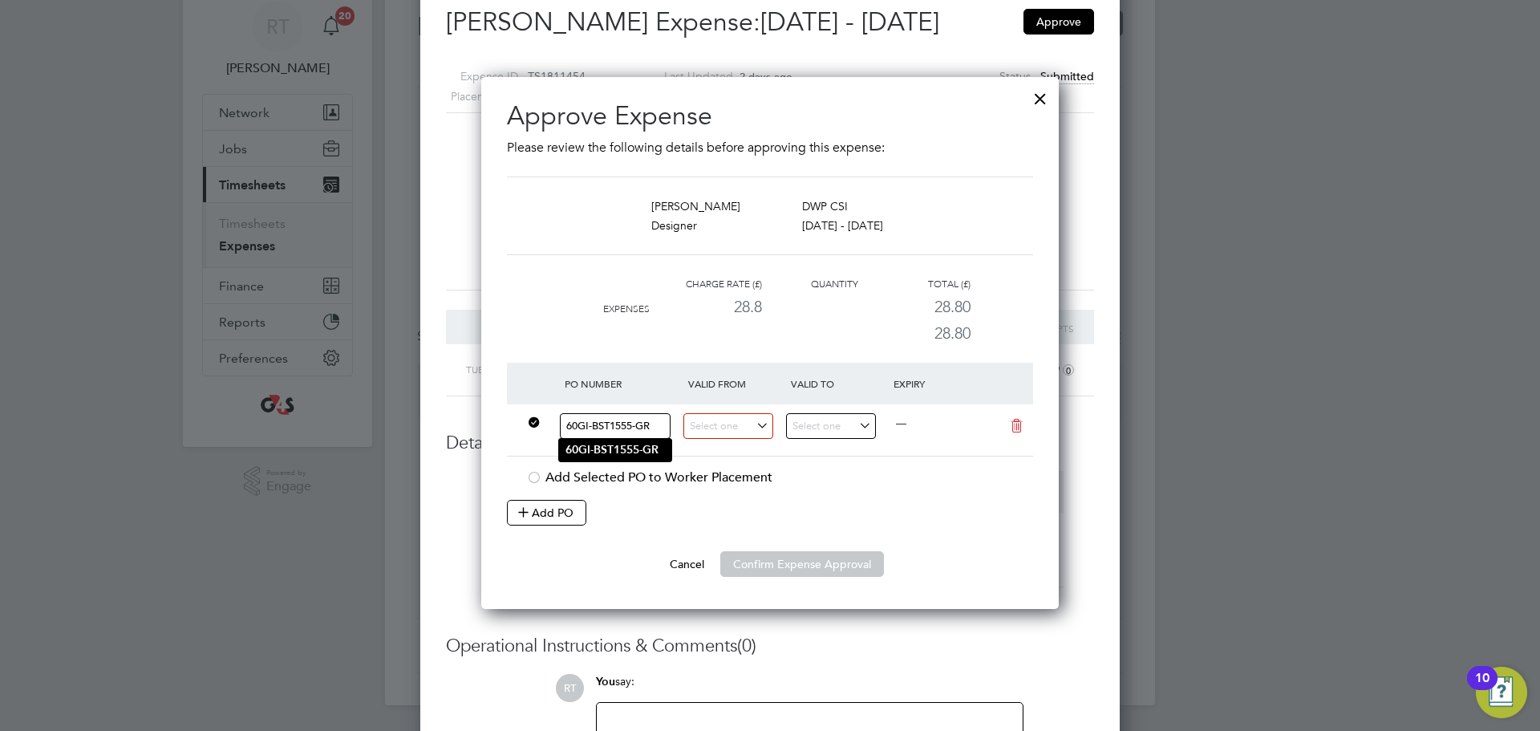
type input "[DATE]"
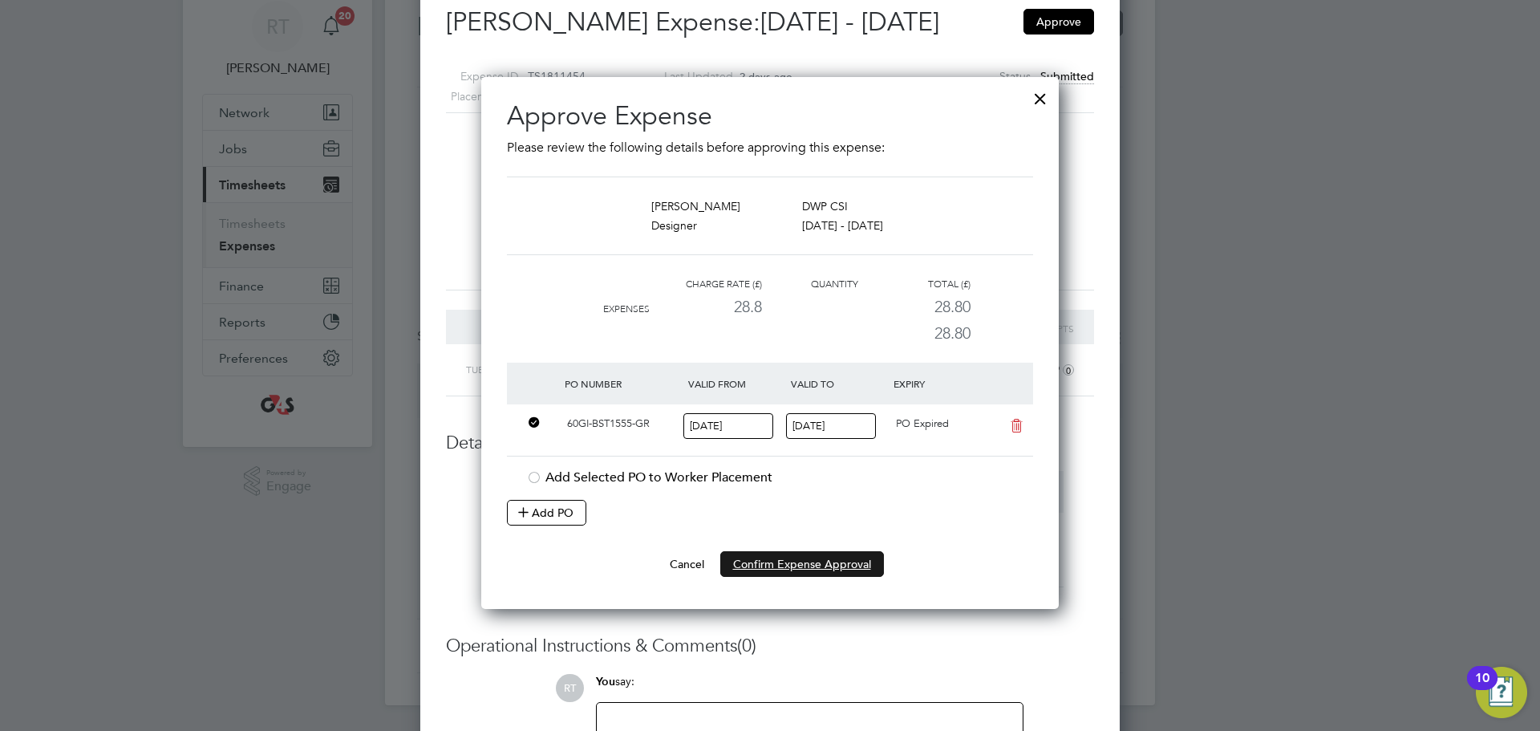
click at [801, 568] on button "Confirm Expense Approval" at bounding box center [802, 564] width 164 height 26
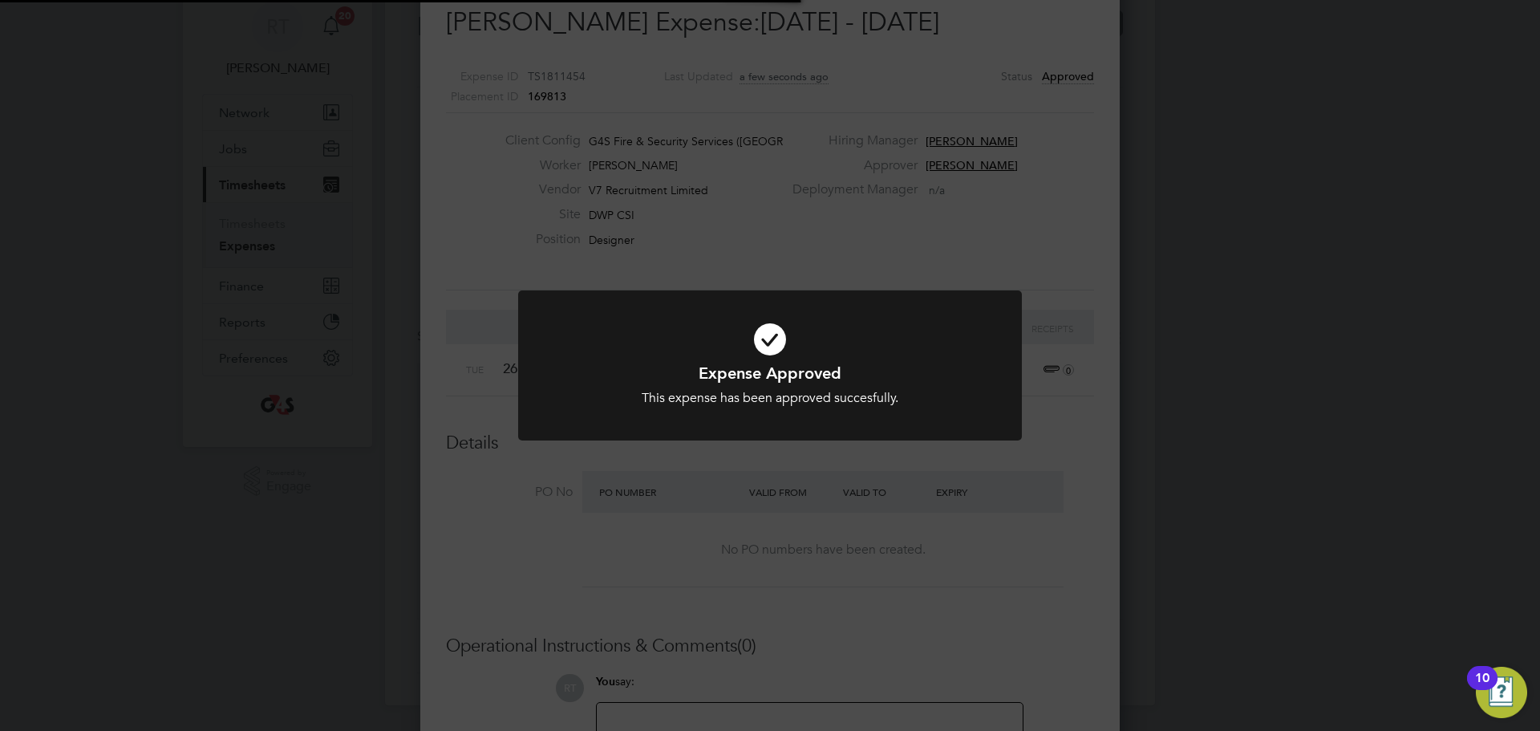
click at [1183, 504] on div "Expense Approved This expense has been approved succesfully. Cancel Okay" at bounding box center [770, 365] width 1540 height 731
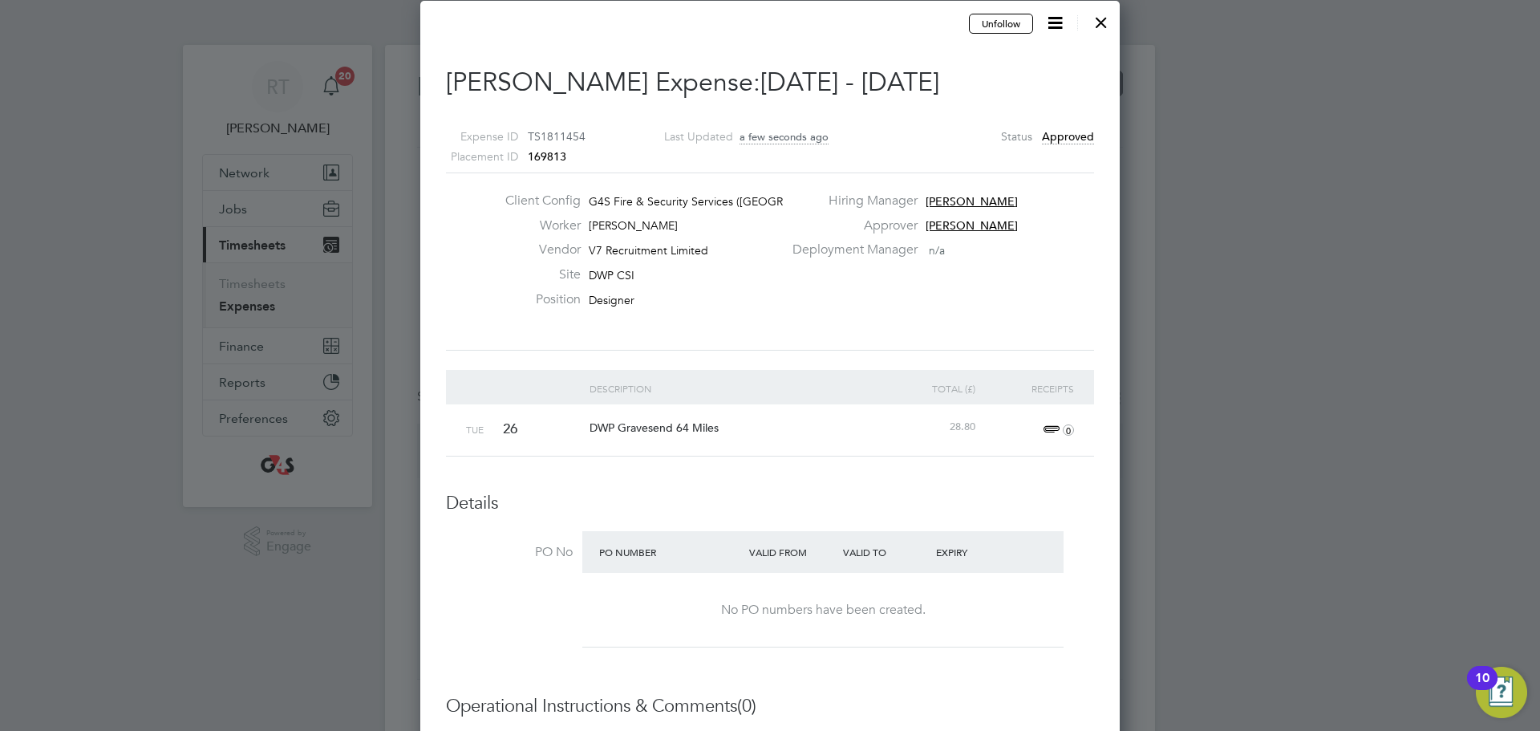
click at [1102, 25] on div at bounding box center [1101, 18] width 29 height 29
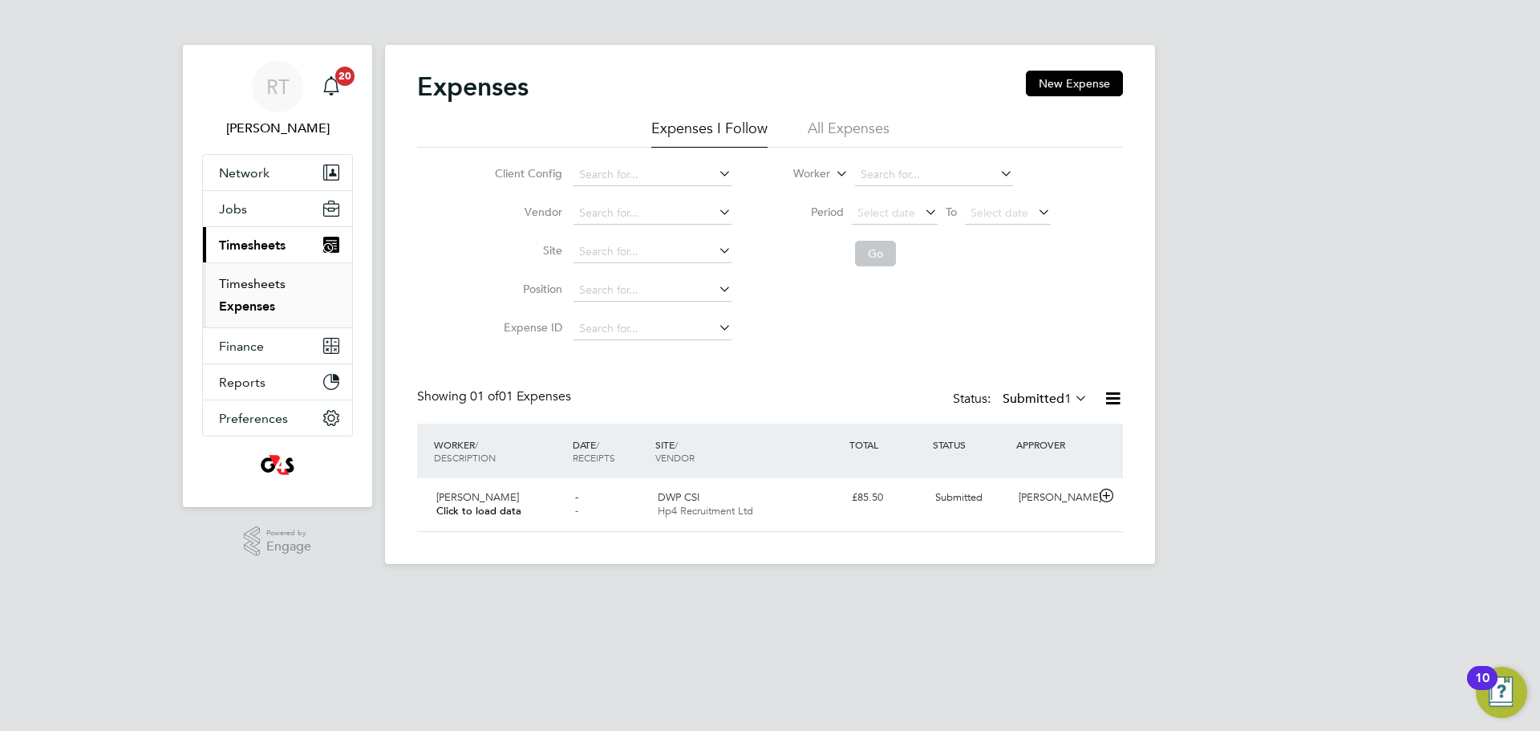
click at [263, 279] on link "Timesheets" at bounding box center [252, 283] width 67 height 15
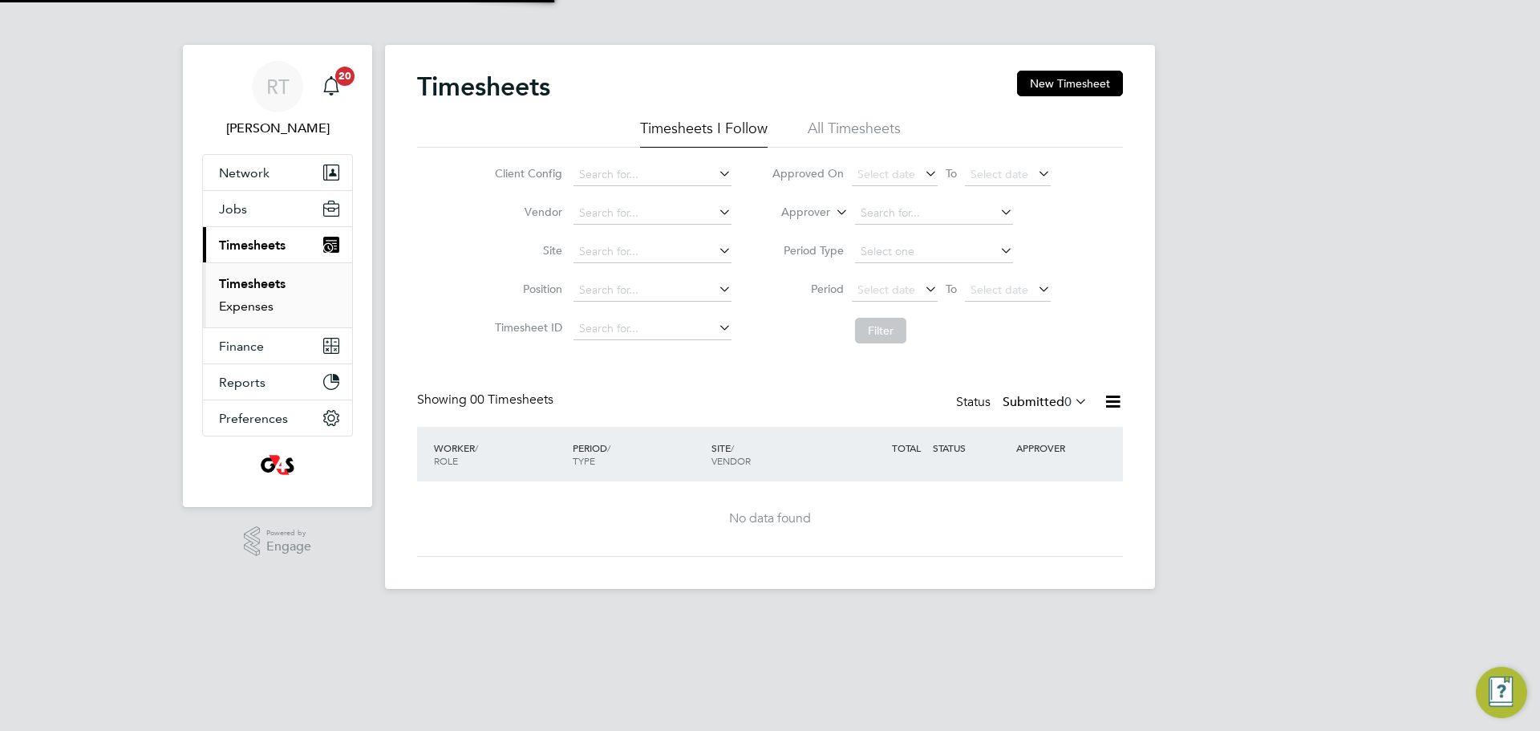
click at [243, 312] on link "Expenses" at bounding box center [246, 305] width 55 height 15
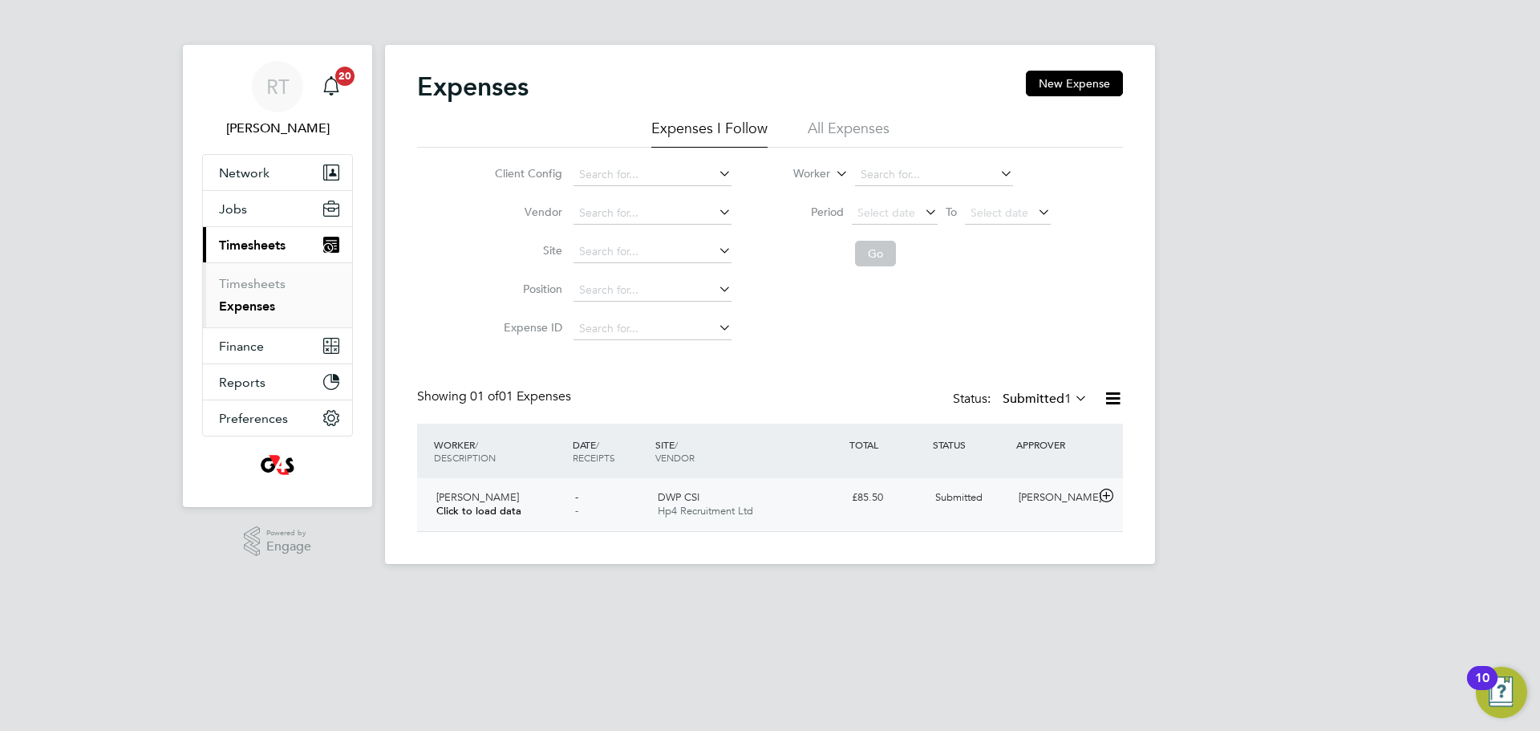
click at [548, 506] on div "[PERSON_NAME] Click to load data" at bounding box center [499, 504] width 139 height 40
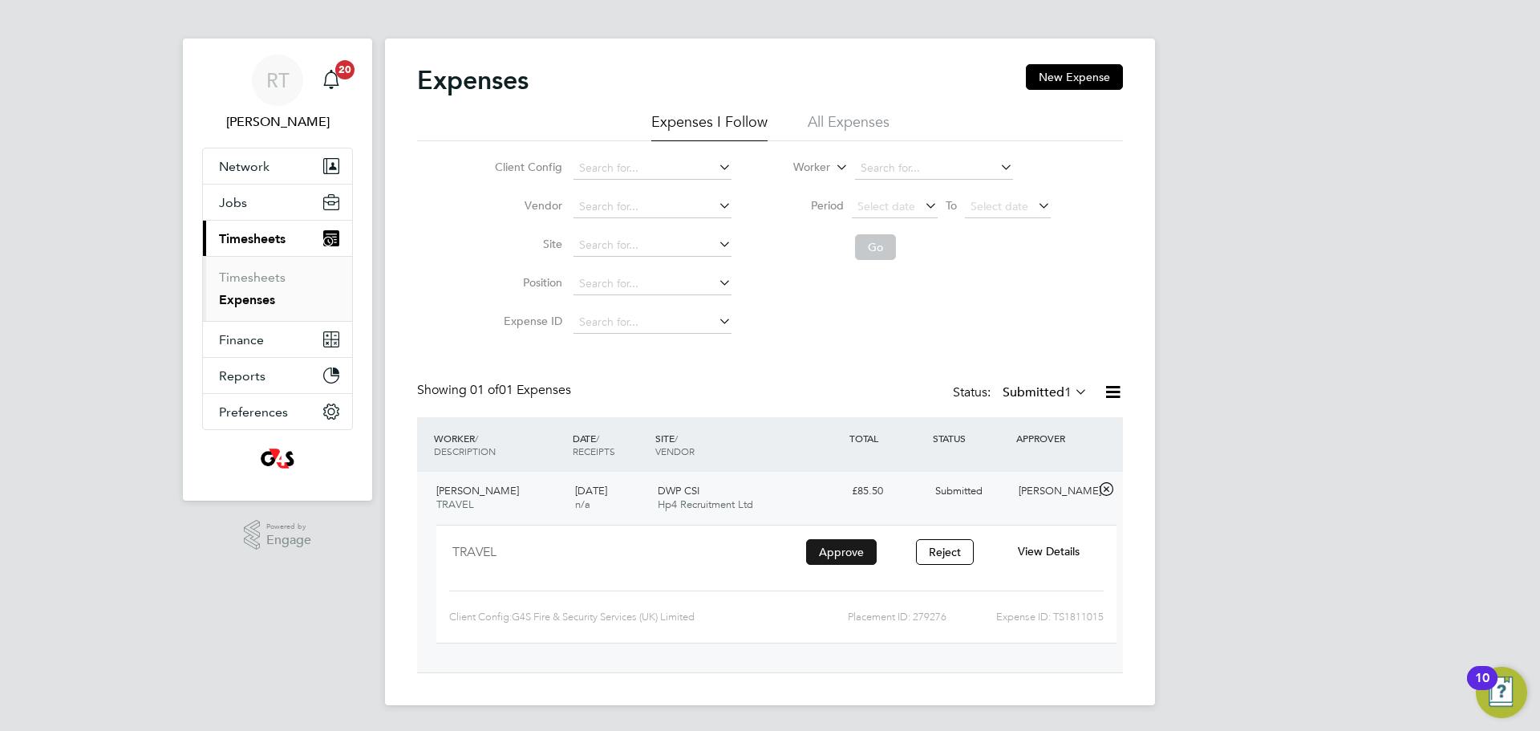
click at [844, 553] on button "Approve" at bounding box center [841, 552] width 71 height 26
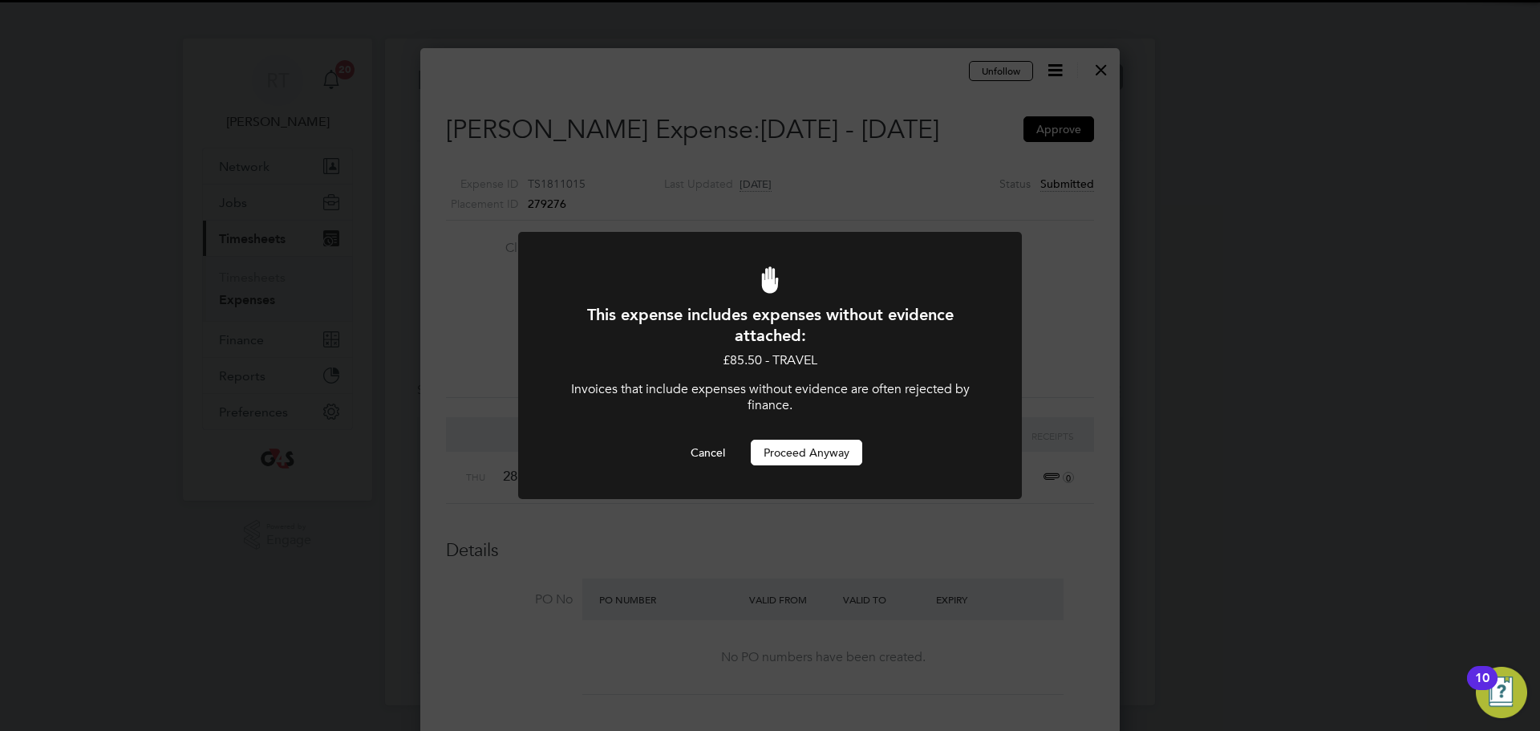
click at [795, 453] on button "Proceed Anyway" at bounding box center [806, 452] width 111 height 26
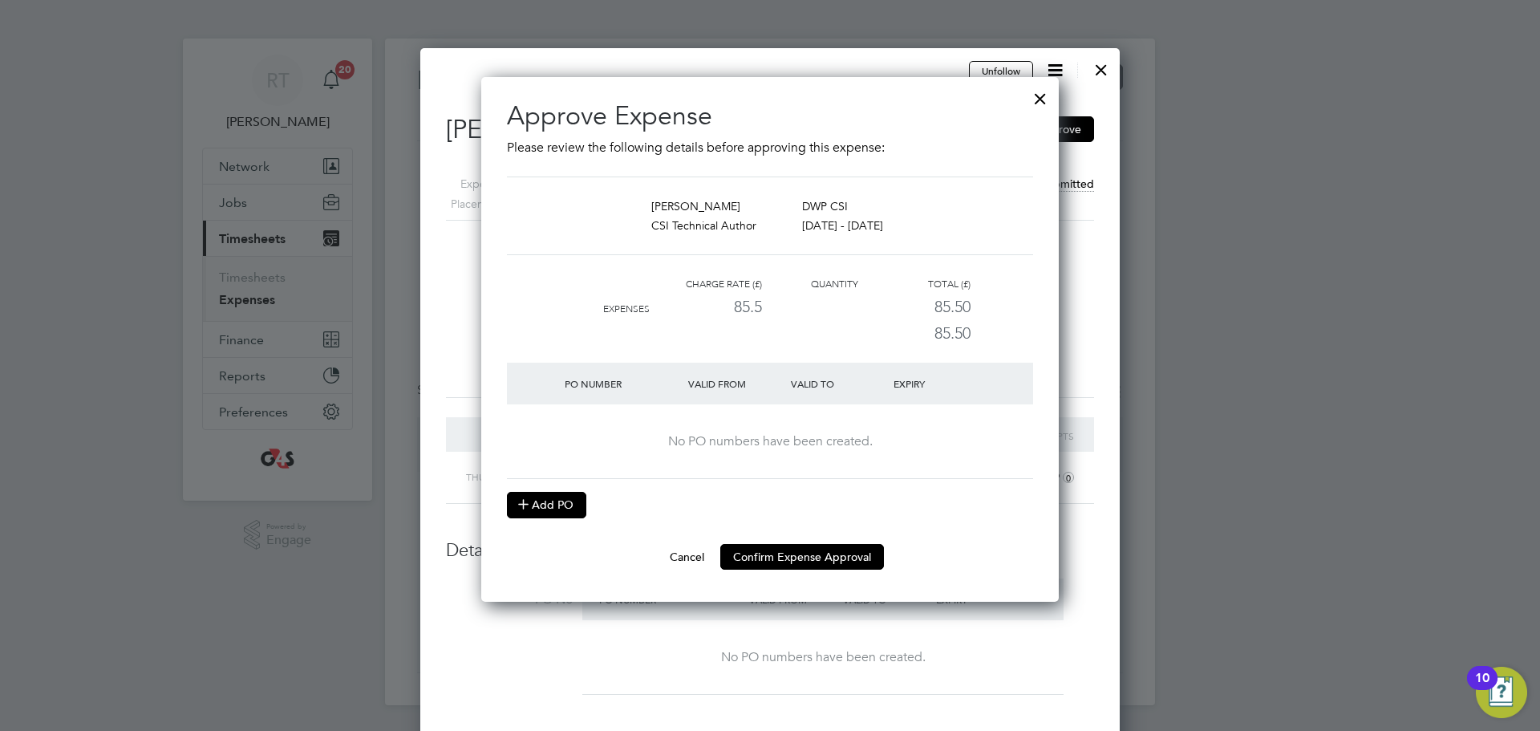
click at [555, 507] on button "Add PO" at bounding box center [546, 505] width 79 height 26
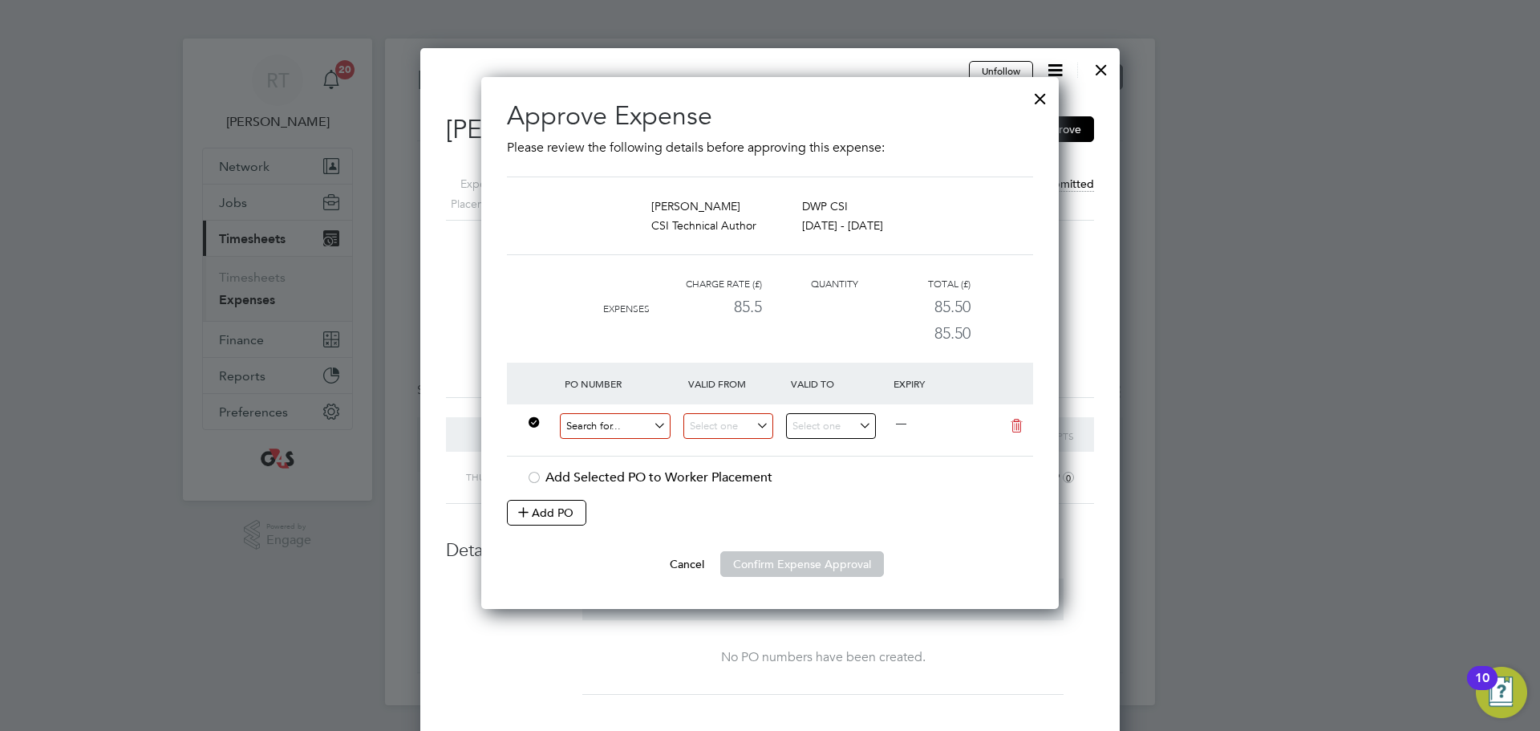
click at [616, 425] on input at bounding box center [615, 426] width 111 height 26
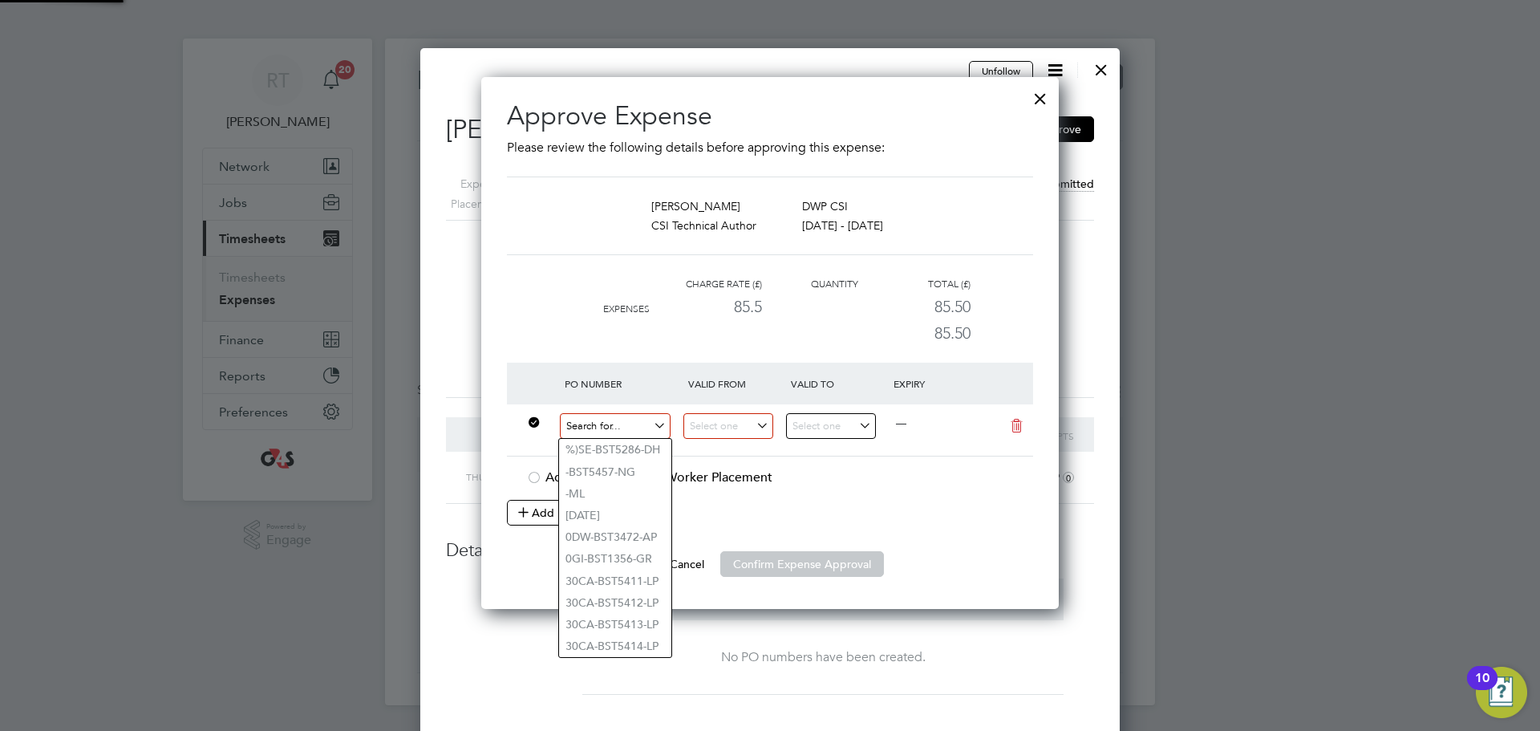
paste input "60GI-BST1553-GR"
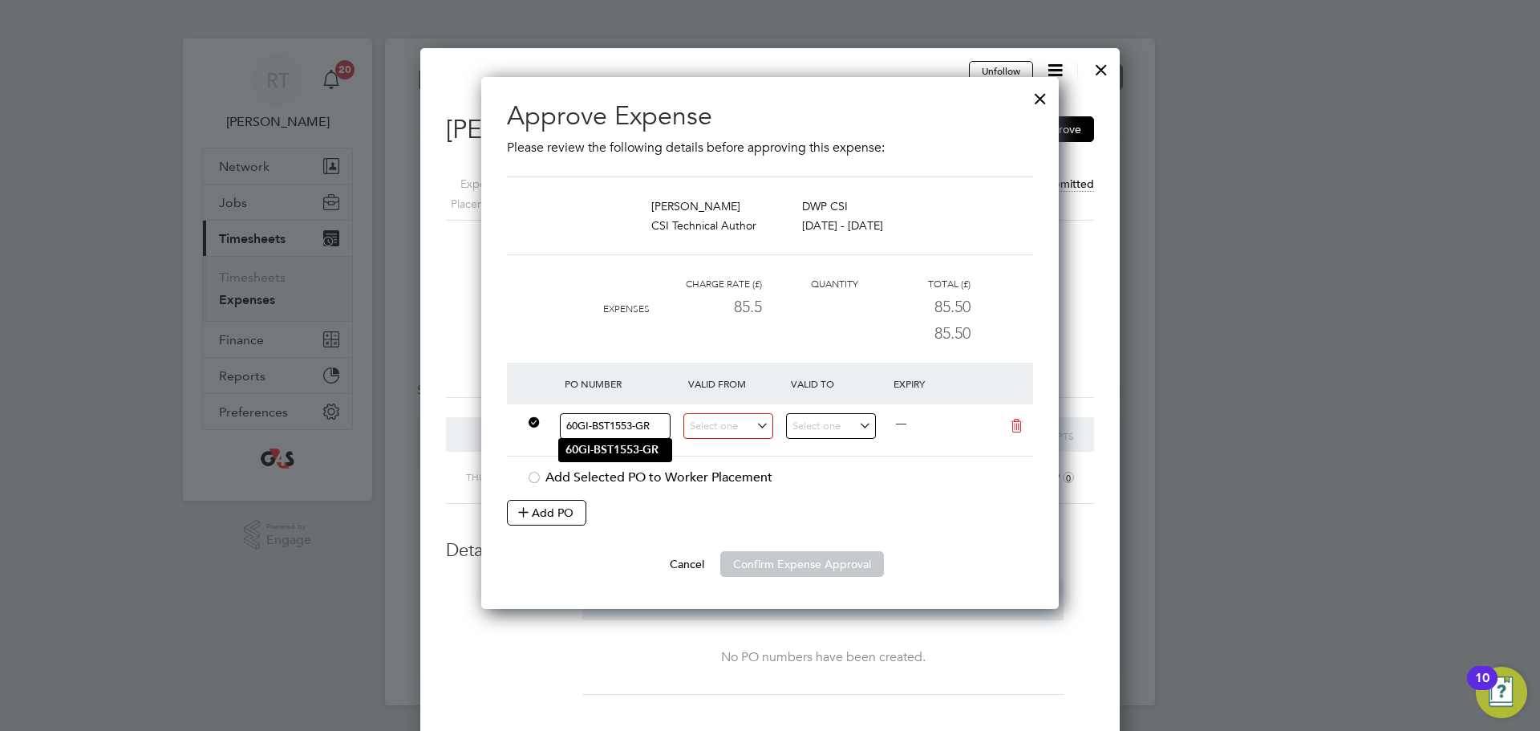
type input "60GI-BST1553-GR"
click at [626, 451] on b "60GI-BST1553-GR" at bounding box center [611, 450] width 93 height 14
type input "[DATE]"
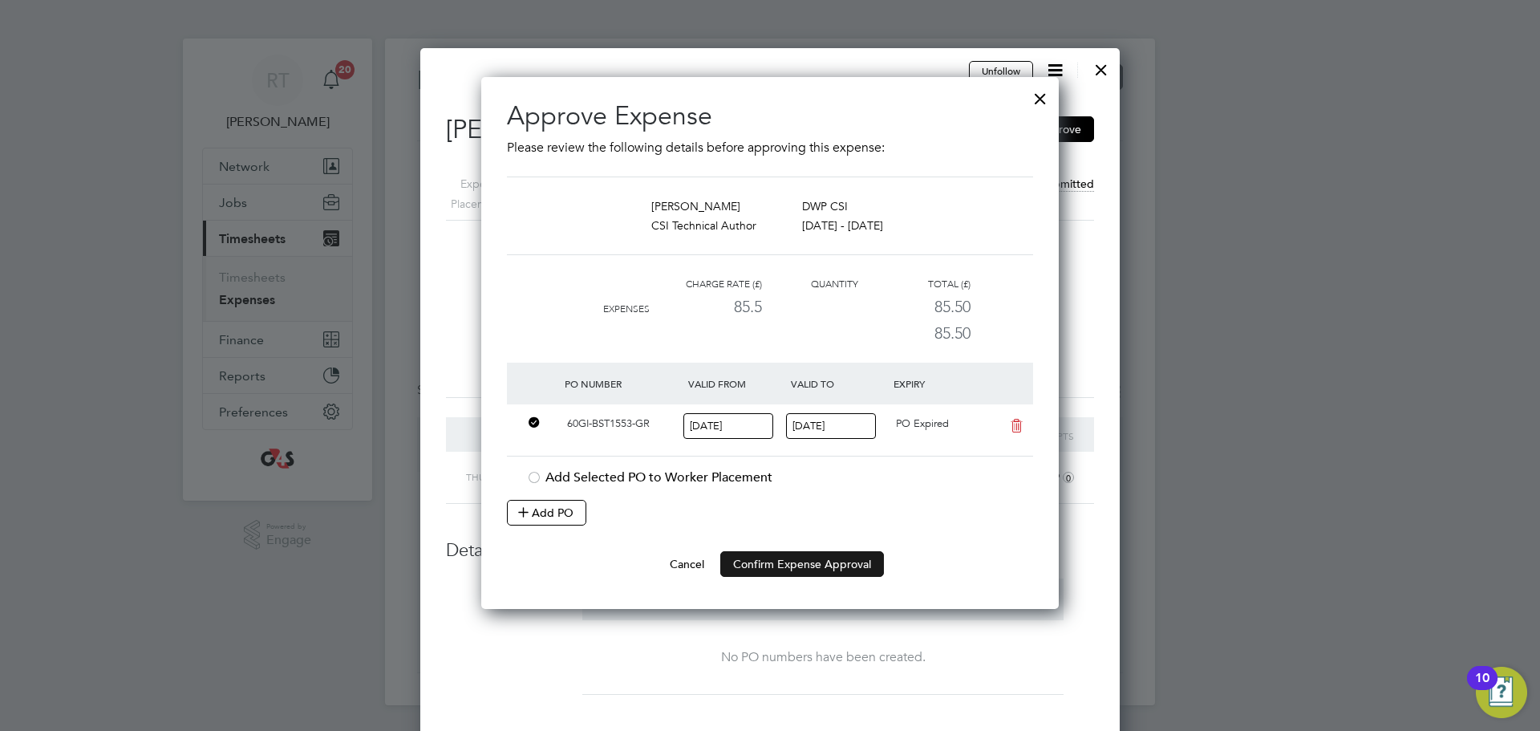
click at [811, 560] on button "Confirm Expense Approval" at bounding box center [802, 564] width 164 height 26
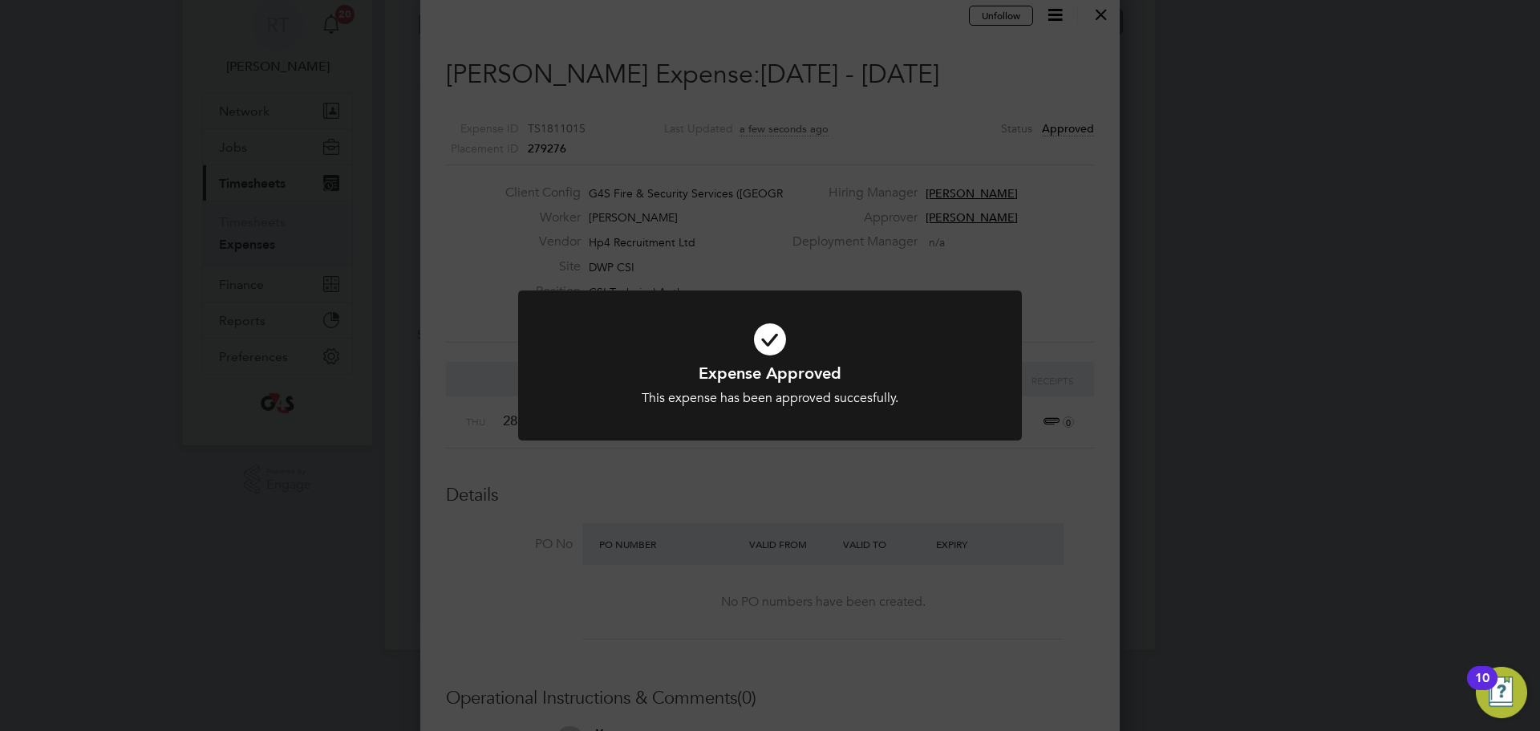
click at [1165, 444] on div "Expense Approved This expense has been approved succesfully. Cancel Okay" at bounding box center [770, 365] width 1540 height 731
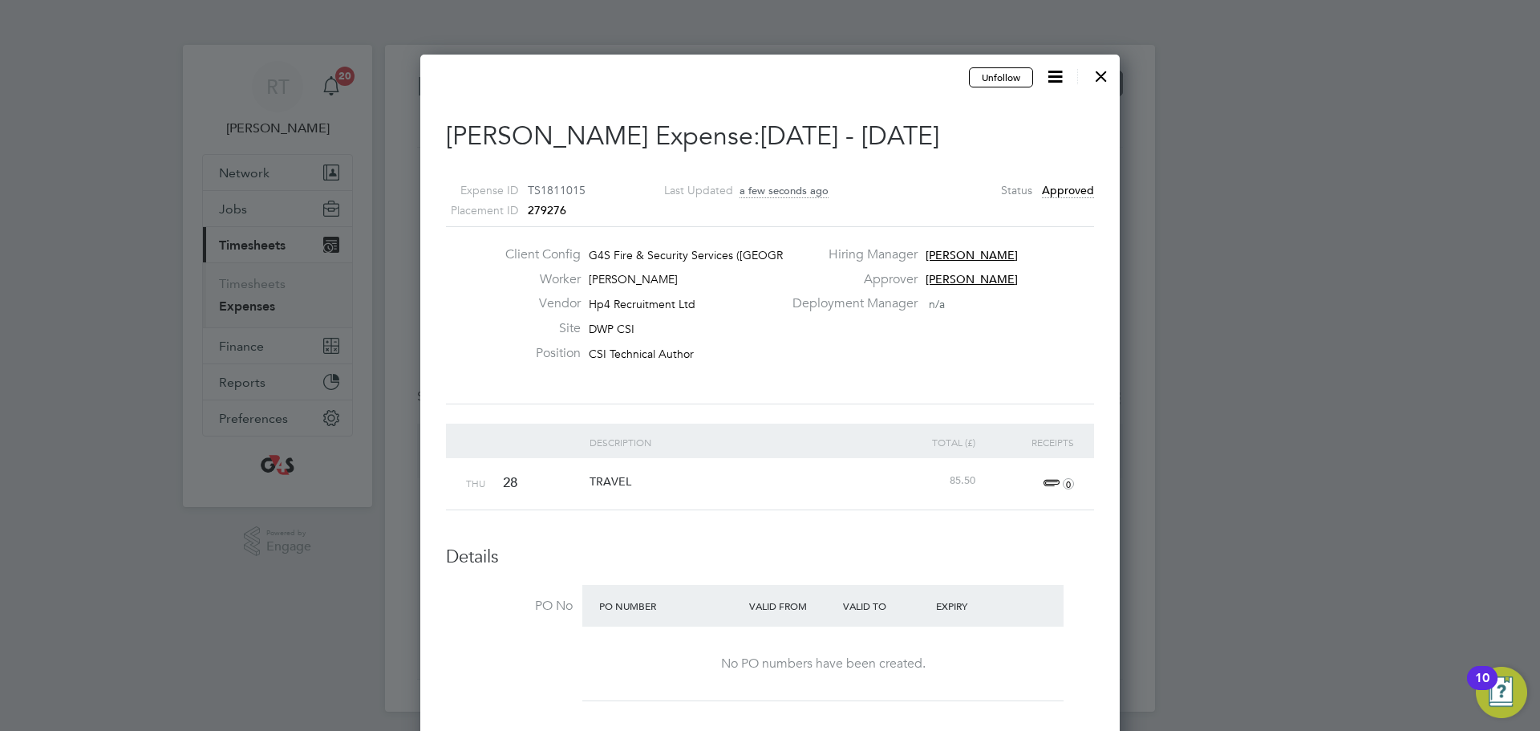
click at [1105, 82] on div at bounding box center [1101, 72] width 29 height 29
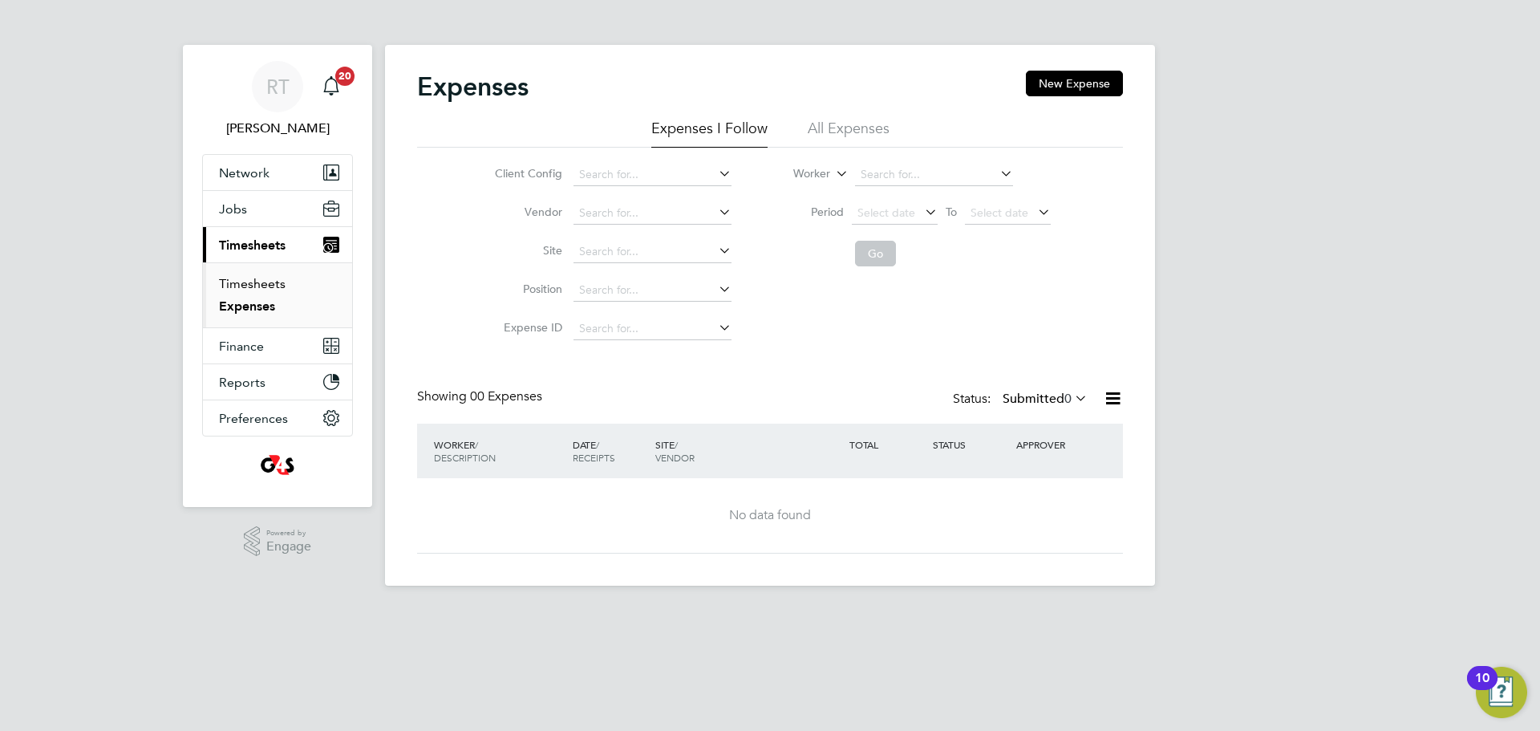
click at [256, 280] on link "Timesheets" at bounding box center [252, 283] width 67 height 15
click at [256, 305] on link "Expenses" at bounding box center [246, 305] width 55 height 15
